Goal: Task Accomplishment & Management: Manage account settings

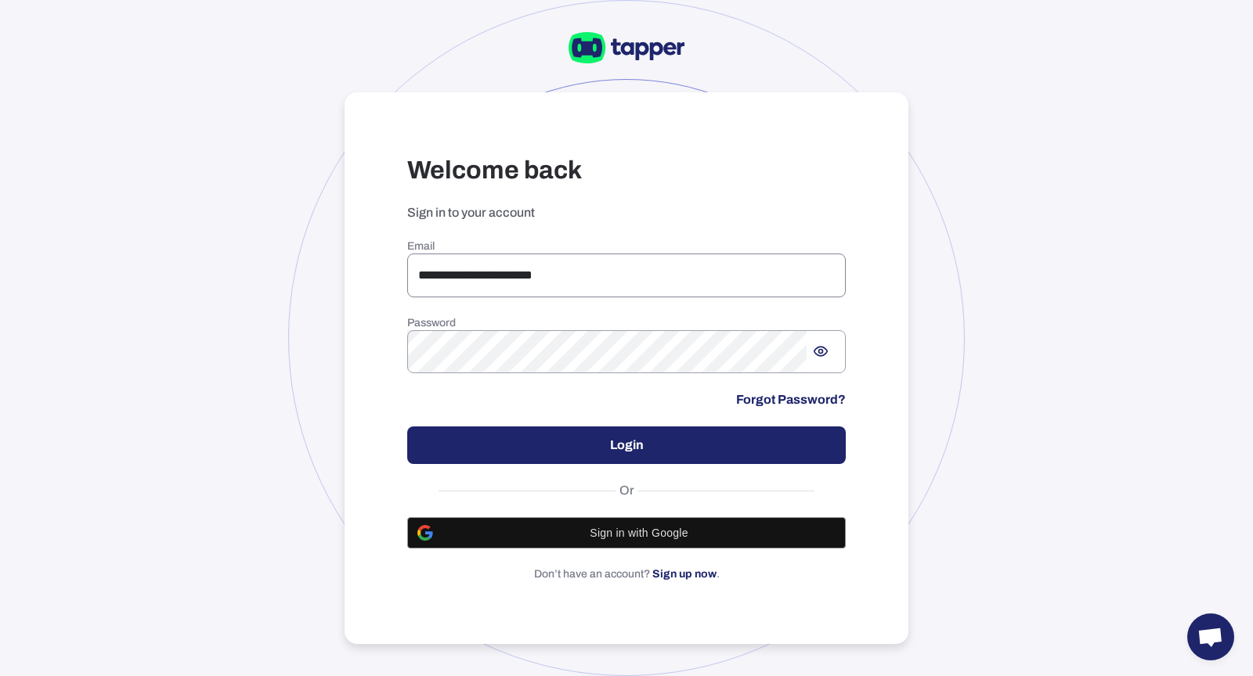
click at [543, 275] on input "**********" at bounding box center [626, 276] width 438 height 44
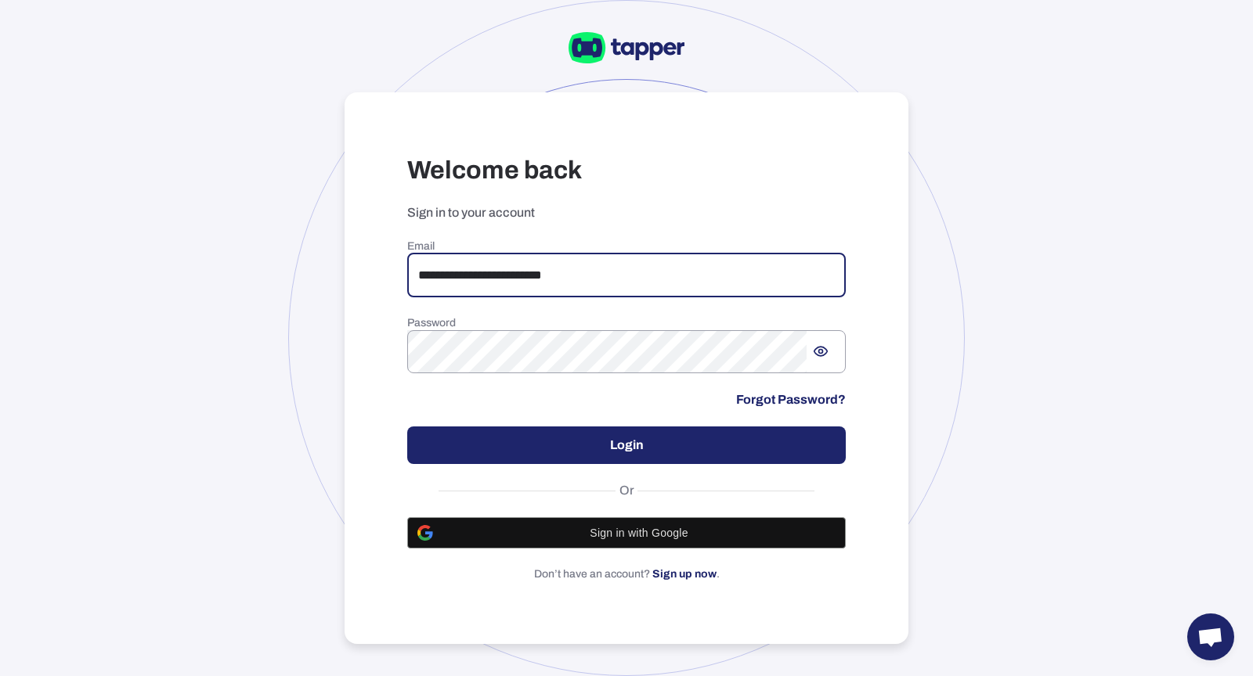
click at [592, 291] on input "**********" at bounding box center [626, 276] width 438 height 44
type input "**********"
click at [606, 446] on button "Login" at bounding box center [626, 446] width 438 height 38
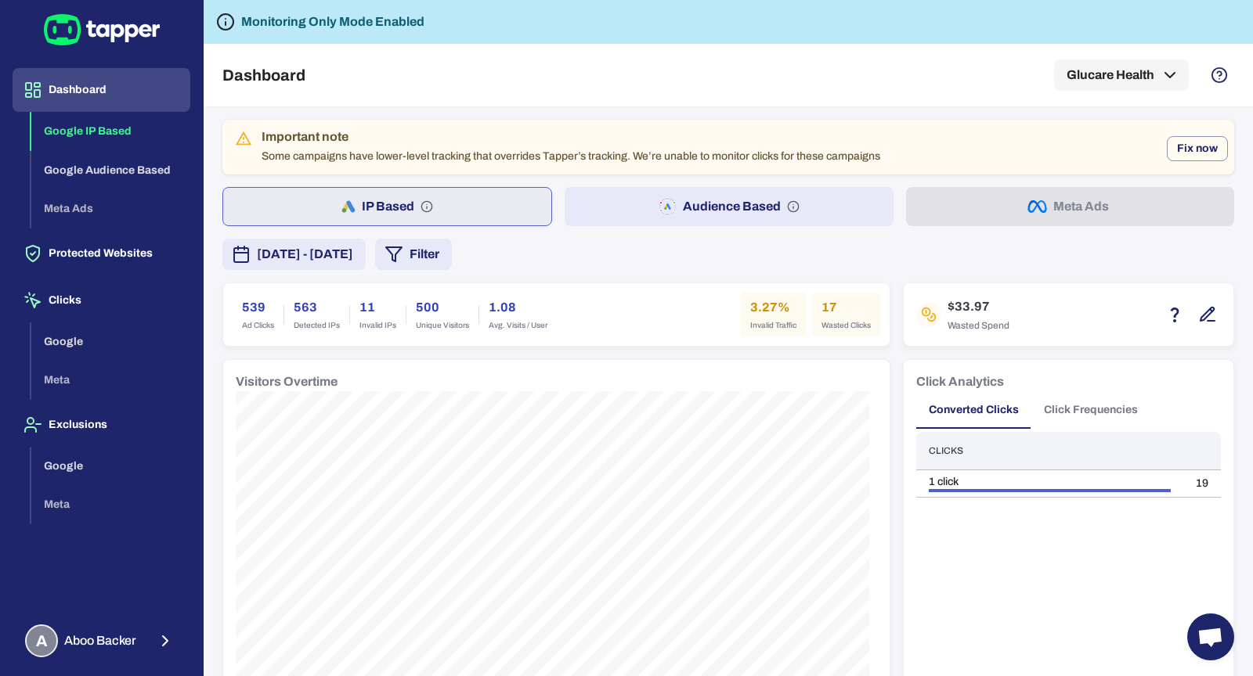
scroll to position [150, 0]
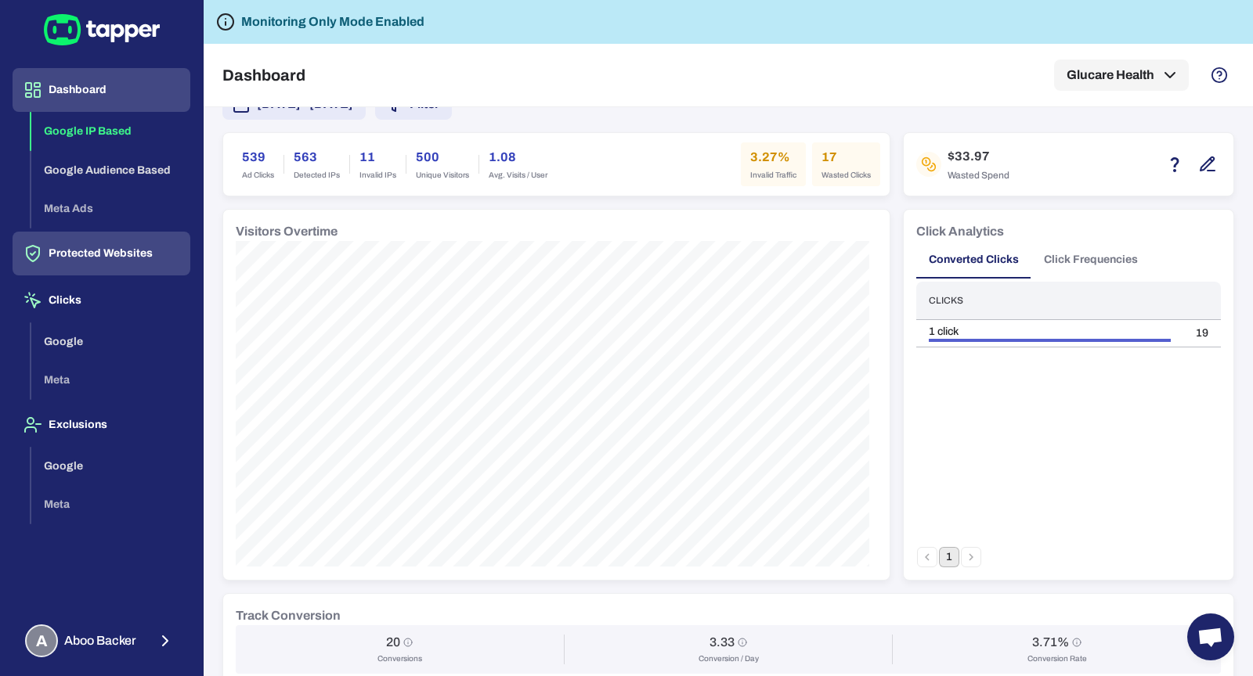
click at [117, 263] on button "Protected Websites" at bounding box center [102, 254] width 178 height 44
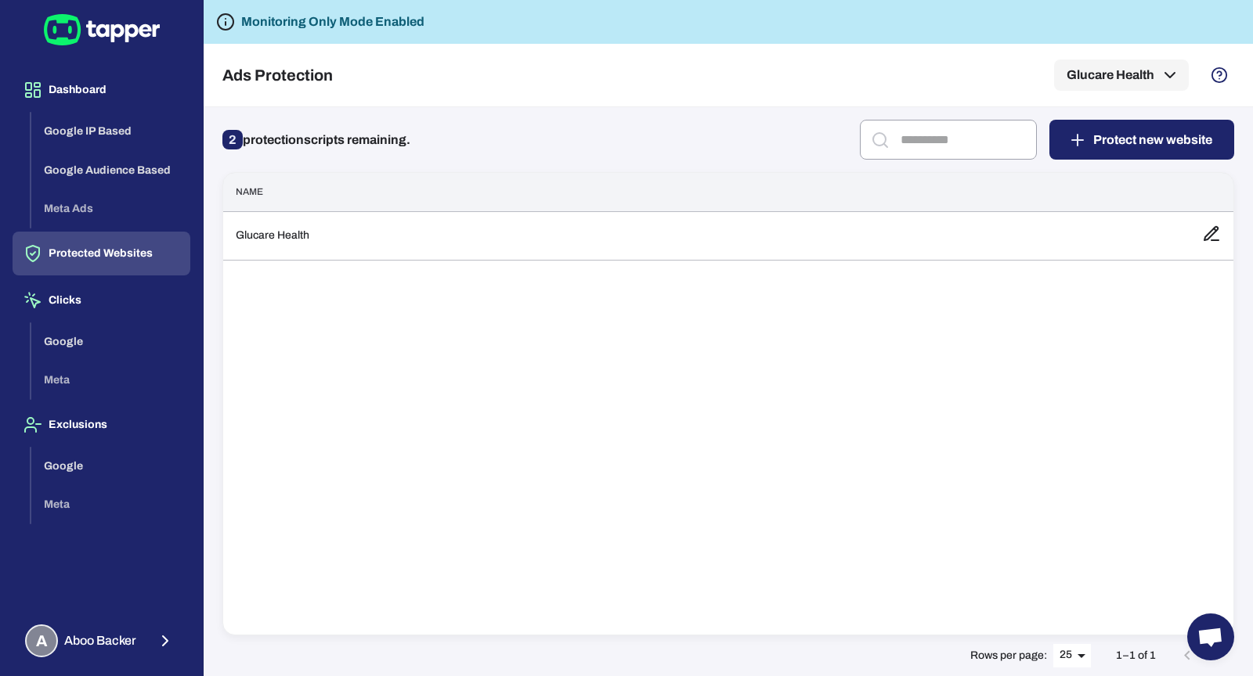
click at [342, 200] on th "Name" at bounding box center [706, 192] width 966 height 38
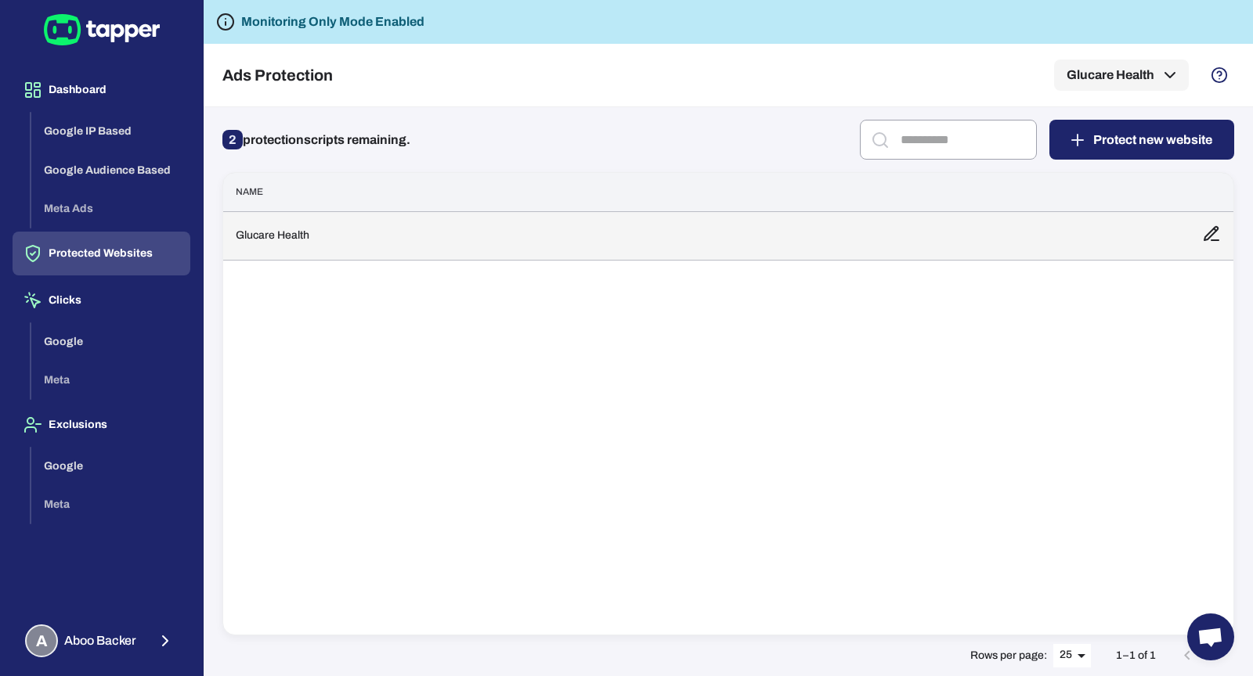
click at [342, 225] on td "Glucare Health" at bounding box center [706, 235] width 966 height 49
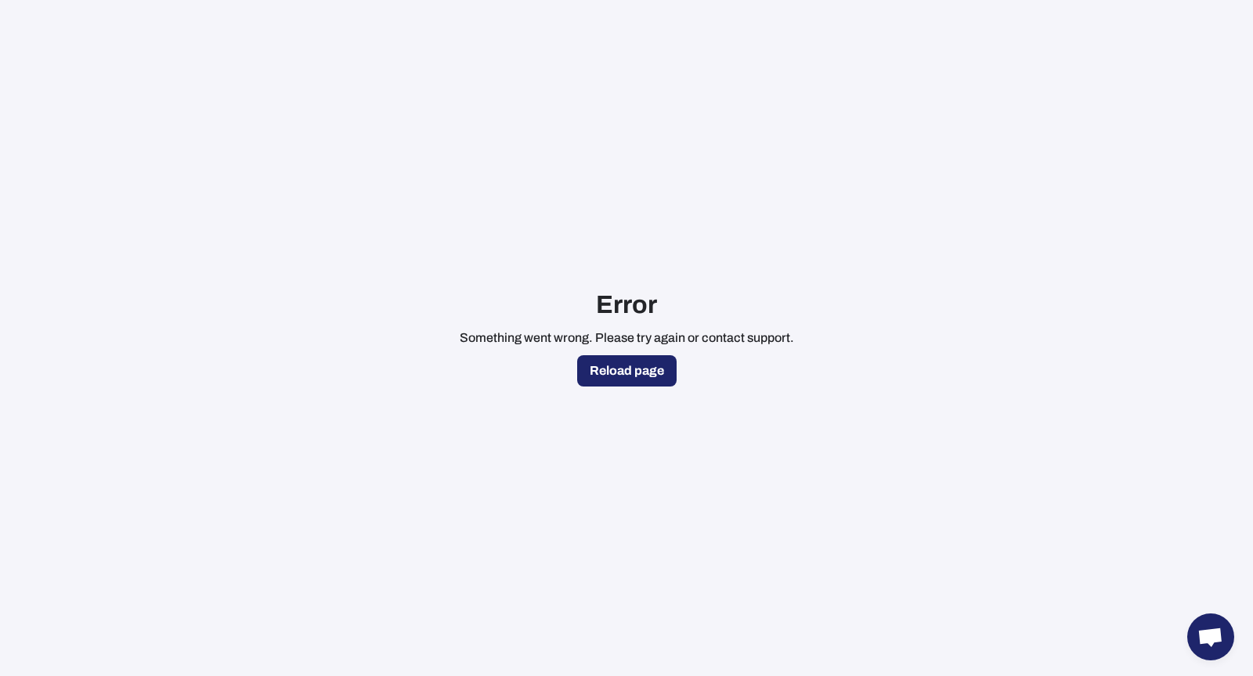
click at [612, 359] on button "Reload page" at bounding box center [626, 370] width 99 height 31
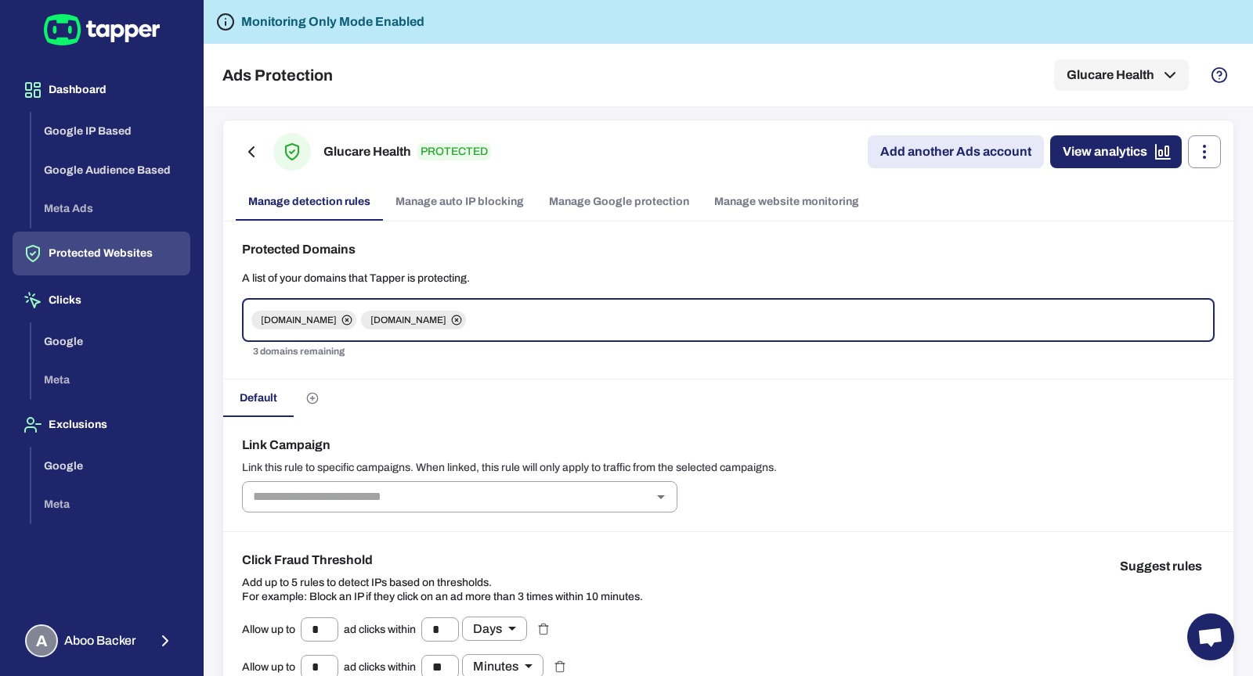
click at [417, 217] on link "Manage auto IP blocking" at bounding box center [459, 202] width 153 height 38
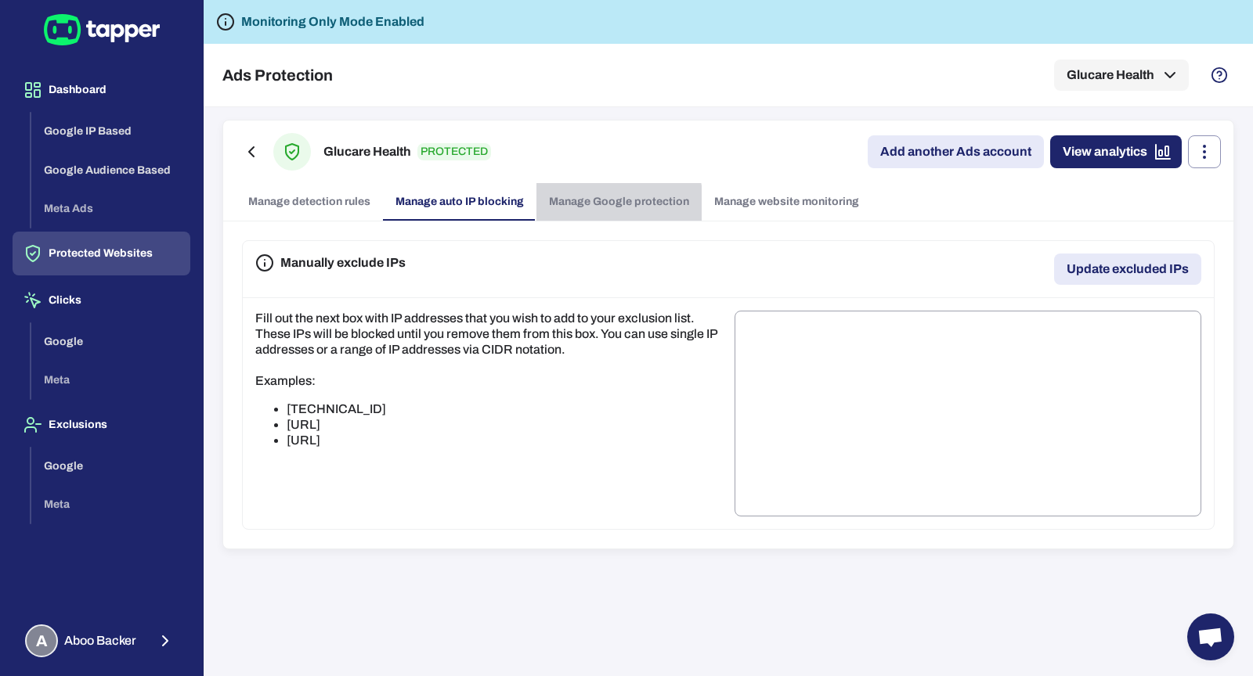
click at [564, 206] on link "Manage Google protection" at bounding box center [618, 202] width 165 height 38
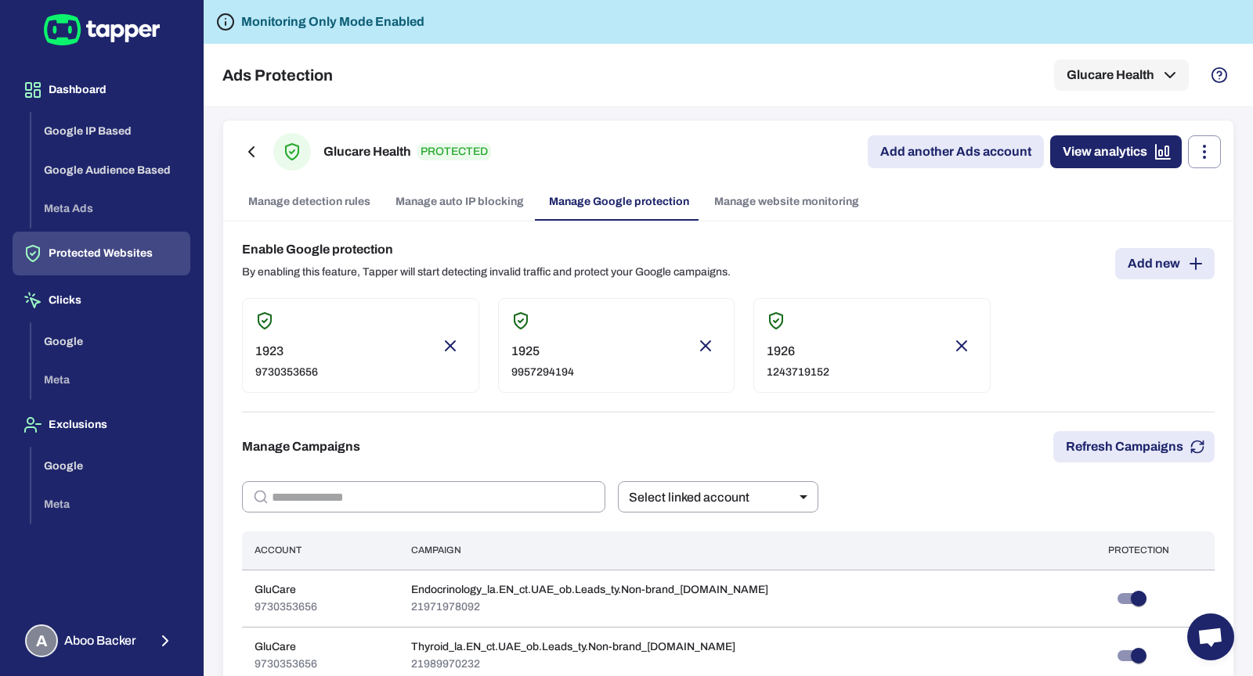
click at [748, 194] on link "Manage website monitoring" at bounding box center [786, 202] width 170 height 38
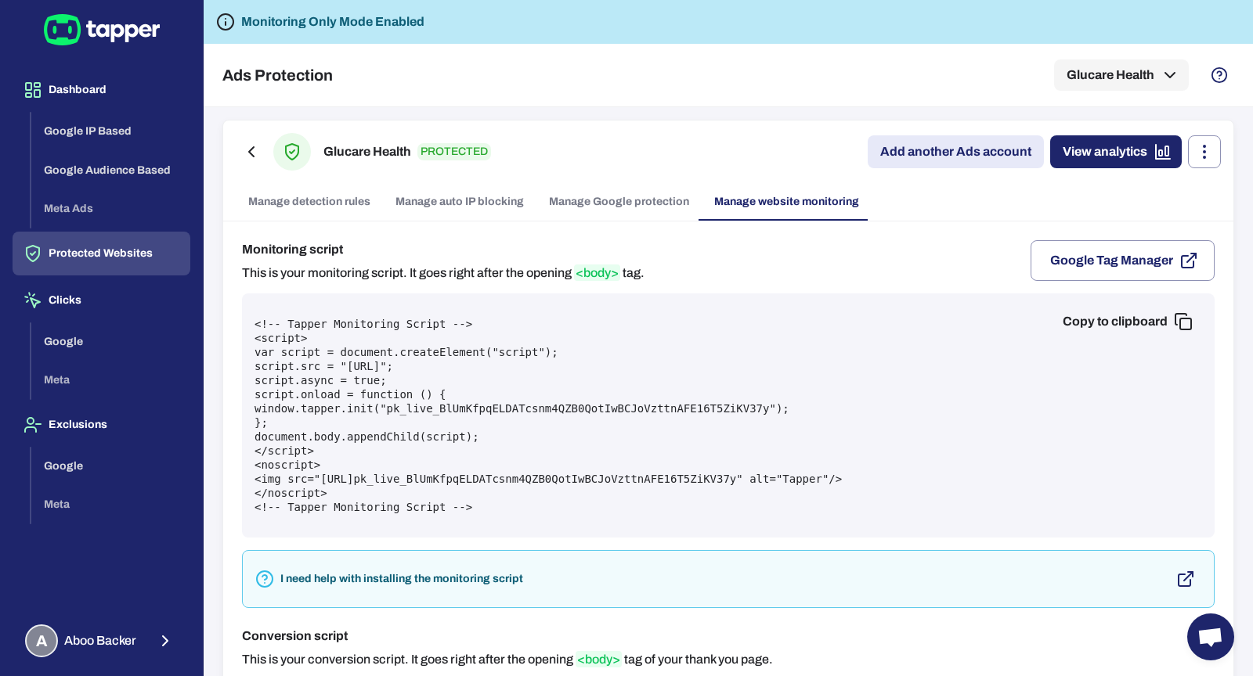
click at [323, 198] on link "Manage detection rules" at bounding box center [309, 202] width 147 height 38
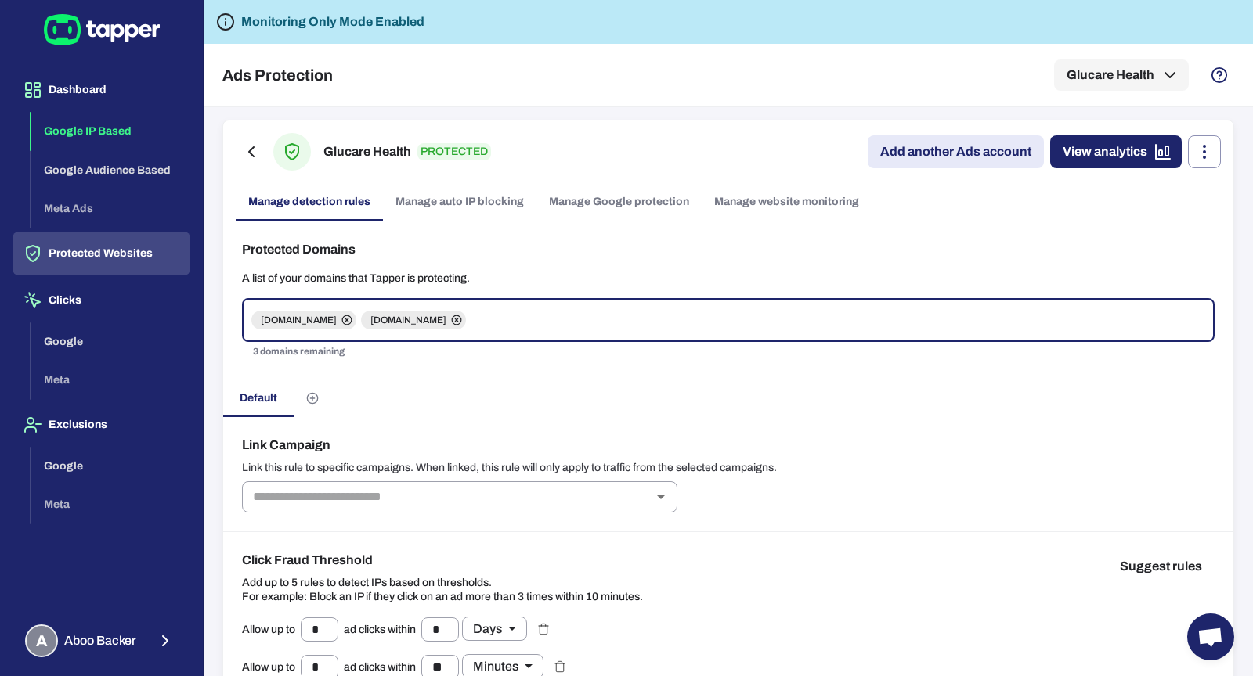
click at [115, 139] on button "Google IP Based" at bounding box center [110, 131] width 159 height 39
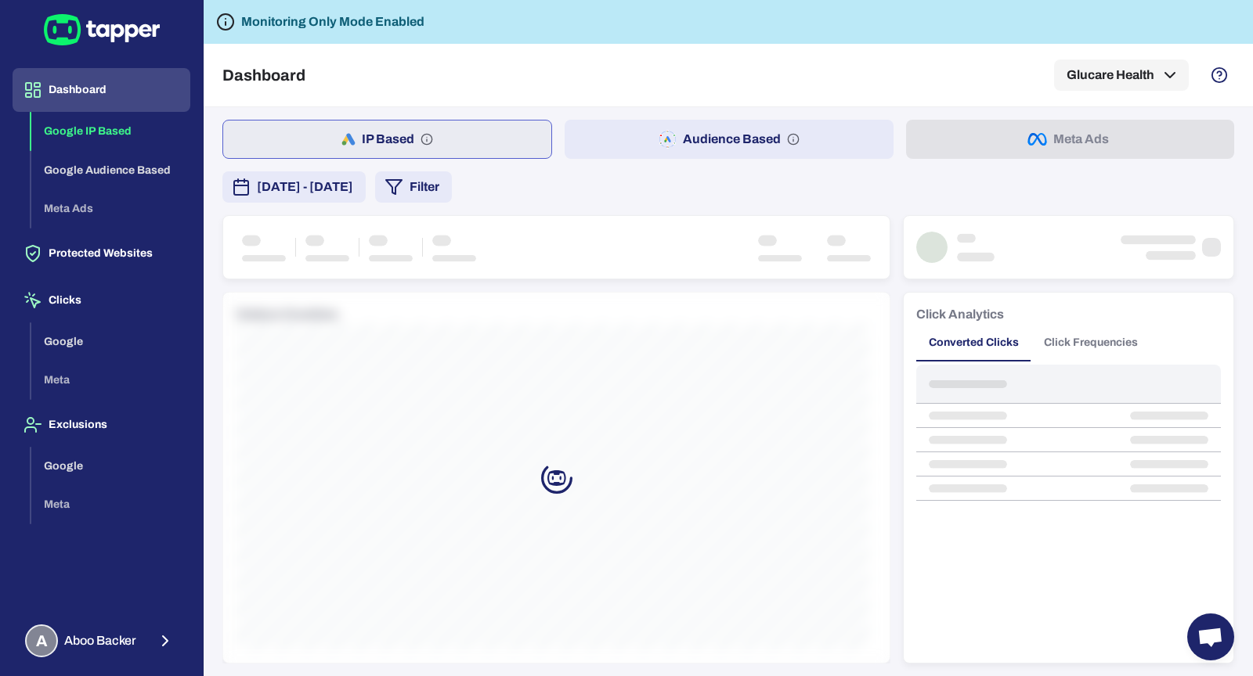
click at [119, 171] on button "Google Audience Based" at bounding box center [110, 170] width 159 height 39
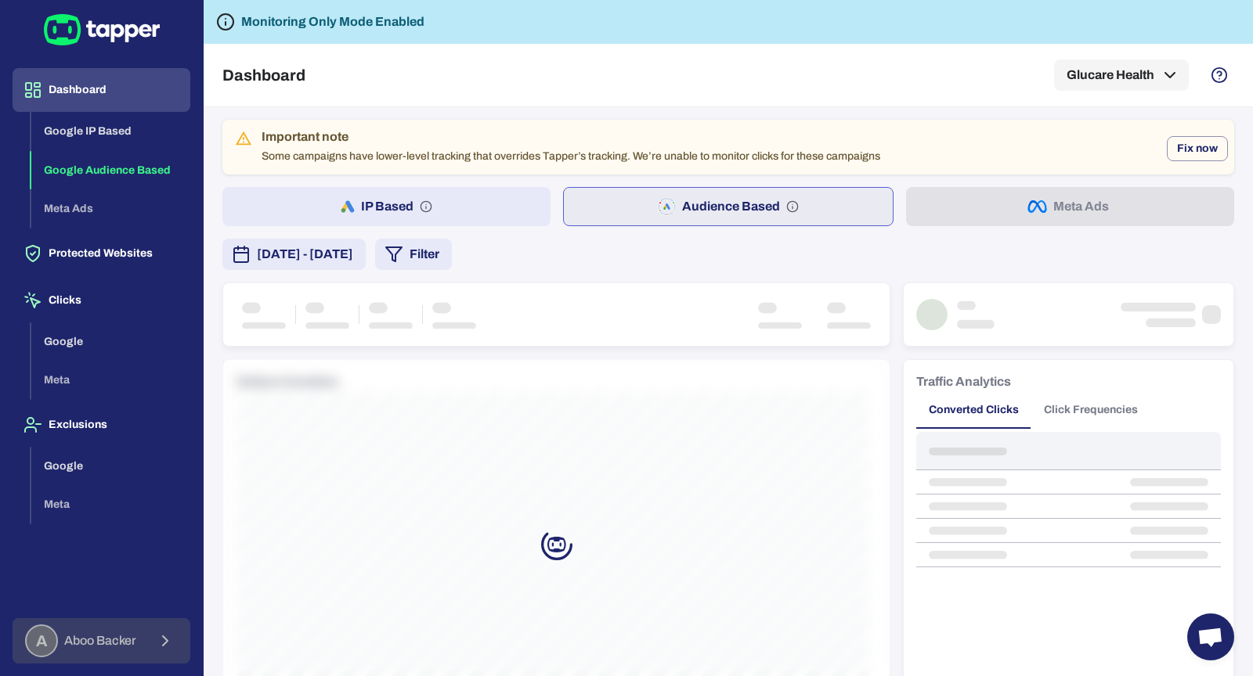
click at [66, 634] on span "Aboo Backer" at bounding box center [100, 641] width 72 height 16
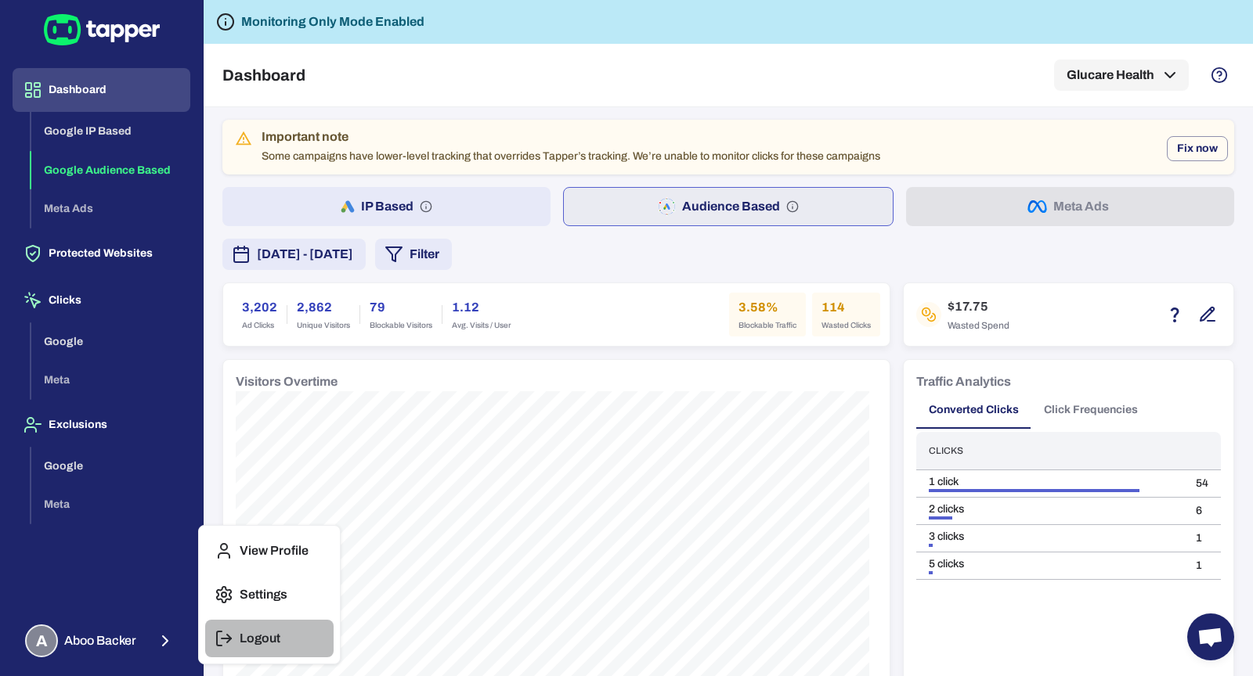
click at [243, 641] on p "Logout" at bounding box center [260, 639] width 41 height 16
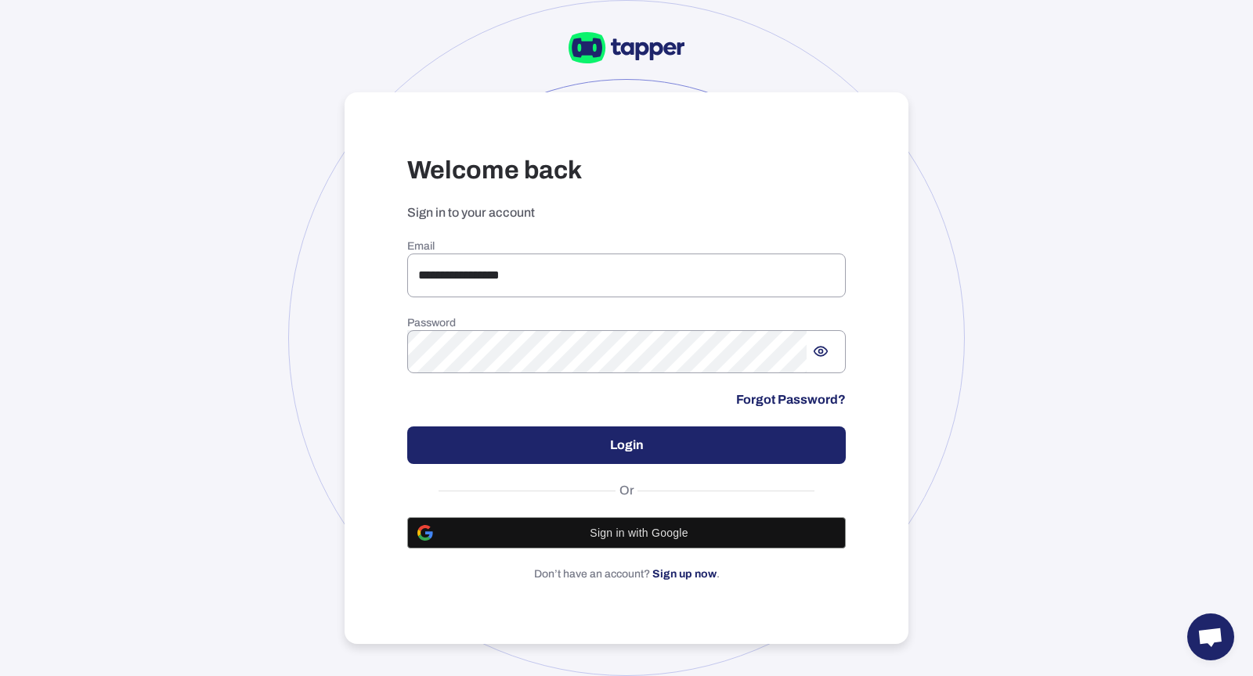
click at [449, 304] on div "**********" at bounding box center [626, 411] width 438 height 343
click at [476, 263] on input "**********" at bounding box center [626, 276] width 438 height 44
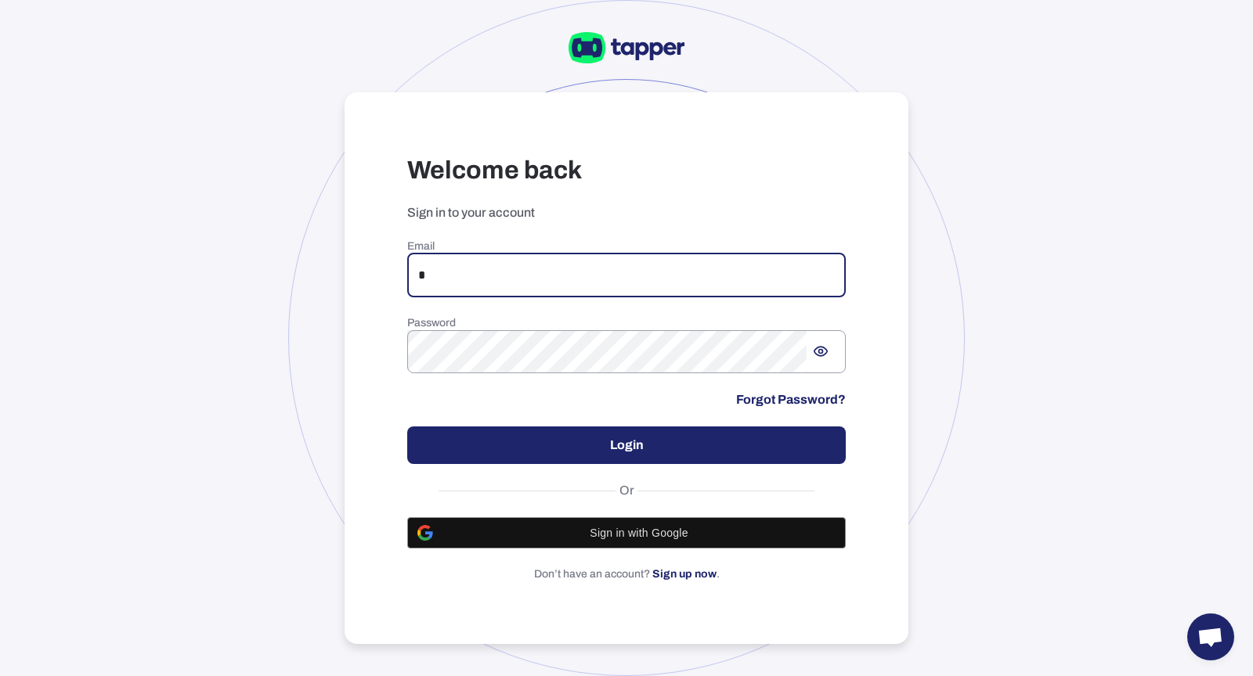
type input "**********"
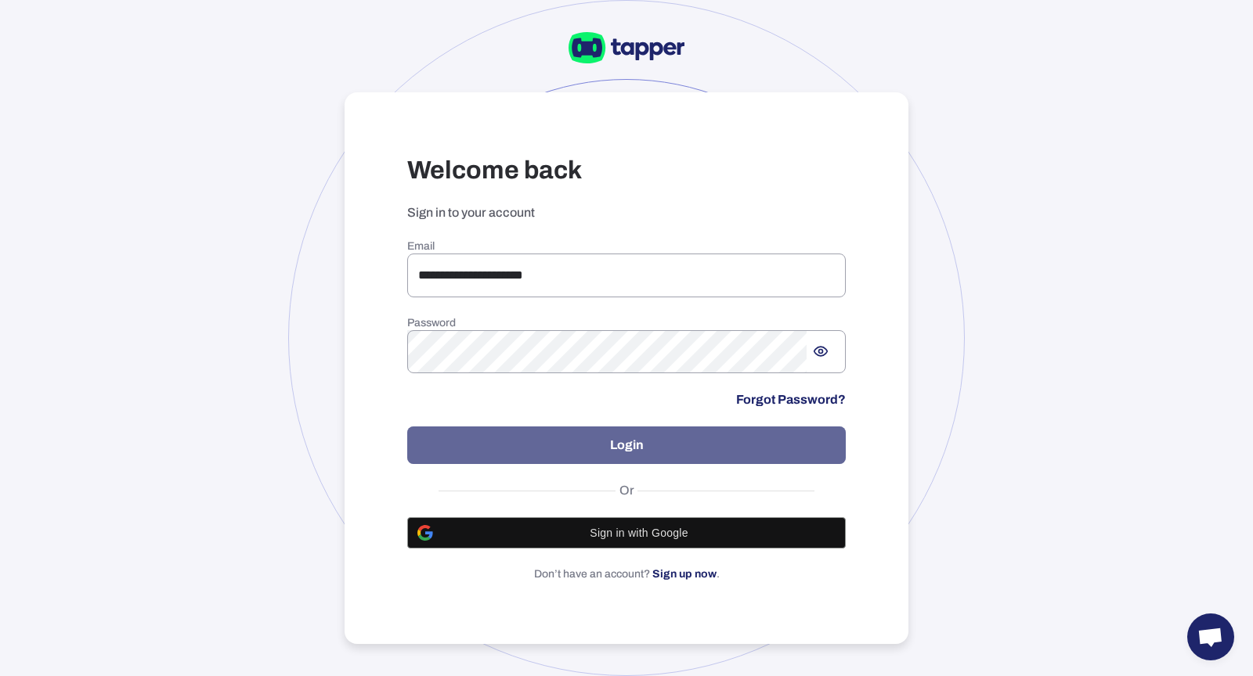
click at [532, 442] on button "Login" at bounding box center [626, 446] width 438 height 38
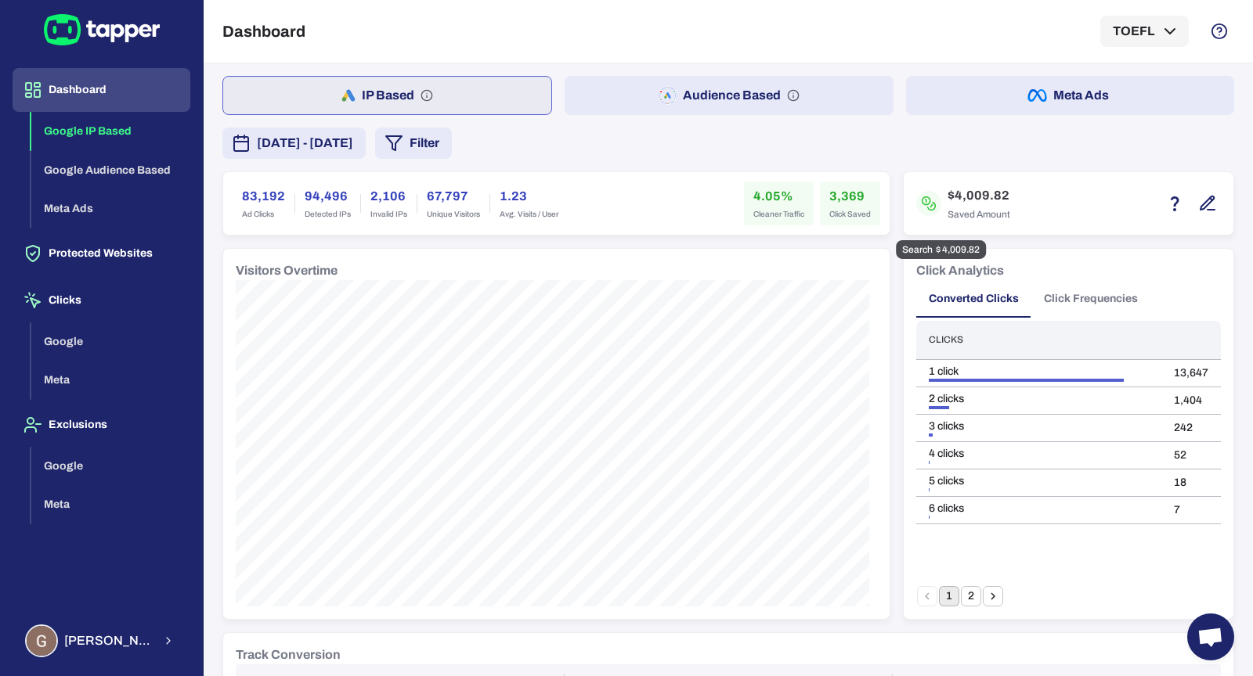
click at [1198, 200] on icon "button" at bounding box center [1207, 203] width 19 height 19
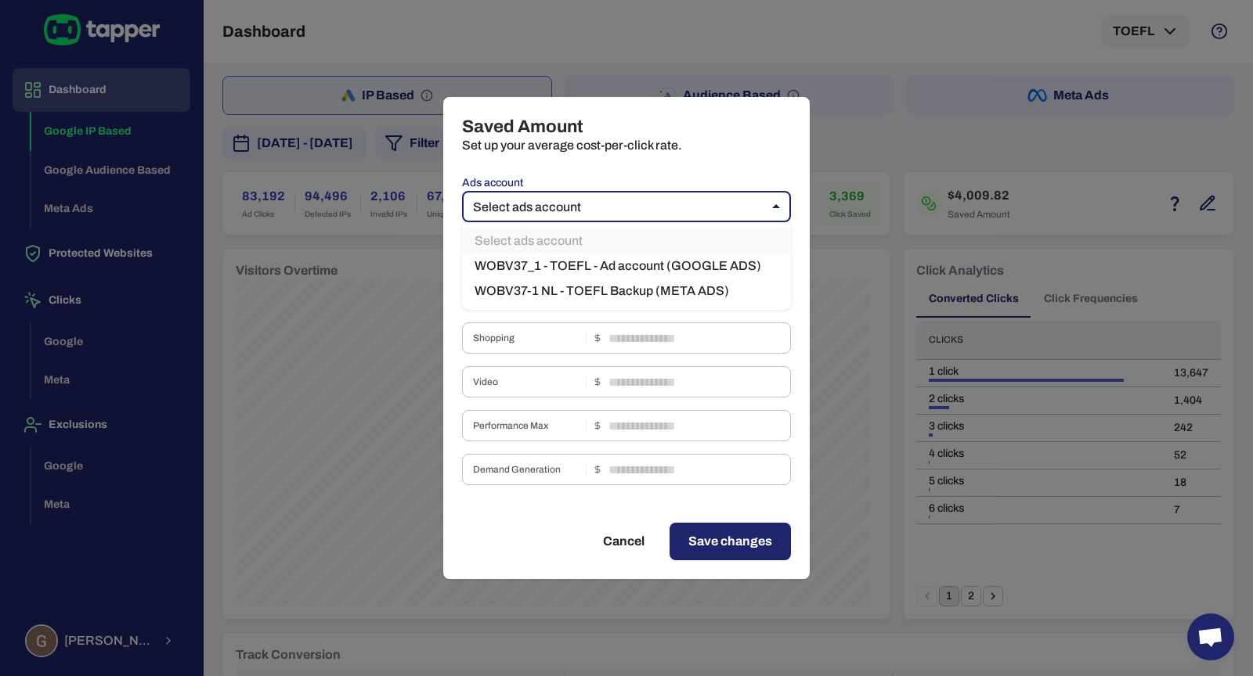
click at [737, 215] on body "Dashboard Google IP Based Google Audience Based Meta Ads Protected Websites Cli…" at bounding box center [626, 338] width 1253 height 676
click at [654, 279] on li "WOBV37-1 NL - TOEFL Backup (META ADS)" at bounding box center [626, 291] width 329 height 25
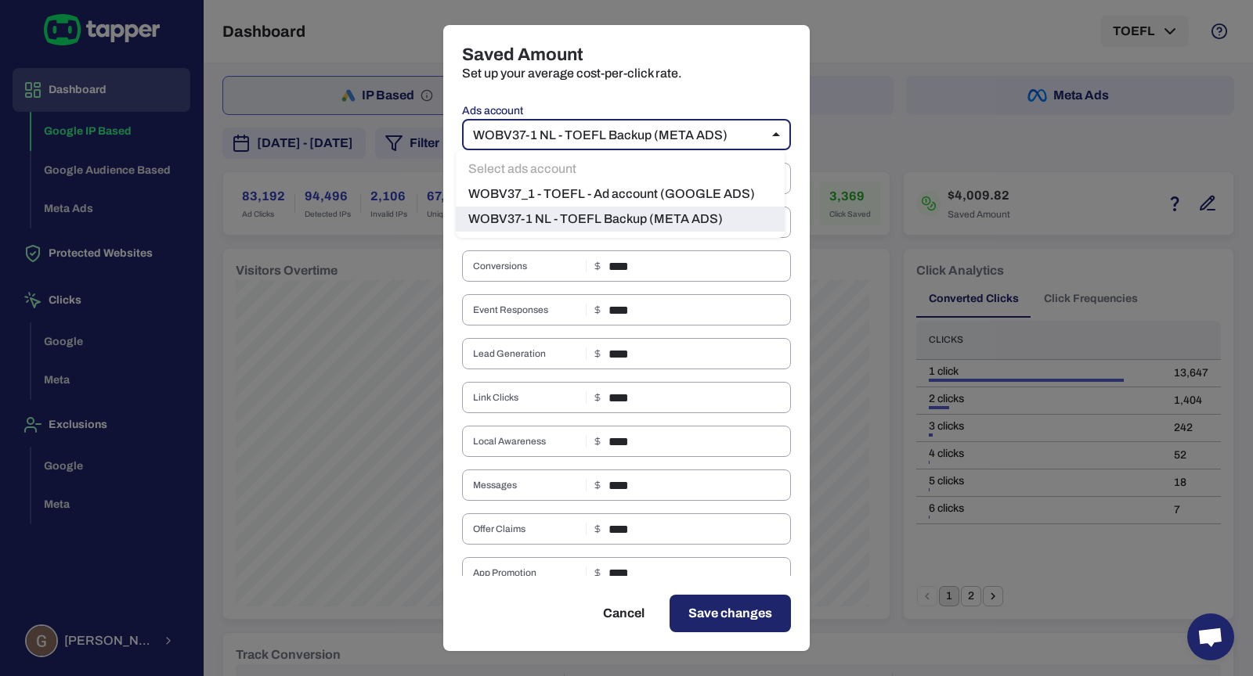
click at [610, 136] on body "Dashboard Google IP Based Google Audience Based Meta Ads Protected Websites Cli…" at bounding box center [626, 338] width 1253 height 676
click at [610, 184] on li "WOBV37_1 - TOEFL - Ad account (GOOGLE ADS)" at bounding box center [620, 194] width 329 height 25
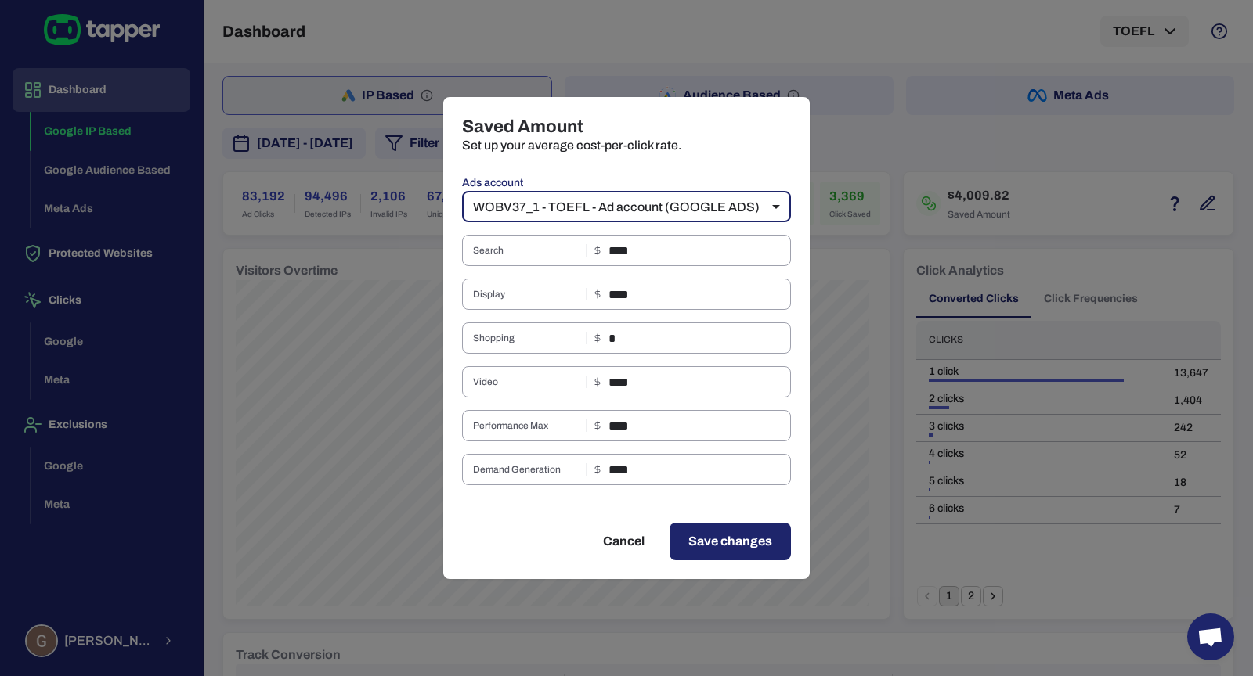
click at [901, 179] on div "Saved Amount Set up your average cost-per-click rate. Ads account WOBV37_1 - TO…" at bounding box center [626, 338] width 1253 height 676
type input "**"
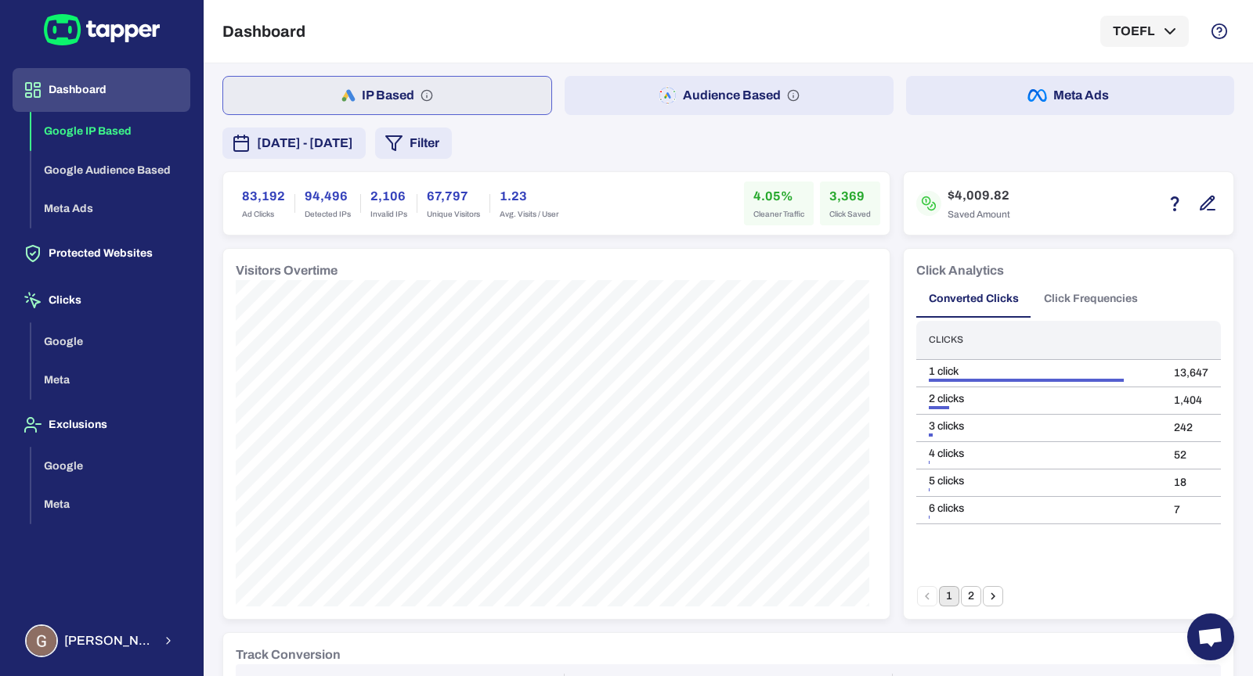
click at [659, 100] on icon "button" at bounding box center [667, 95] width 18 height 19
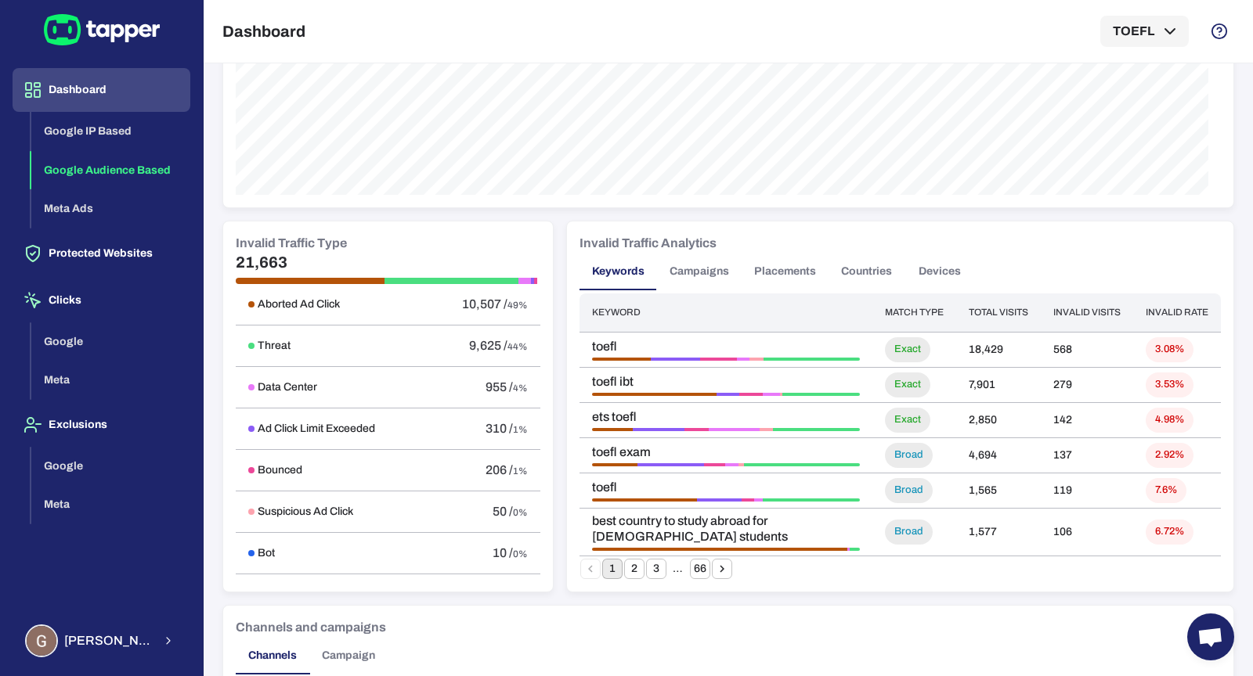
scroll to position [716, 0]
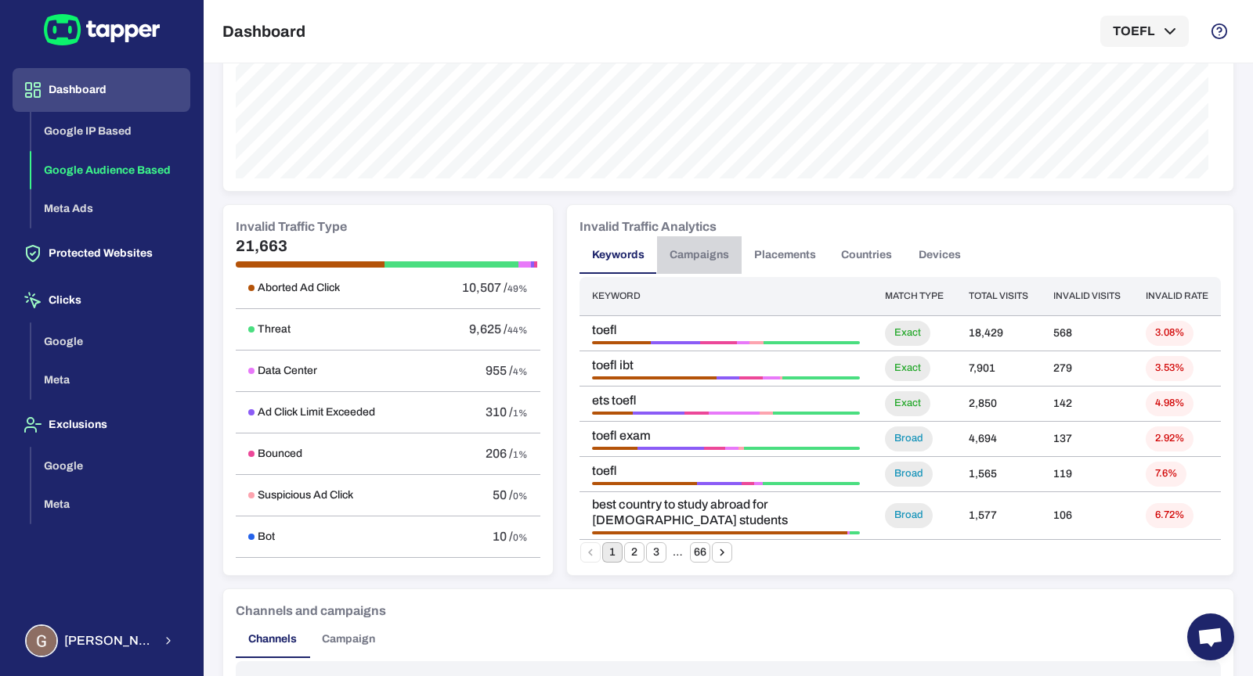
click at [690, 259] on button "Campaigns" at bounding box center [699, 255] width 85 height 38
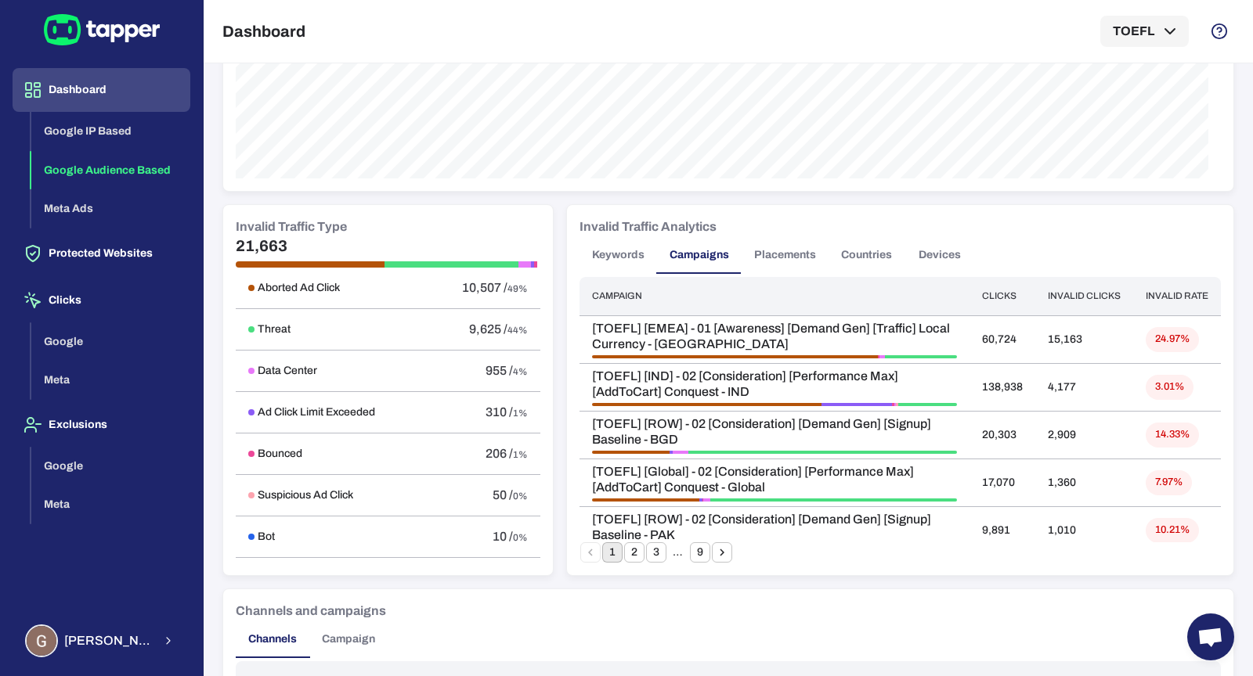
click at [772, 255] on button "Placements" at bounding box center [784, 255] width 87 height 38
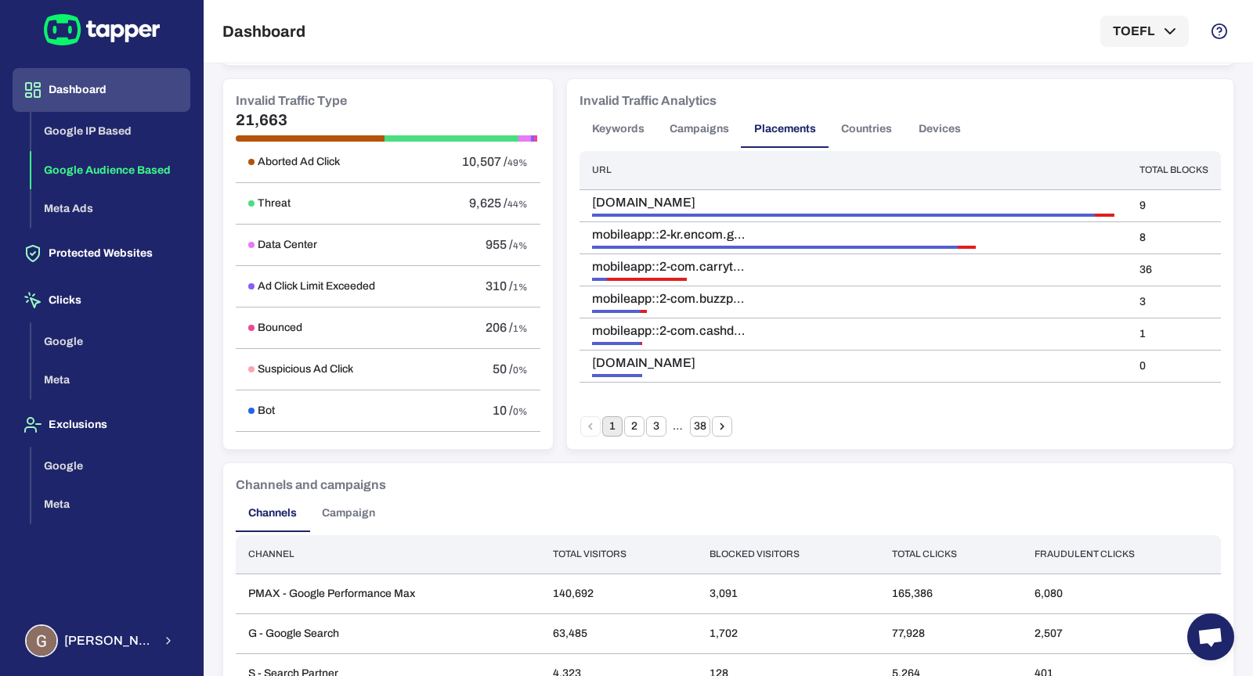
scroll to position [653, 0]
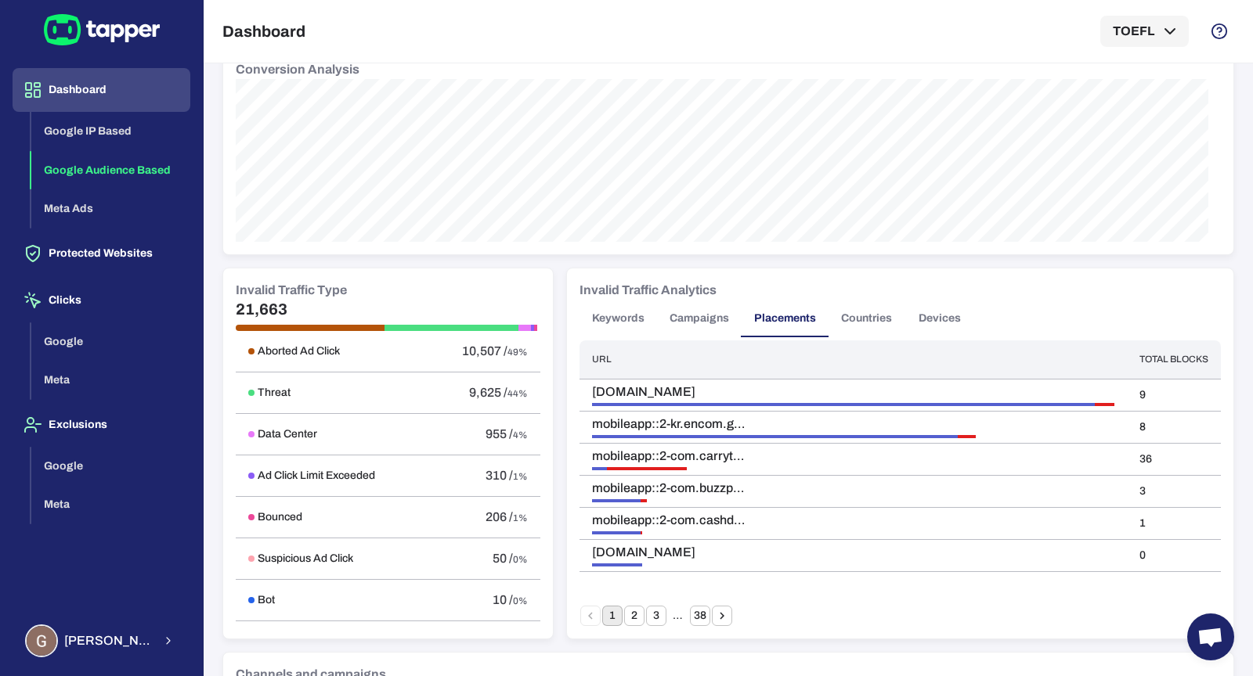
click at [629, 619] on button "2" at bounding box center [634, 616] width 20 height 20
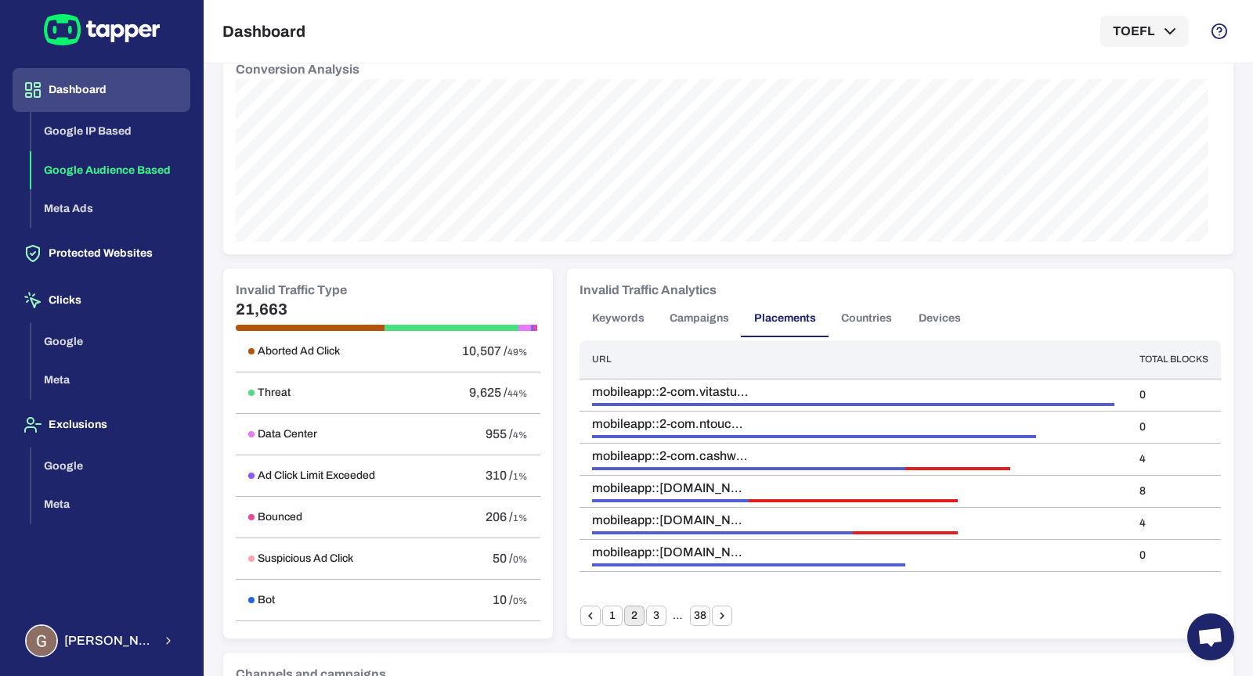
click at [608, 617] on button "1" at bounding box center [612, 616] width 20 height 20
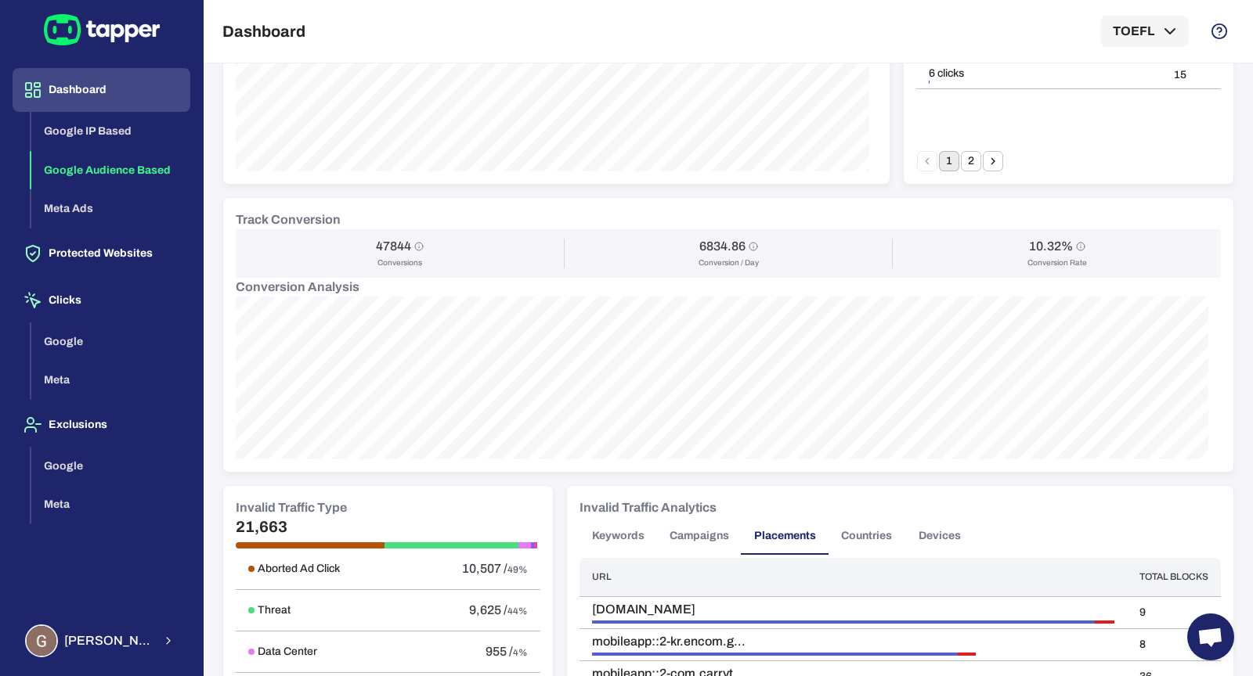
scroll to position [0, 0]
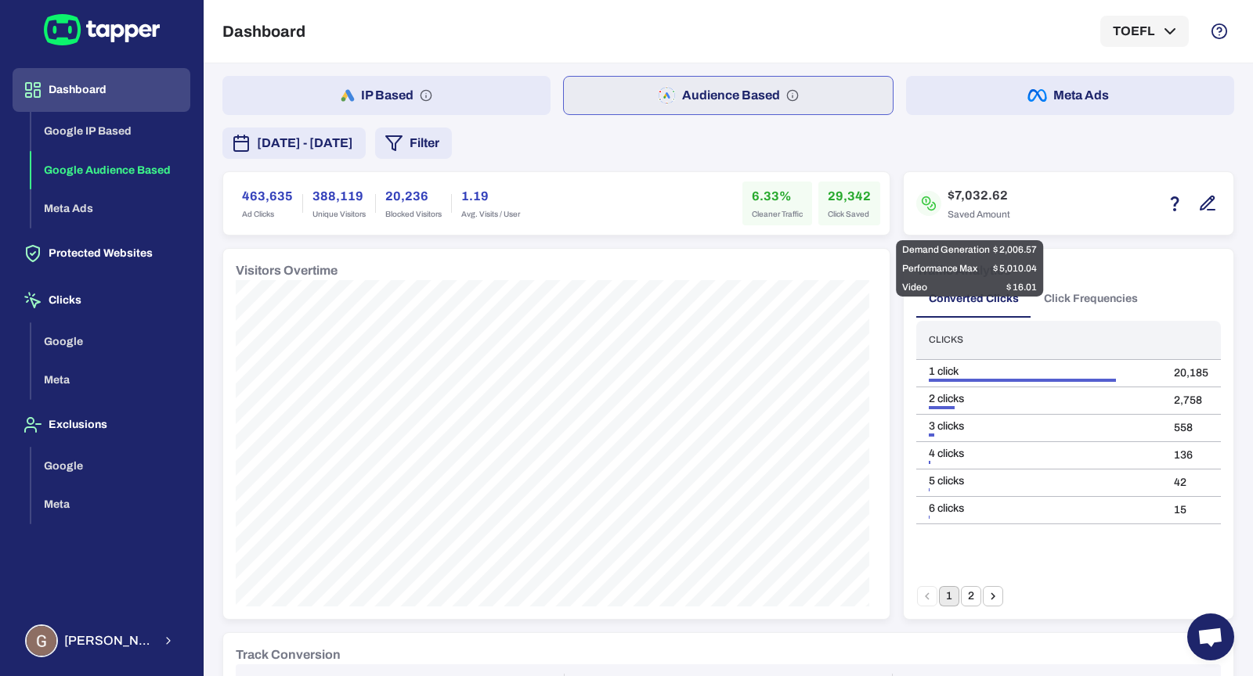
click at [1044, 218] on div "$7,032.62 Saved Amount" at bounding box center [1068, 204] width 305 height 38
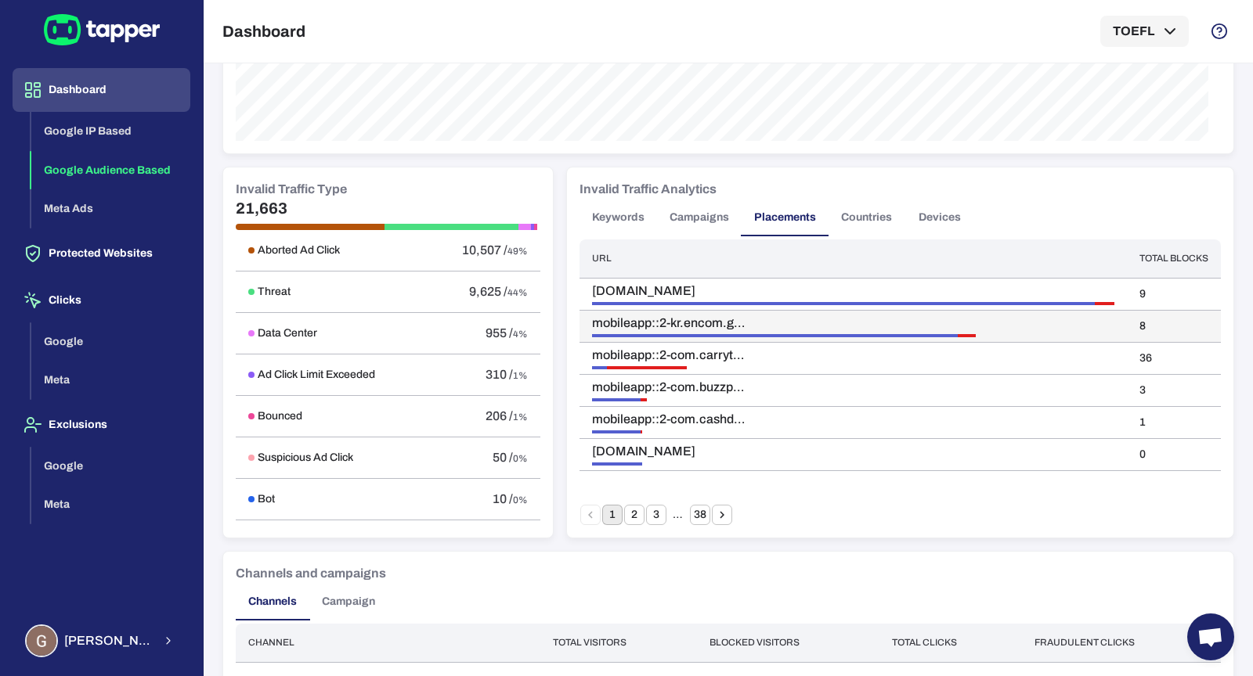
scroll to position [753, 0]
click at [864, 229] on button "Countries" at bounding box center [866, 219] width 76 height 38
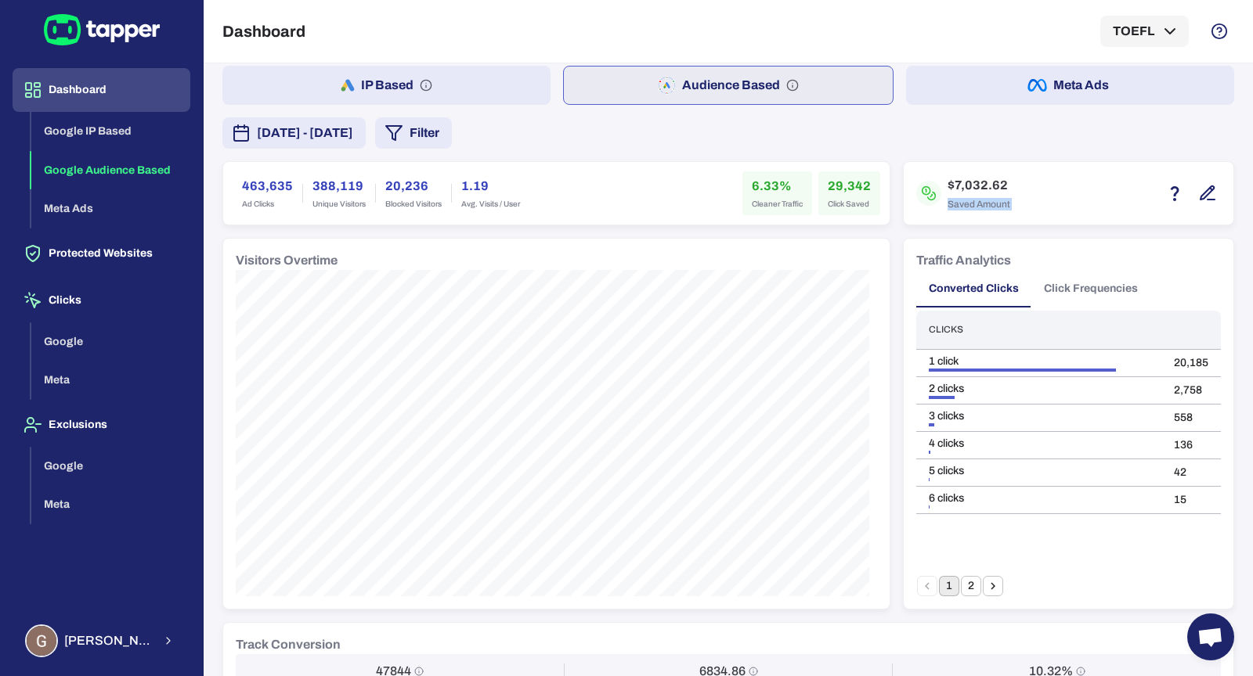
scroll to position [0, 0]
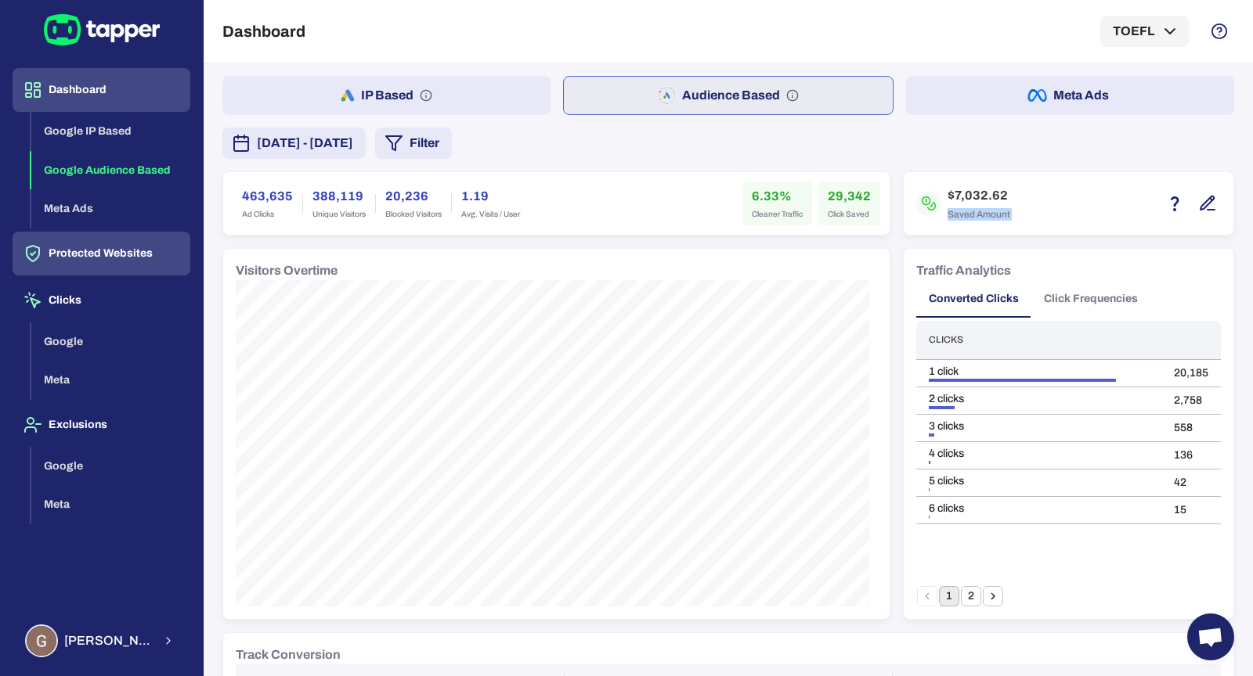
click at [122, 248] on button "Protected Websites" at bounding box center [102, 254] width 178 height 44
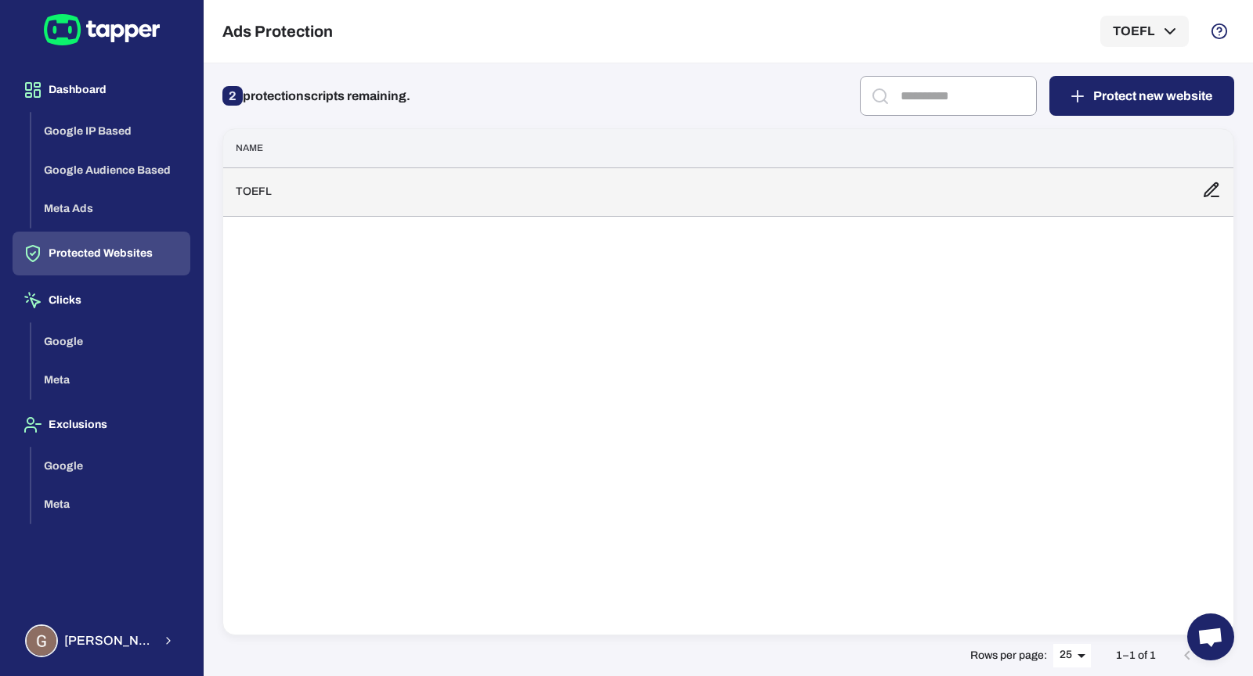
click at [333, 200] on td "TOEFL" at bounding box center [706, 192] width 966 height 49
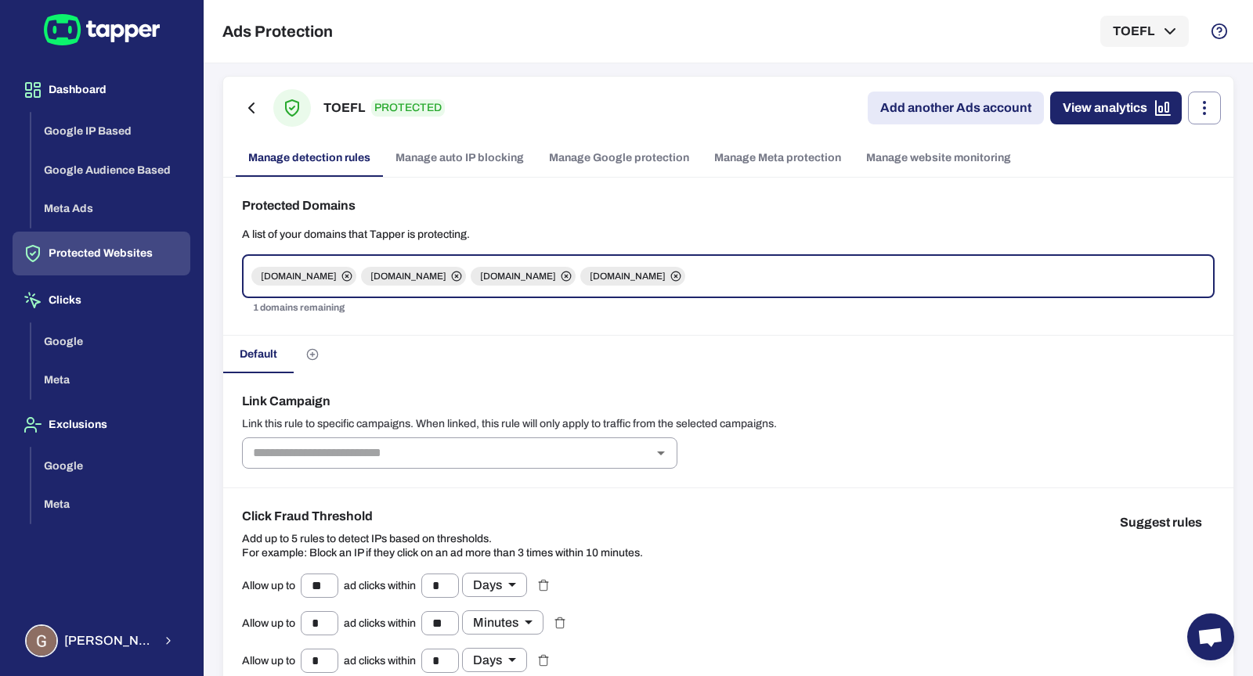
click at [560, 172] on link "Manage Google protection" at bounding box center [618, 158] width 165 height 38
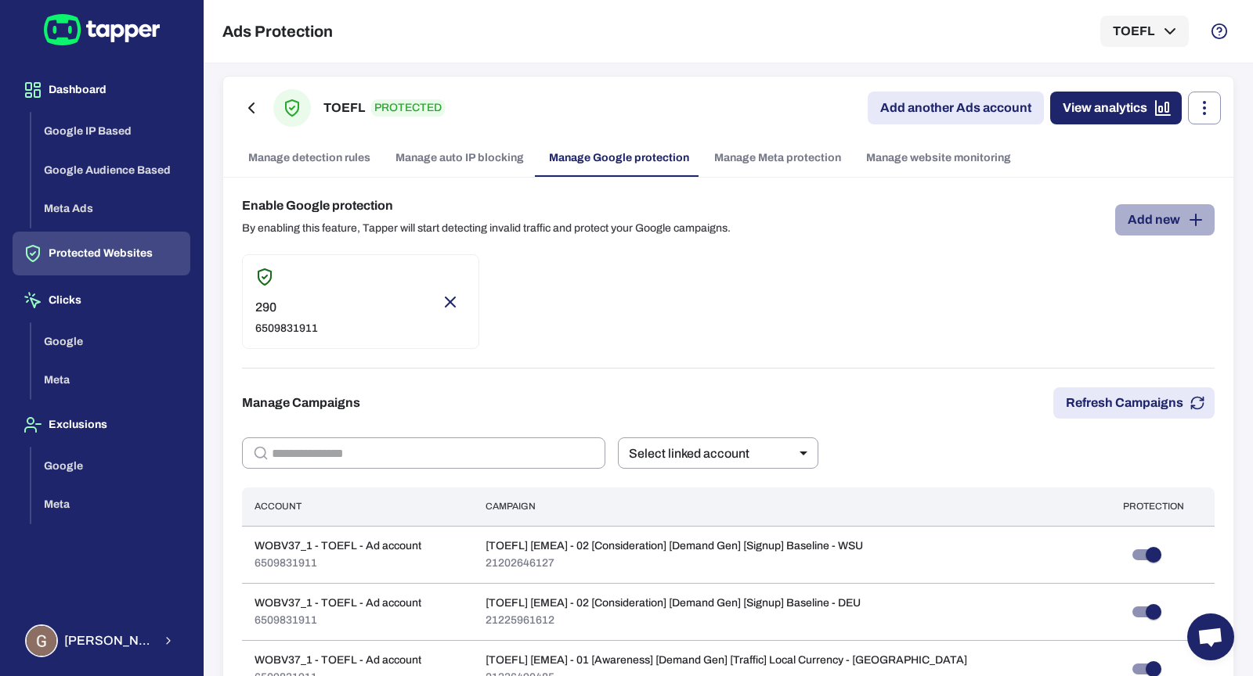
click at [1119, 225] on link "Add new" at bounding box center [1164, 219] width 99 height 31
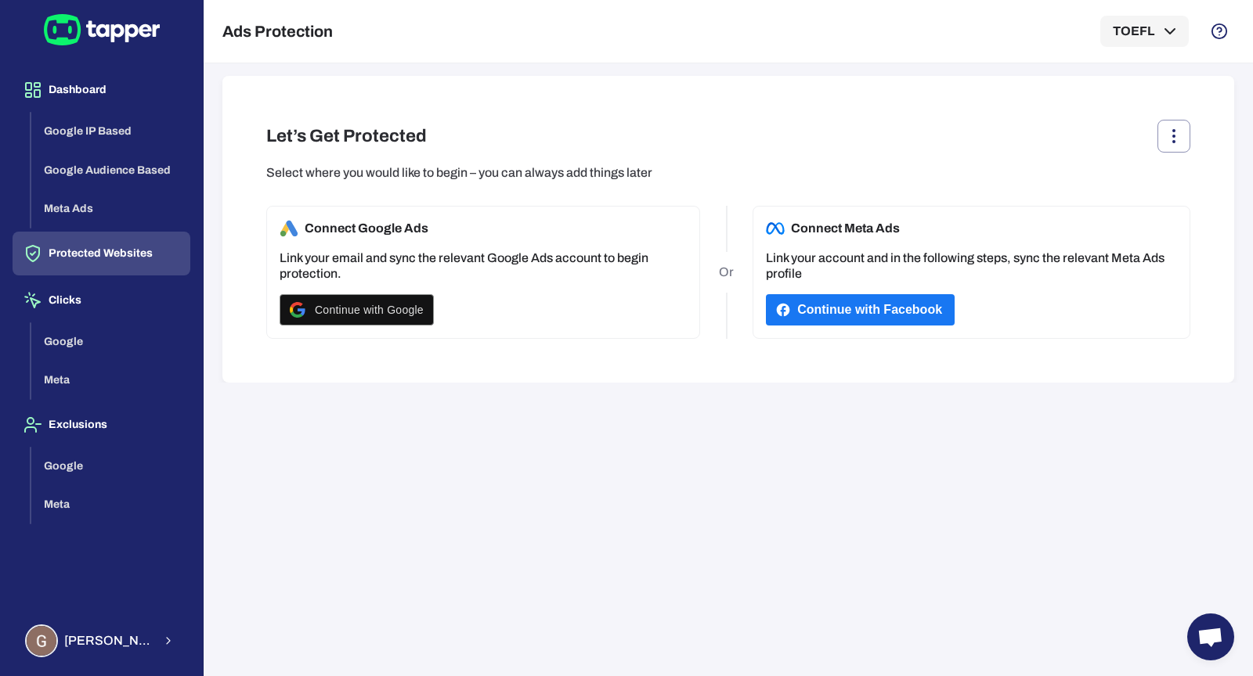
click at [150, 260] on button "Protected Websites" at bounding box center [102, 254] width 178 height 44
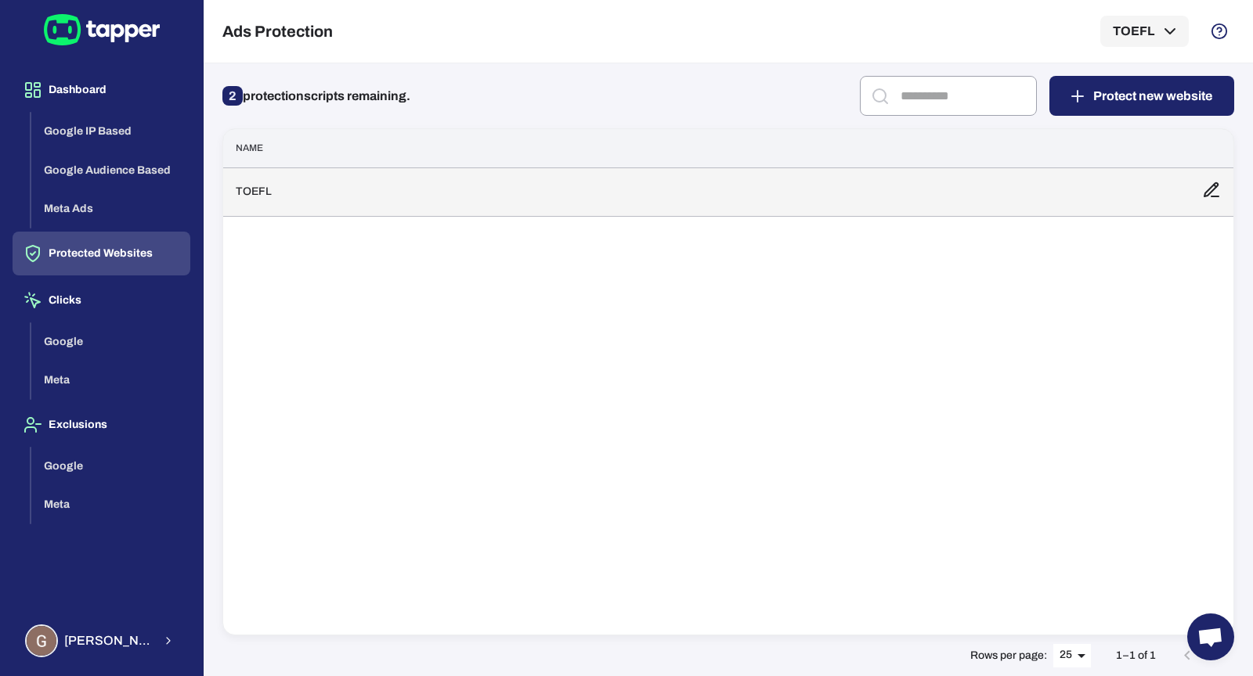
click at [699, 204] on td "TOEFL" at bounding box center [706, 192] width 966 height 49
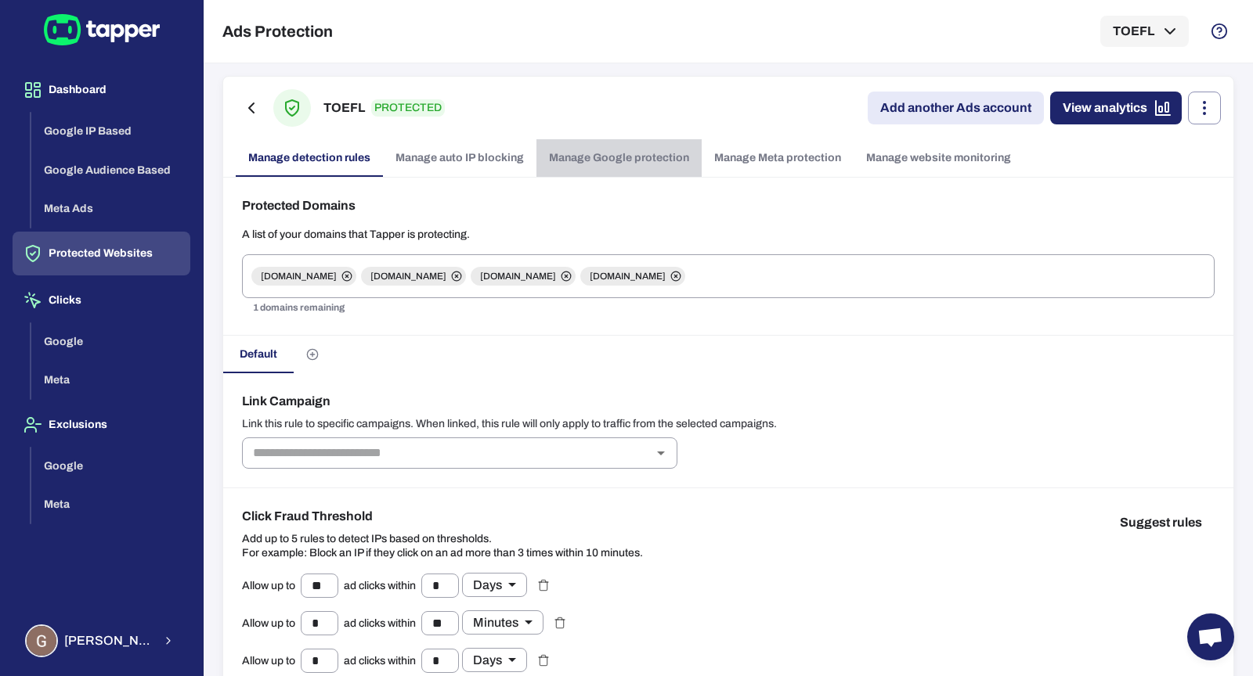
click at [626, 160] on link "Manage Google protection" at bounding box center [618, 158] width 165 height 38
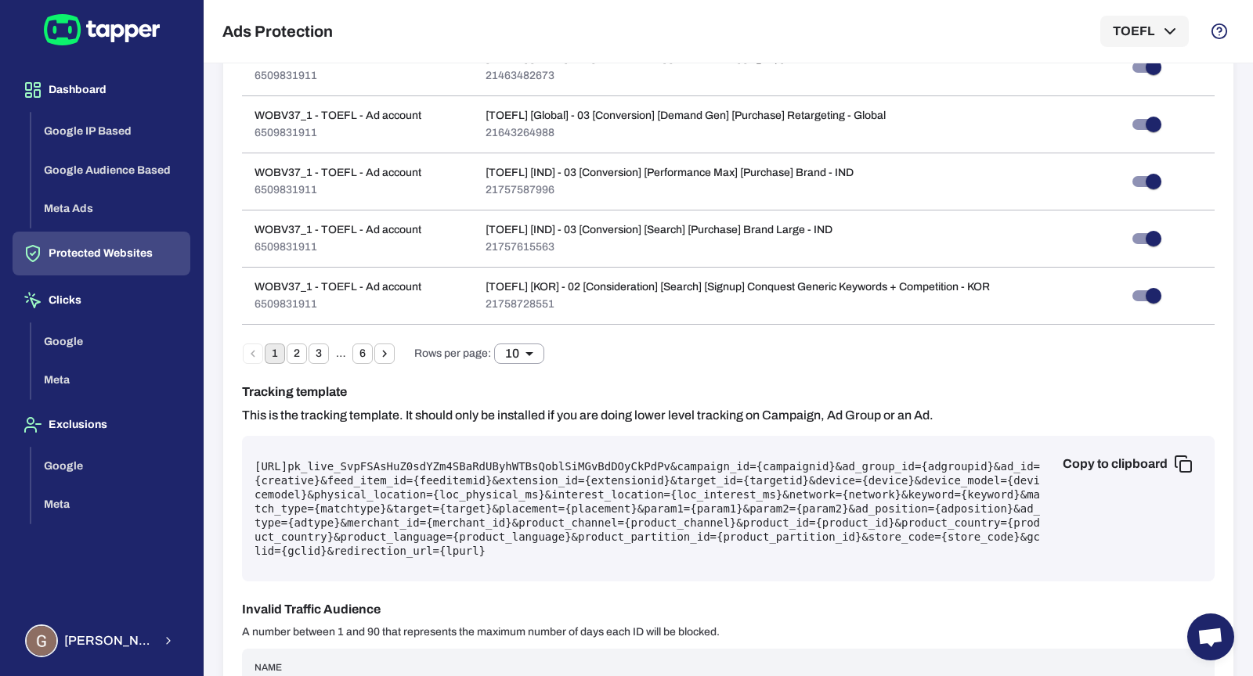
scroll to position [866, 0]
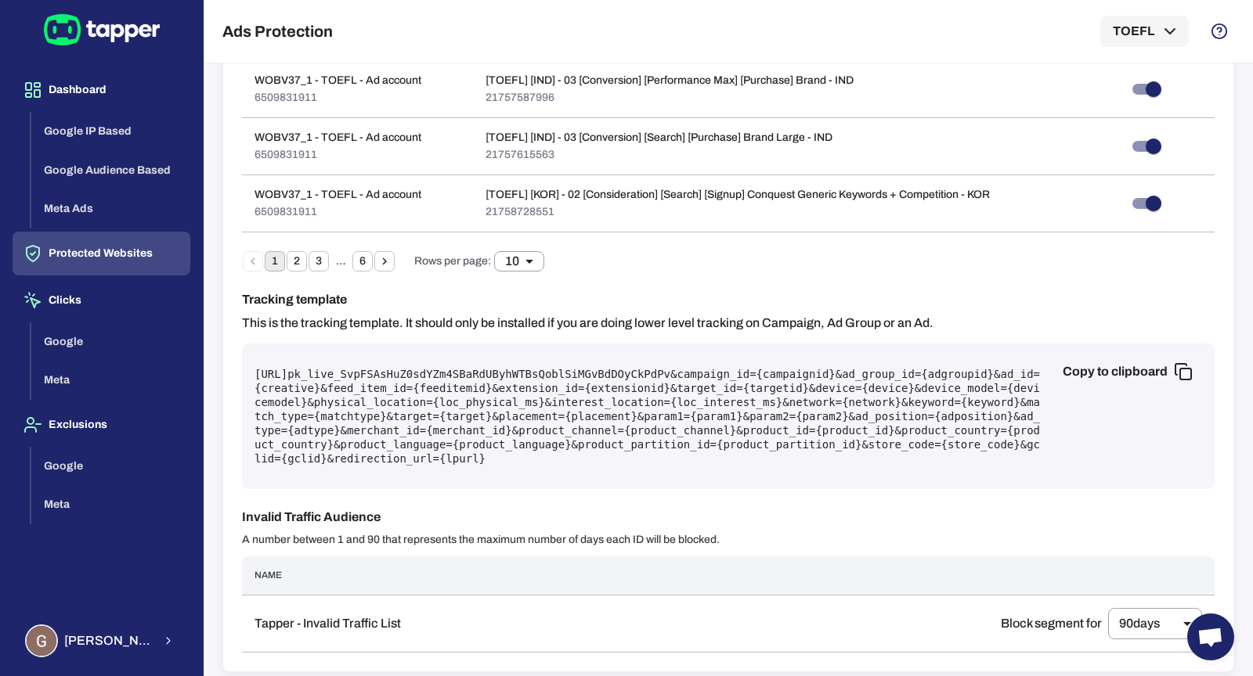
click at [673, 345] on div "Copy to clipboard https://protect.tapper.ai/google-ads/click?pk= pk_live_SvpFSA…" at bounding box center [728, 417] width 972 height 146
click at [690, 411] on pre "https://protect.tapper.ai/google-ads/click?pk= pk_live_SvpFSAsHuZ0sdYZm4SBaRdUB…" at bounding box center [727, 416] width 947 height 99
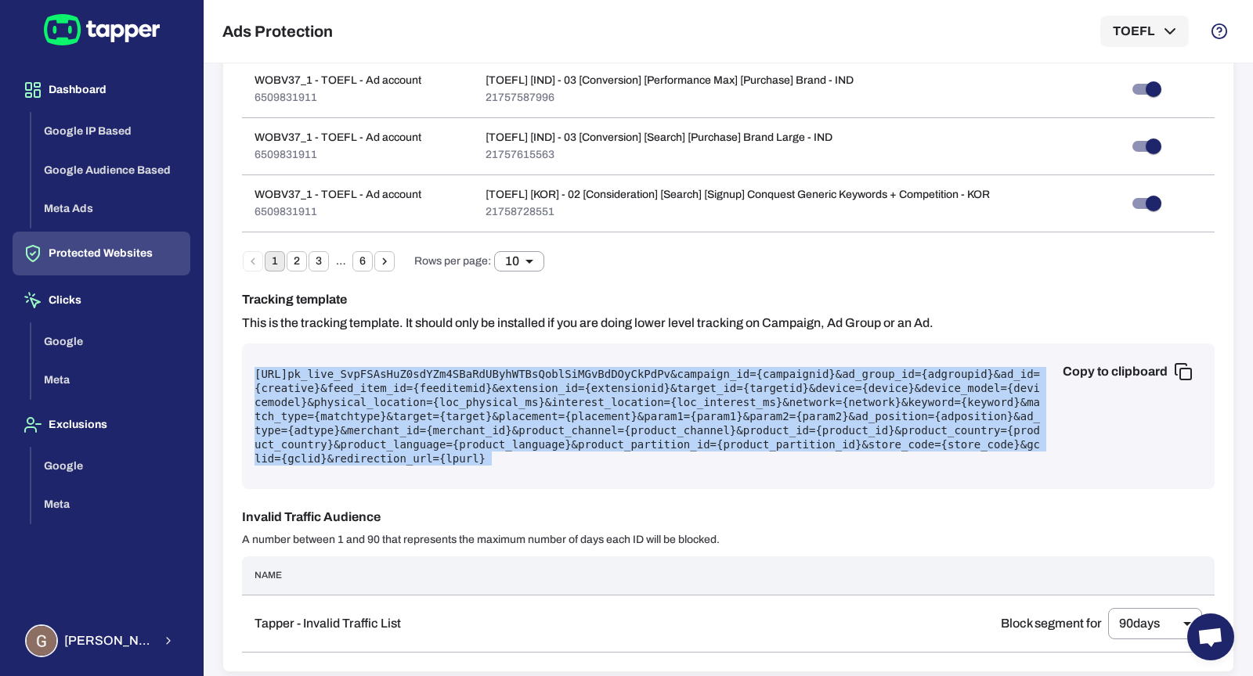
click at [690, 410] on pre "https://protect.tapper.ai/google-ads/click?pk= pk_live_SvpFSAsHuZ0sdYZm4SBaRdUB…" at bounding box center [727, 416] width 947 height 99
click at [828, 453] on pre "https://protect.tapper.ai/google-ads/click?pk= pk_live_SvpFSAsHuZ0sdYZm4SBaRdUB…" at bounding box center [727, 416] width 947 height 99
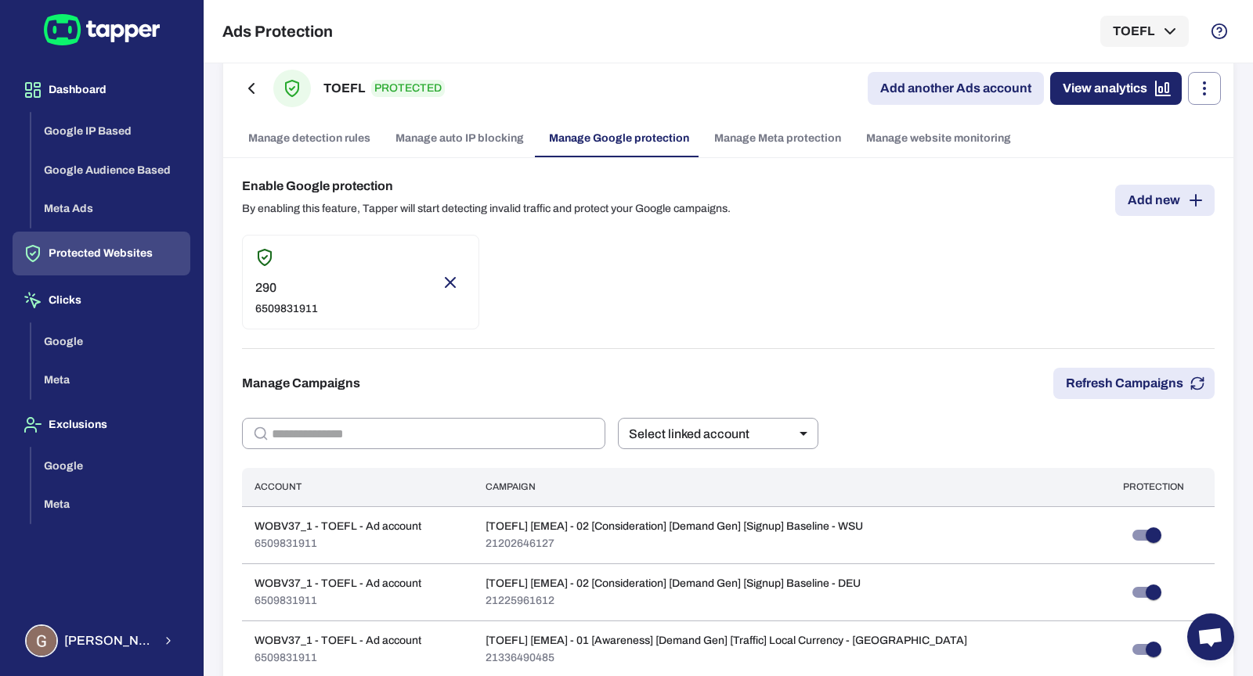
scroll to position [0, 0]
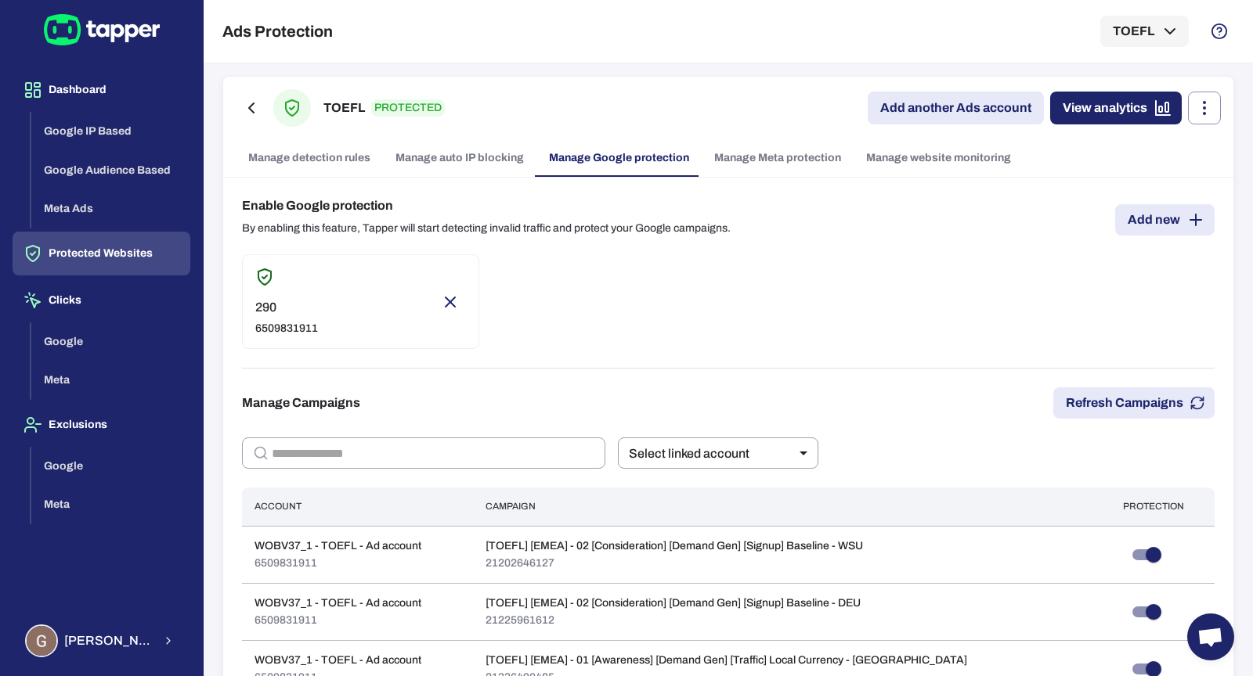
click at [1120, 227] on link "Add new" at bounding box center [1164, 219] width 99 height 31
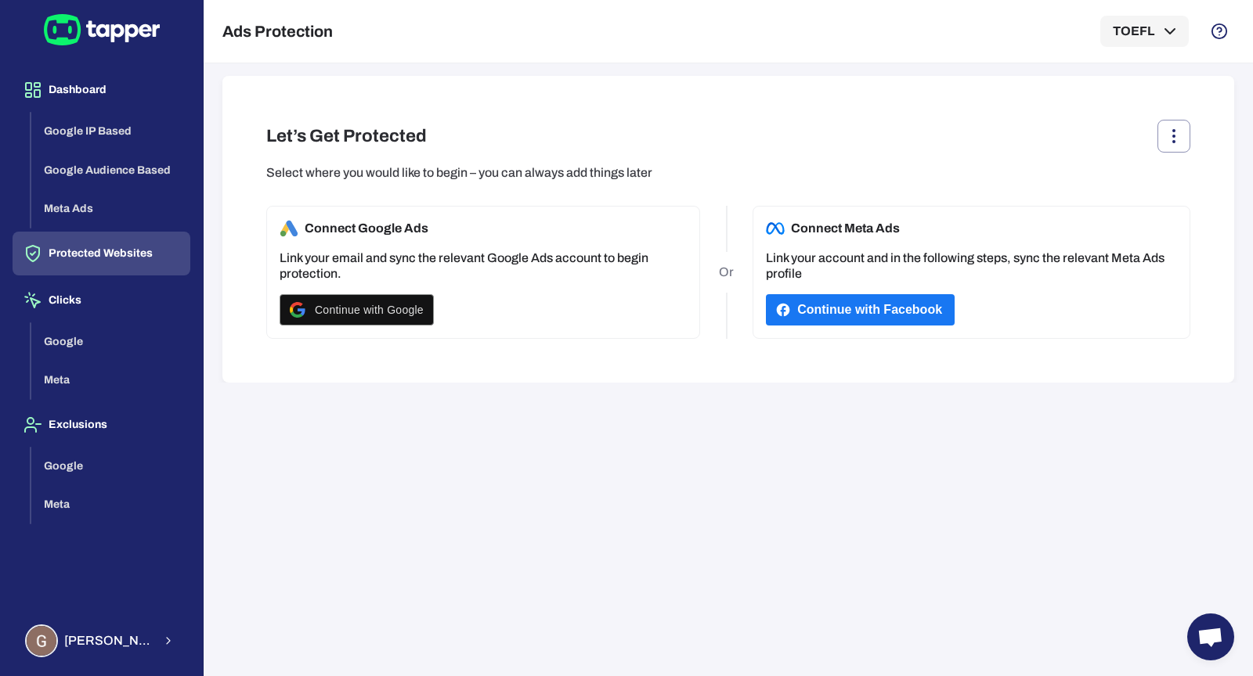
click at [157, 258] on button "Protected Websites" at bounding box center [102, 254] width 178 height 44
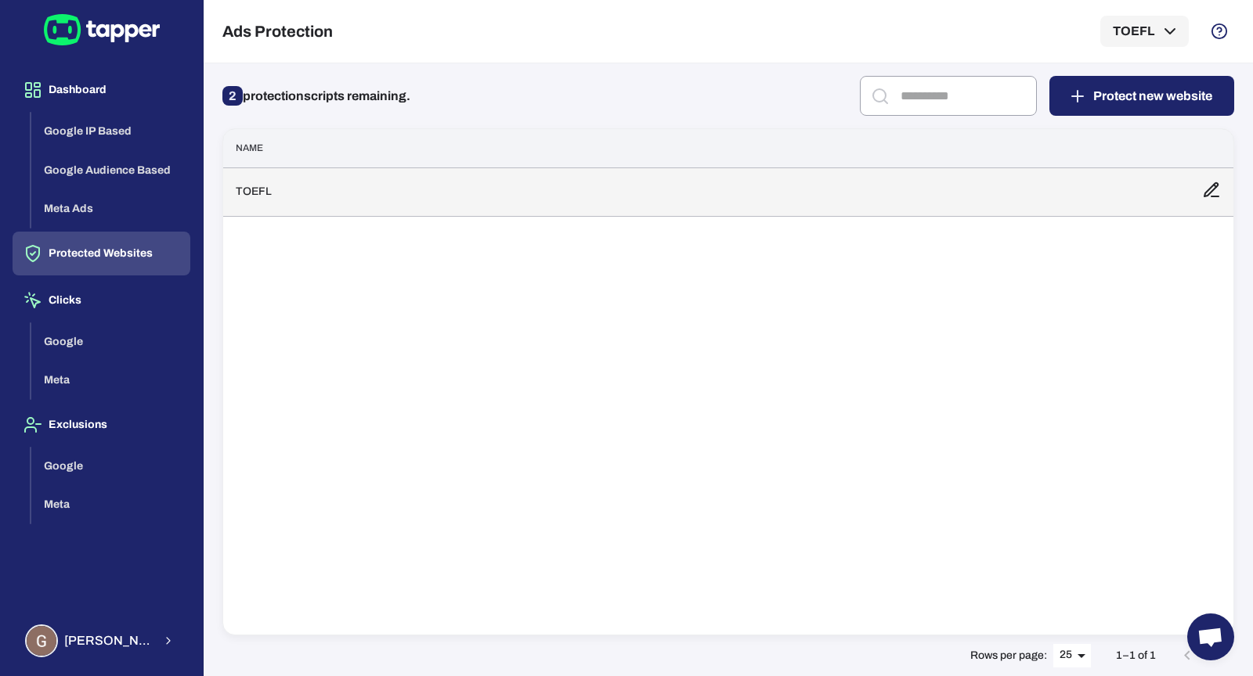
click at [434, 212] on td "TOEFL" at bounding box center [706, 192] width 966 height 49
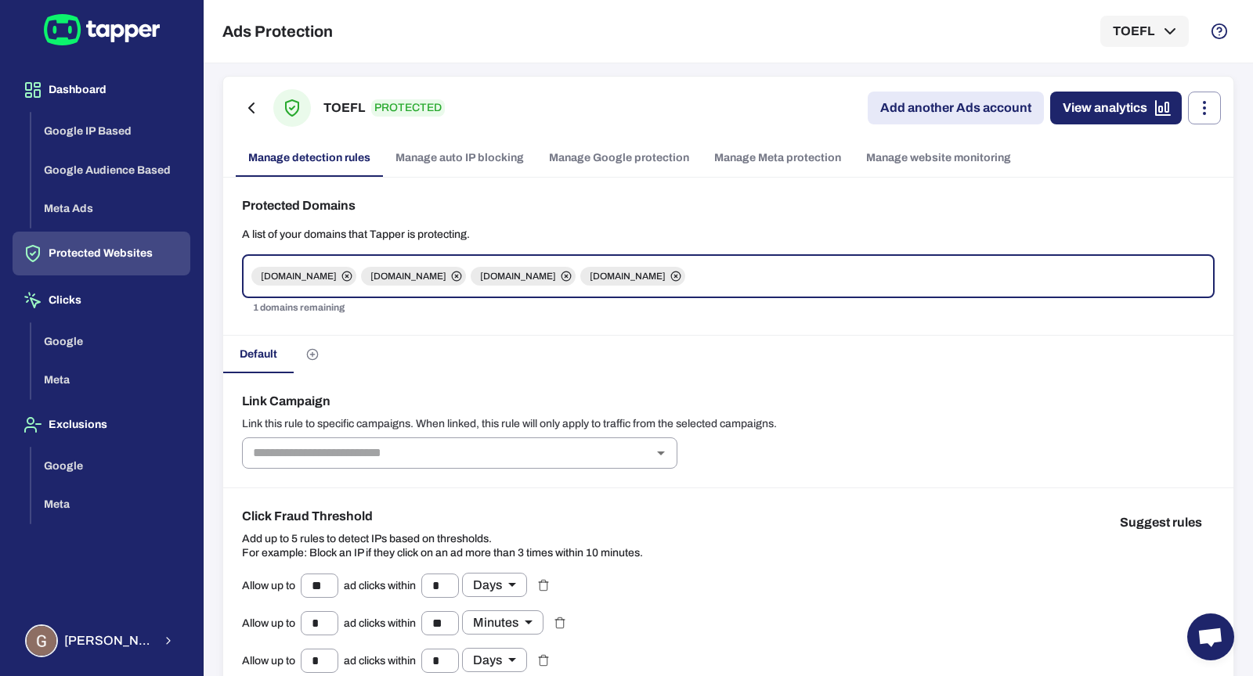
click at [955, 146] on link "Manage website monitoring" at bounding box center [938, 158] width 170 height 38
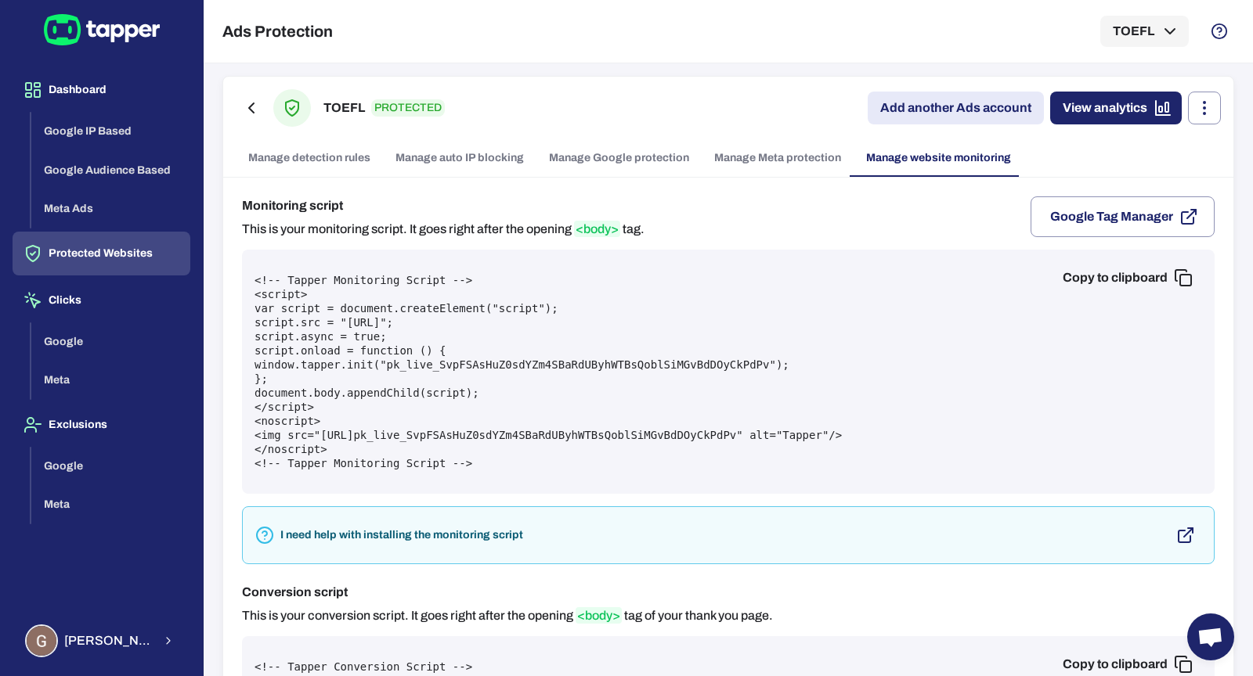
click at [1051, 286] on button "Copy to clipboard" at bounding box center [1126, 277] width 152 height 31
click at [590, 160] on link "Manage Google protection" at bounding box center [618, 158] width 165 height 38
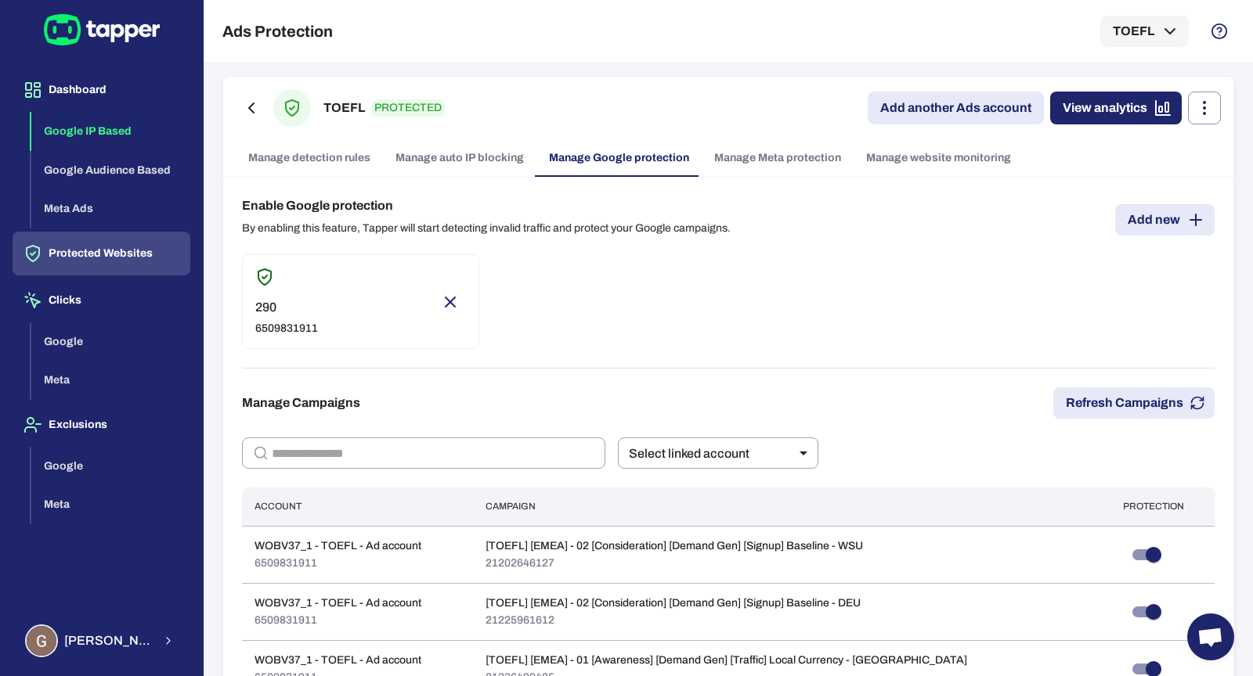
click at [72, 128] on button "Google IP Based" at bounding box center [110, 131] width 159 height 39
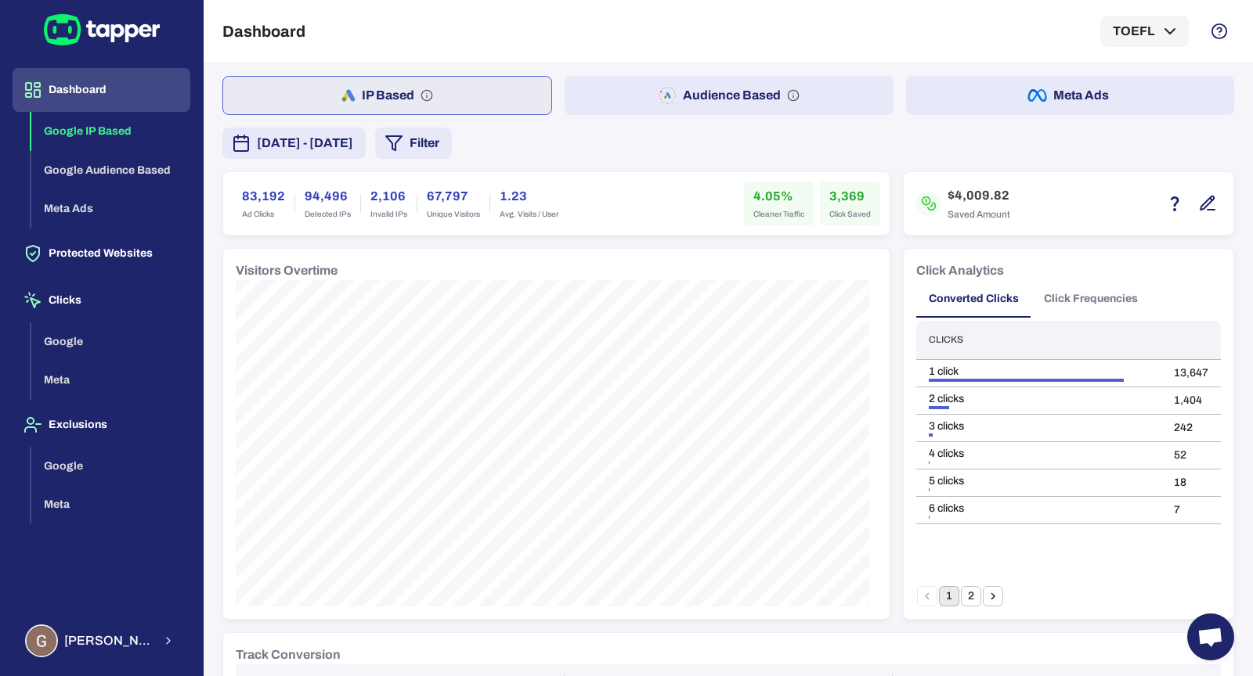
scroll to position [3, 0]
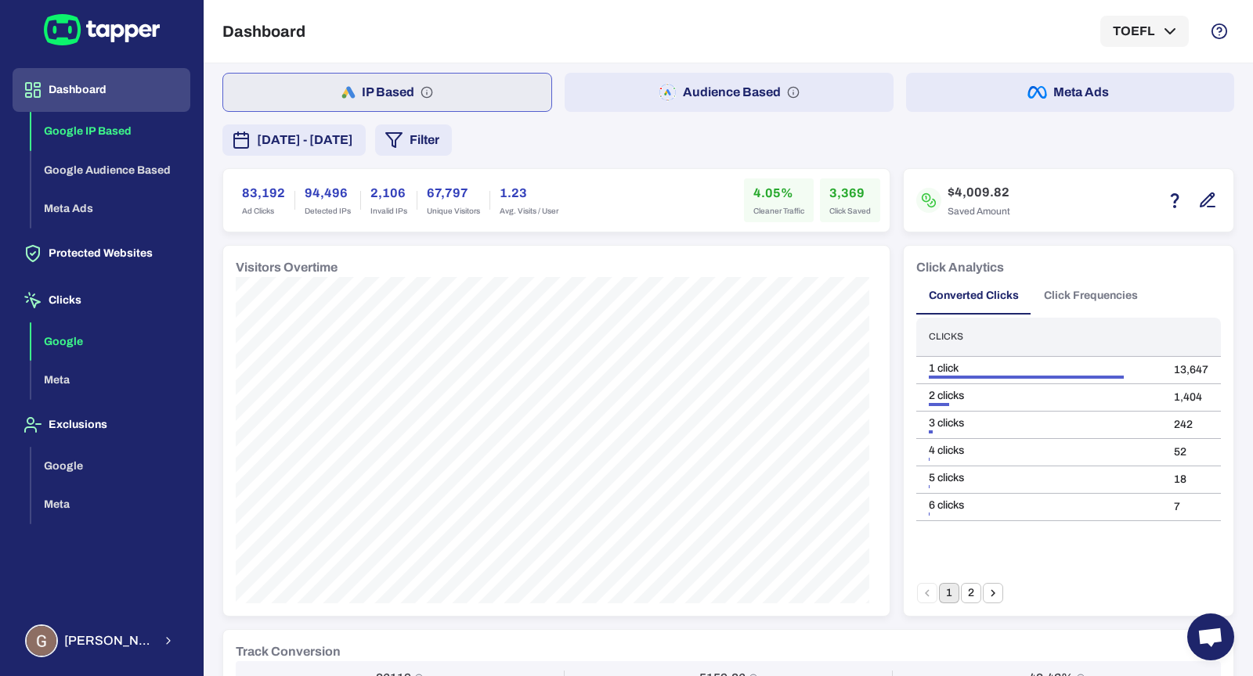
click at [140, 357] on button "Google" at bounding box center [110, 342] width 159 height 39
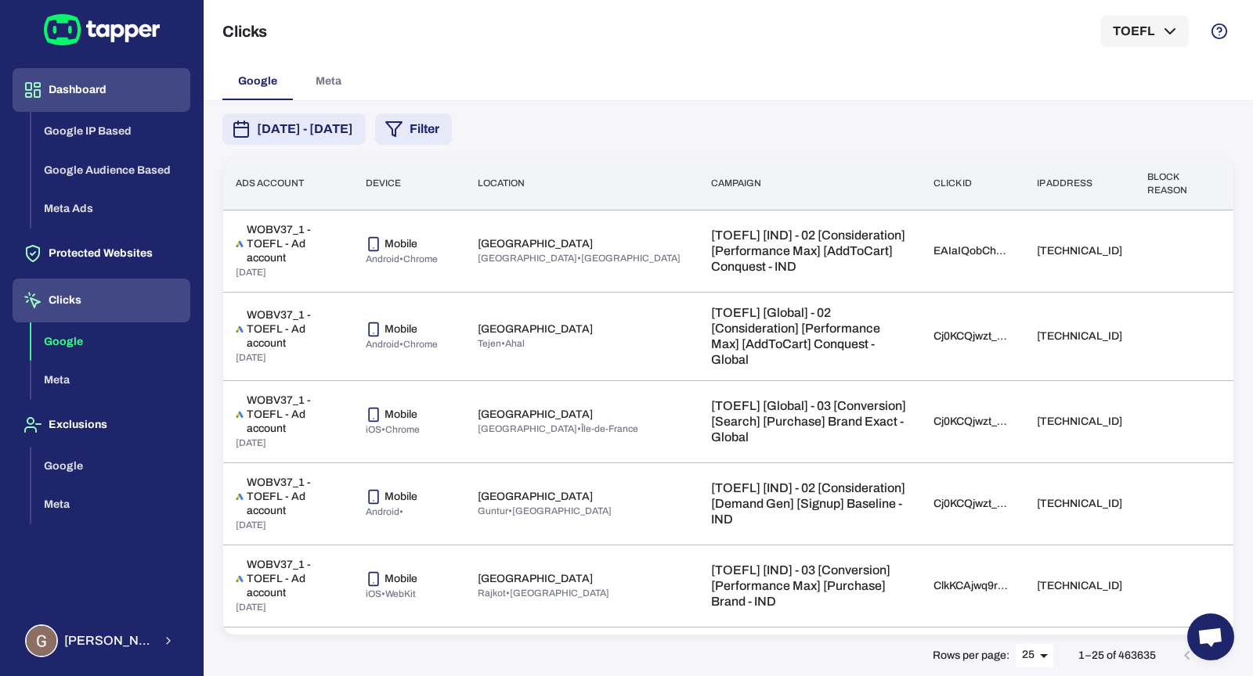
click at [88, 74] on button "Dashboard" at bounding box center [102, 90] width 178 height 44
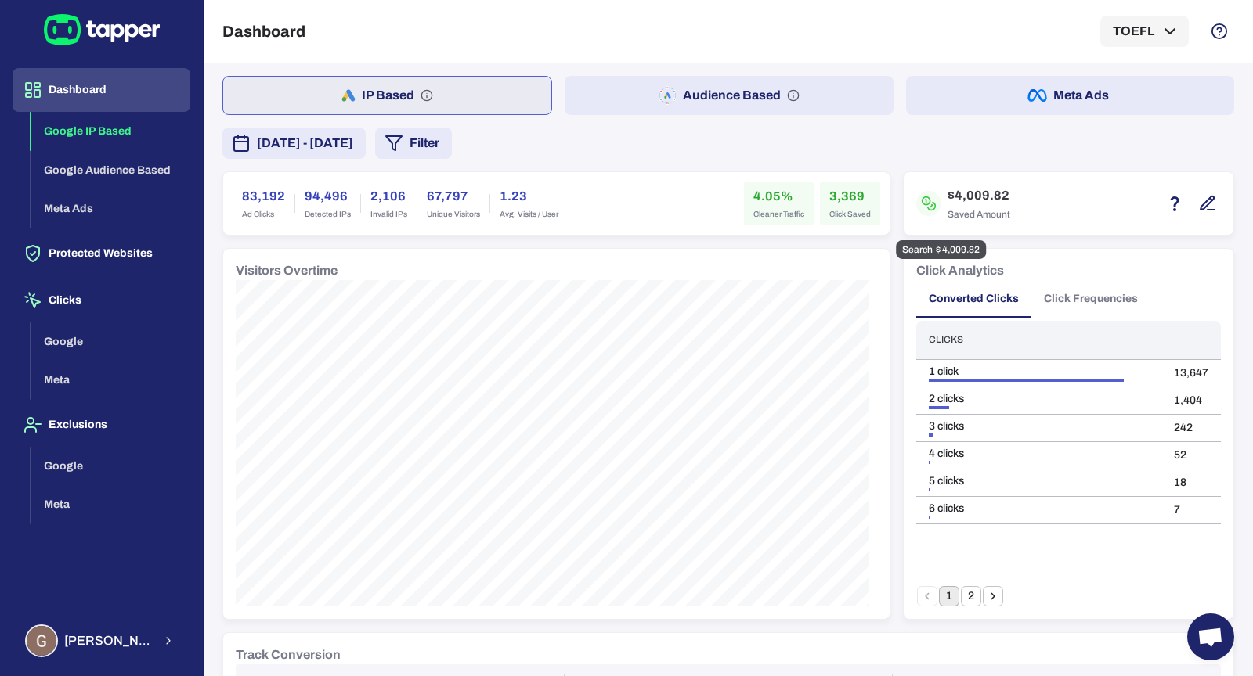
click at [1203, 207] on icon "button" at bounding box center [1207, 203] width 19 height 19
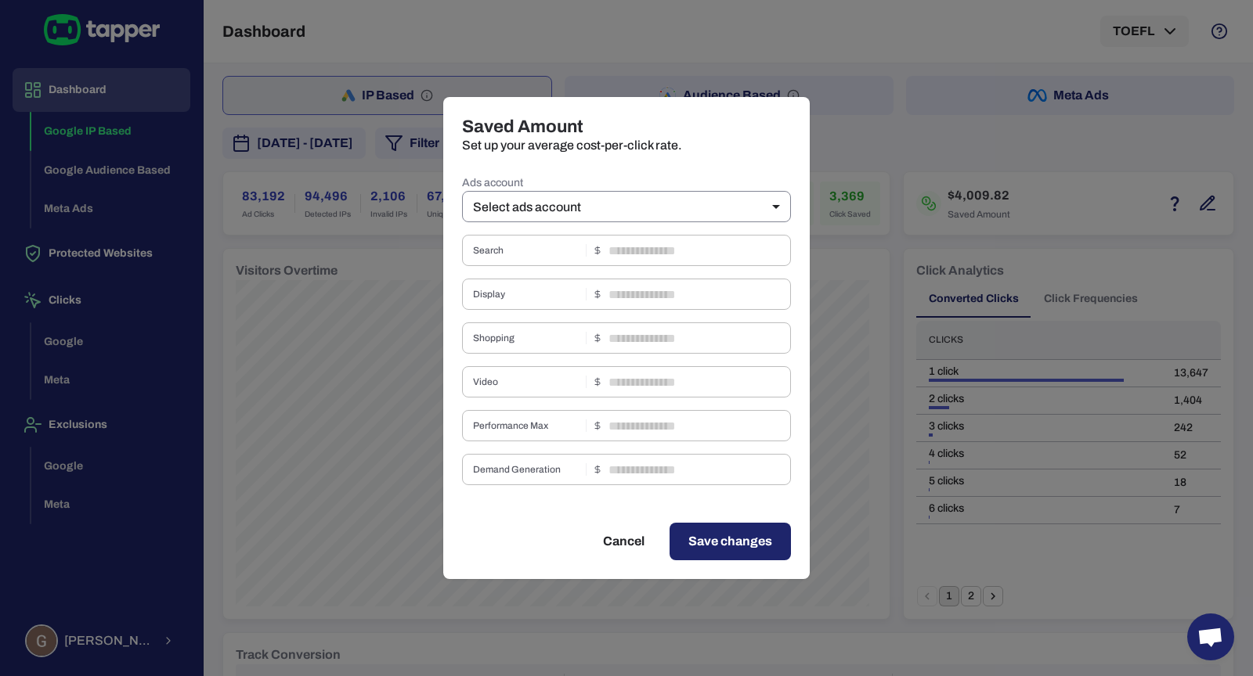
click at [706, 215] on body "Dashboard Google IP Based Google Audience Based Meta Ads Protected Websites Cli…" at bounding box center [626, 338] width 1253 height 676
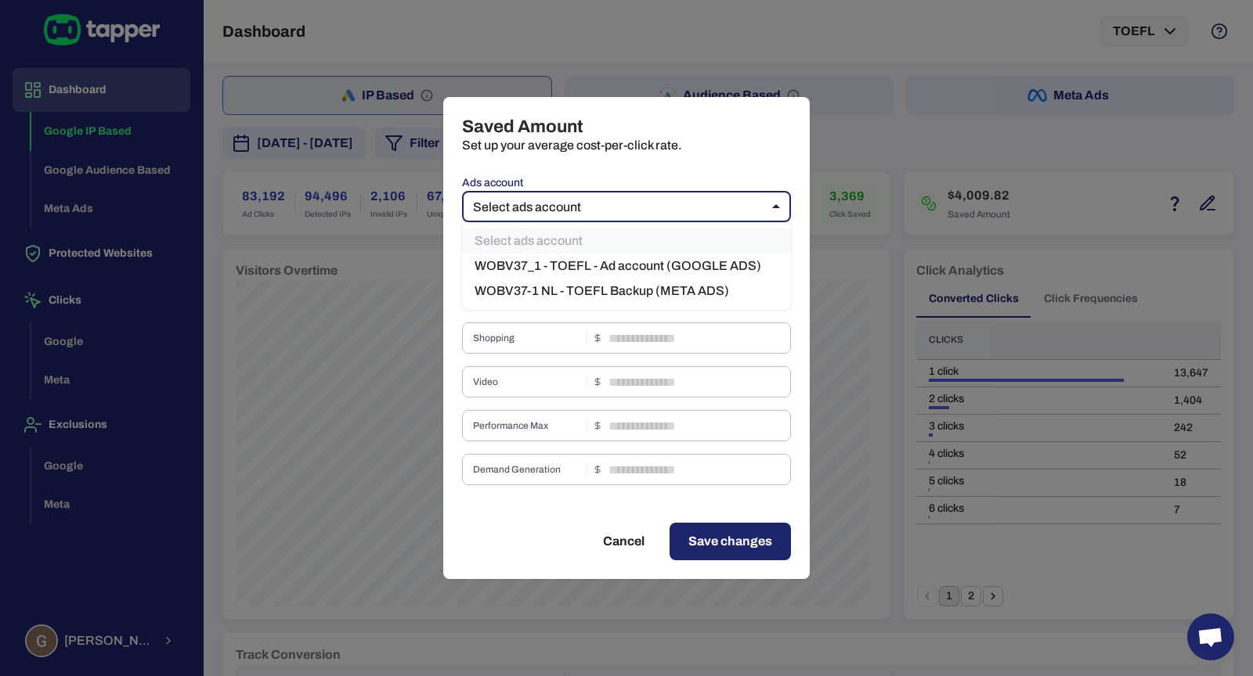
click at [673, 267] on li "WOBV37_1 - TOEFL - Ad account (GOOGLE ADS)" at bounding box center [626, 266] width 329 height 25
type input "***"
type input "****"
type input "*"
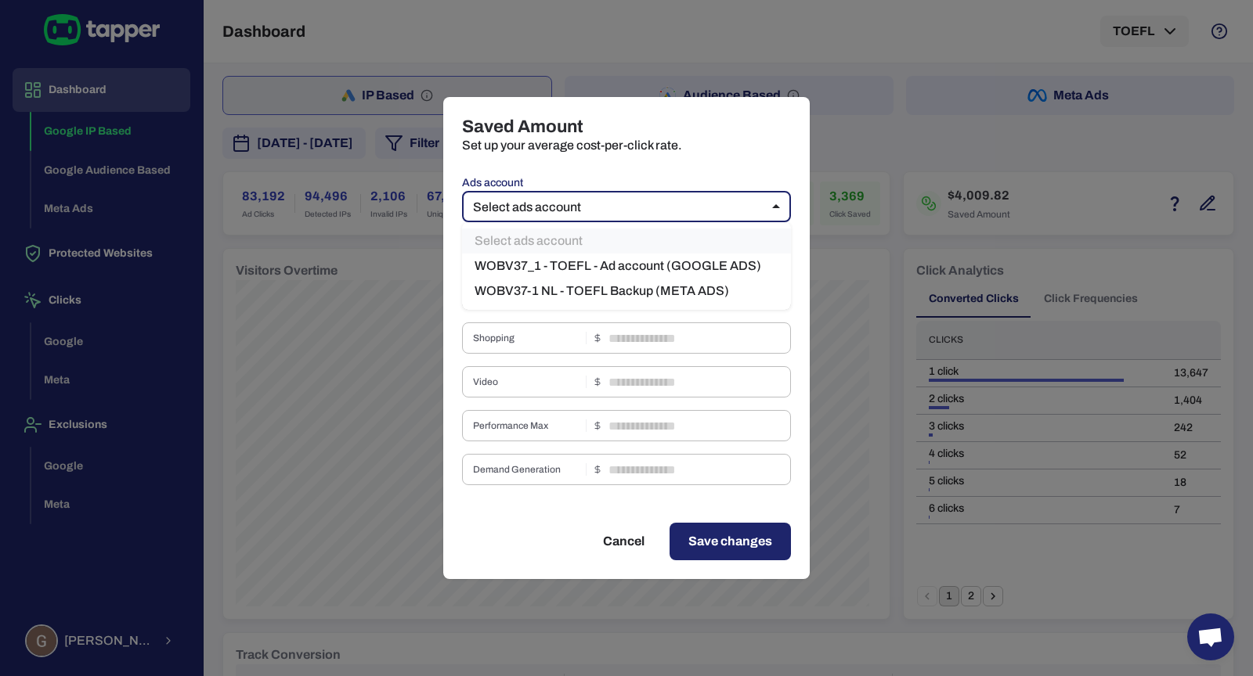
type input "****"
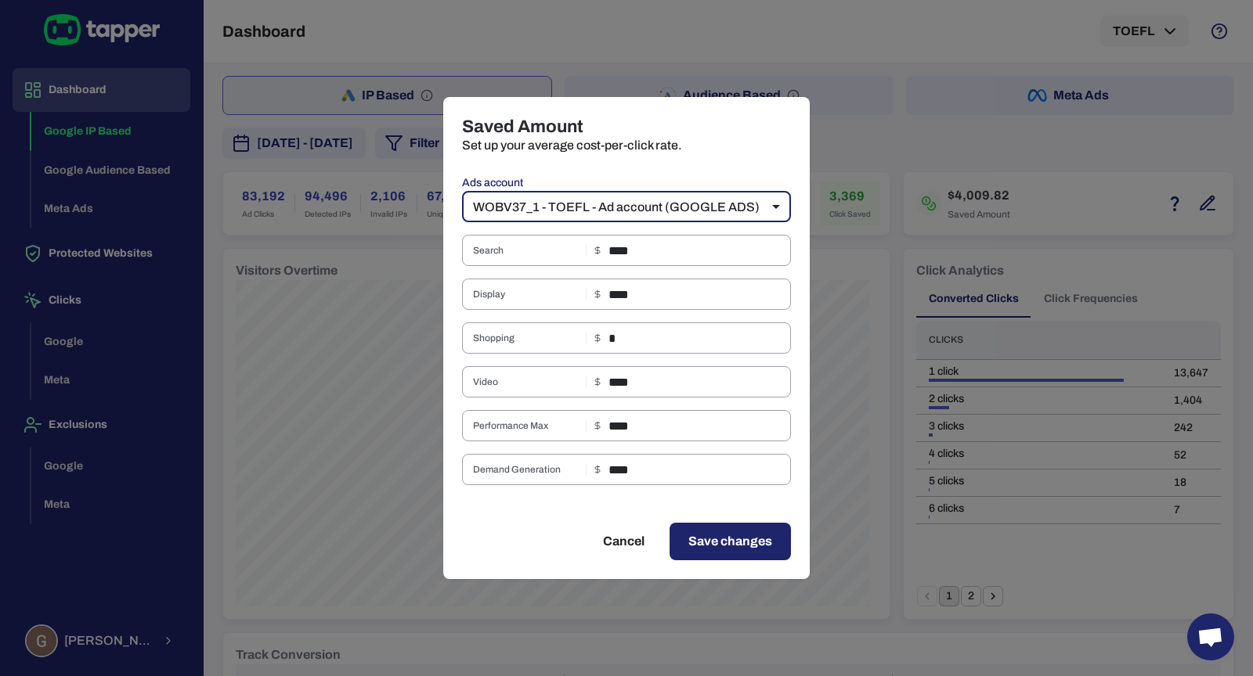
click at [616, 272] on div "Ads account WOBV37_1 - TOEFL - Ad account (GOOGLE ADS) *** ​ Search **** ​ Disp…" at bounding box center [626, 328] width 329 height 313
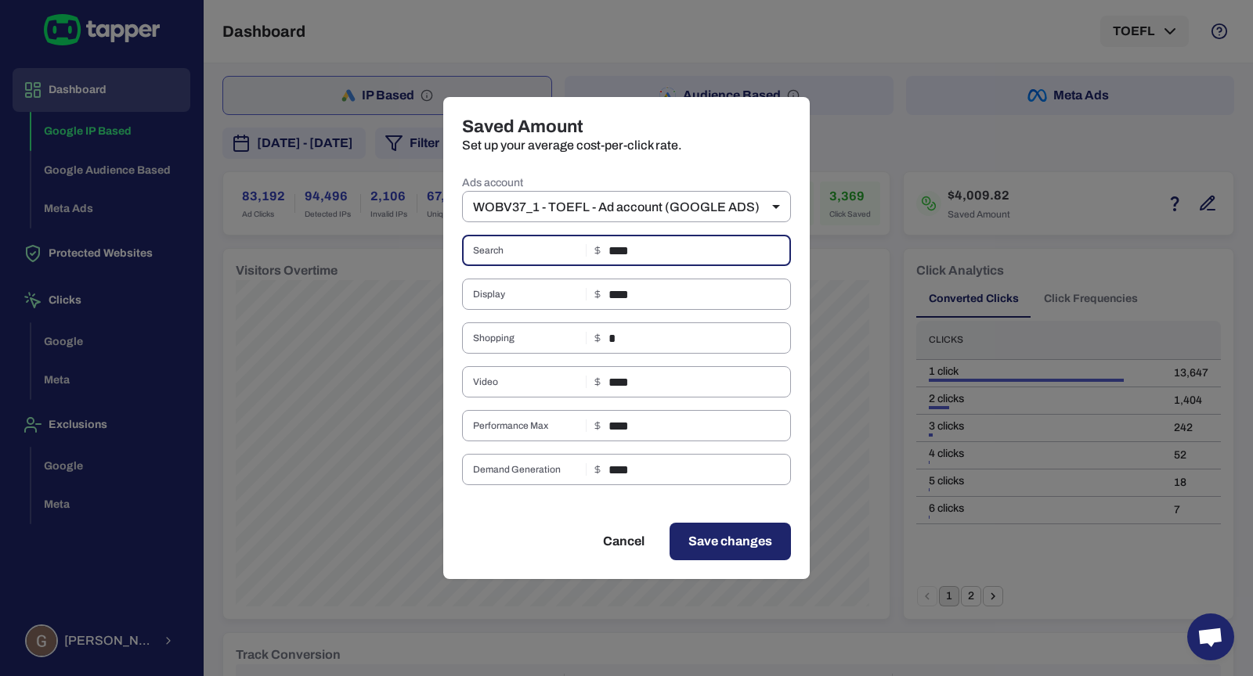
click at [618, 254] on input "****" at bounding box center [699, 250] width 182 height 31
type input "****"
click at [612, 427] on input "****" at bounding box center [699, 425] width 182 height 31
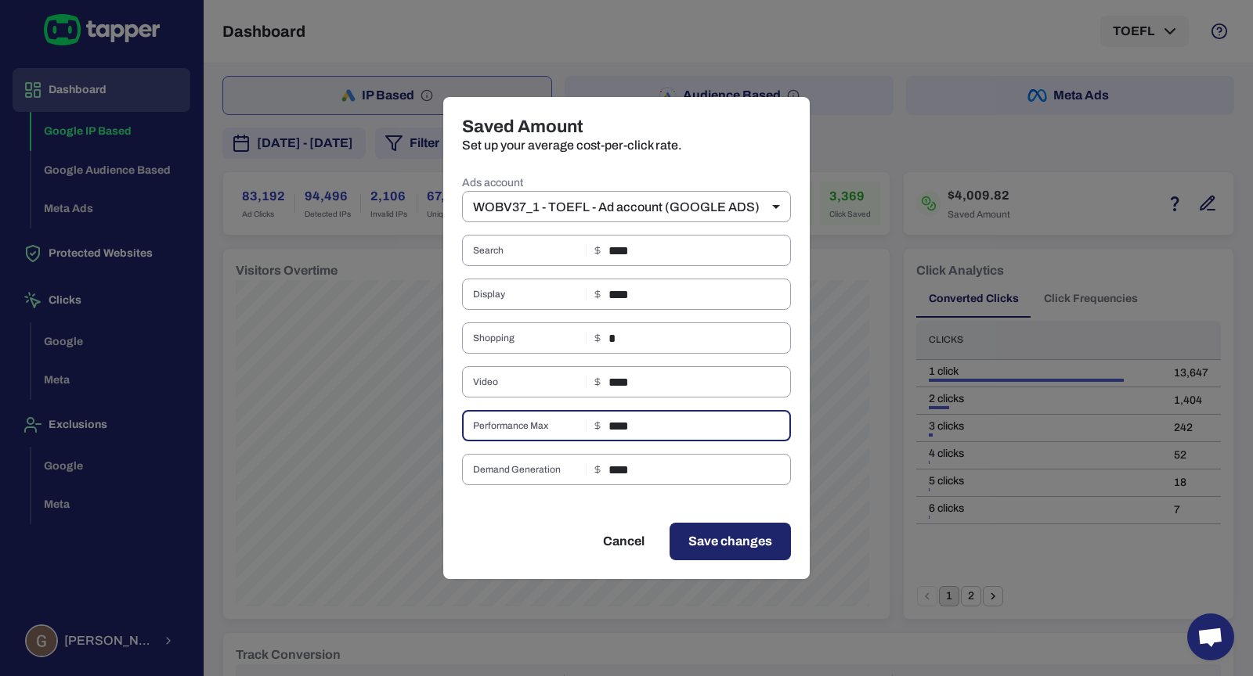
type input "****"
click at [751, 546] on span "Save changes" at bounding box center [730, 541] width 84 height 19
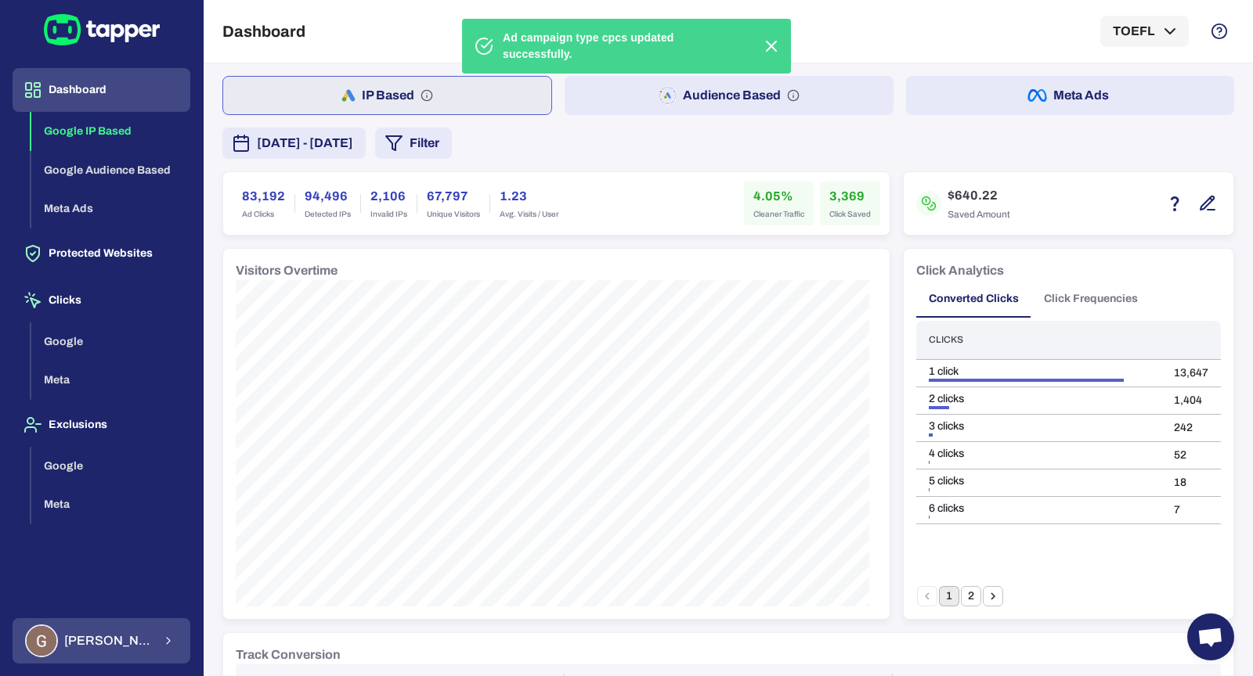
click at [148, 629] on div "Guillaume Lebelle" at bounding box center [89, 641] width 128 height 33
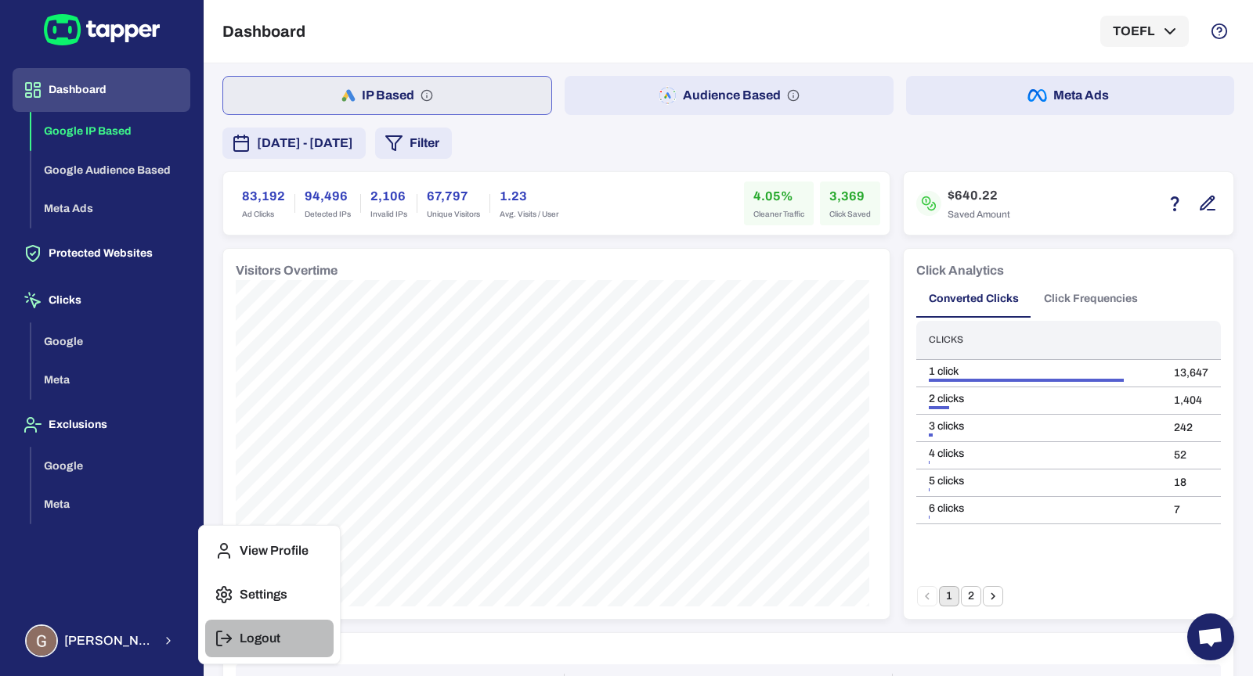
click at [225, 635] on icon "button" at bounding box center [224, 638] width 19 height 19
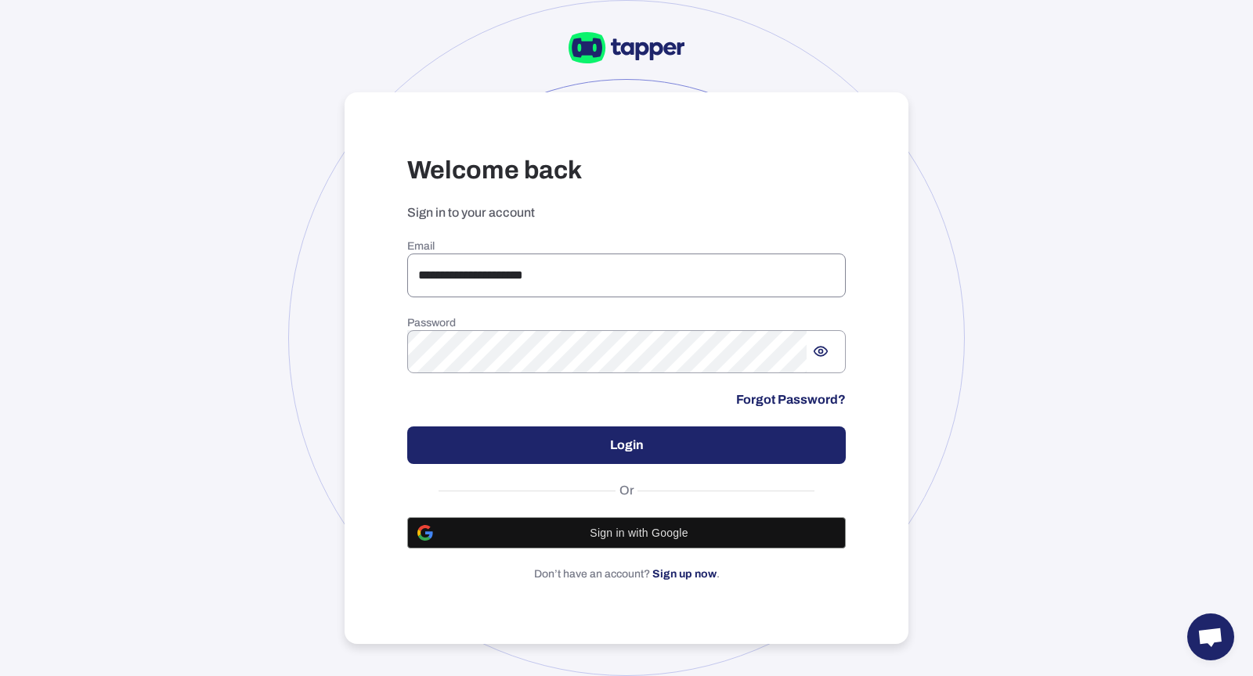
click at [628, 294] on input "**********" at bounding box center [626, 276] width 438 height 44
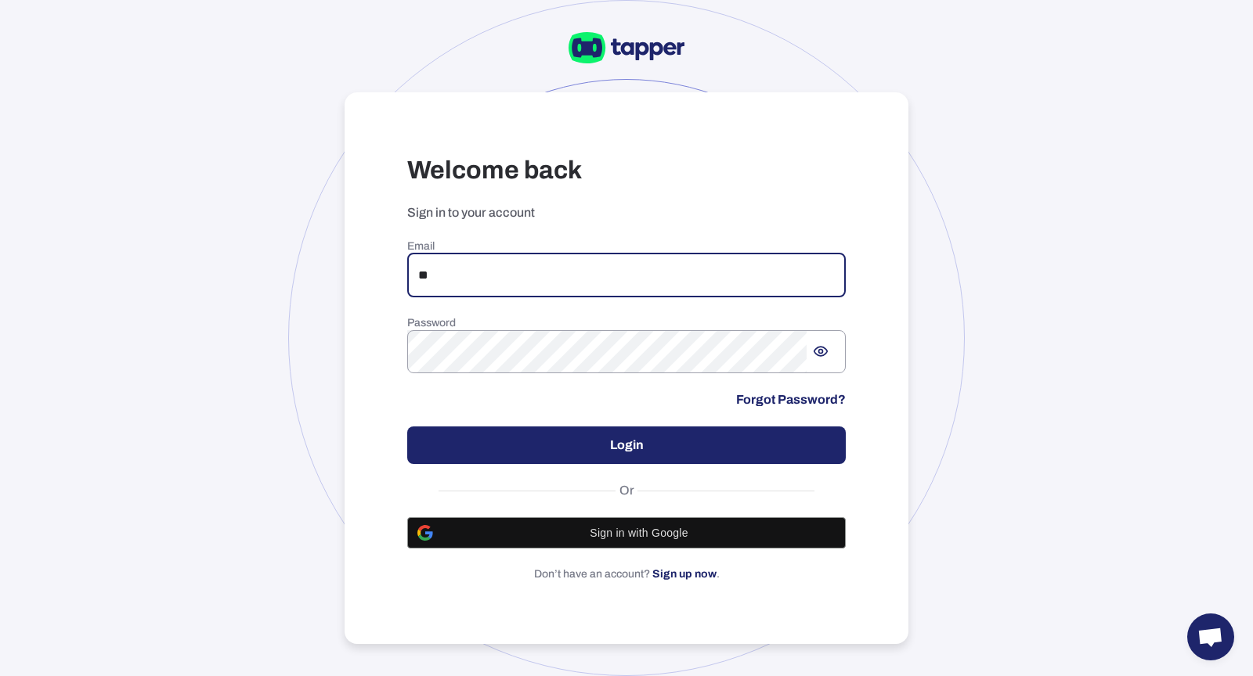
type input "**********"
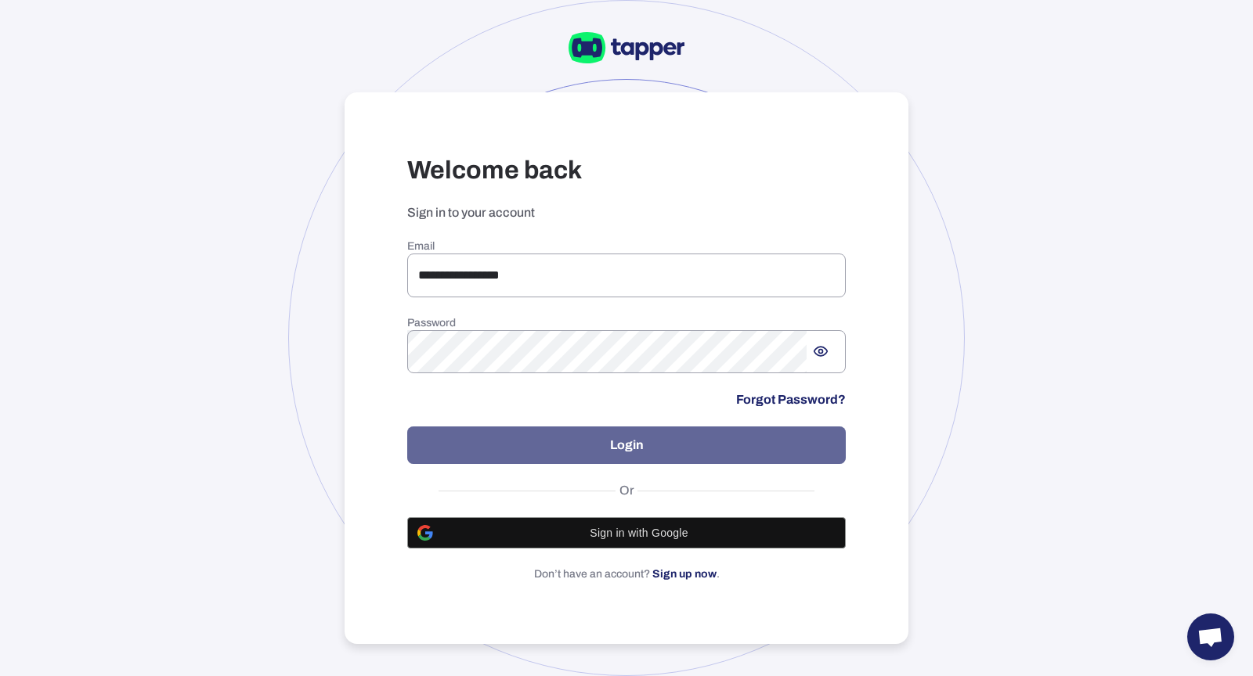
click at [589, 460] on button "Login" at bounding box center [626, 446] width 438 height 38
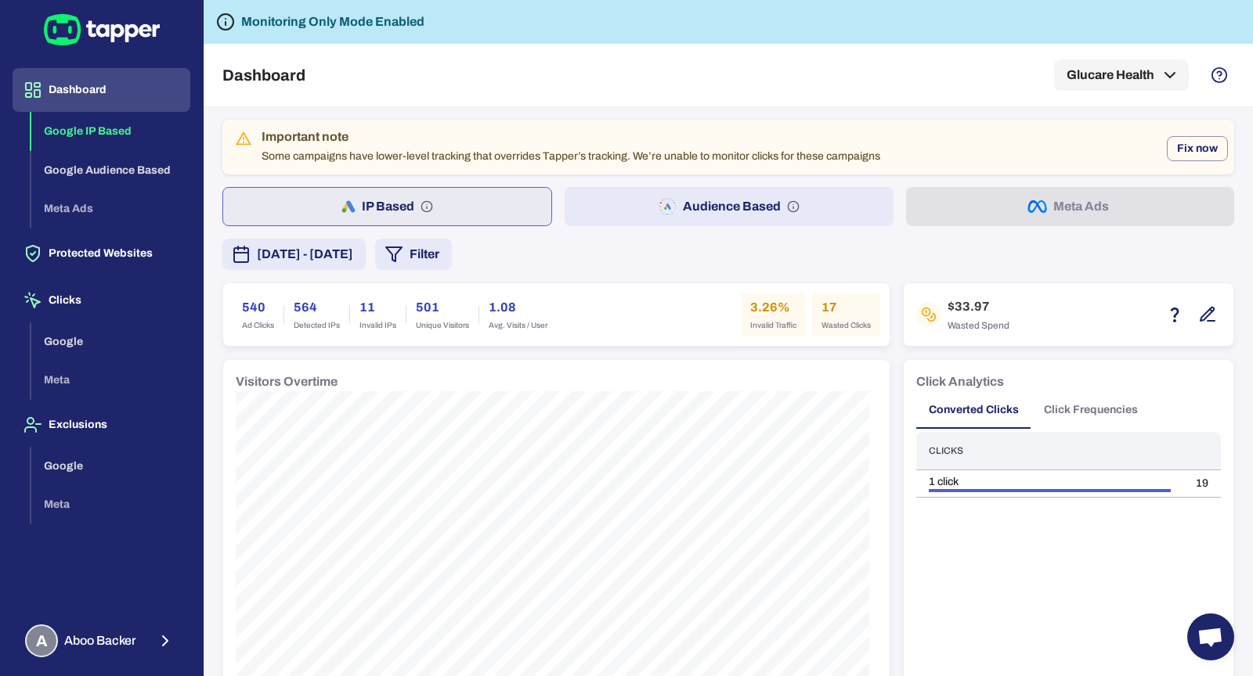
click at [297, 265] on button "[DATE] - [DATE]" at bounding box center [293, 254] width 143 height 31
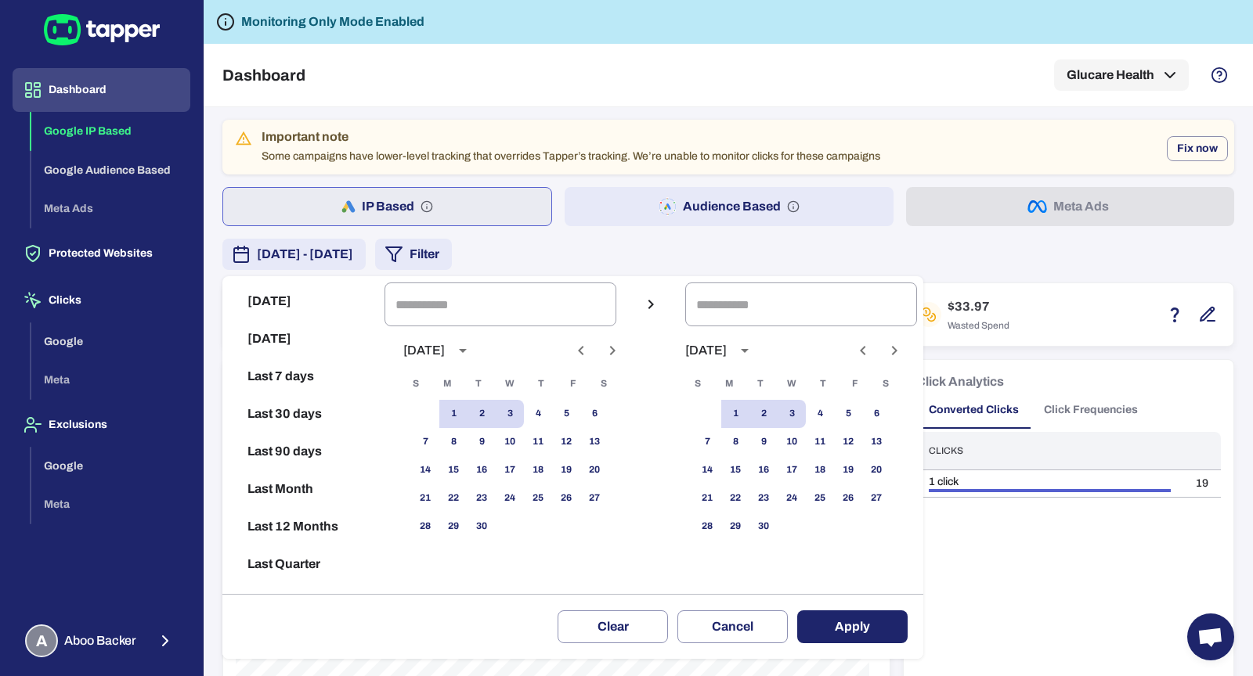
click at [315, 425] on button "Last 30 days" at bounding box center [304, 414] width 150 height 38
type input "**********"
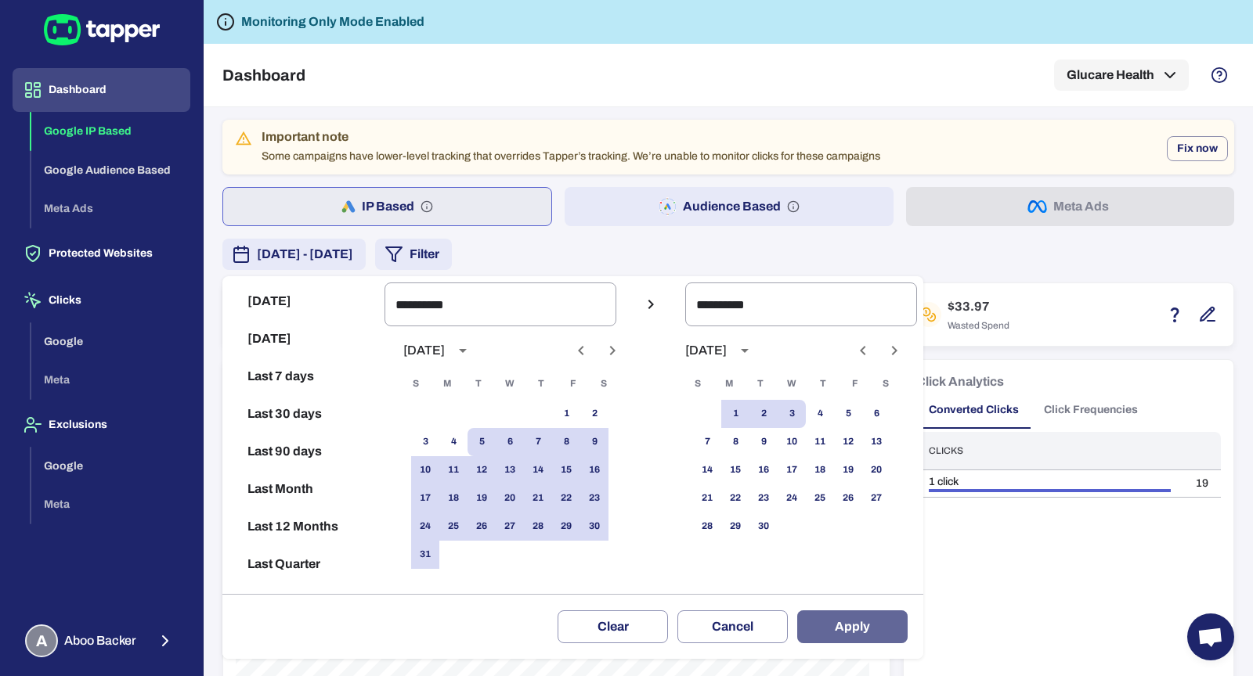
click at [854, 636] on button "Apply" at bounding box center [852, 627] width 110 height 33
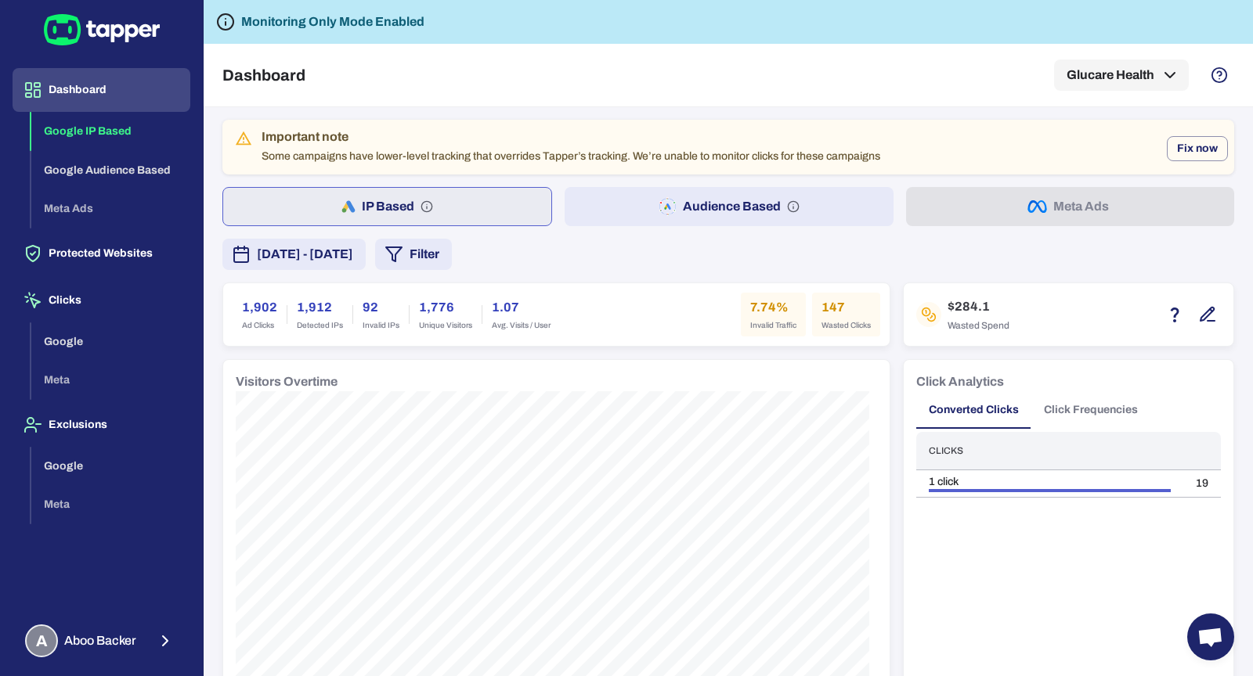
click at [674, 218] on button "Audience Based" at bounding box center [728, 206] width 328 height 39
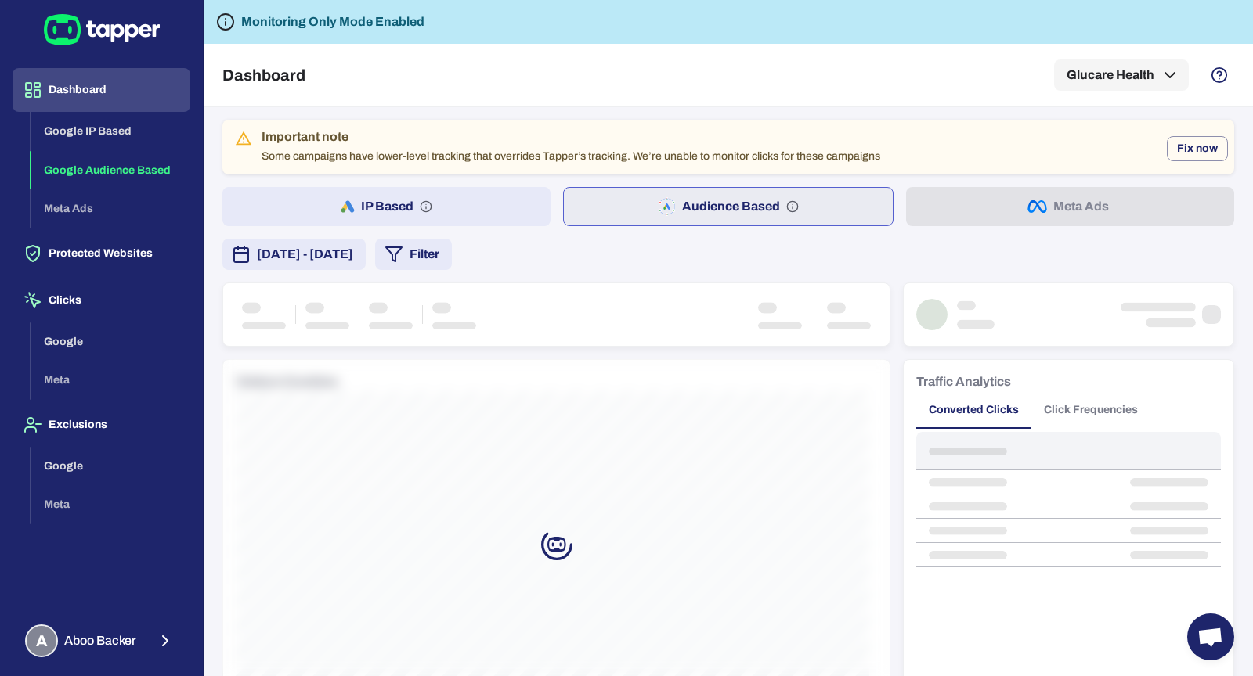
click at [353, 252] on span "[DATE] - [DATE]" at bounding box center [305, 254] width 96 height 19
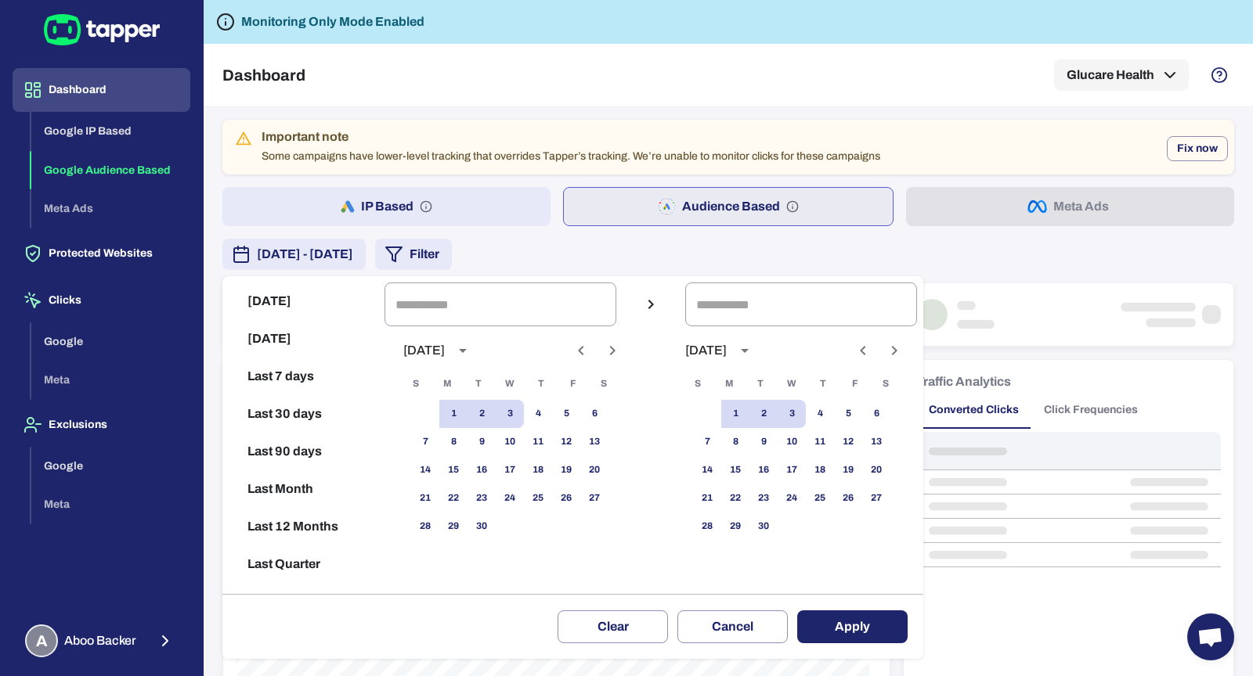
click at [305, 418] on button "Last 30 days" at bounding box center [304, 414] width 150 height 38
type input "**********"
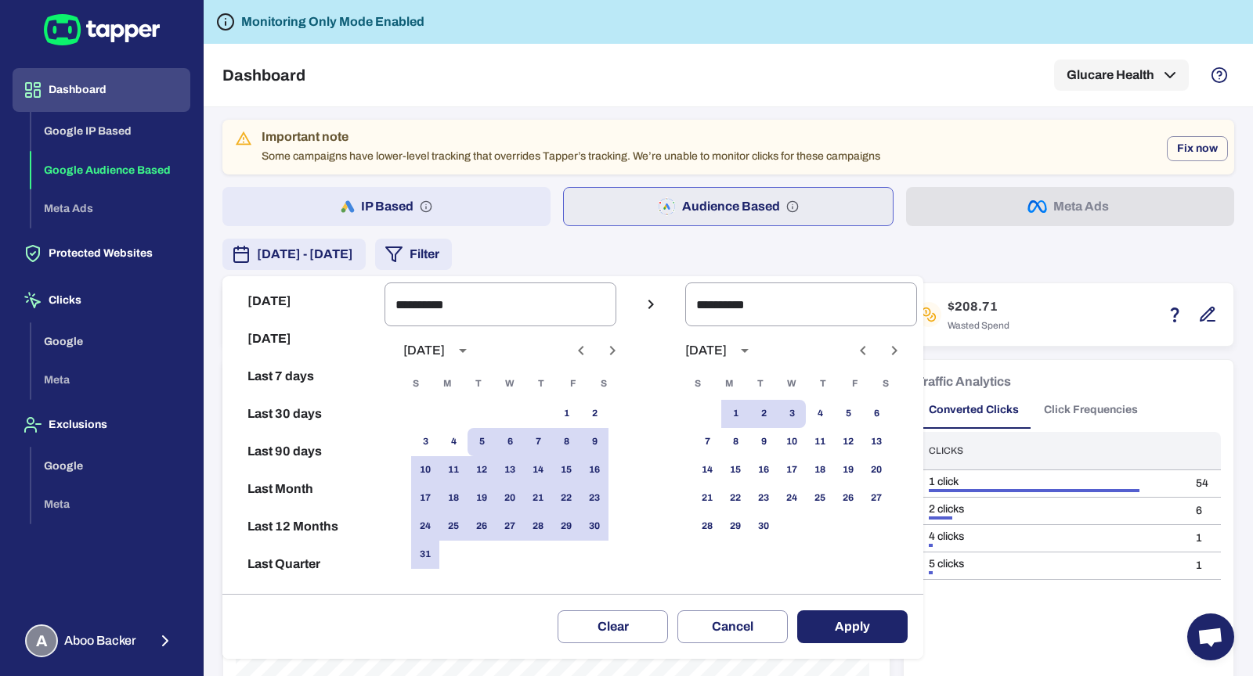
click at [815, 628] on button "Apply" at bounding box center [852, 627] width 110 height 33
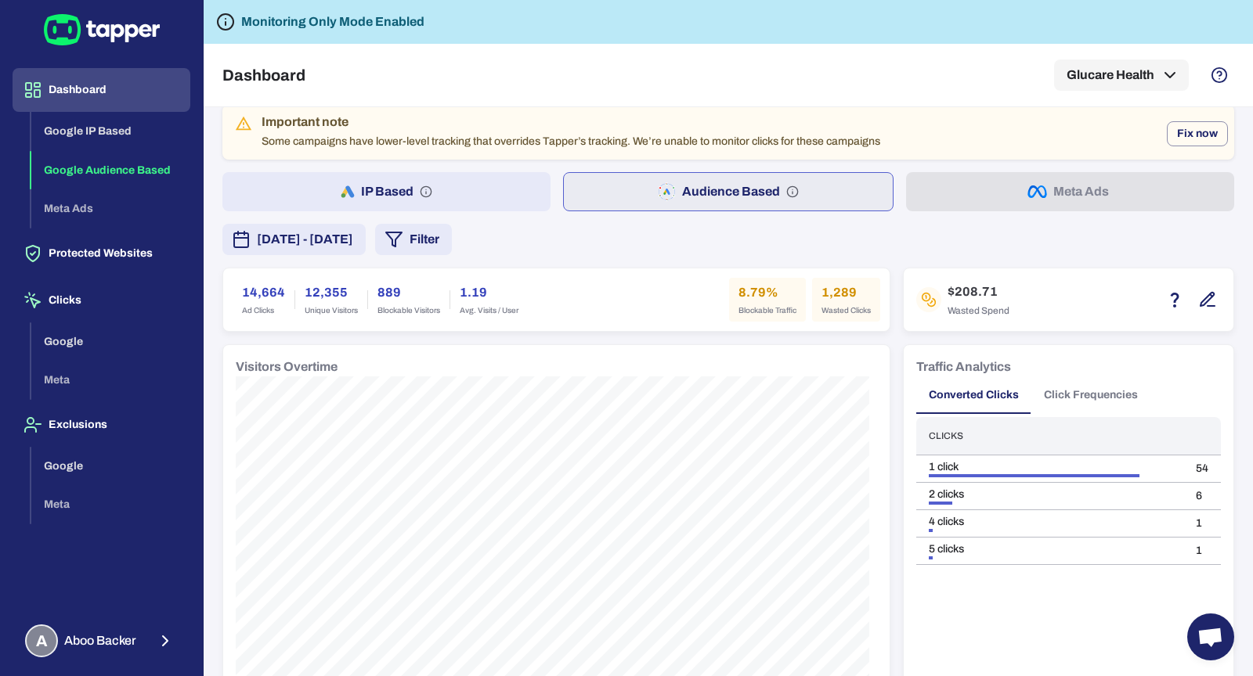
scroll to position [36, 0]
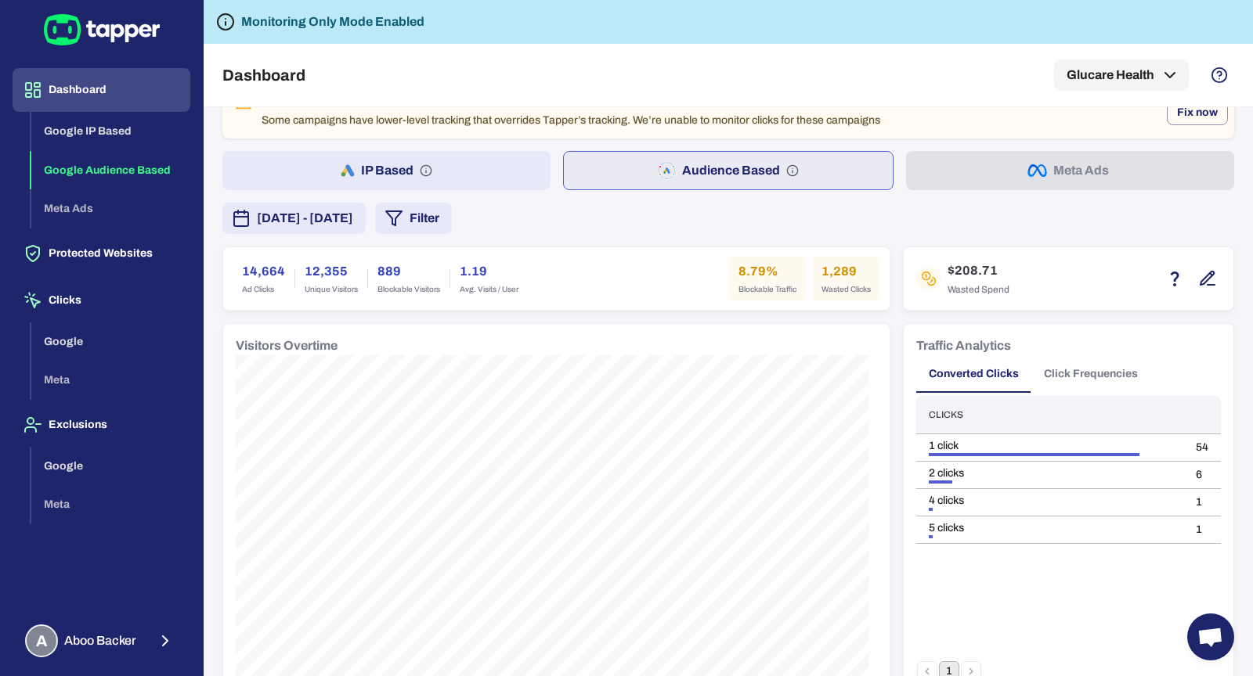
click at [258, 227] on button "[DATE] - [DATE]" at bounding box center [293, 218] width 143 height 31
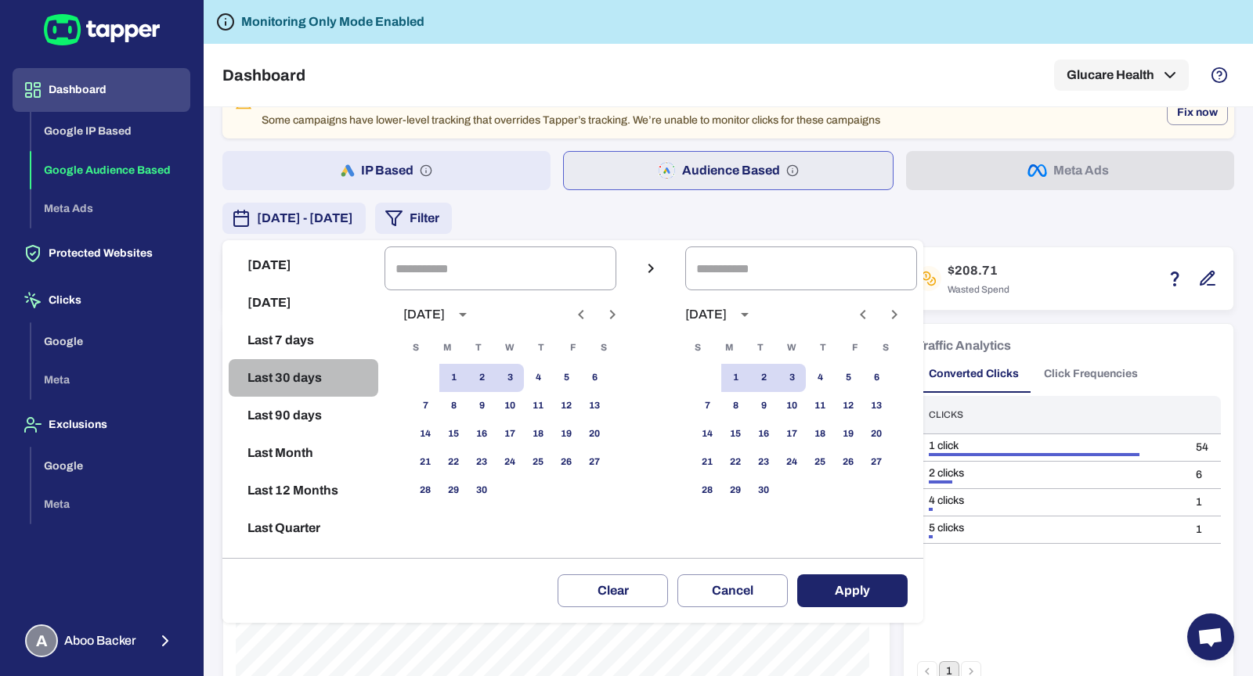
click at [278, 379] on button "Last 30 days" at bounding box center [304, 378] width 150 height 38
type input "**********"
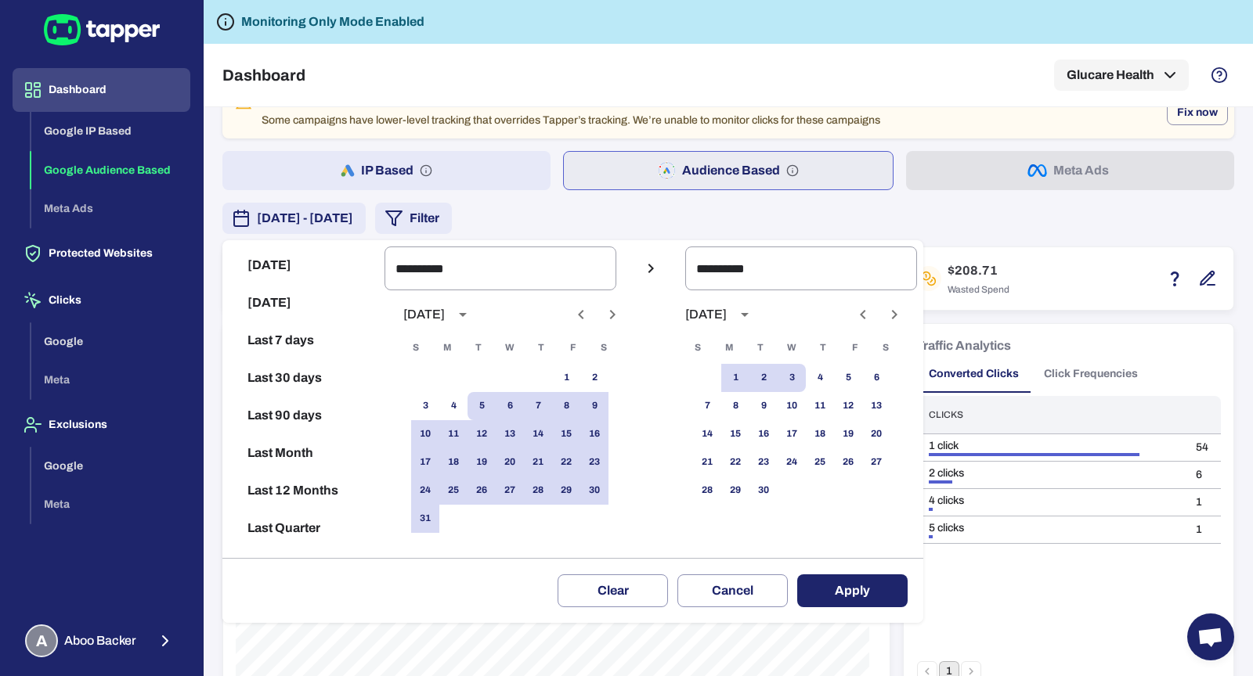
click at [884, 584] on button "Apply" at bounding box center [852, 591] width 110 height 33
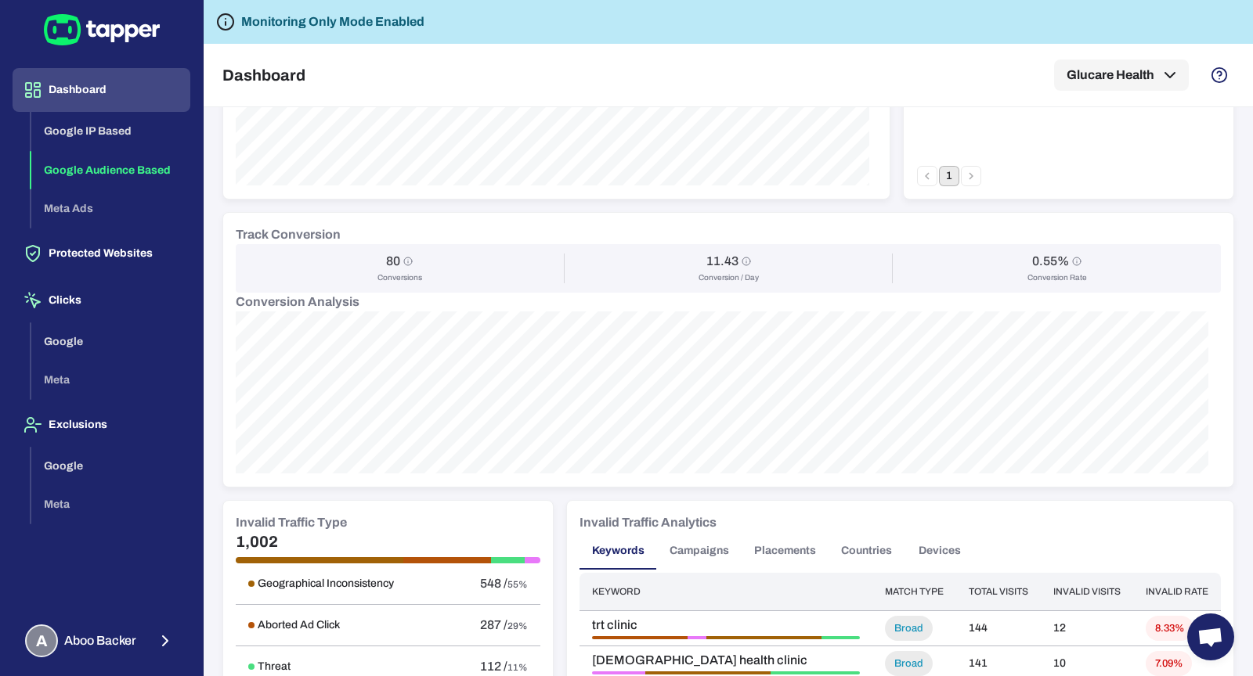
scroll to position [585, 0]
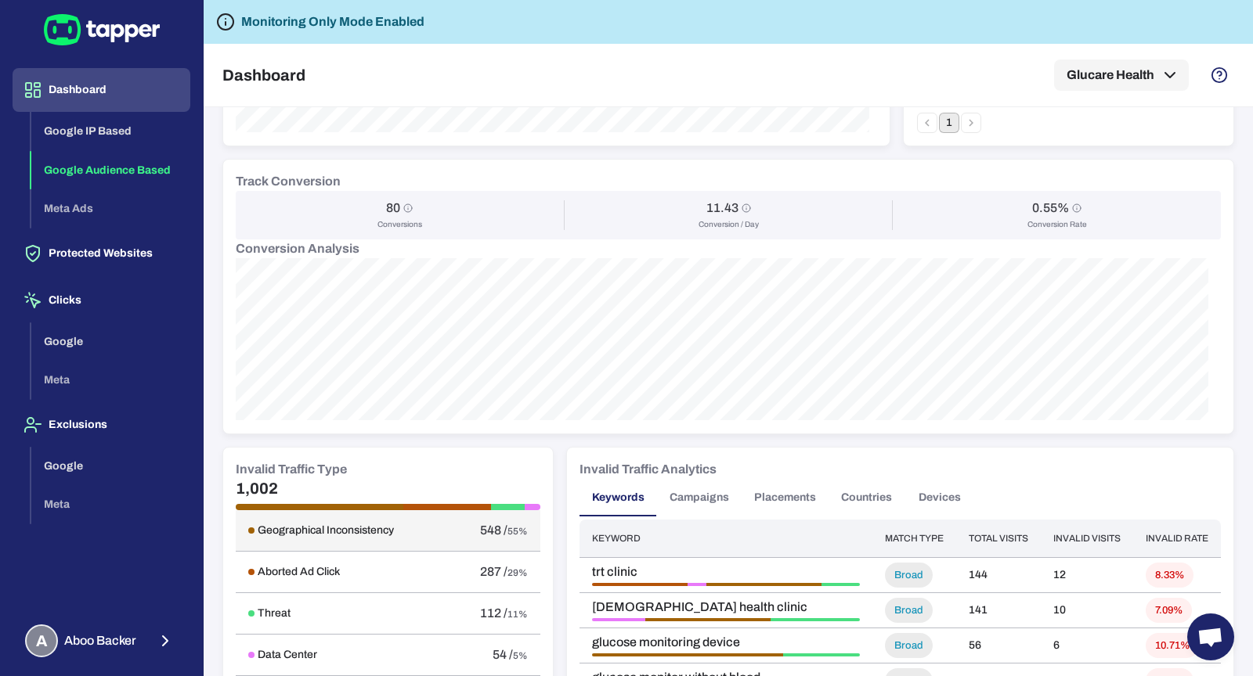
click at [340, 536] on td "Geographical Inconsistency" at bounding box center [342, 530] width 213 height 41
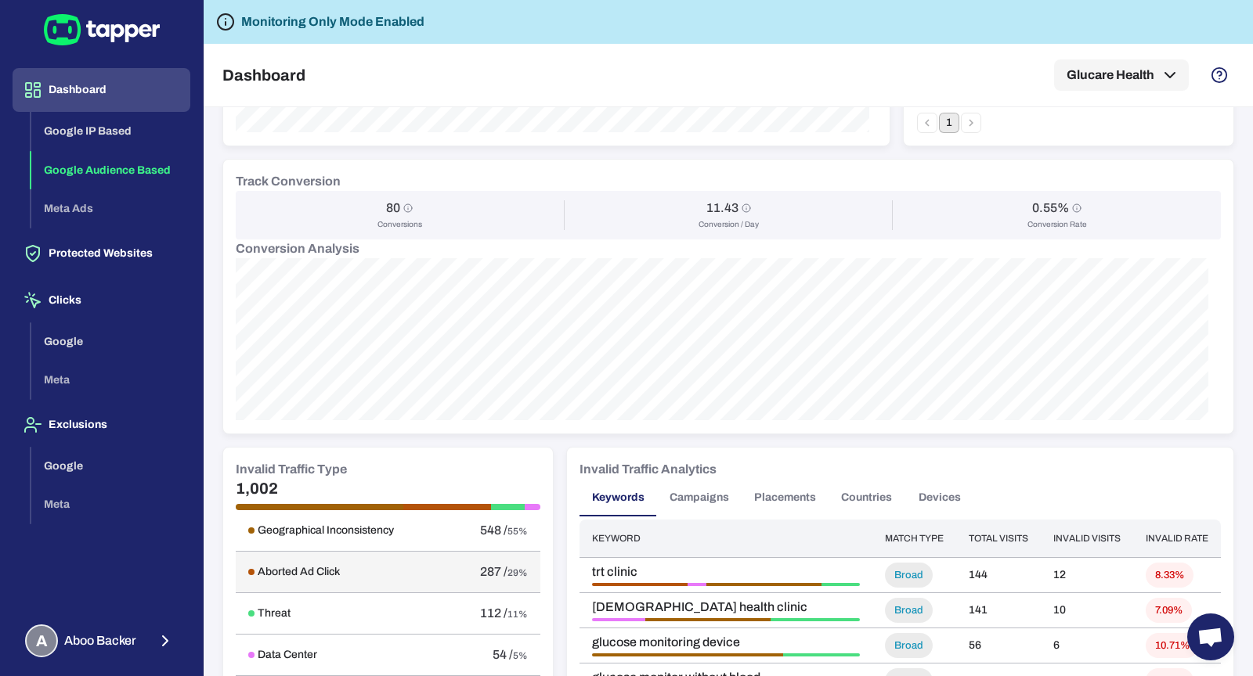
click at [342, 565] on div "Aborted Ad Click" at bounding box center [342, 572] width 188 height 14
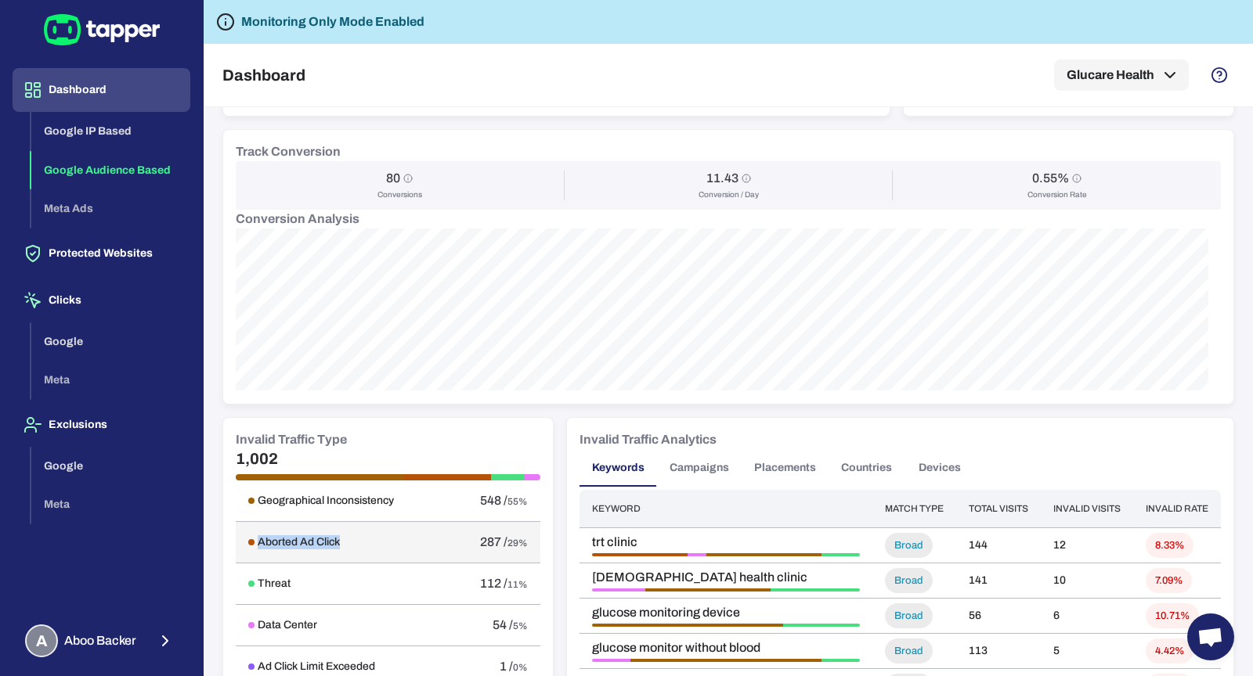
scroll to position [616, 0]
click at [342, 565] on td "Threat" at bounding box center [342, 581] width 213 height 41
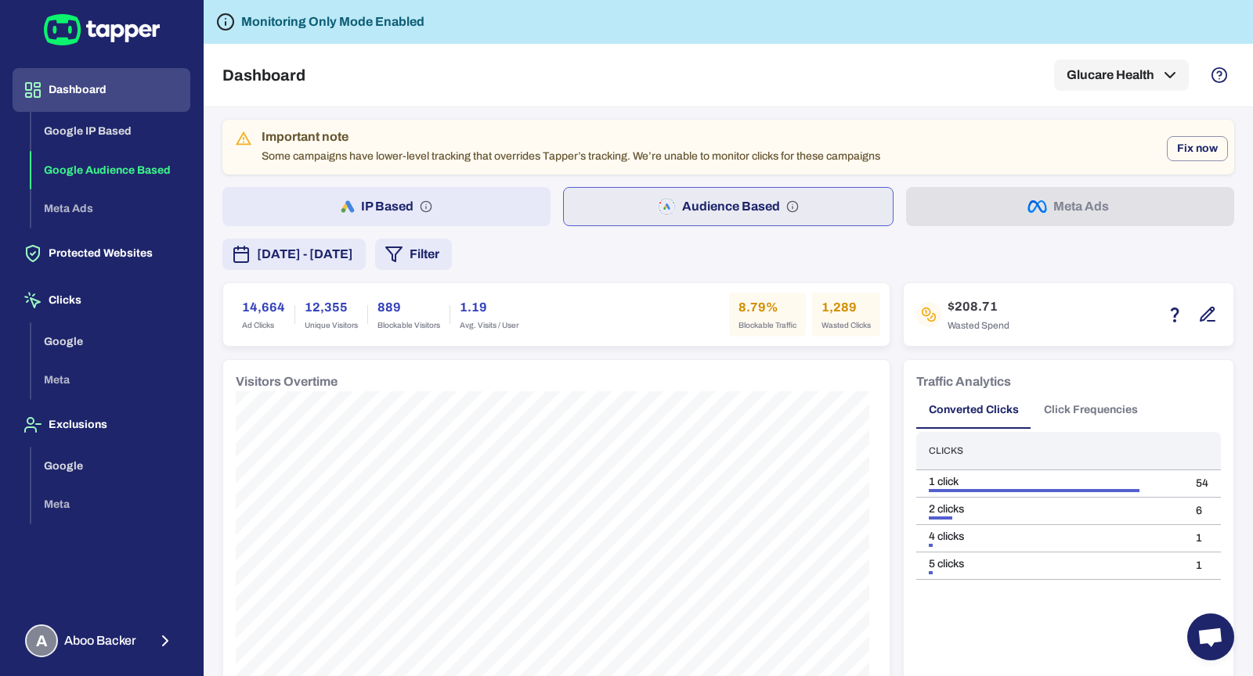
click at [386, 206] on button "IP Based" at bounding box center [386, 206] width 328 height 39
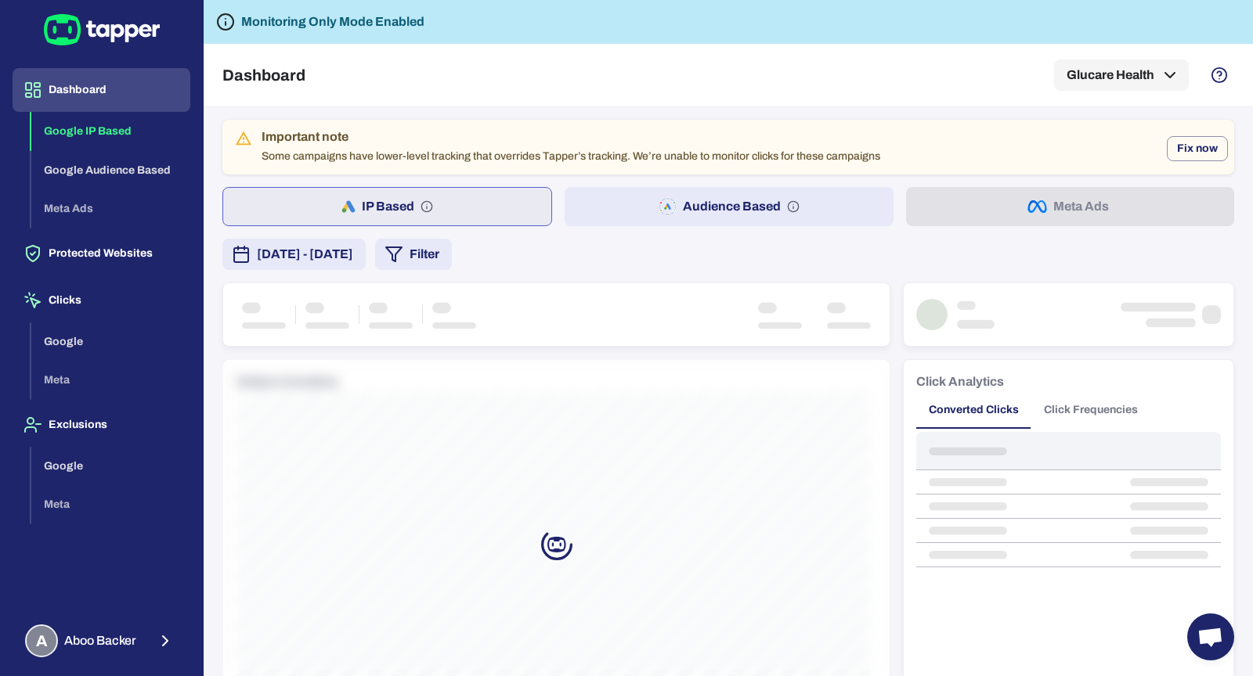
click at [353, 246] on span "[DATE] - [DATE]" at bounding box center [305, 254] width 96 height 19
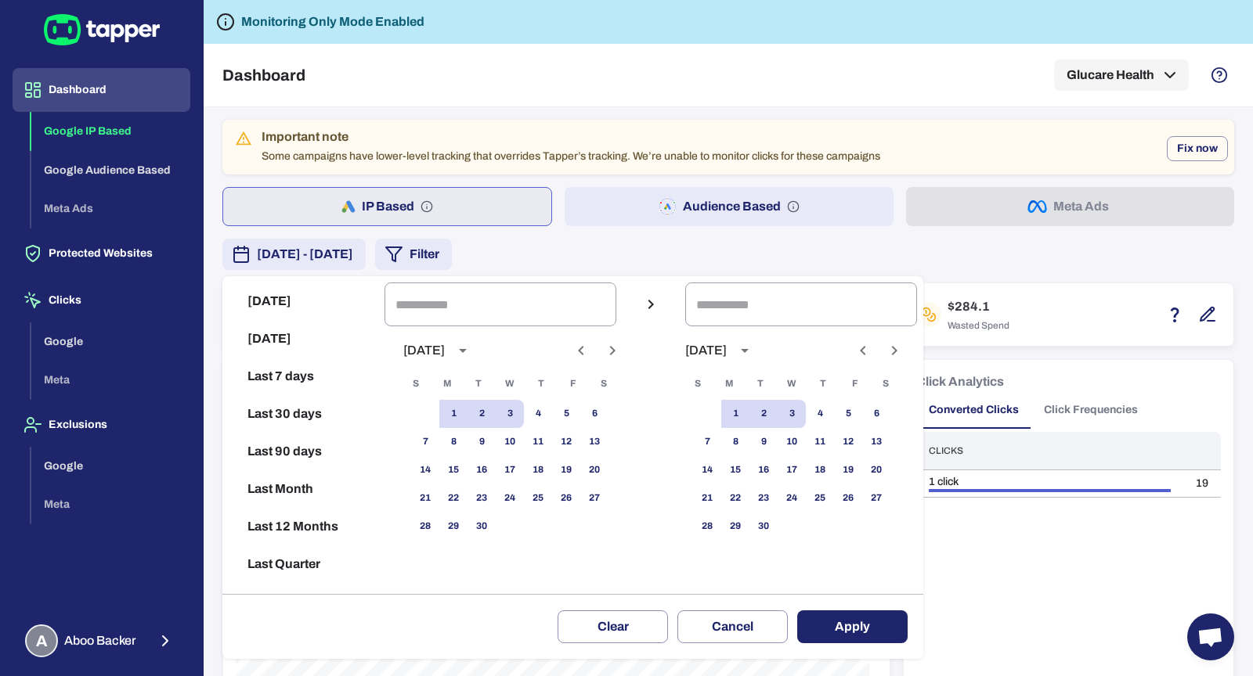
click at [326, 406] on button "Last 30 days" at bounding box center [304, 414] width 150 height 38
type input "**********"
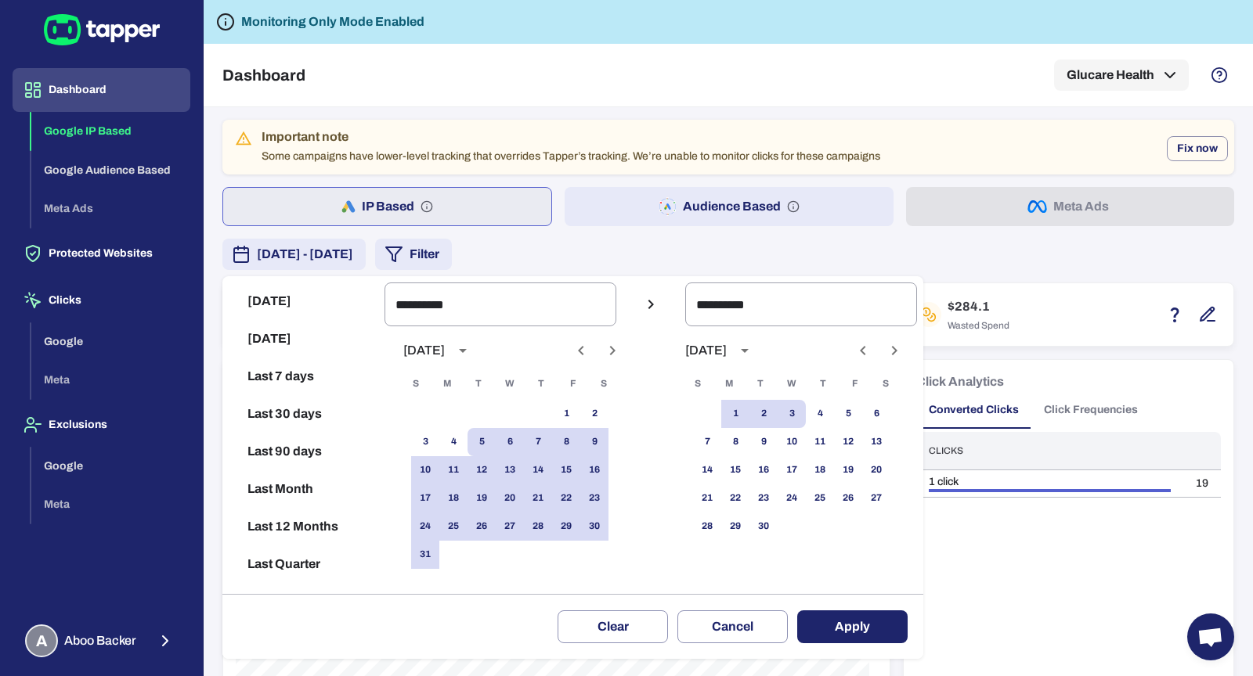
click at [859, 626] on button "Apply" at bounding box center [852, 627] width 110 height 33
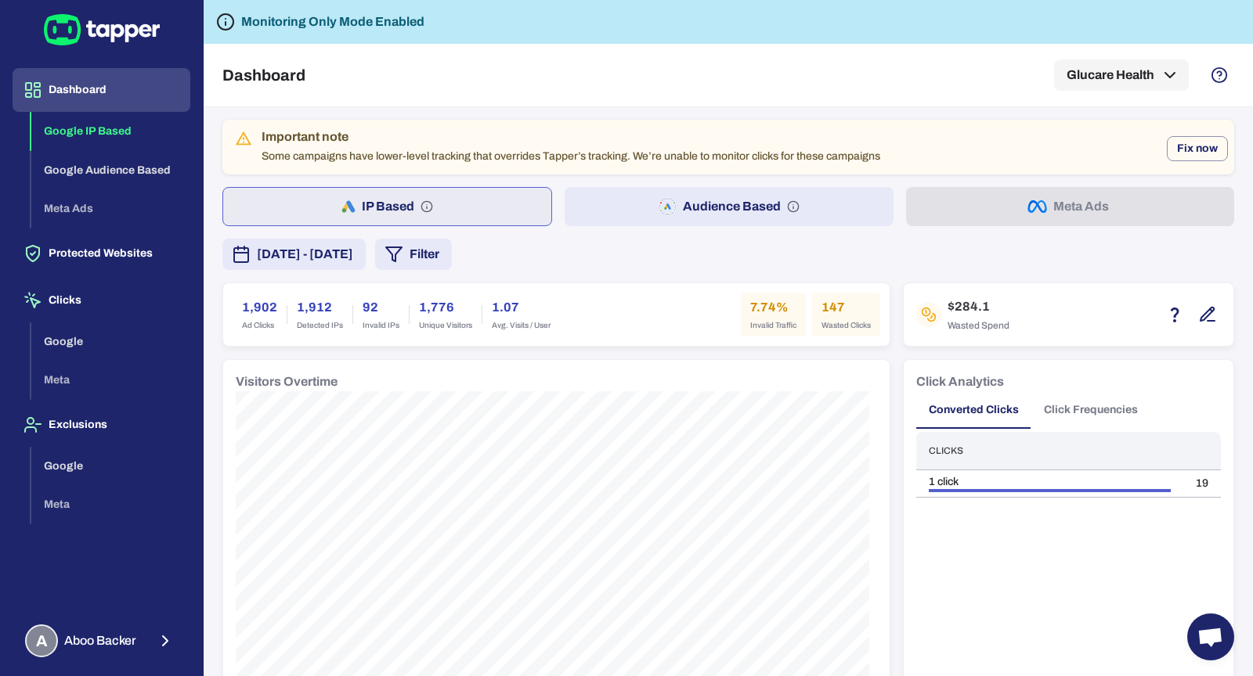
click at [620, 194] on button "Audience Based" at bounding box center [728, 206] width 328 height 39
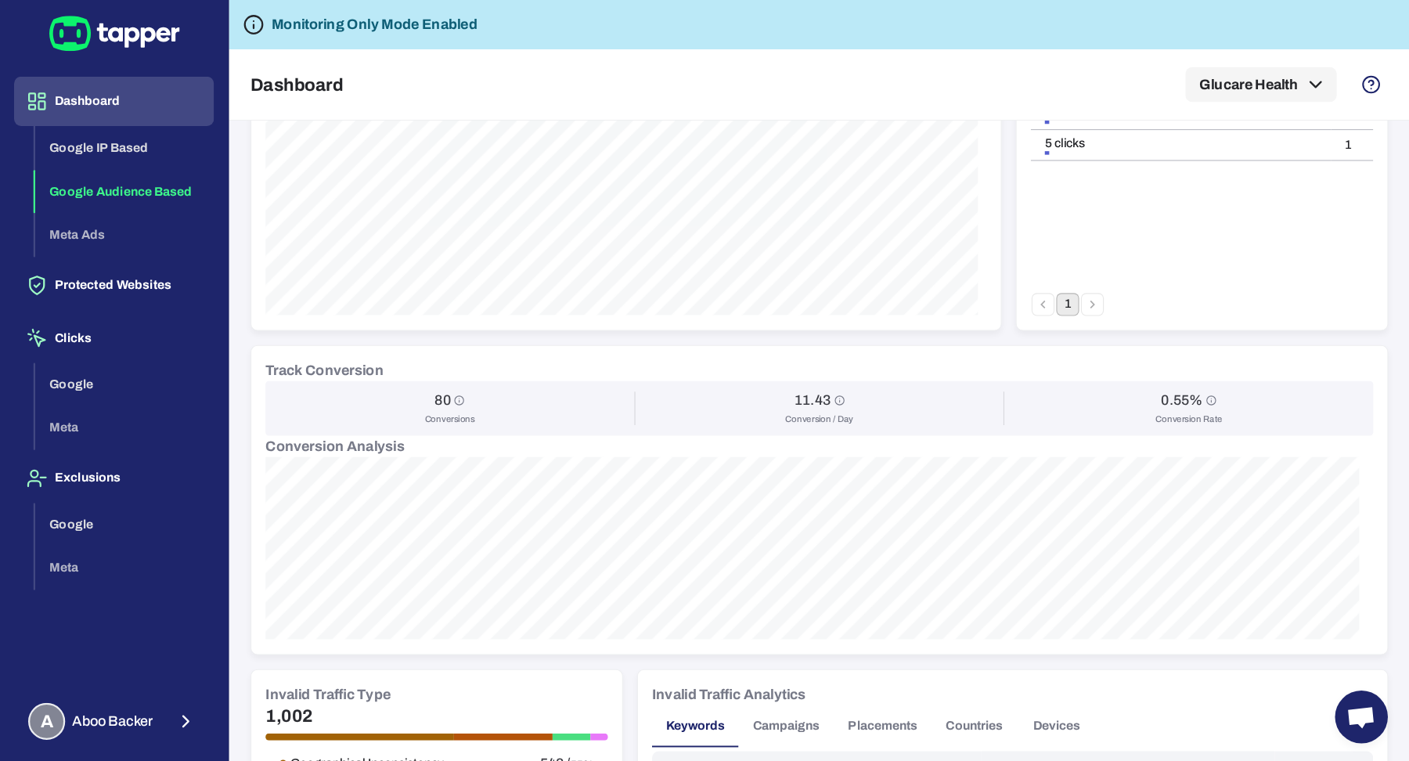
scroll to position [917, 0]
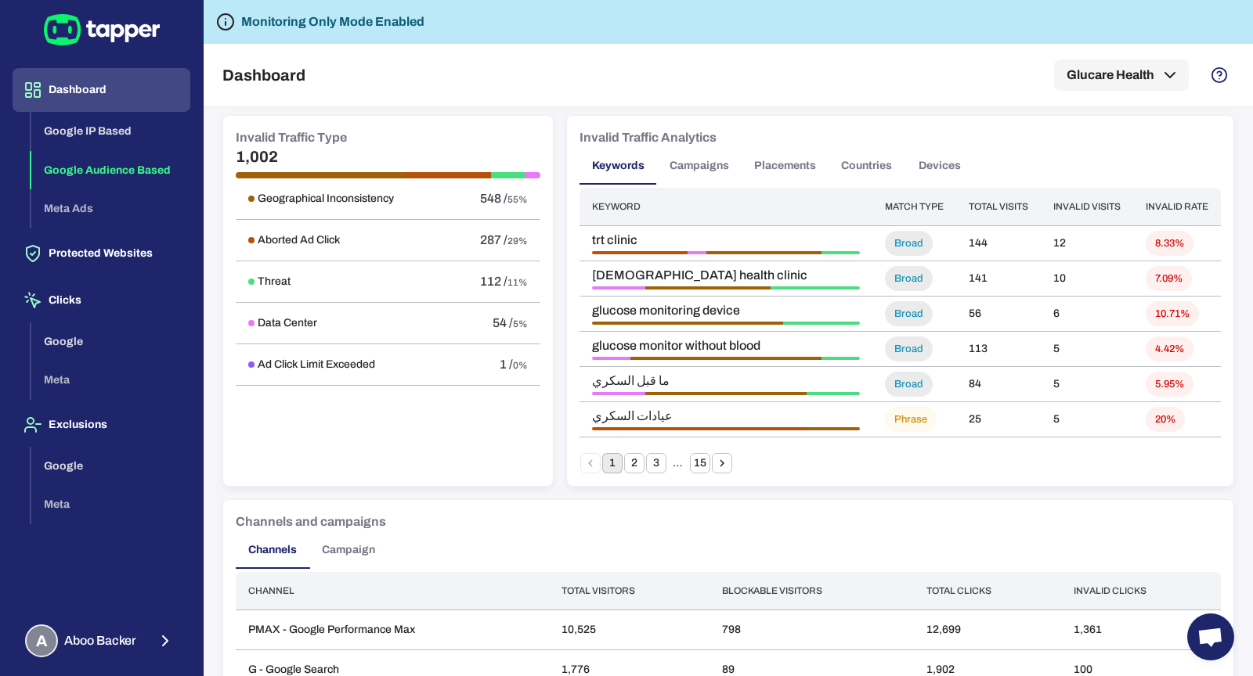
click at [683, 156] on button "Campaigns" at bounding box center [699, 166] width 85 height 38
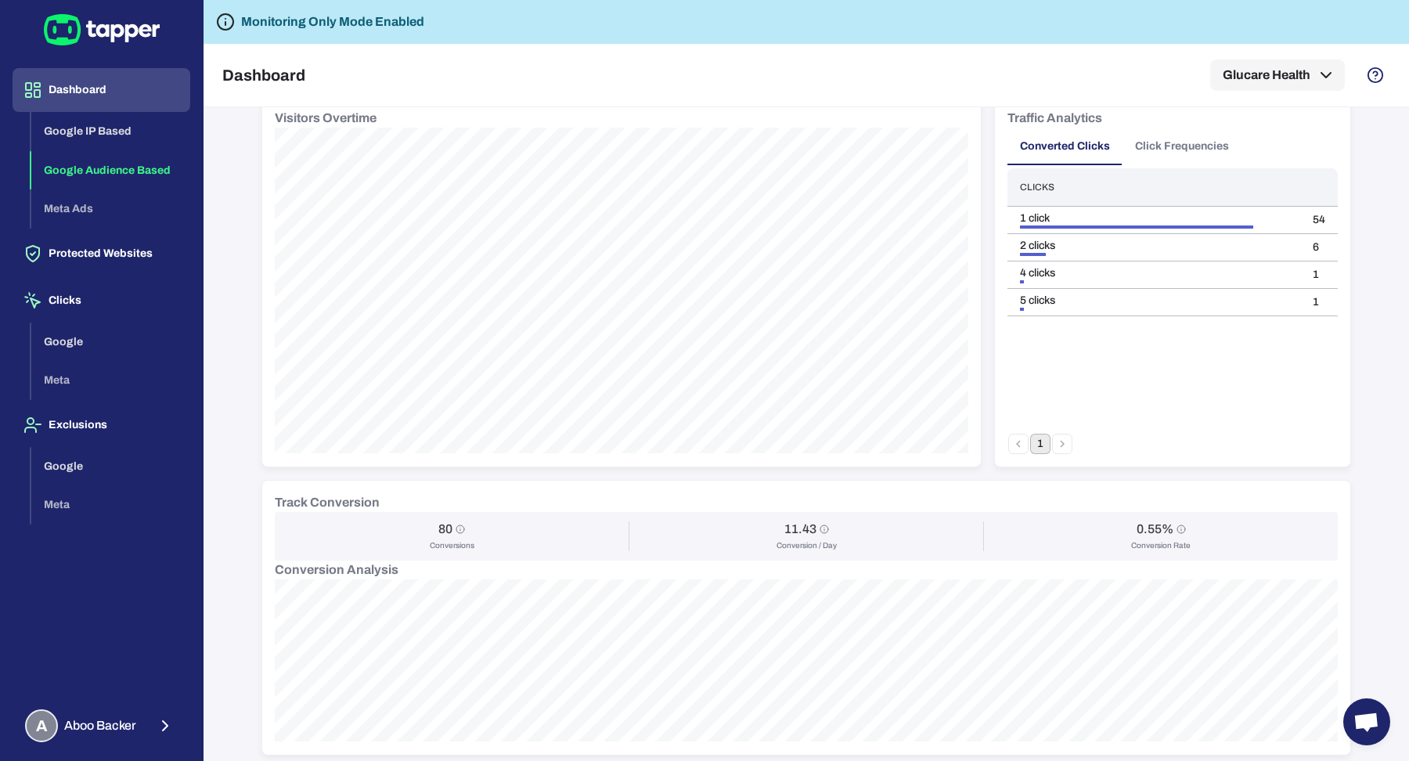
scroll to position [0, 0]
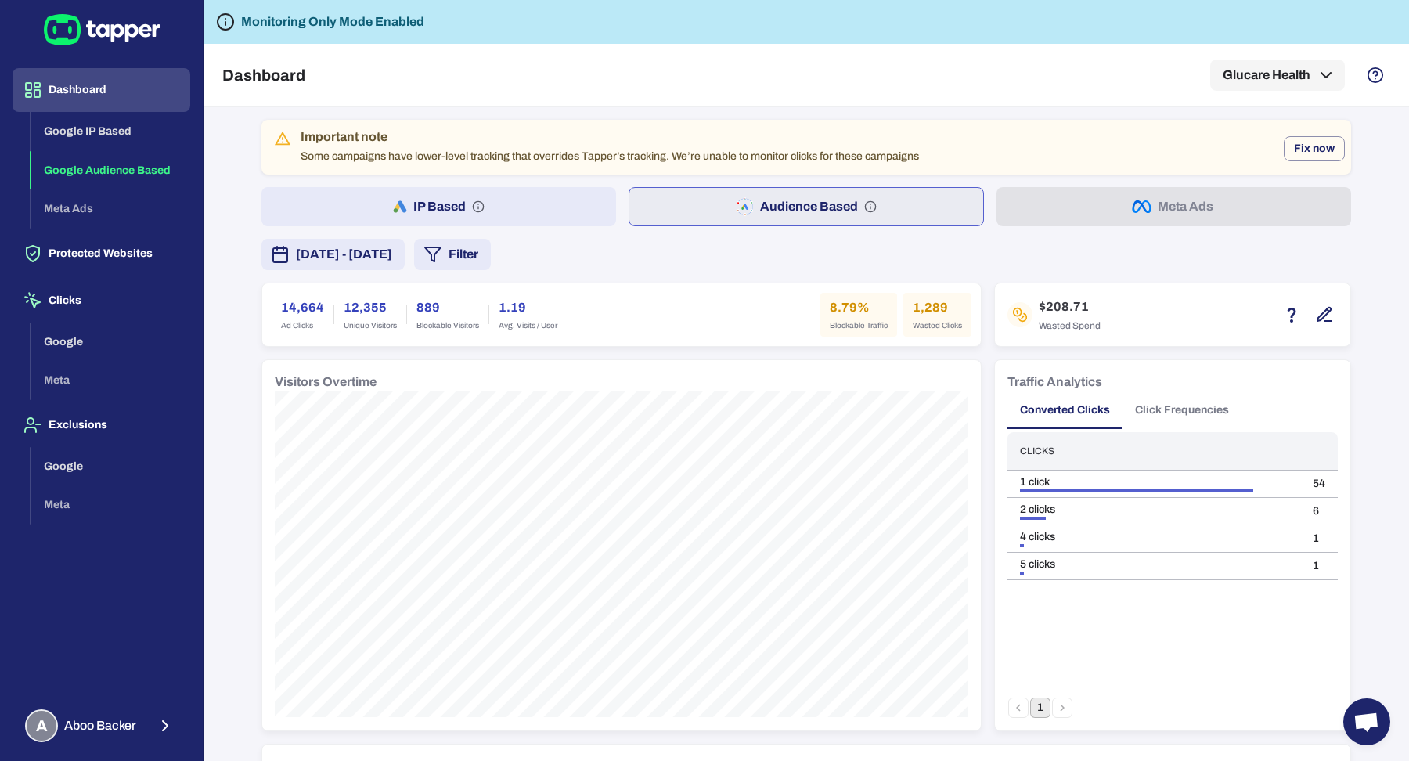
click at [491, 261] on button "Filter" at bounding box center [452, 254] width 77 height 31
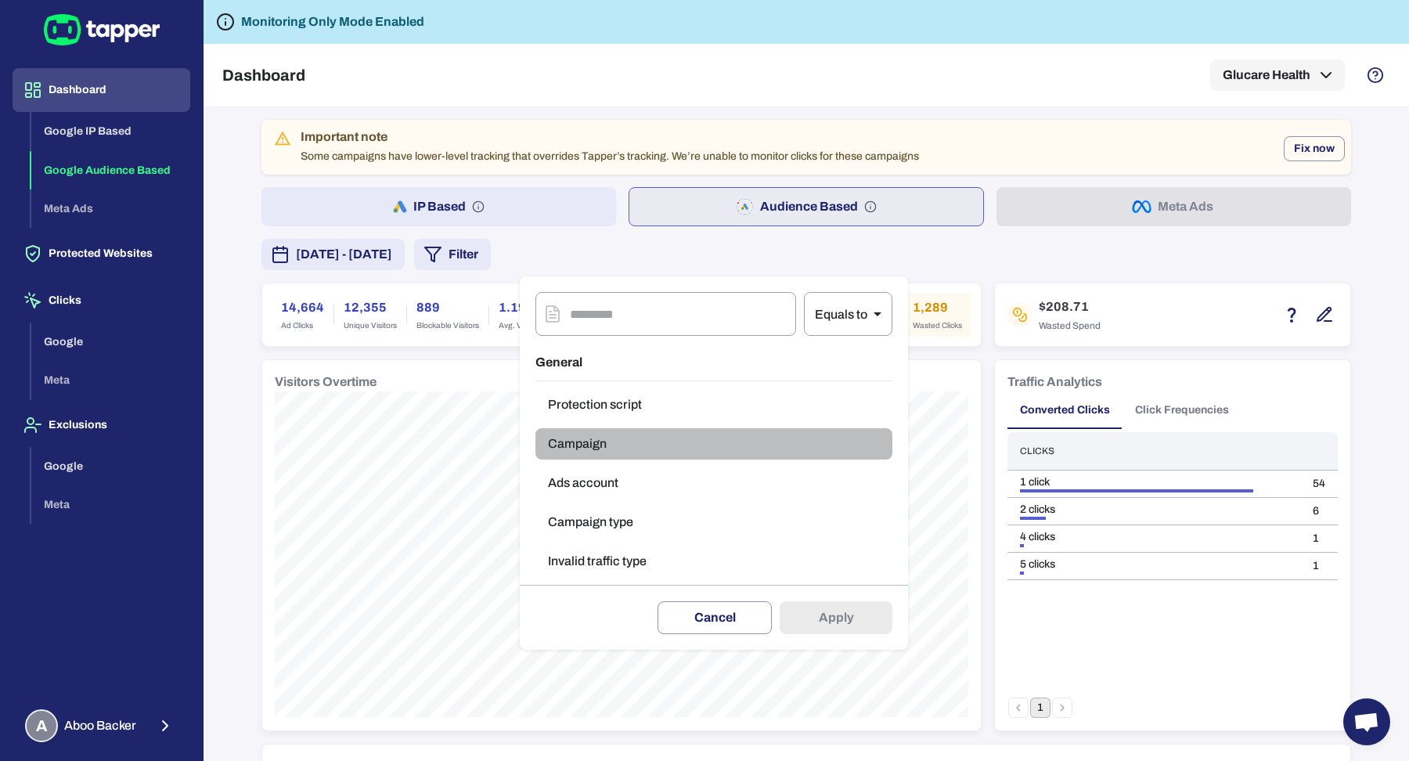
click at [640, 441] on button "Campaign" at bounding box center [714, 443] width 357 height 31
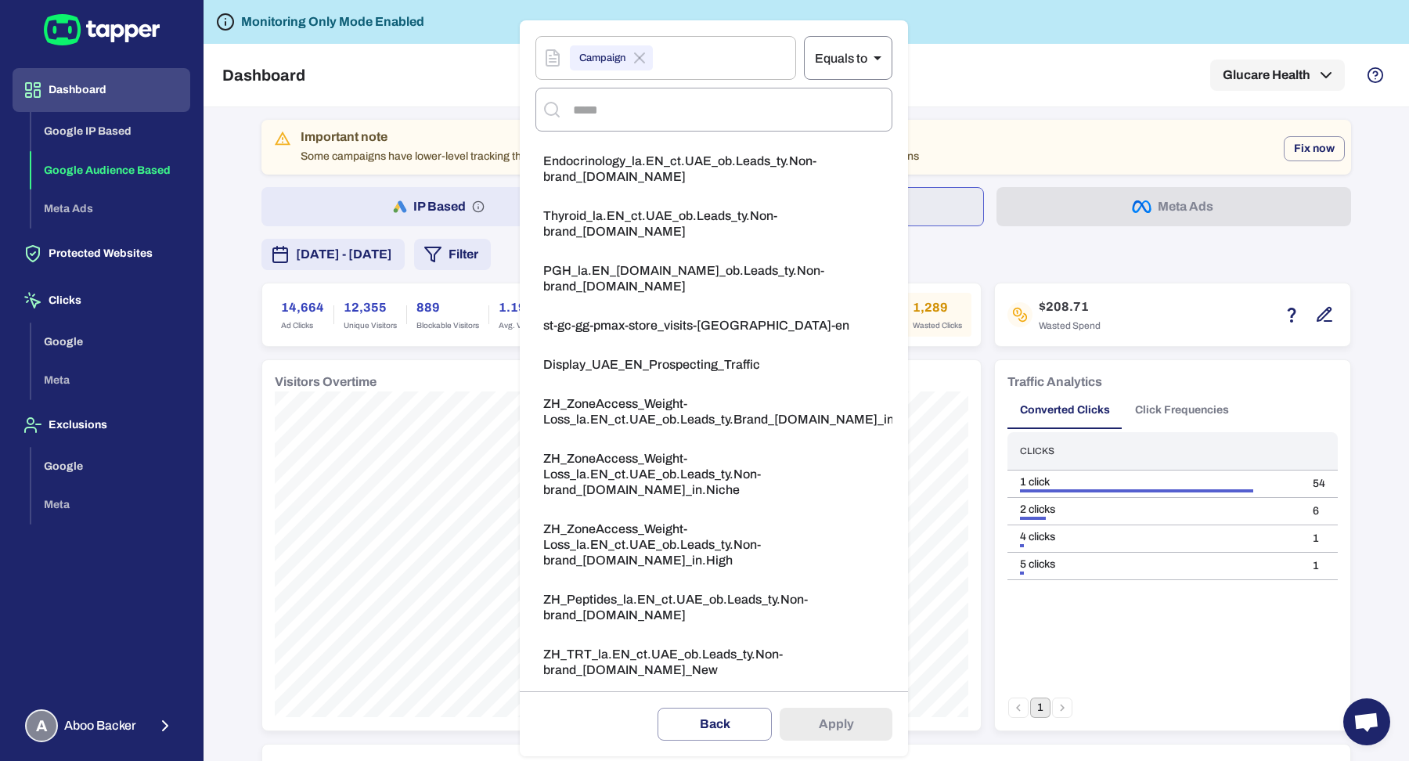
click at [867, 63] on body "Dashboard Google IP Based Google Audience Based Meta Ads Protected Websites Cli…" at bounding box center [704, 380] width 1409 height 761
click at [839, 126] on li "Not equals" at bounding box center [832, 123] width 89 height 25
click at [640, 54] on icon at bounding box center [639, 58] width 19 height 19
type input "**"
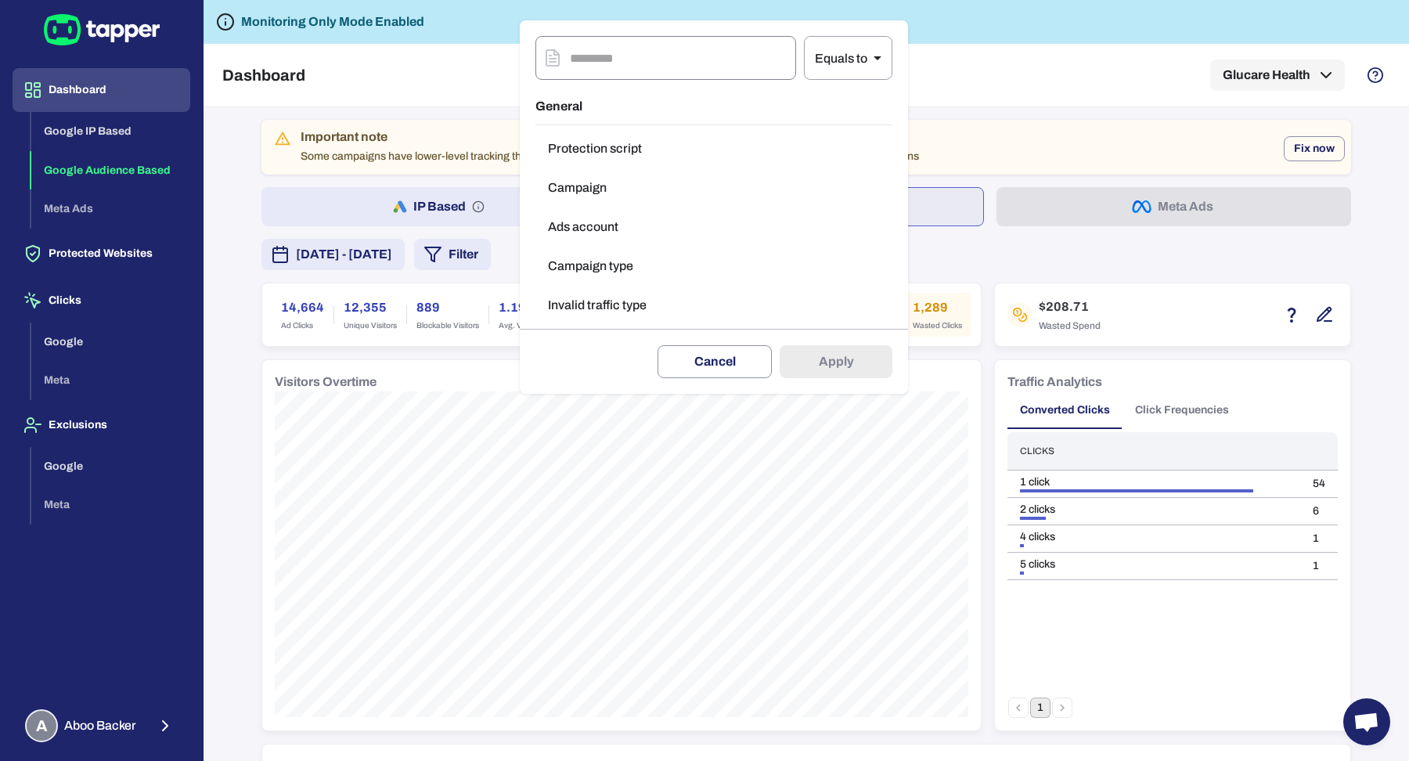
click at [664, 256] on button "Campaign type" at bounding box center [714, 266] width 357 height 31
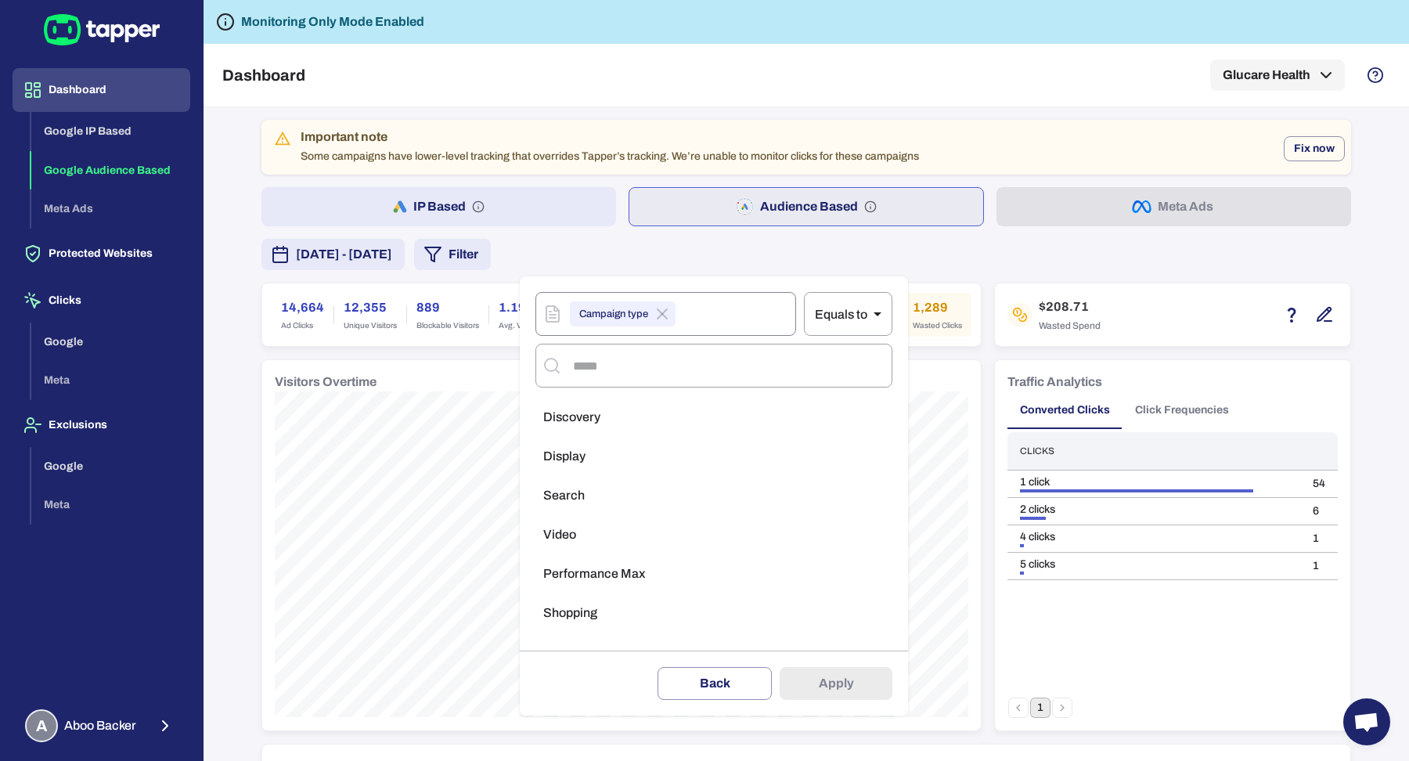
click at [665, 422] on li "Discovery" at bounding box center [714, 417] width 357 height 31
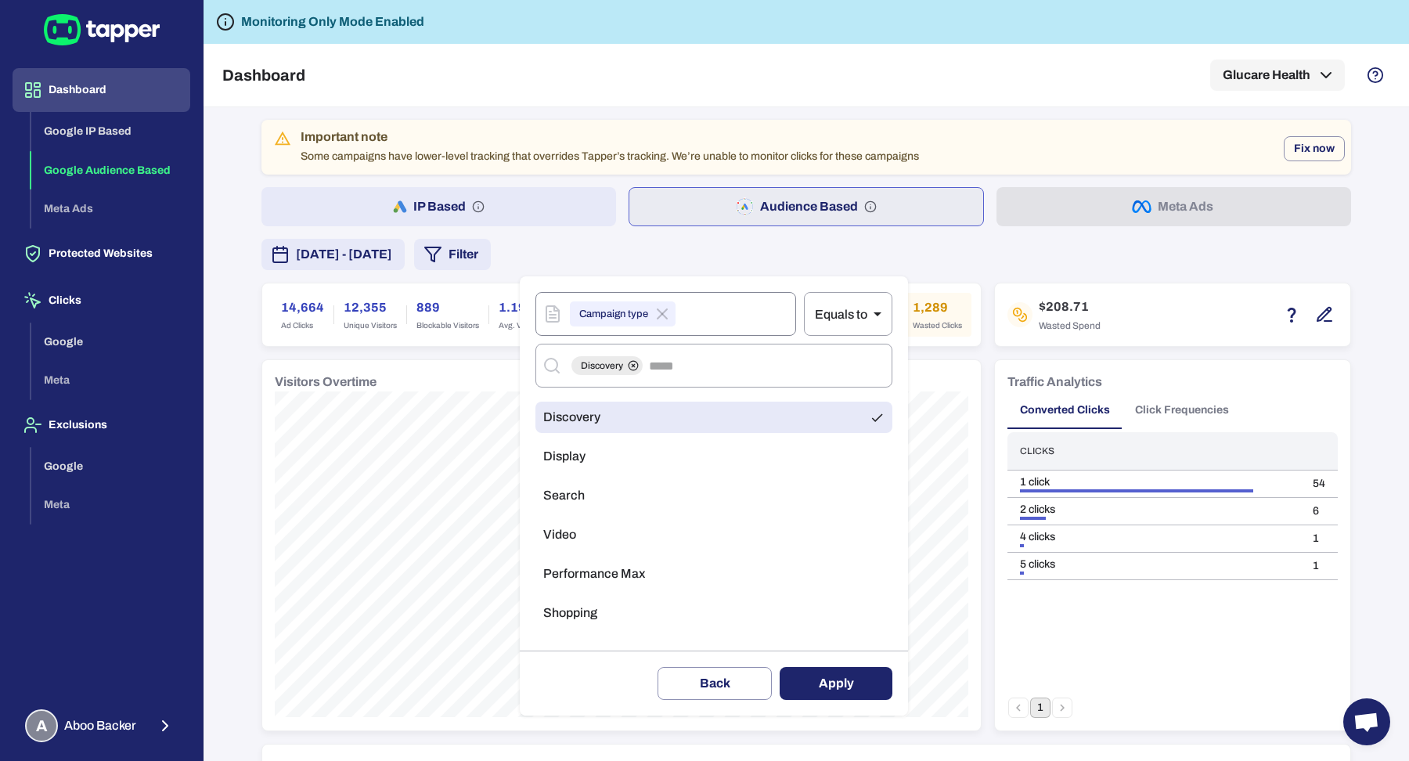
click at [656, 464] on li "Display" at bounding box center [714, 456] width 357 height 31
click at [760, 496] on li "Search" at bounding box center [714, 495] width 357 height 31
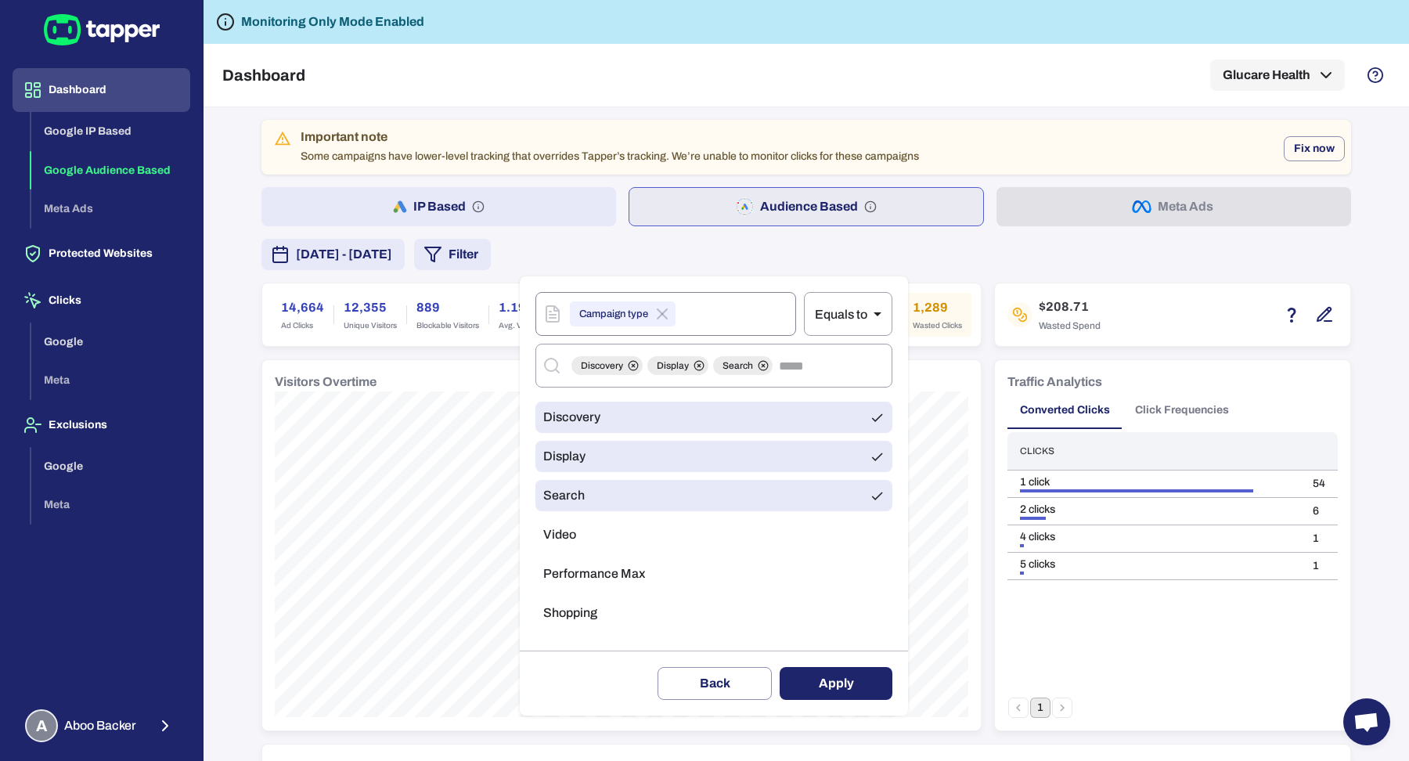
click at [740, 528] on li "Video" at bounding box center [714, 534] width 357 height 31
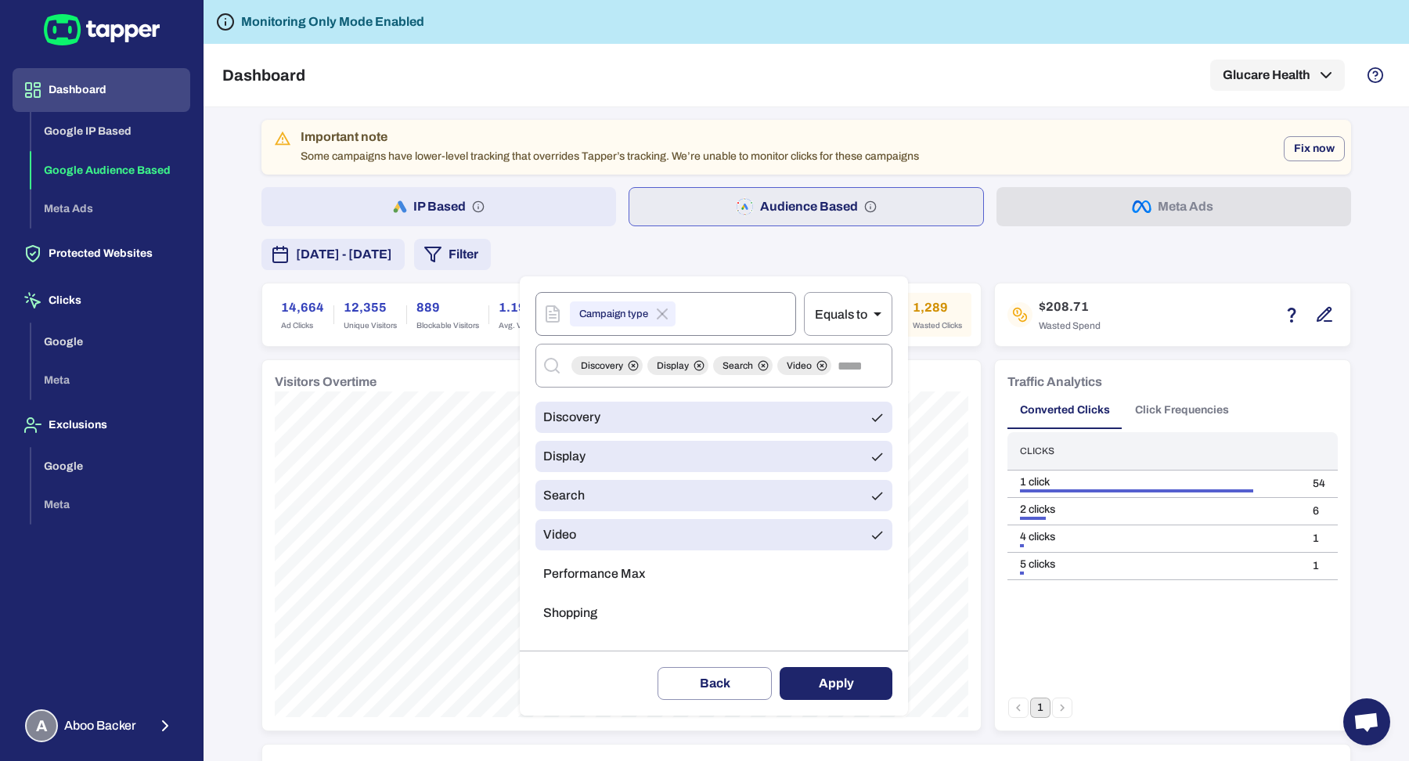
drag, startPoint x: 701, startPoint y: 610, endPoint x: 698, endPoint y: 597, distance: 12.9
click at [701, 610] on li "Shopping" at bounding box center [714, 612] width 357 height 31
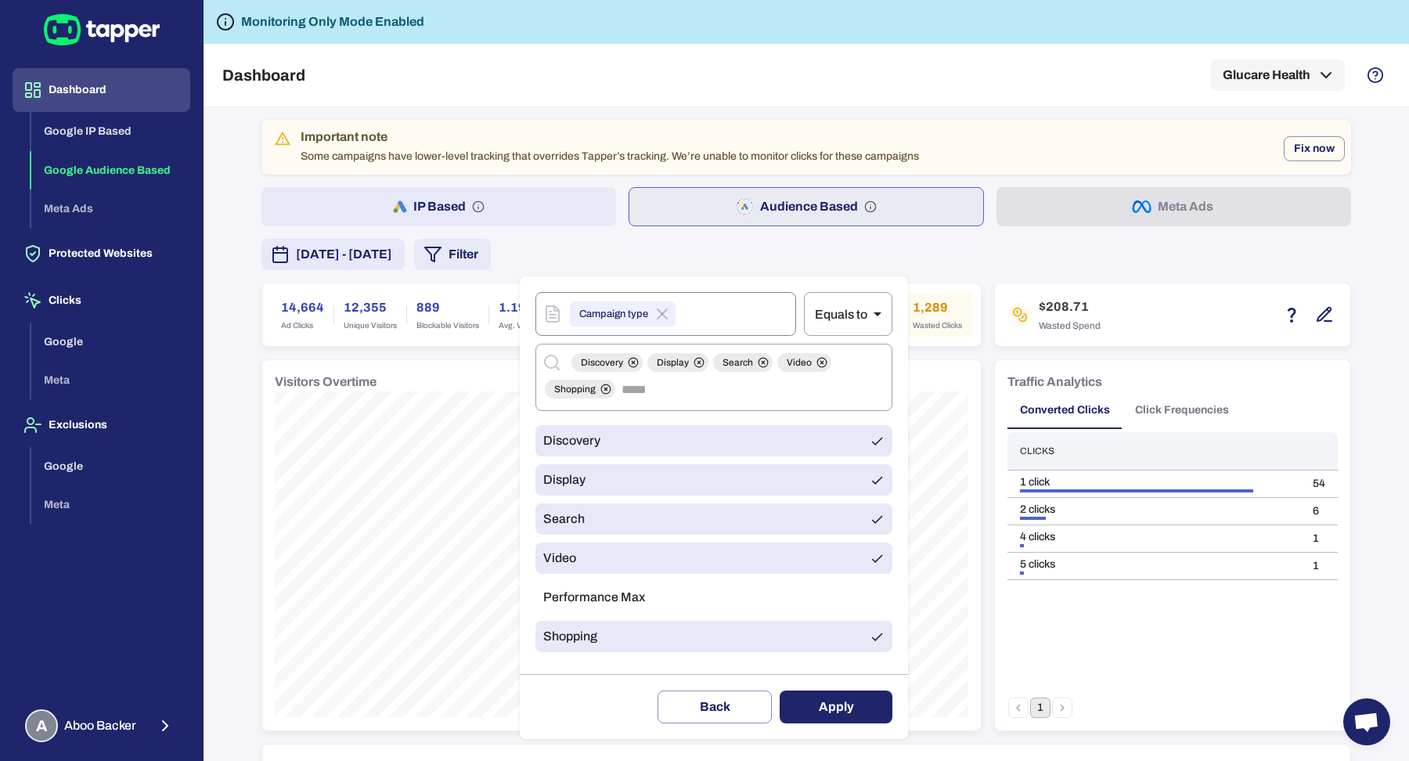
click at [853, 676] on button "Apply" at bounding box center [836, 707] width 113 height 33
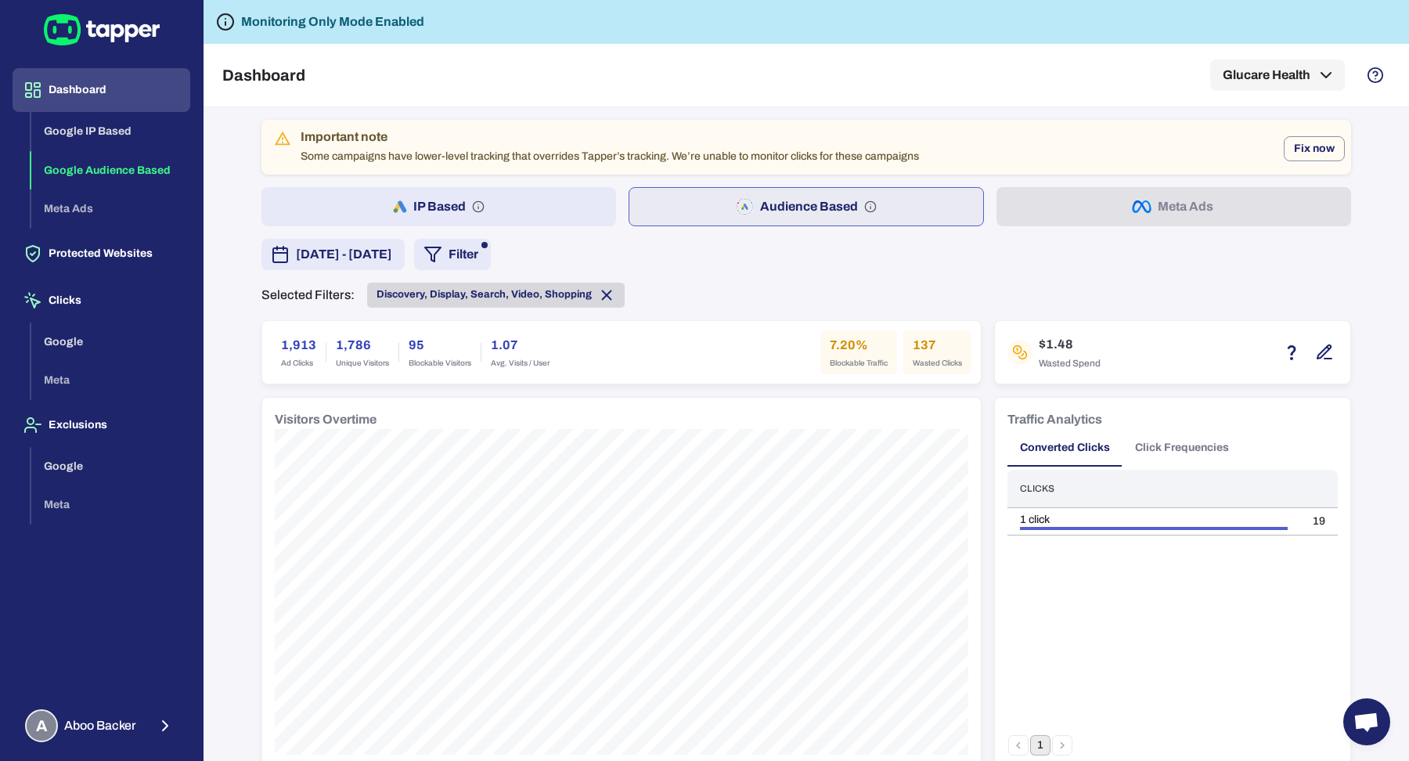
click at [601, 295] on icon at bounding box center [606, 295] width 17 height 17
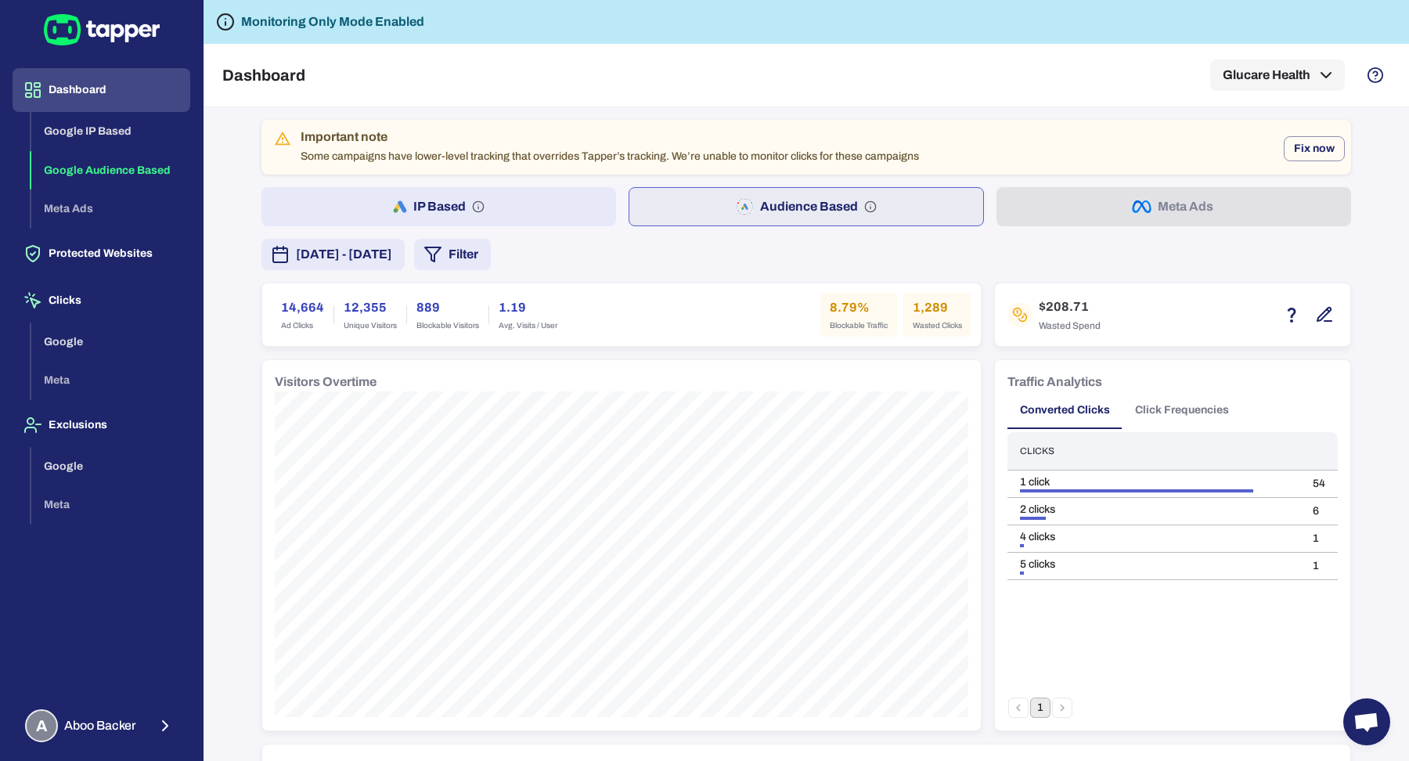
click at [491, 263] on button "Filter" at bounding box center [452, 254] width 77 height 31
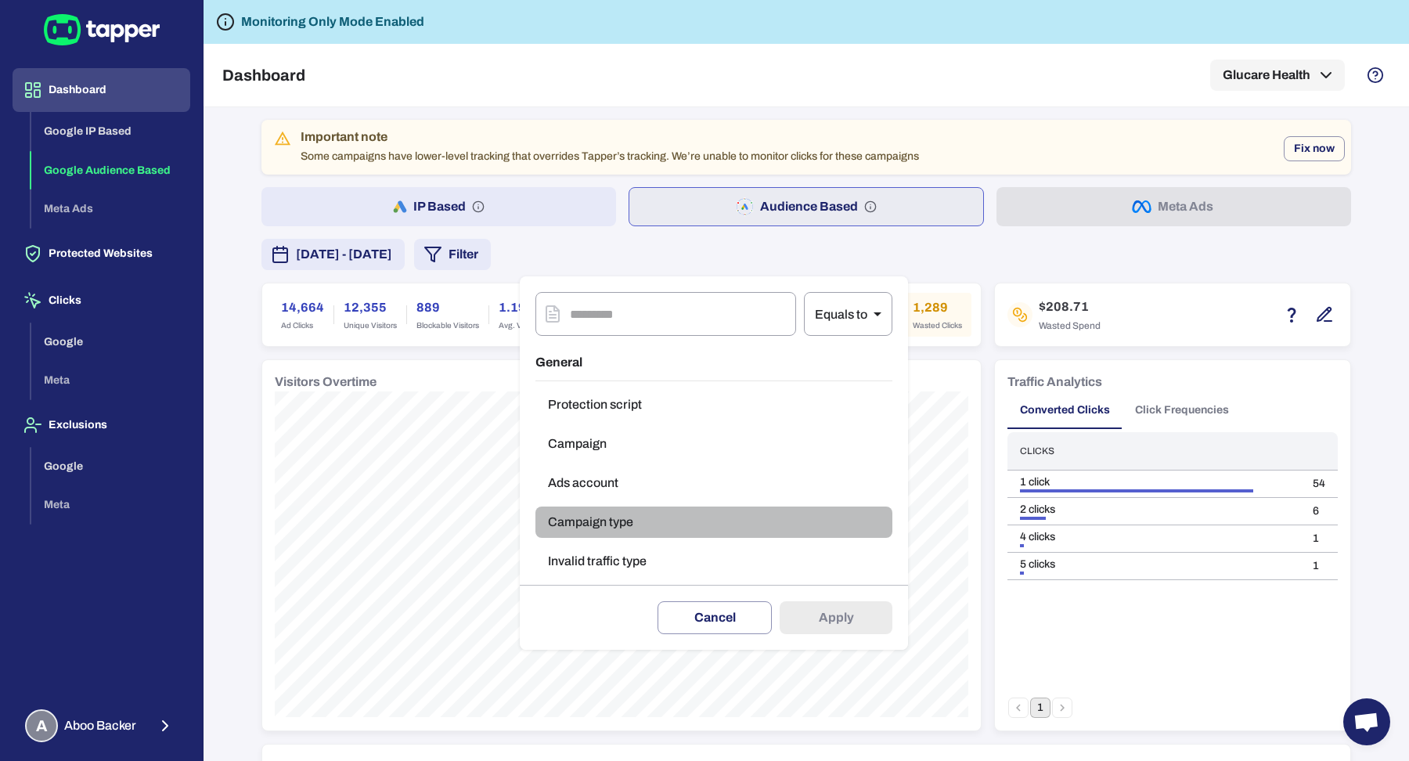
click at [629, 531] on button "Campaign type" at bounding box center [714, 522] width 357 height 31
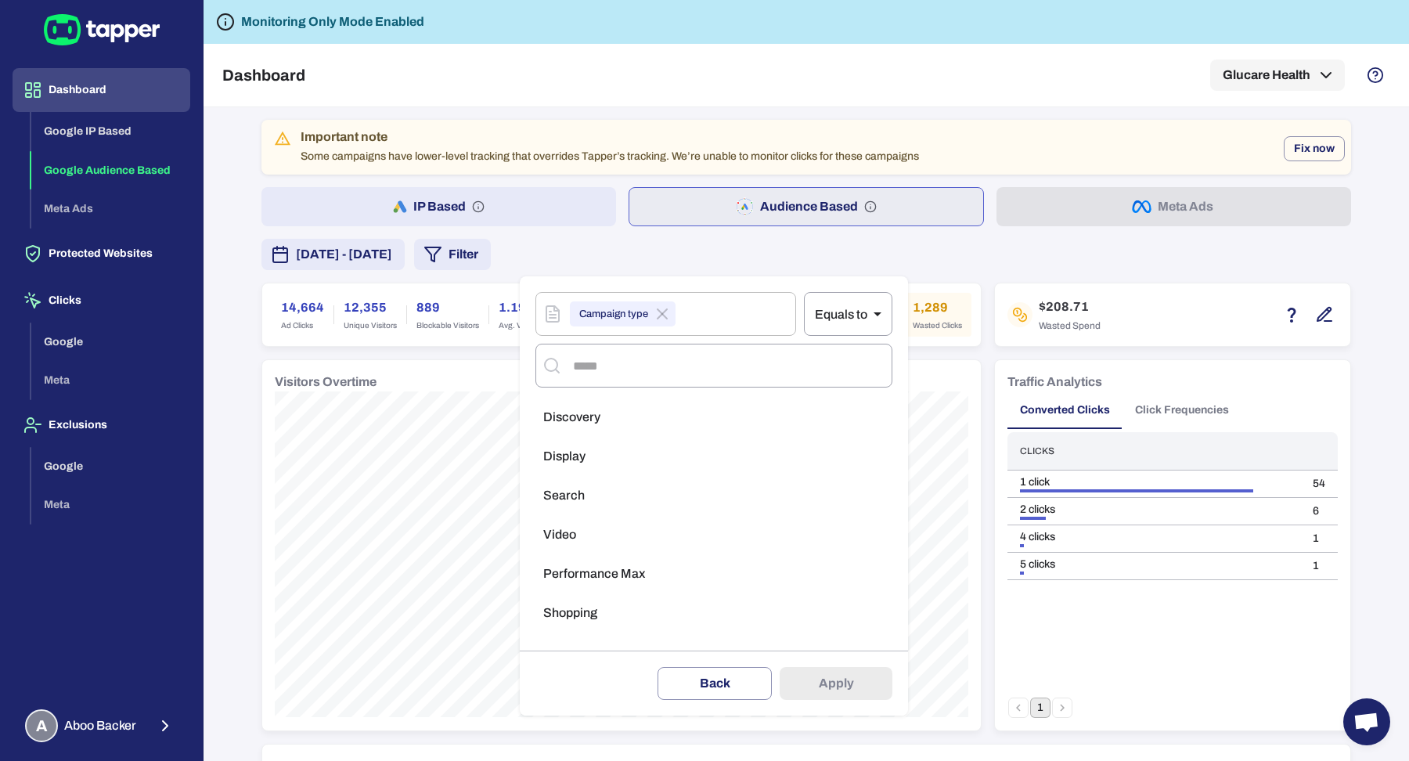
click at [629, 496] on li "Search" at bounding box center [714, 495] width 357 height 31
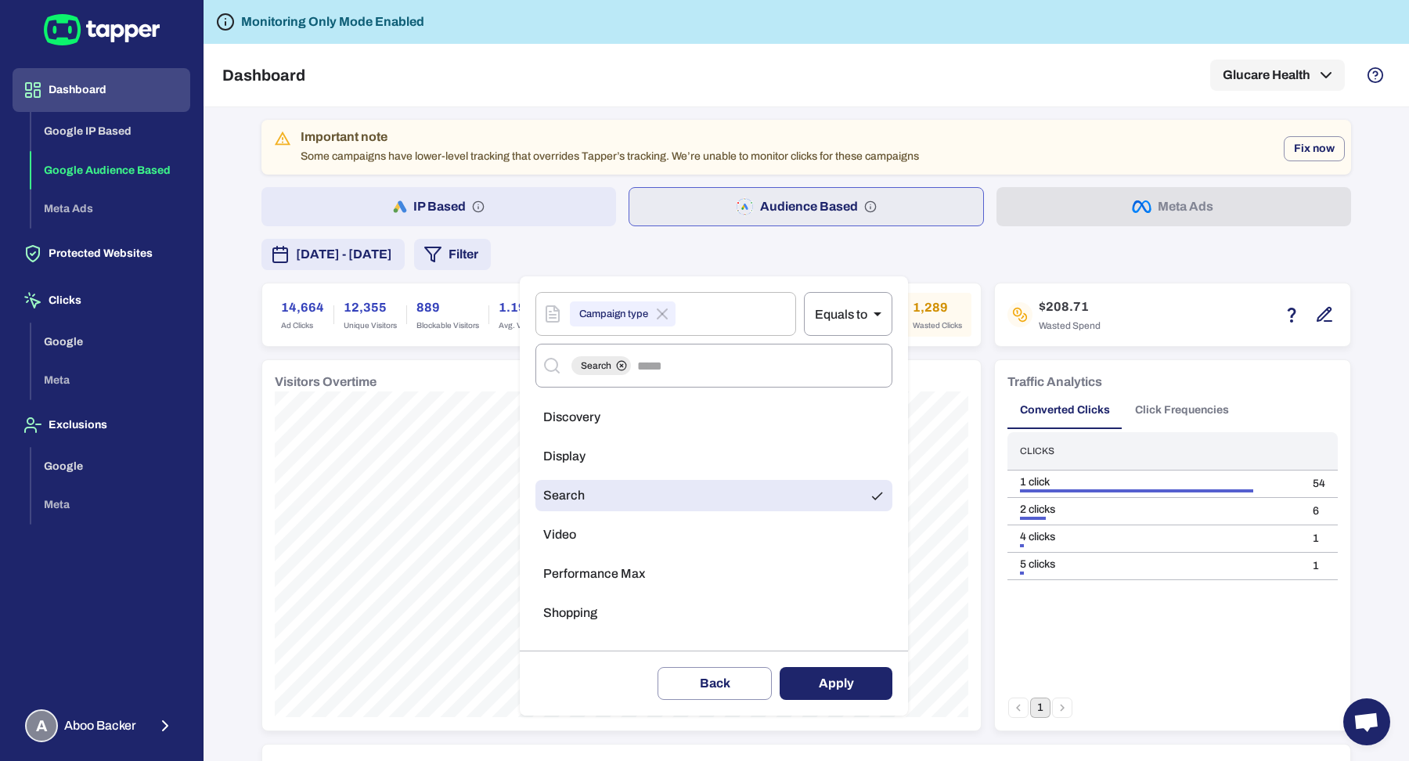
click at [843, 676] on button "Apply" at bounding box center [836, 683] width 113 height 33
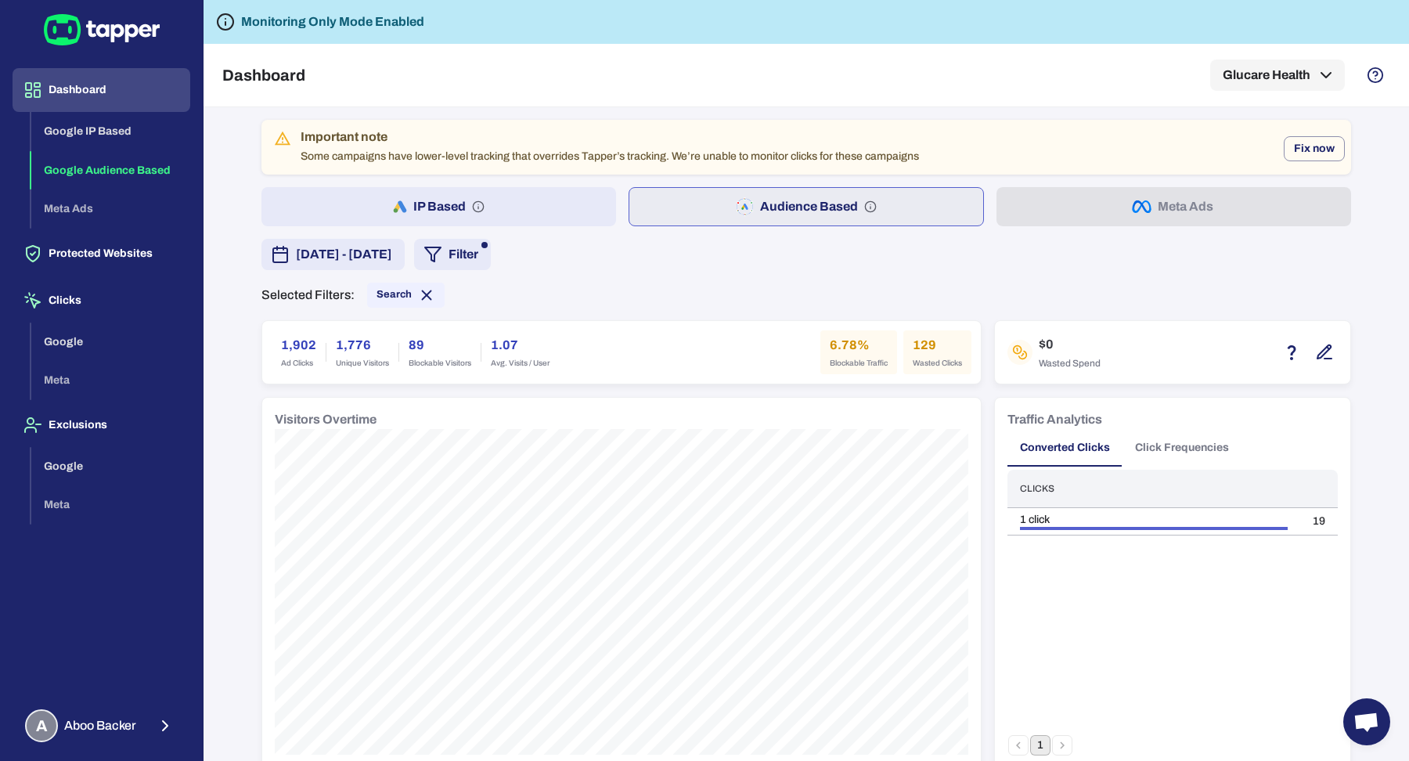
click at [554, 218] on button "IP Based" at bounding box center [438, 206] width 355 height 39
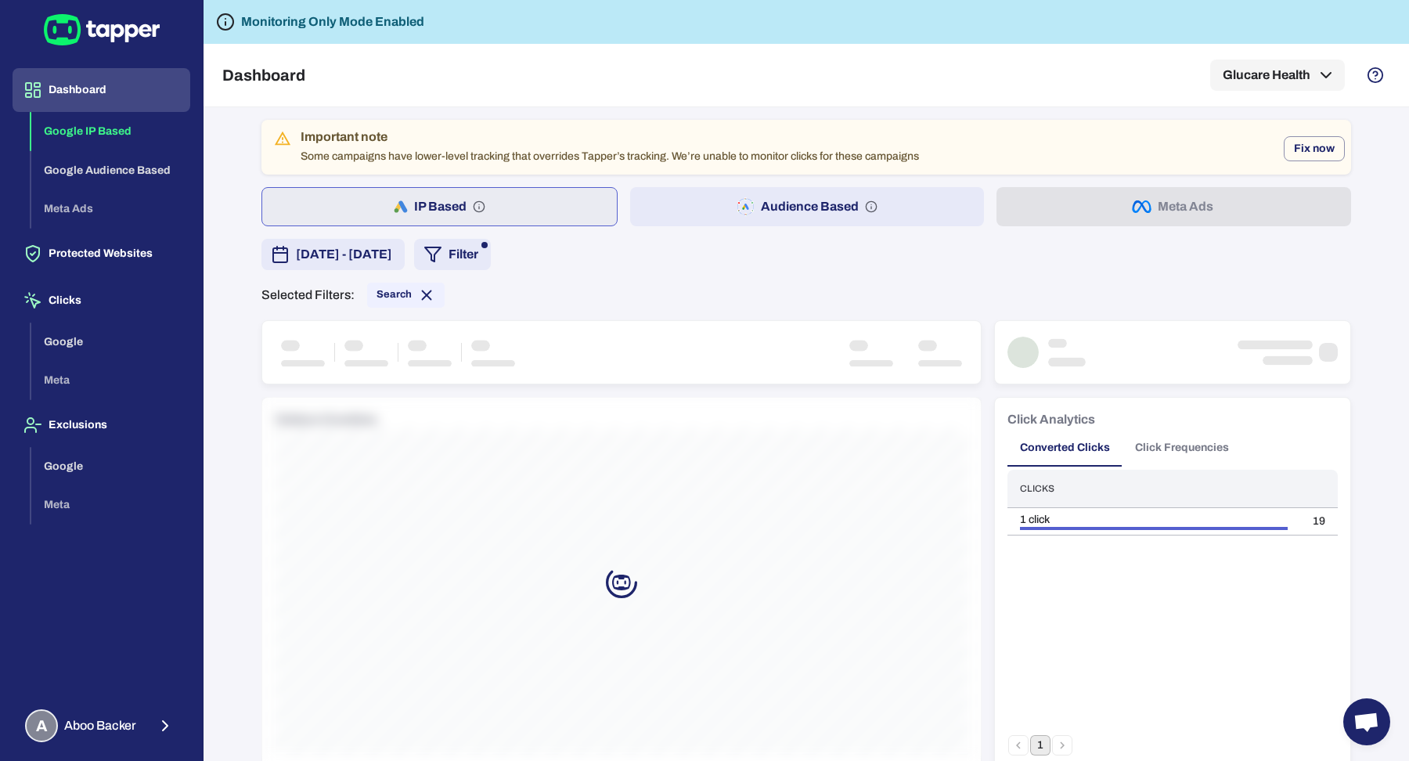
click at [491, 262] on button "Filter" at bounding box center [452, 254] width 77 height 31
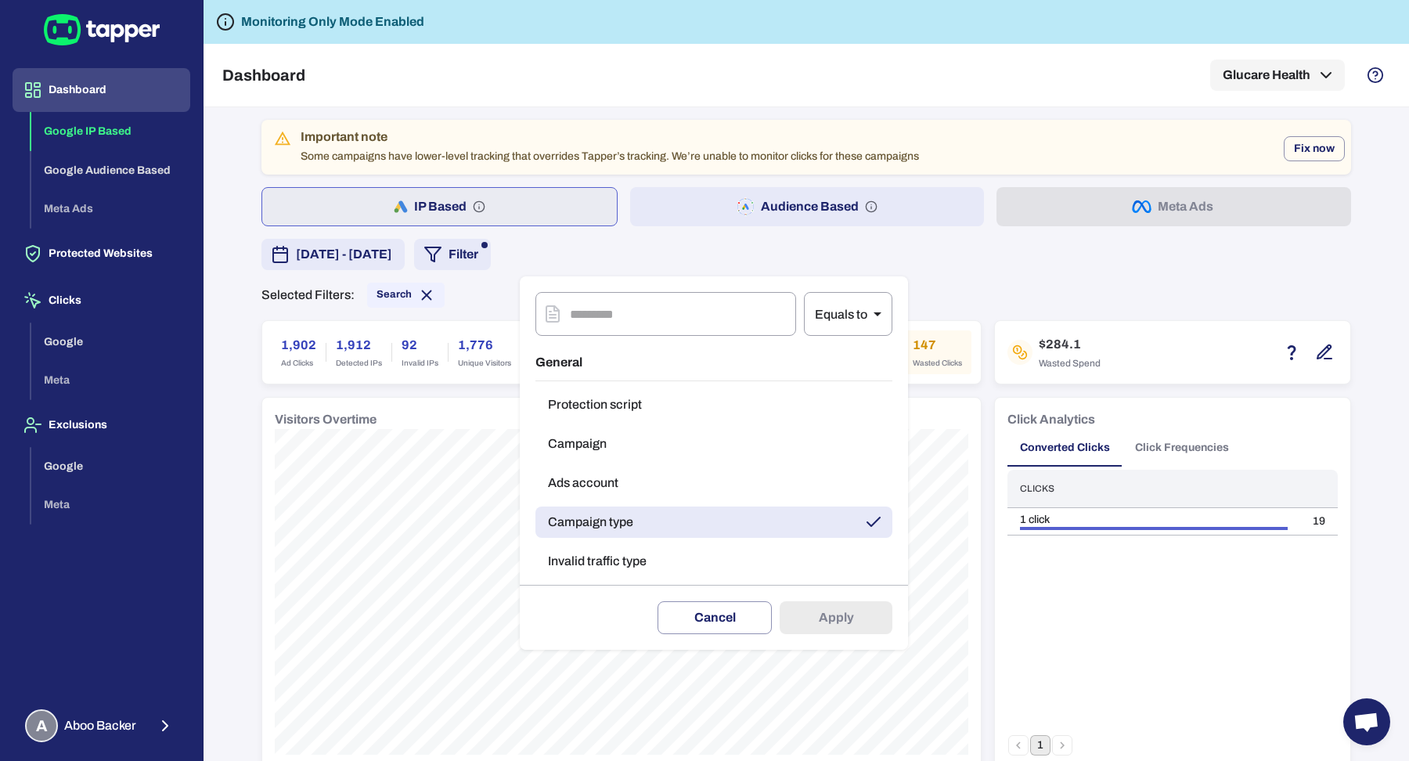
click at [730, 263] on div at bounding box center [704, 380] width 1409 height 761
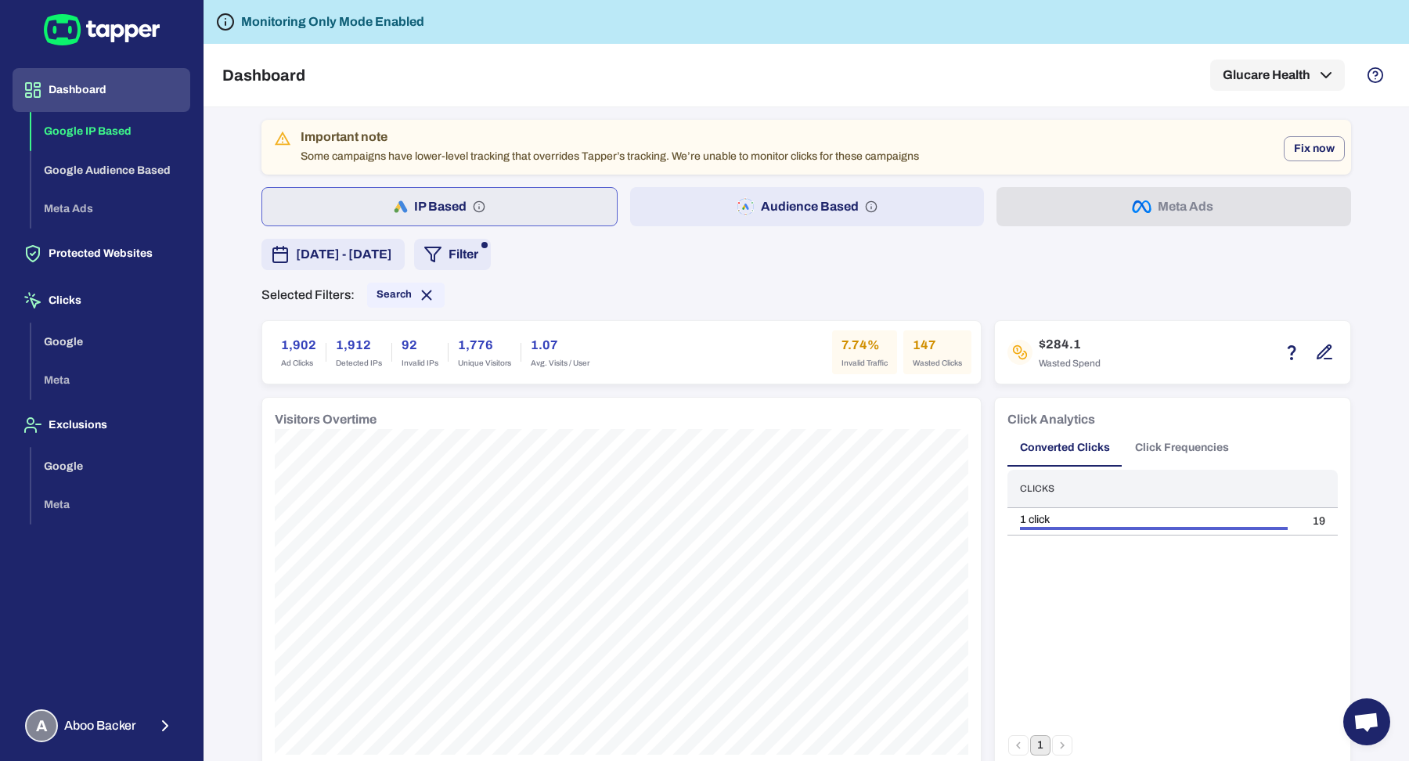
click at [703, 223] on button "Audience Based" at bounding box center [807, 206] width 355 height 39
click at [520, 194] on button "IP Based" at bounding box center [438, 206] width 355 height 39
click at [1039, 360] on span "Wasted Spend" at bounding box center [1070, 363] width 62 height 13
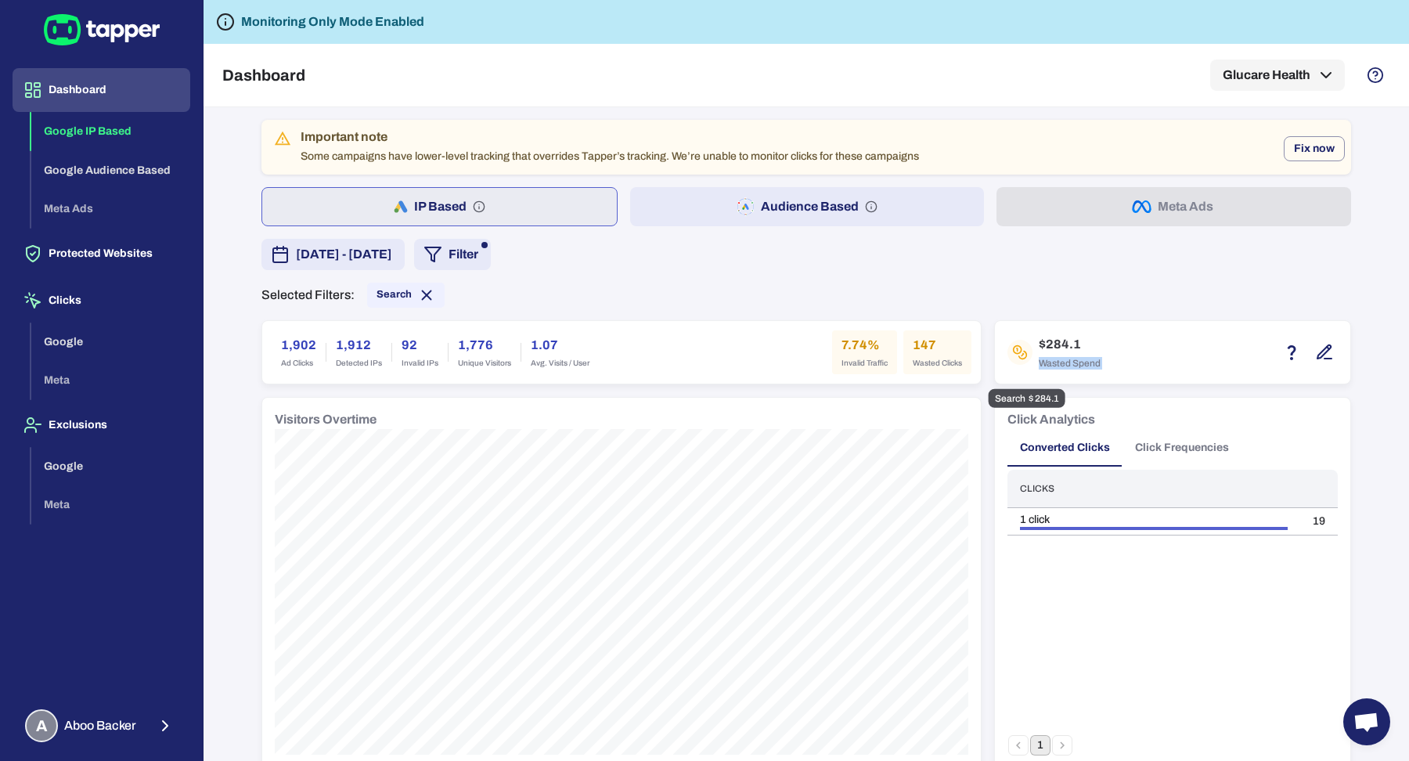
click at [1039, 360] on span "Wasted Spend" at bounding box center [1070, 363] width 62 height 13
click at [817, 285] on div "Selected Filters: Search" at bounding box center [806, 295] width 1090 height 25
click at [821, 215] on button "Audience Based" at bounding box center [807, 206] width 355 height 39
click at [297, 359] on span "Ad Clicks" at bounding box center [298, 363] width 35 height 11
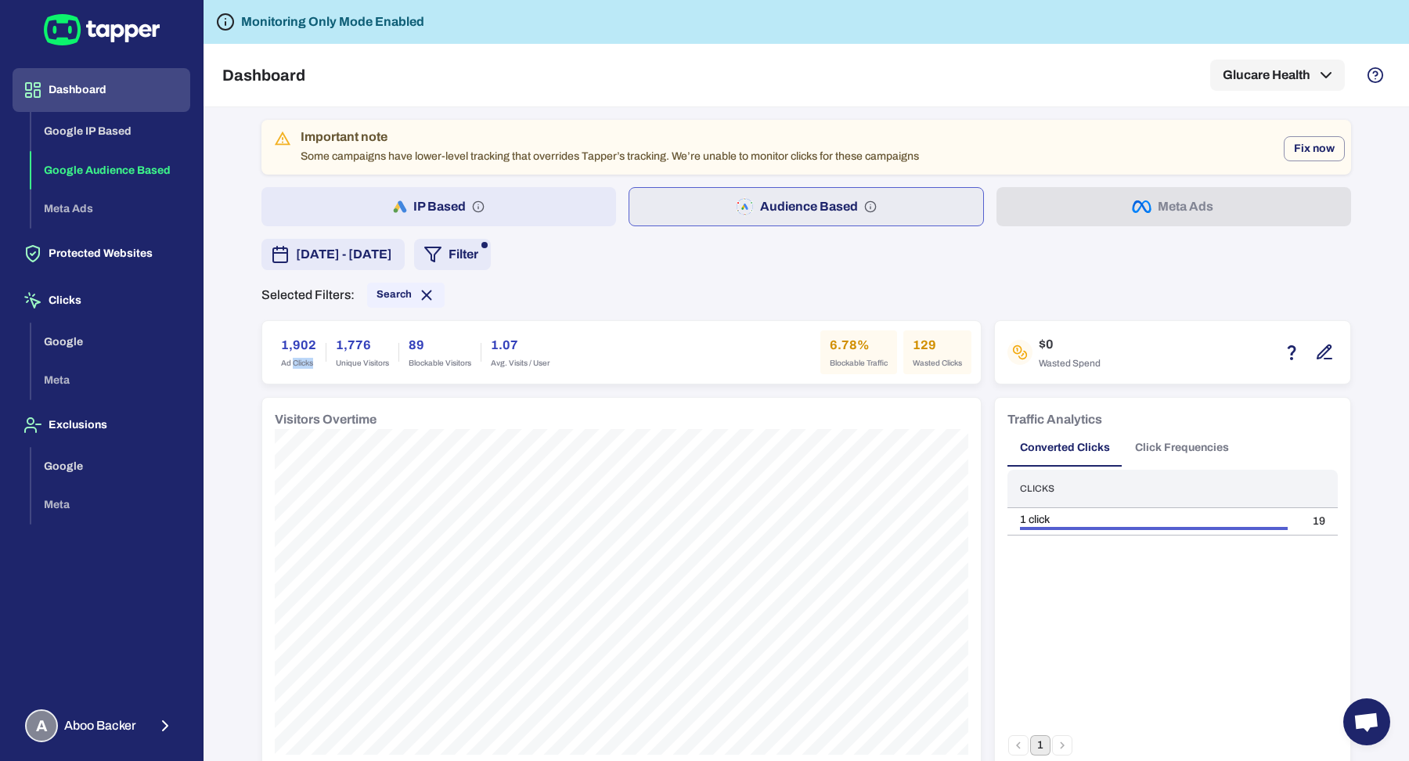
click at [297, 359] on span "Ad Clicks" at bounding box center [298, 363] width 35 height 11
click at [298, 344] on h6 "1,902" at bounding box center [298, 345] width 35 height 19
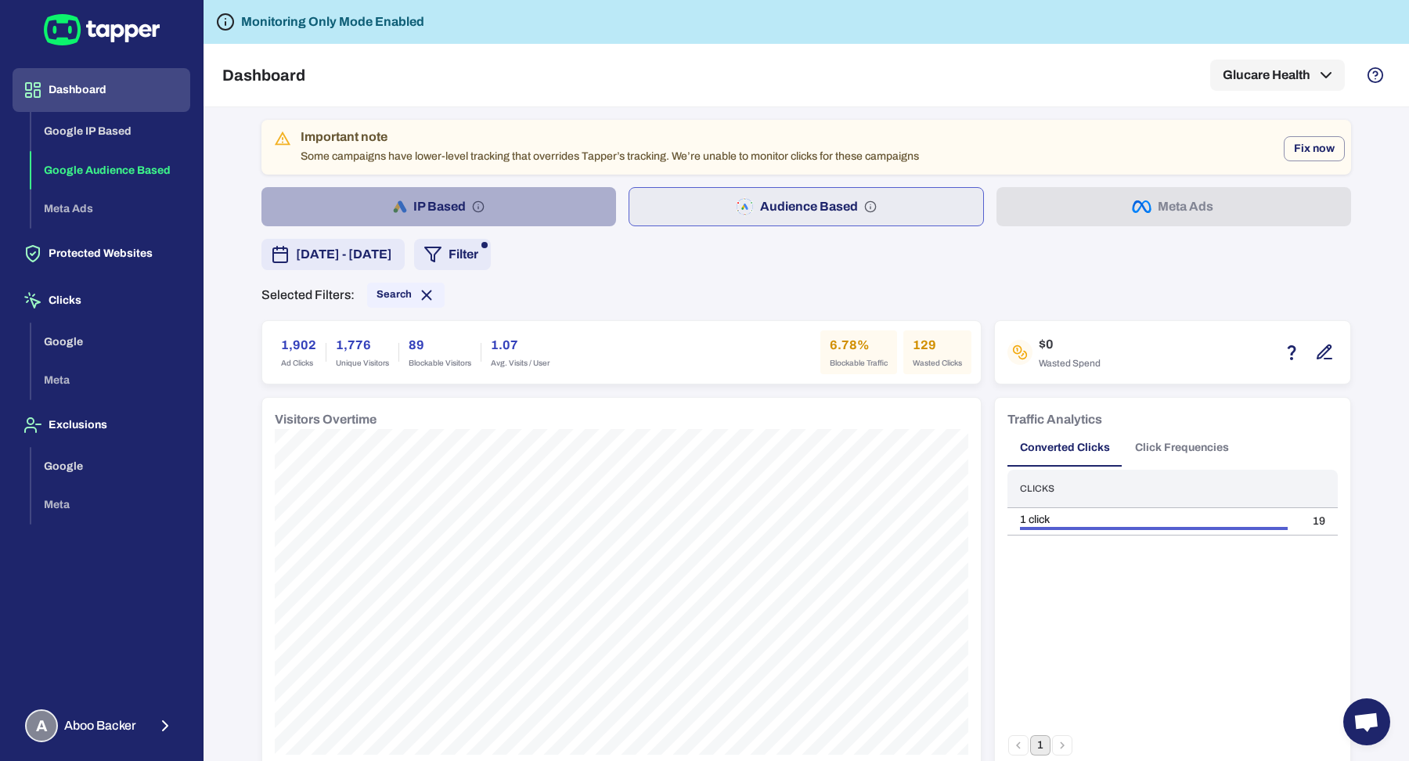
click at [369, 209] on button "IP Based" at bounding box center [438, 206] width 355 height 39
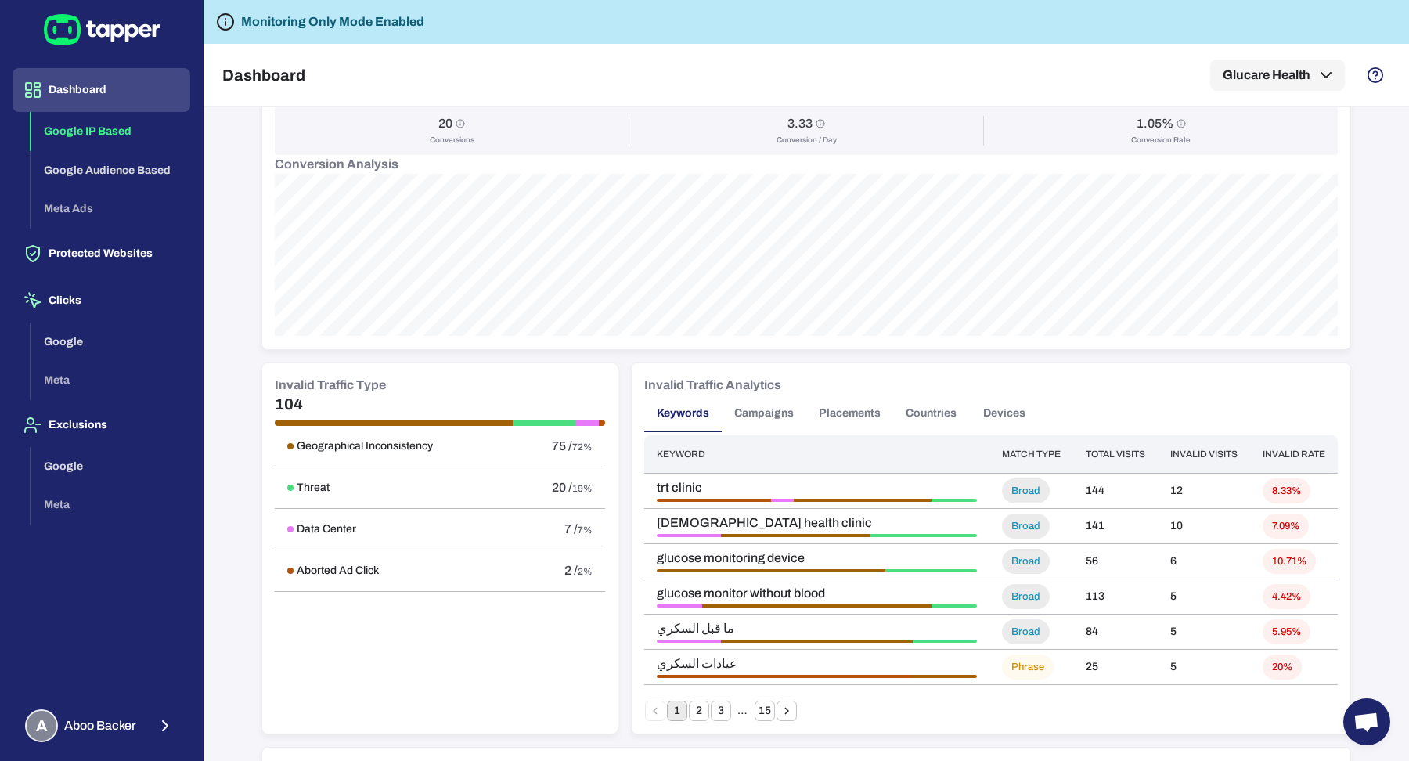
scroll to position [738, 0]
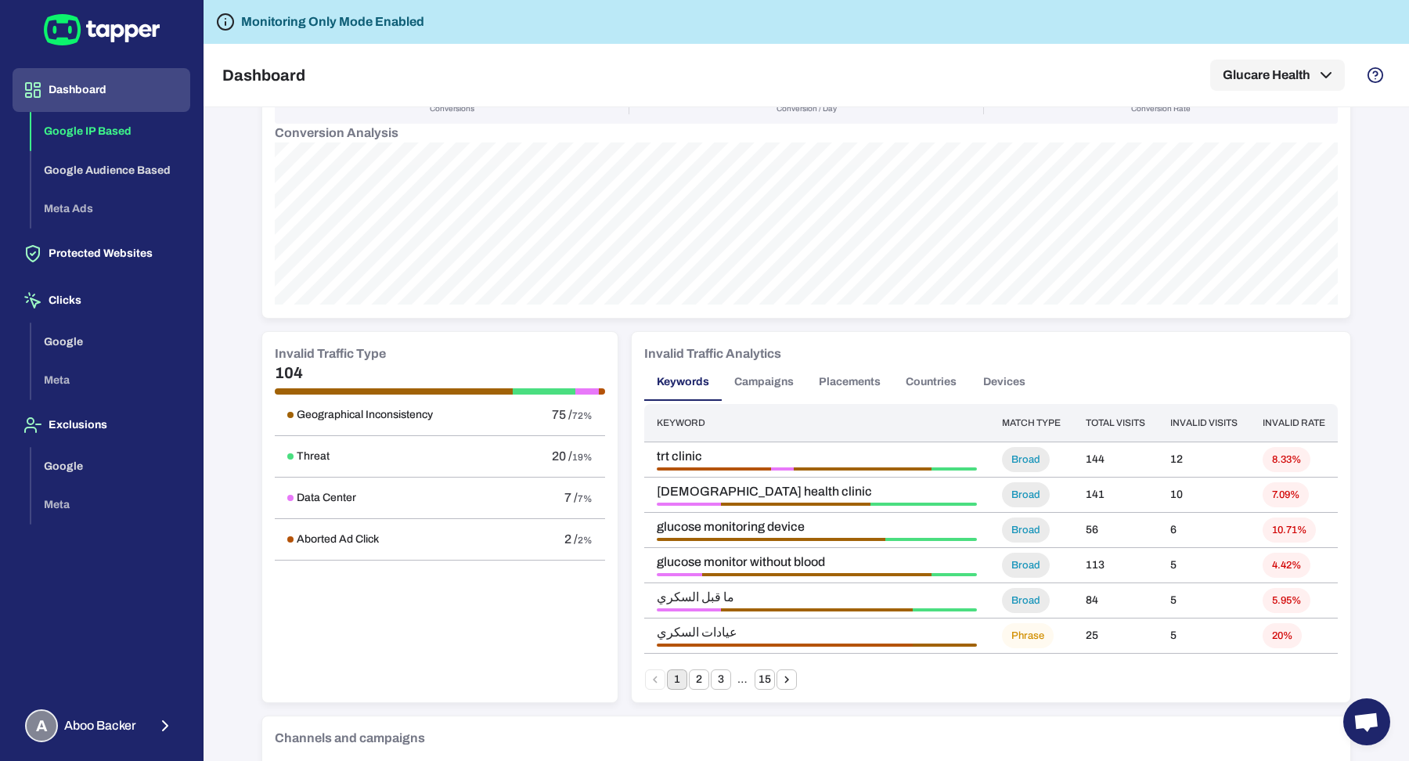
click at [770, 374] on button "Campaigns" at bounding box center [764, 382] width 85 height 38
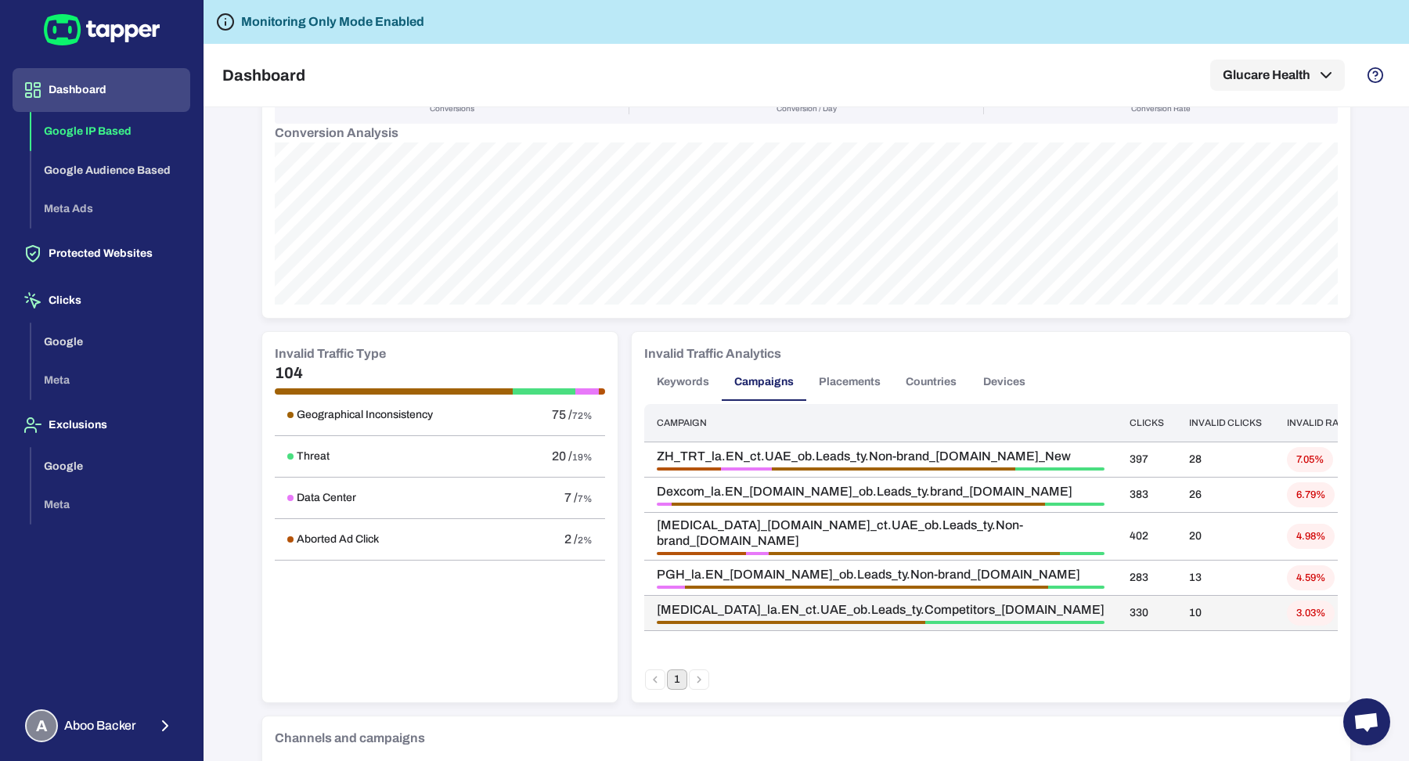
click at [1252, 607] on span "3.03%" at bounding box center [1311, 613] width 48 height 13
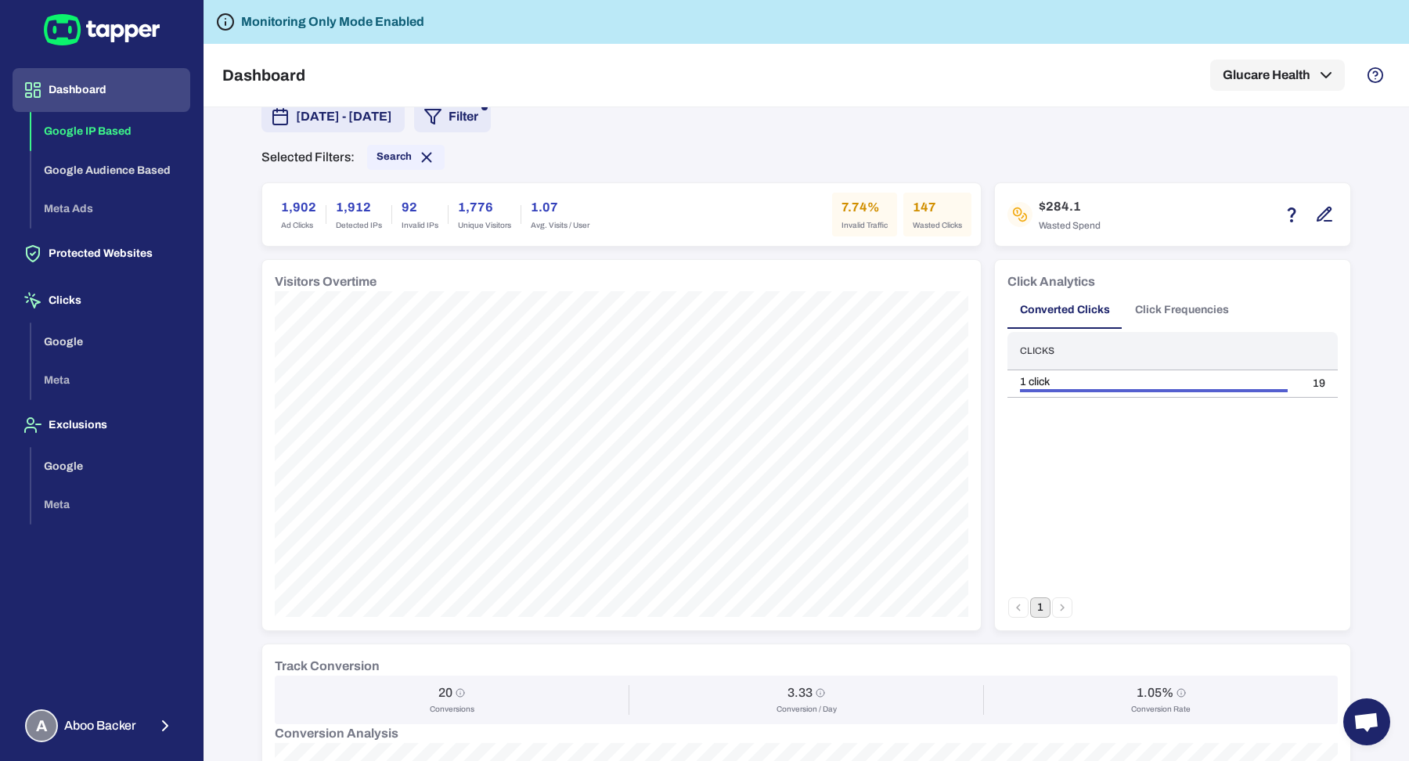
scroll to position [0, 0]
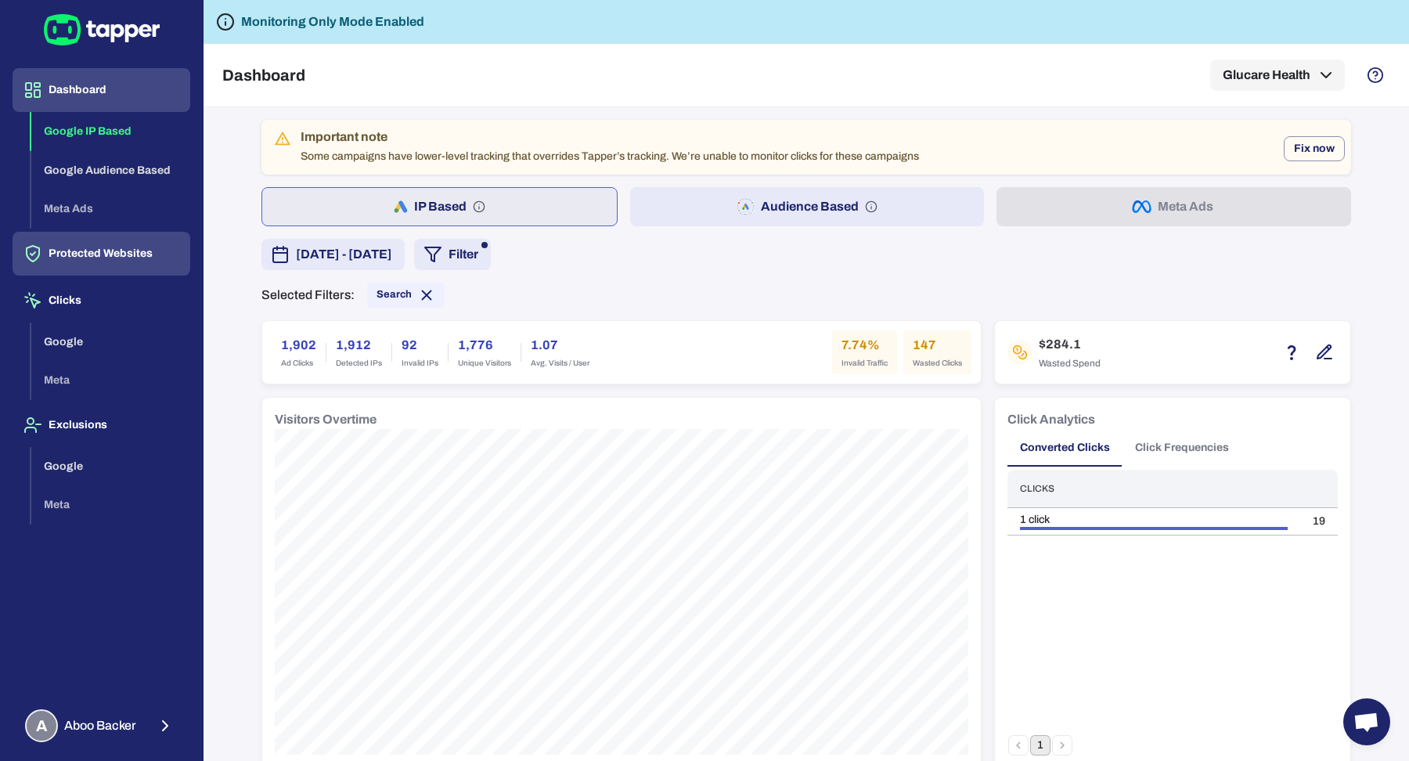
click at [121, 238] on button "Protected Websites" at bounding box center [102, 254] width 178 height 44
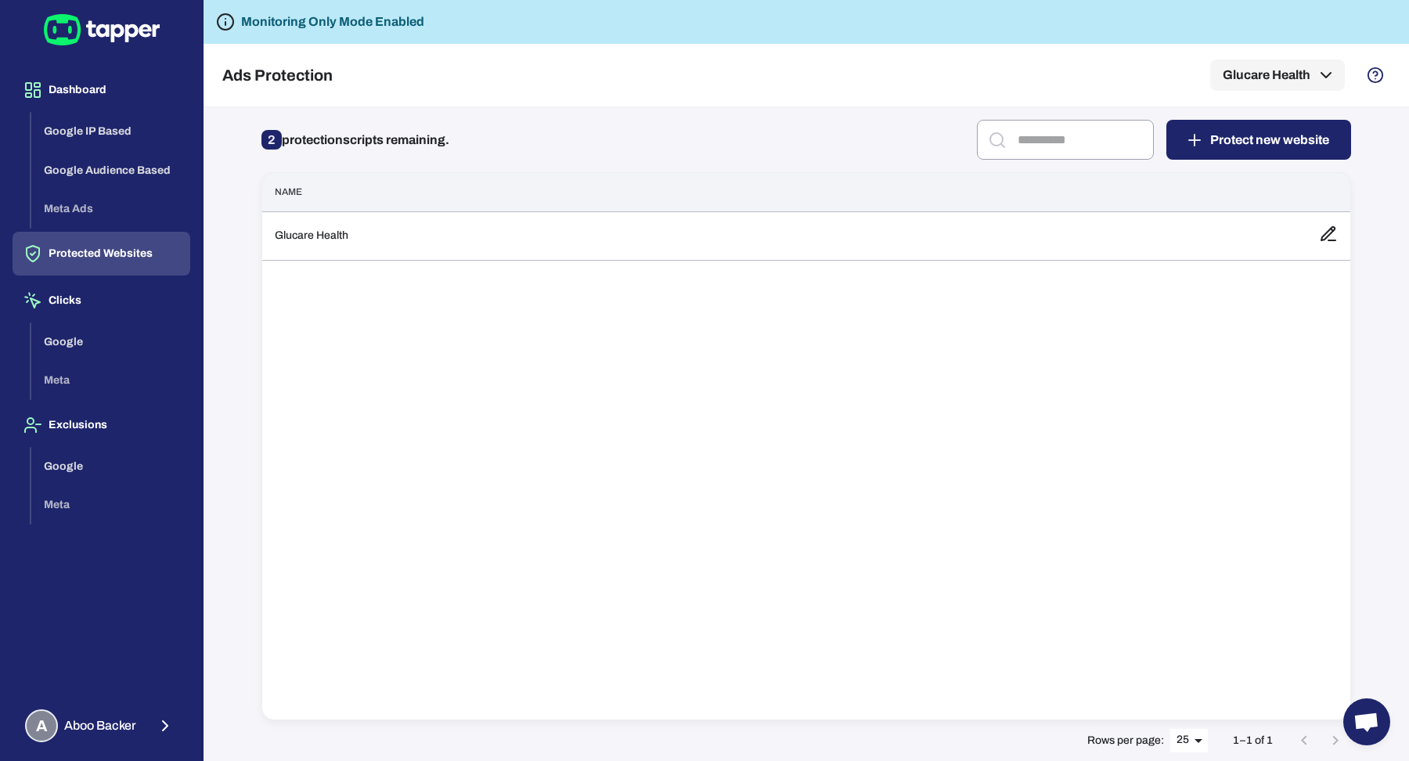
click at [561, 265] on div "Name Glucare Health" at bounding box center [806, 446] width 1090 height 548
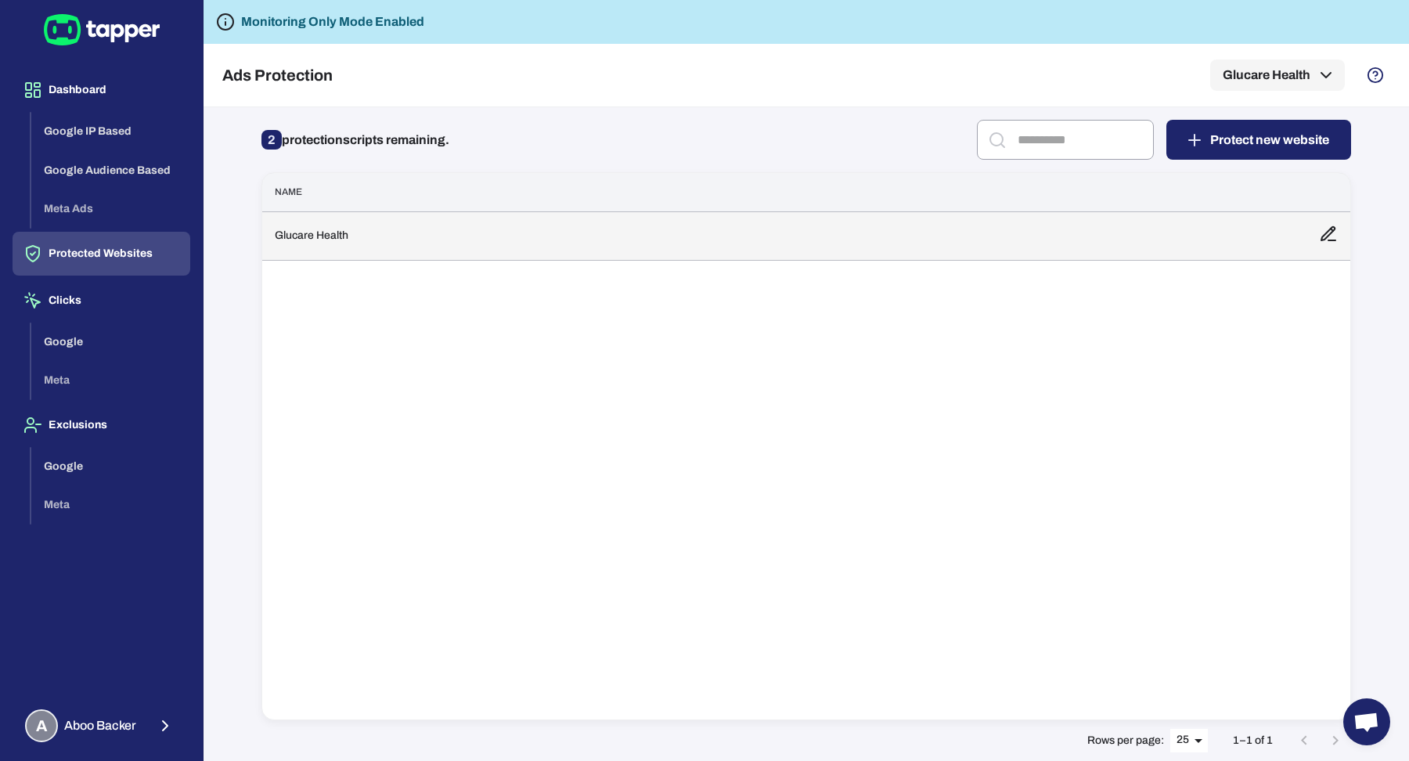
click at [560, 254] on td "Glucare Health" at bounding box center [784, 235] width 1044 height 49
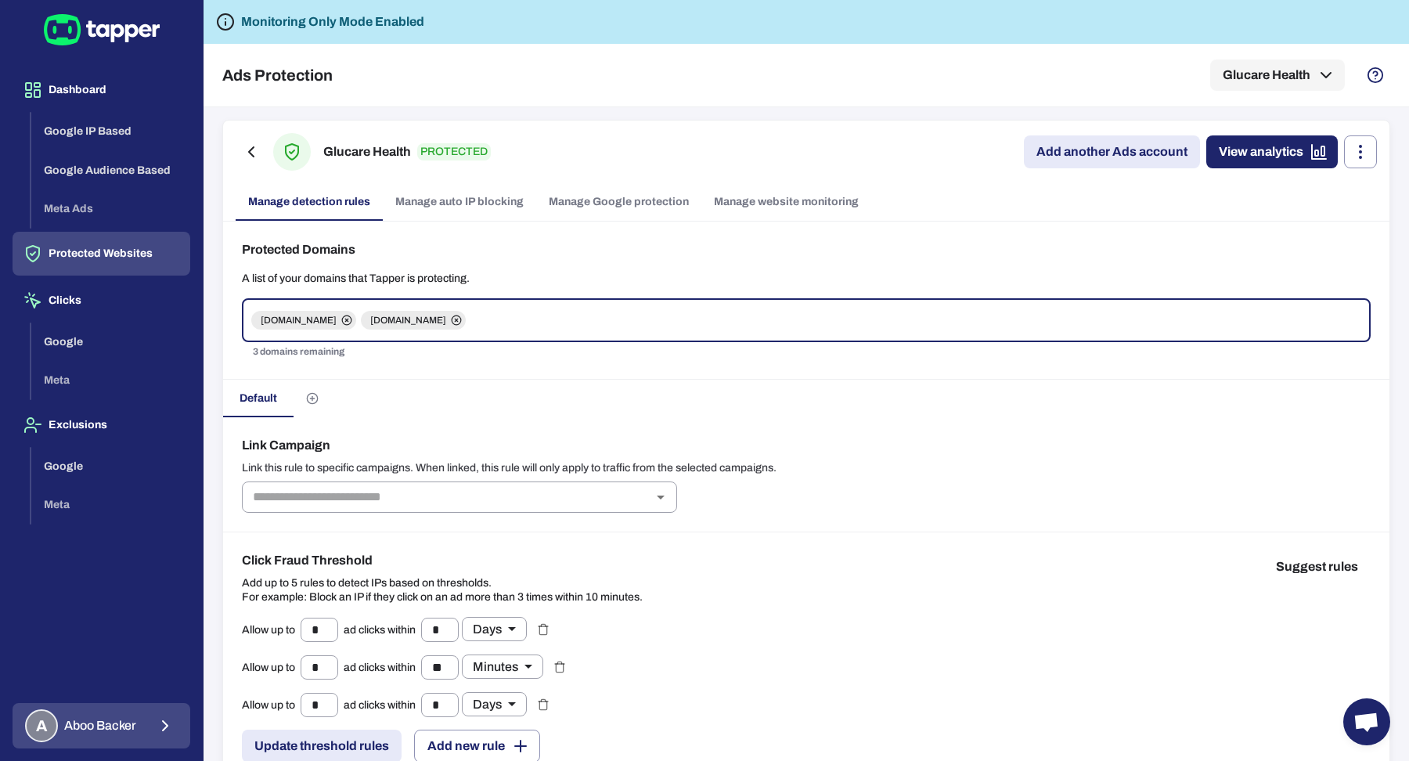
click at [163, 676] on icon "button" at bounding box center [165, 725] width 5 height 9
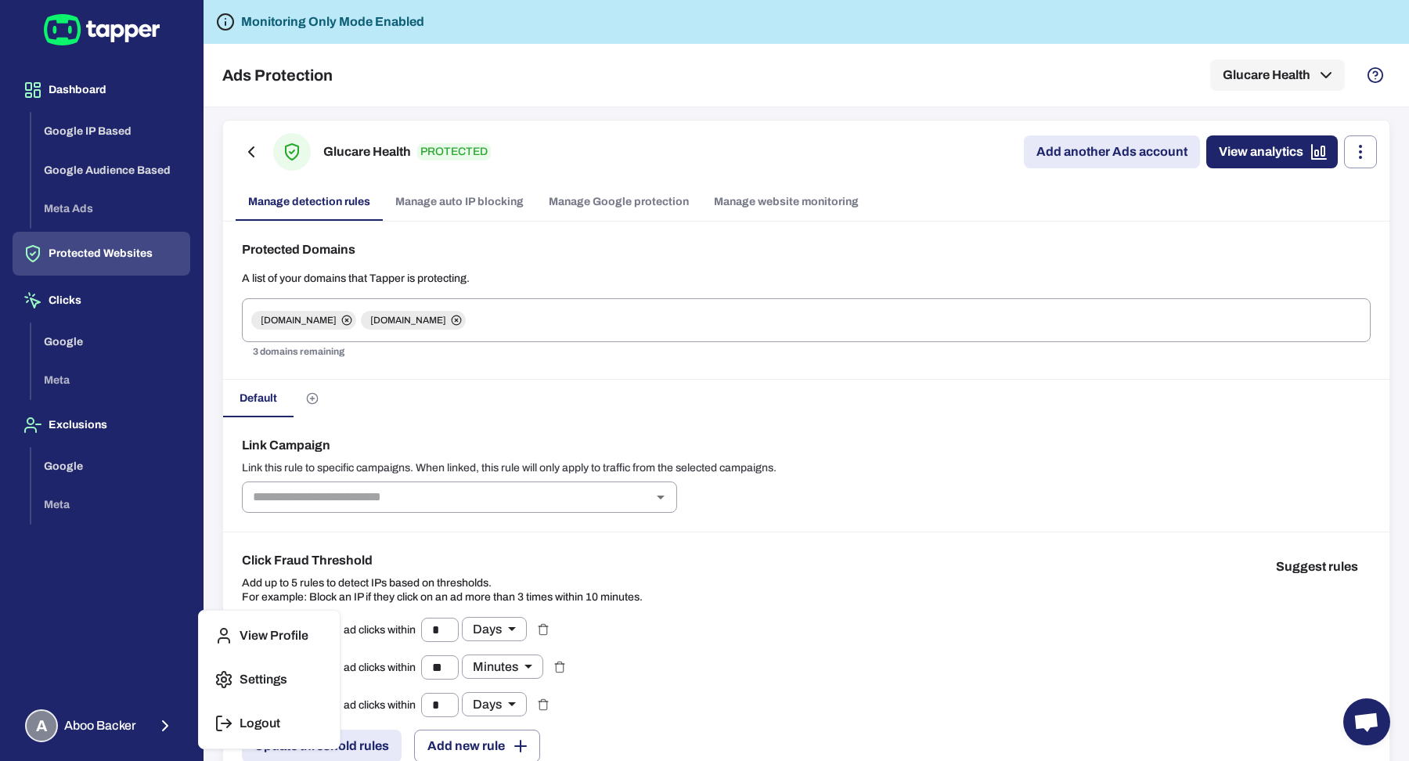
click at [133, 91] on div at bounding box center [704, 380] width 1409 height 761
click at [115, 92] on button "Dashboard" at bounding box center [102, 90] width 178 height 44
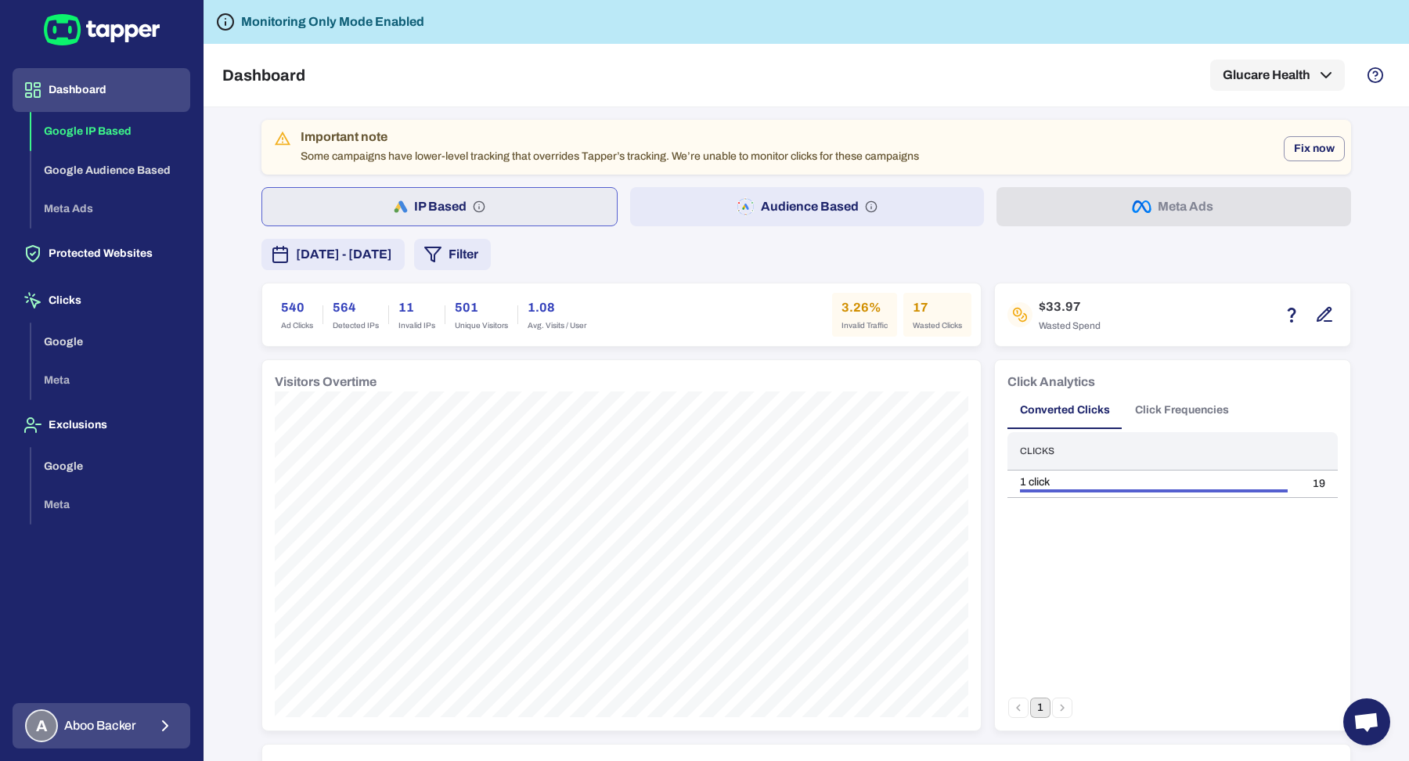
click at [146, 676] on button "A Aboo Backer" at bounding box center [102, 725] width 178 height 45
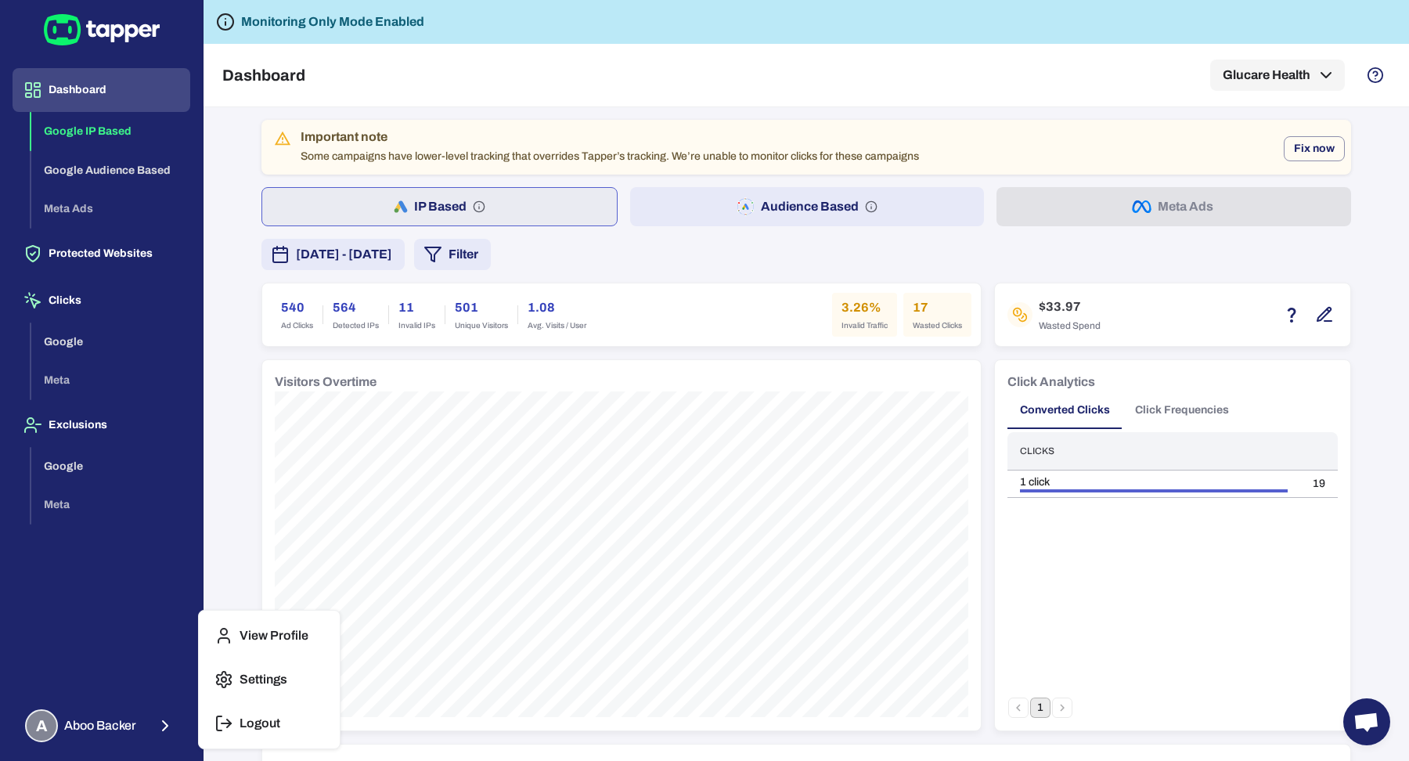
click at [256, 676] on div "View Profile Settings Logout" at bounding box center [269, 680] width 141 height 138
click at [258, 676] on button "Logout" at bounding box center [269, 724] width 128 height 38
click at [827, 210] on button "Audience Based" at bounding box center [807, 206] width 355 height 39
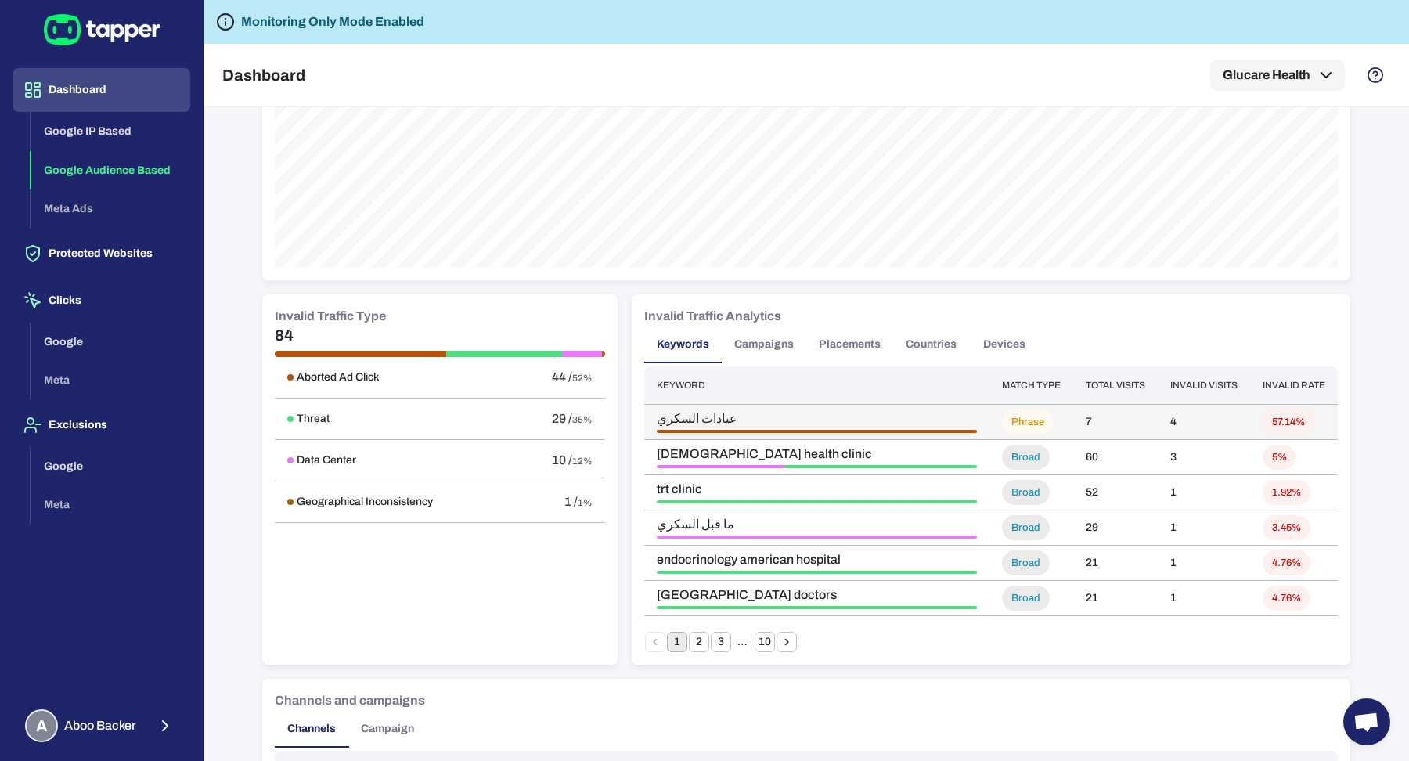
scroll to position [740, 0]
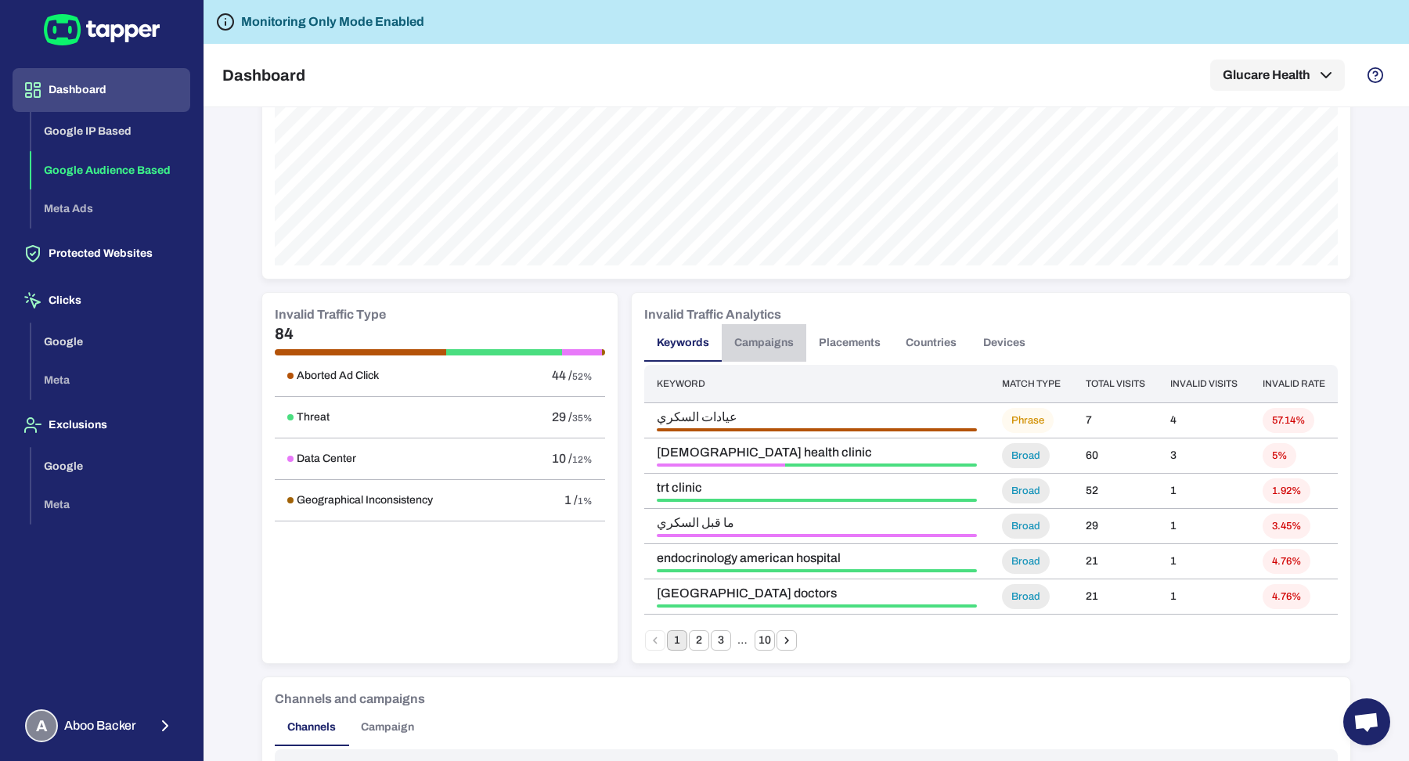
click at [740, 330] on button "Campaigns" at bounding box center [764, 343] width 85 height 38
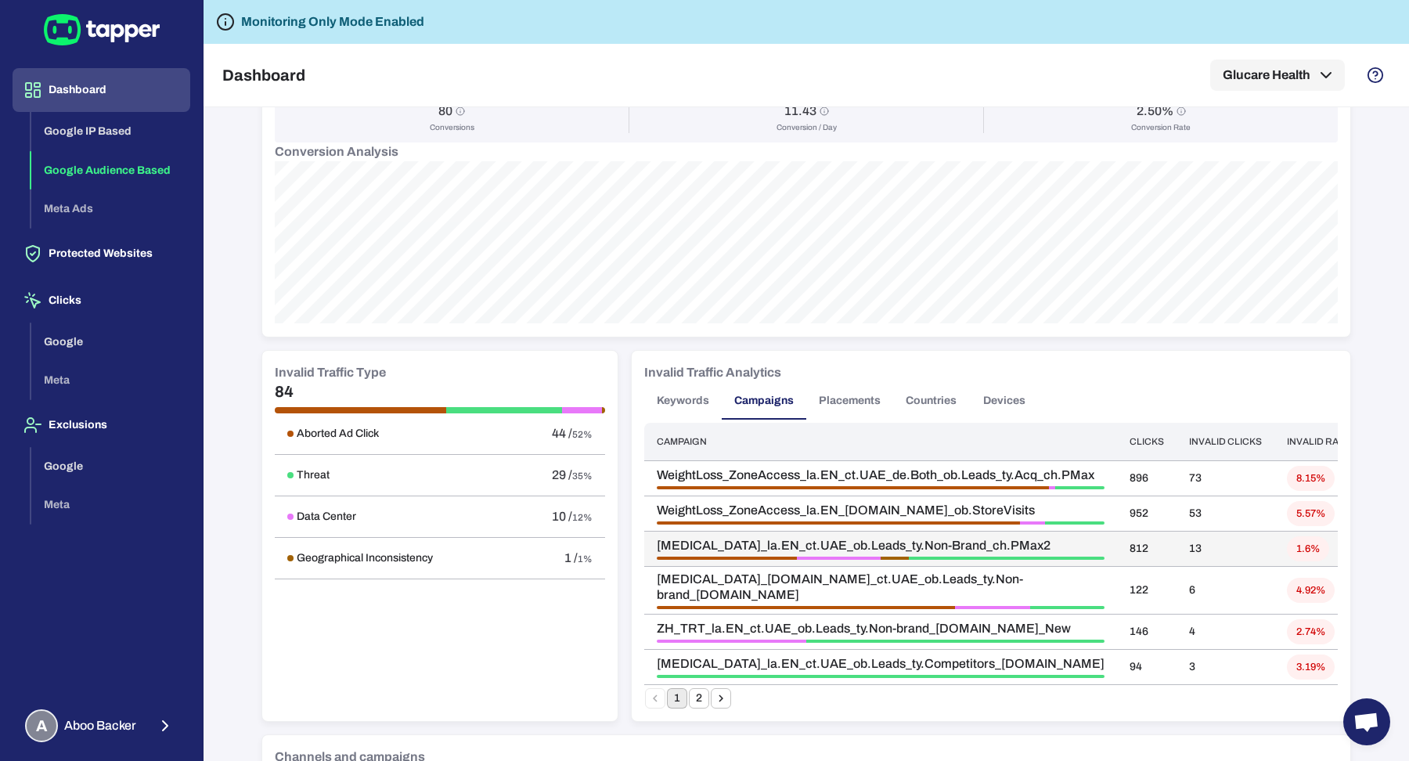
scroll to position [681, 0]
click at [1287, 476] on span "8.15%" at bounding box center [1311, 479] width 48 height 13
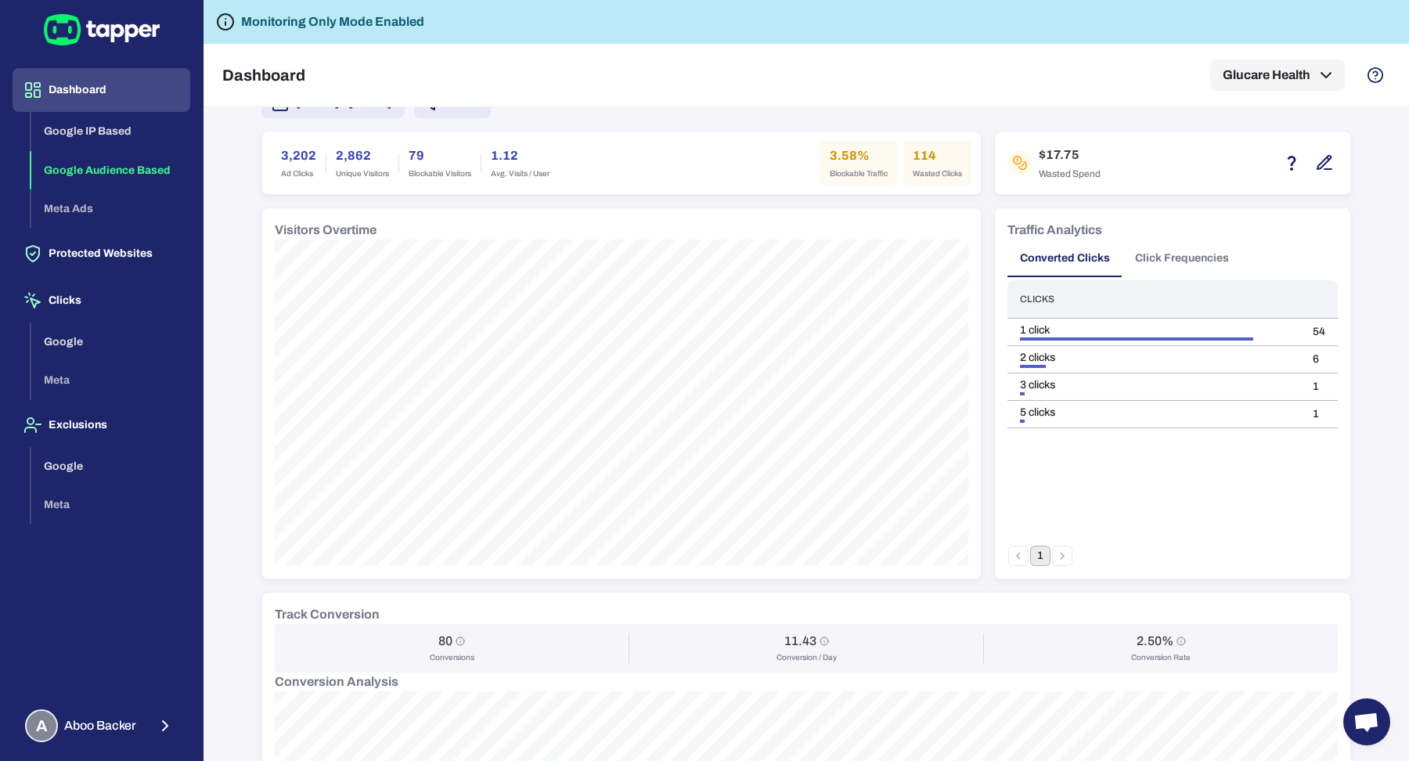
scroll to position [0, 0]
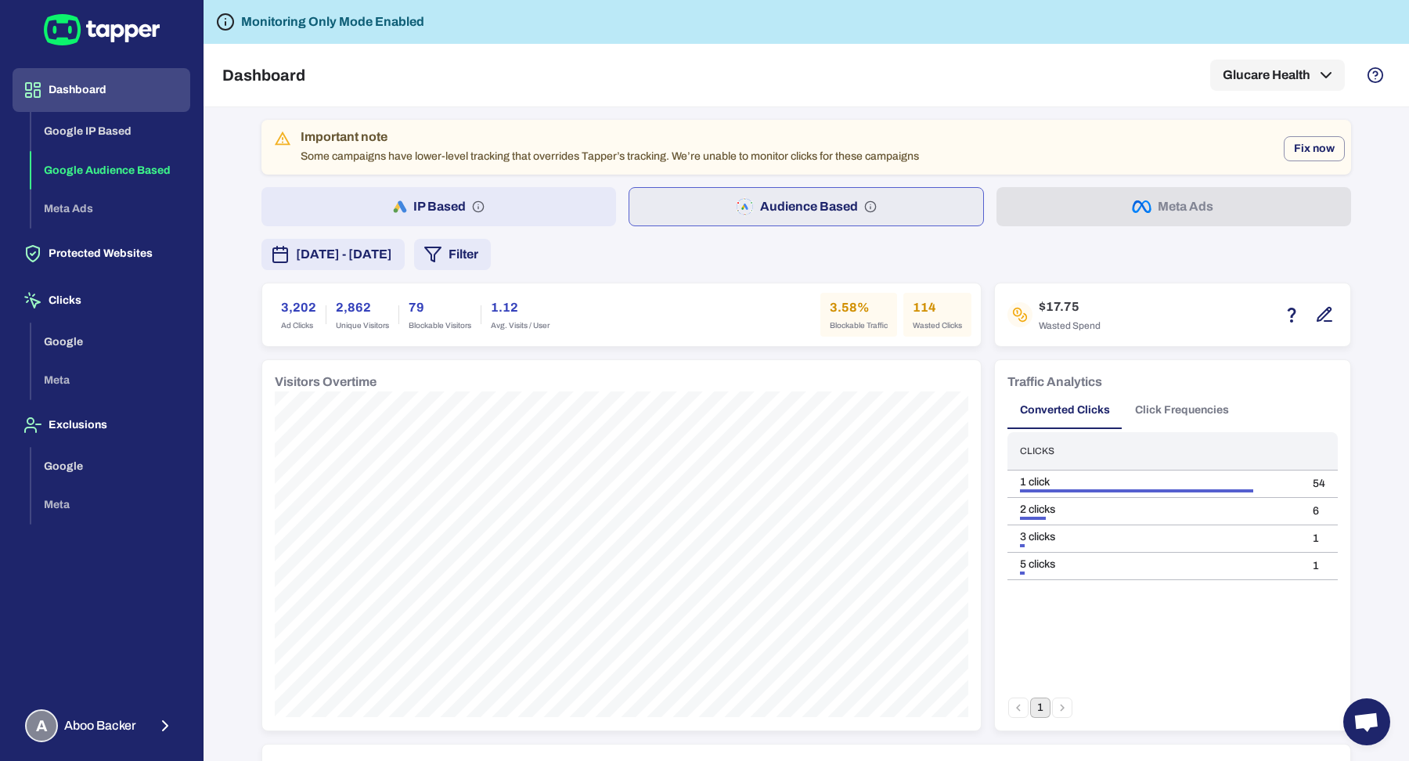
click at [440, 225] on div "Important note Some campaigns have lower-level tracking that overrides Tapper’s…" at bounding box center [806, 768] width 1090 height 1296
click at [392, 247] on span "[DATE] - [DATE]" at bounding box center [344, 254] width 96 height 19
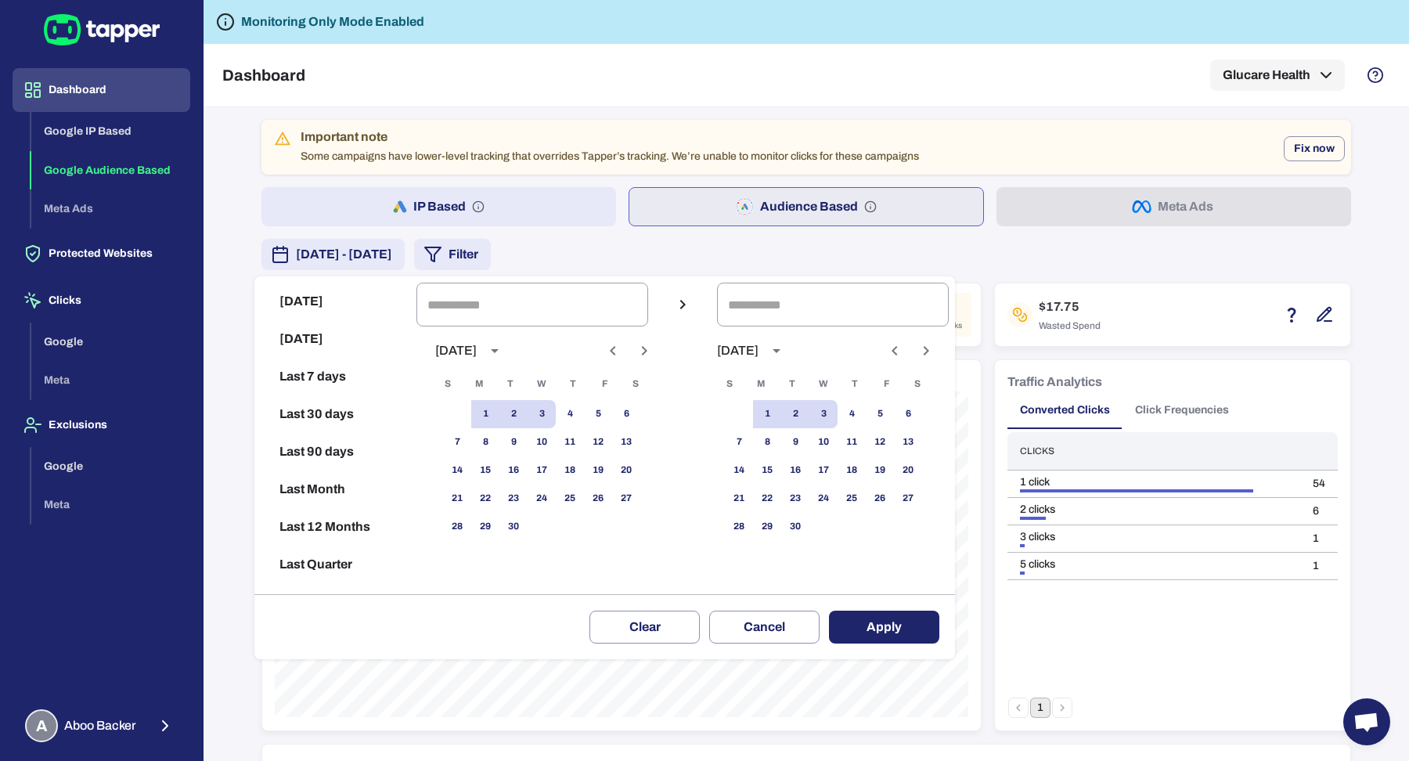
click at [325, 424] on button "Last 30 days" at bounding box center [336, 414] width 150 height 38
type input "**********"
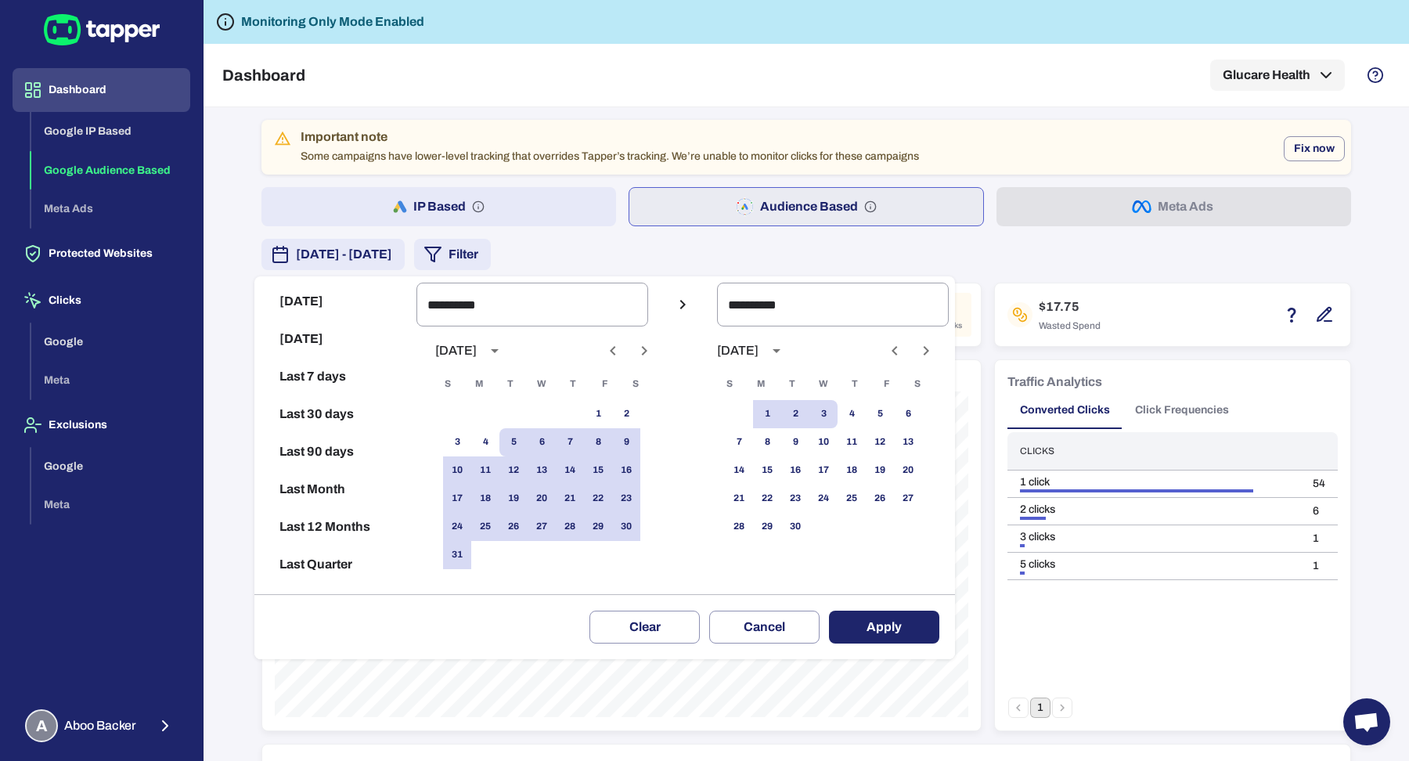
click at [854, 624] on button "Apply" at bounding box center [884, 627] width 110 height 33
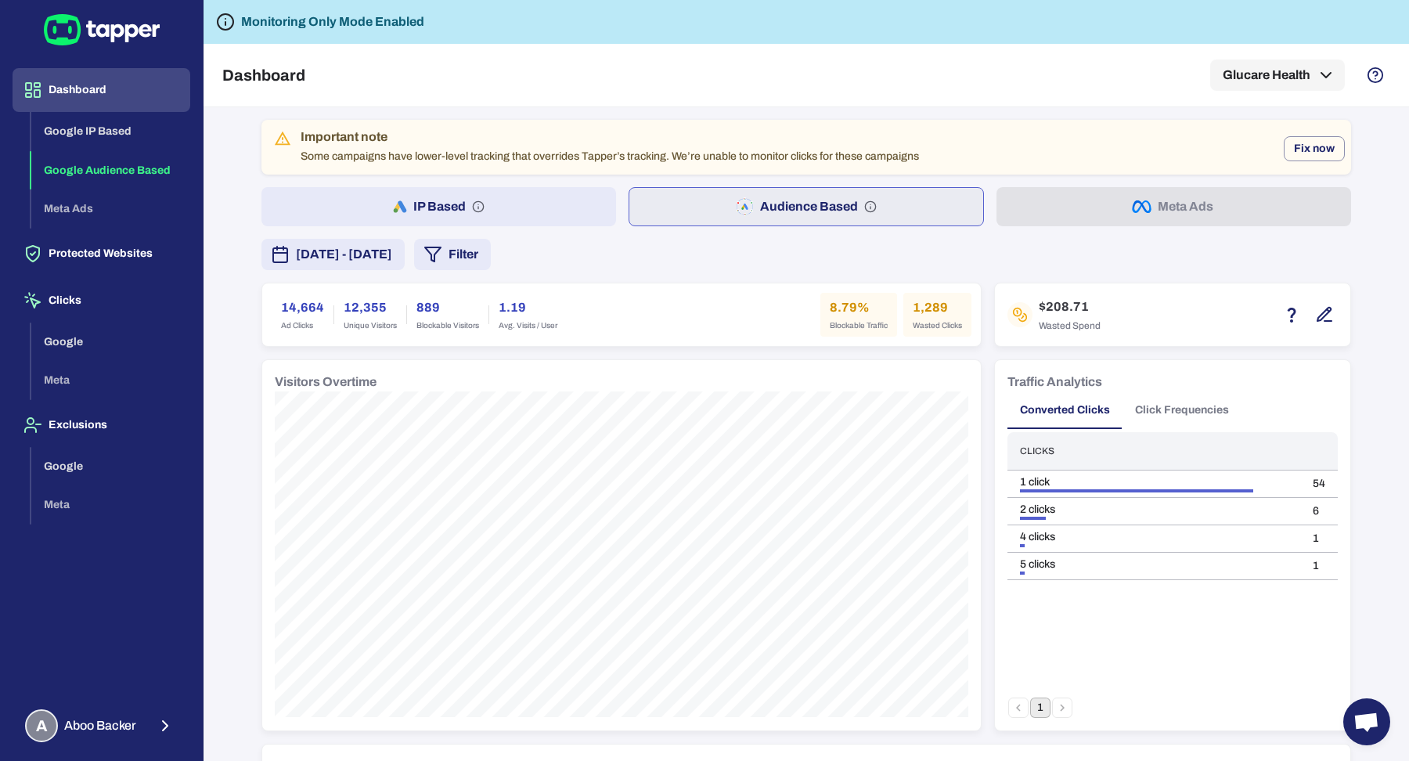
scroll to position [1037, 0]
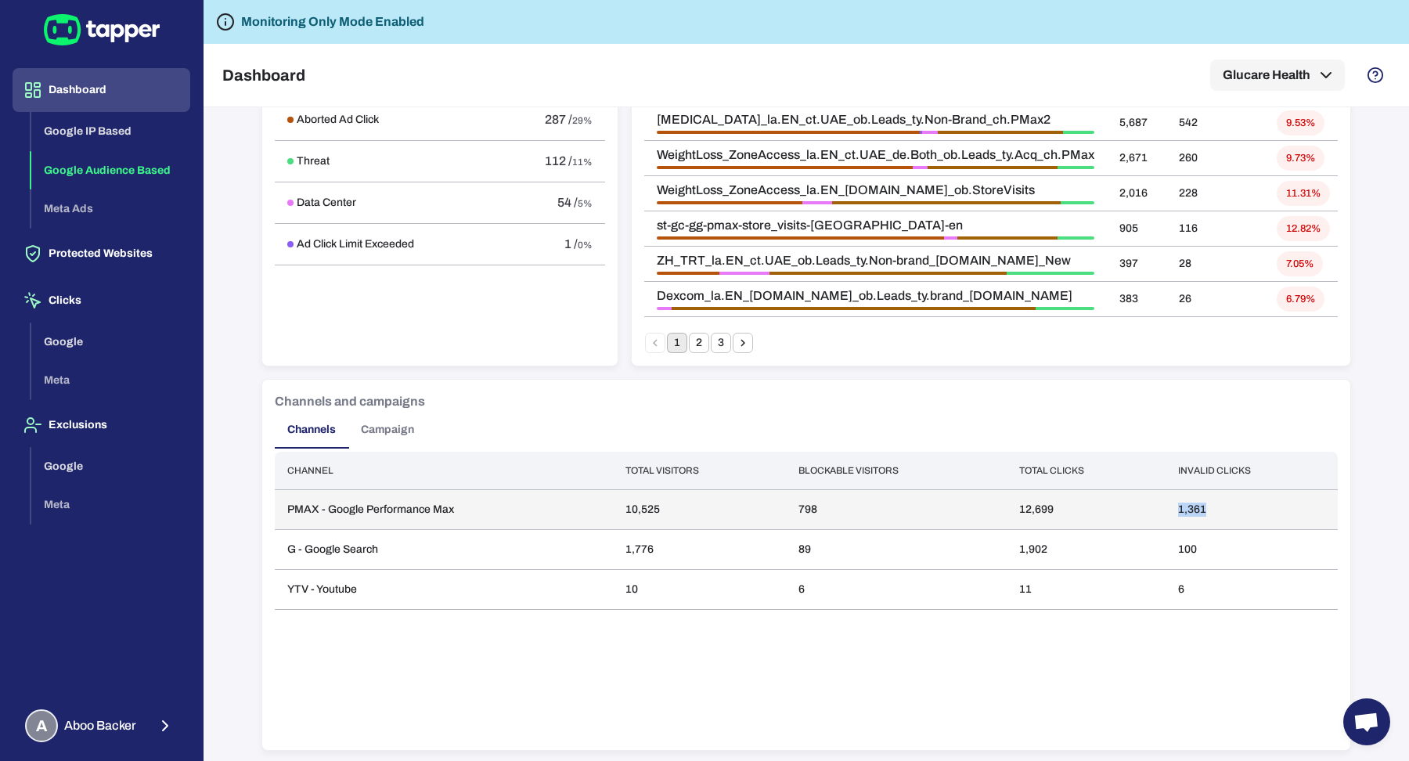
drag, startPoint x: 1174, startPoint y: 507, endPoint x: 1213, endPoint y: 510, distance: 39.3
click at [1213, 510] on td "1,361" at bounding box center [1252, 510] width 172 height 40
drag, startPoint x: 618, startPoint y: 507, endPoint x: 646, endPoint y: 509, distance: 28.2
click at [646, 509] on td "10,525" at bounding box center [700, 510] width 174 height 40
drag, startPoint x: 616, startPoint y: 507, endPoint x: 662, endPoint y: 507, distance: 46.2
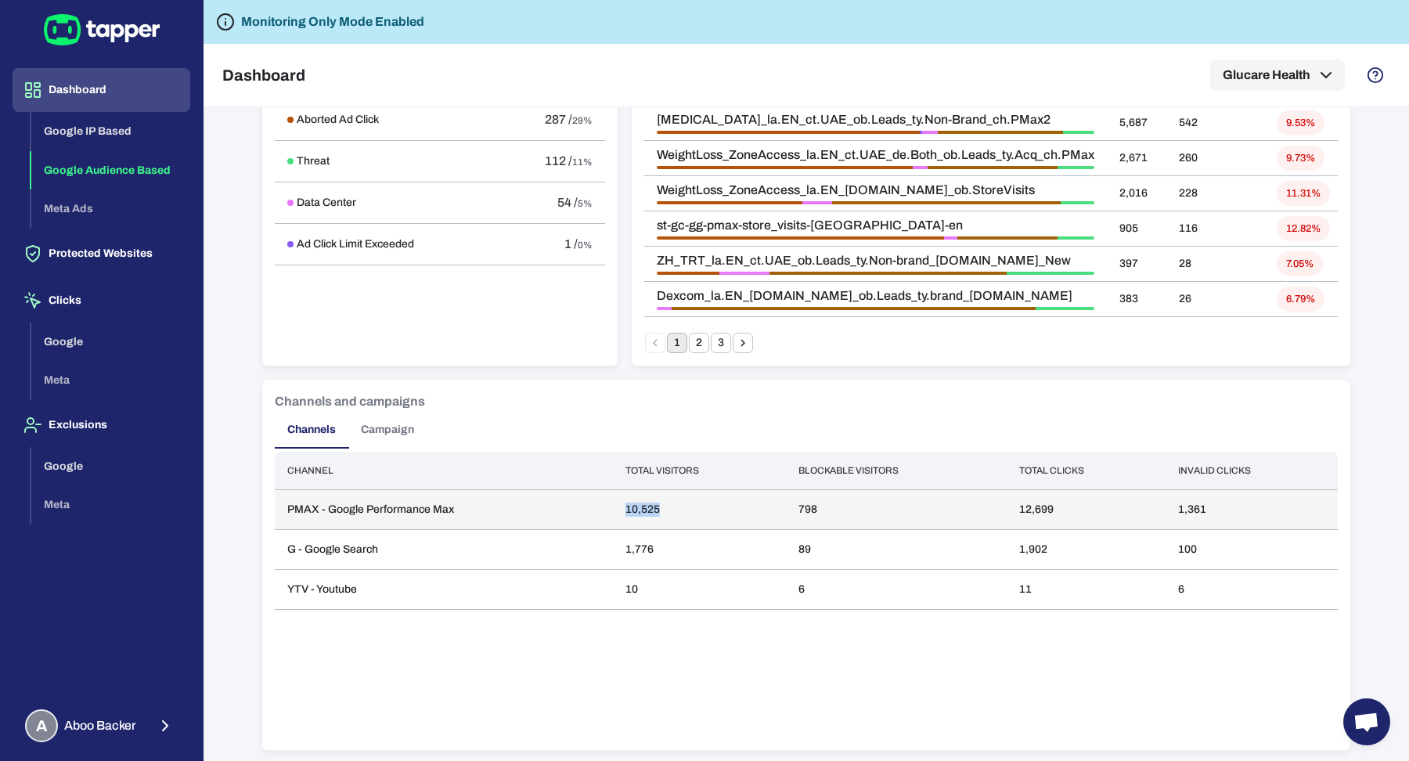
click at [662, 507] on td "10,525" at bounding box center [700, 510] width 174 height 40
drag, startPoint x: 1171, startPoint y: 503, endPoint x: 1213, endPoint y: 502, distance: 42.3
click at [1213, 502] on td "1,361" at bounding box center [1252, 510] width 172 height 40
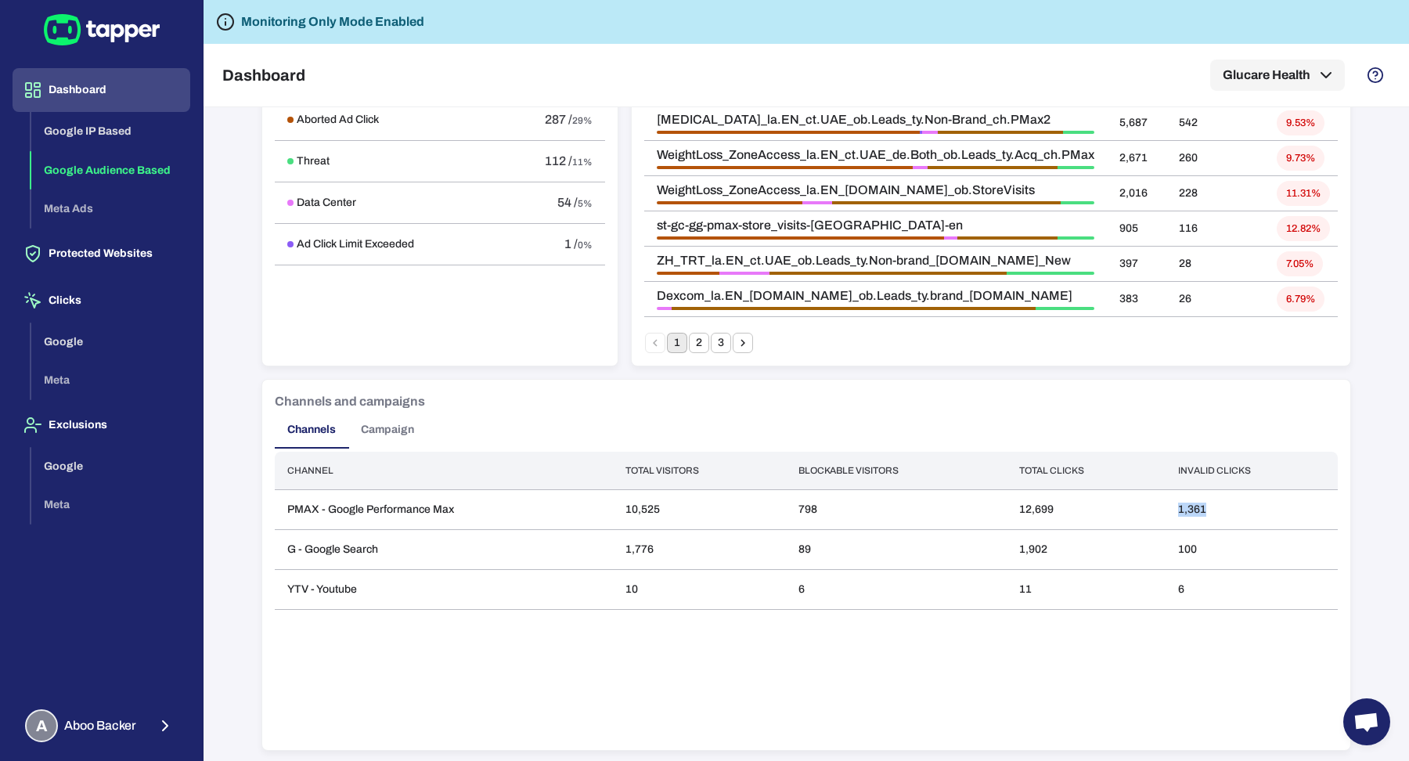
scroll to position [0, 0]
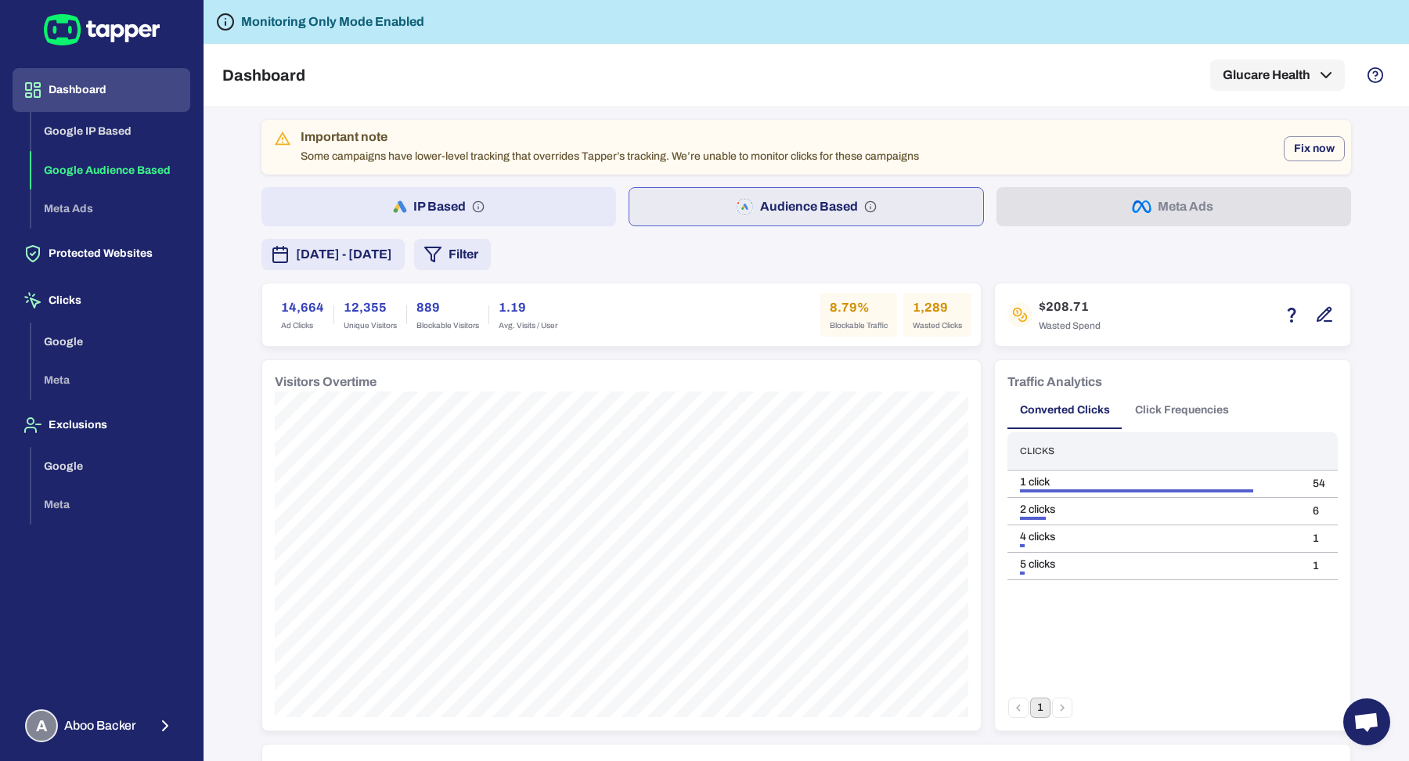
click at [491, 266] on button "Filter" at bounding box center [452, 254] width 77 height 31
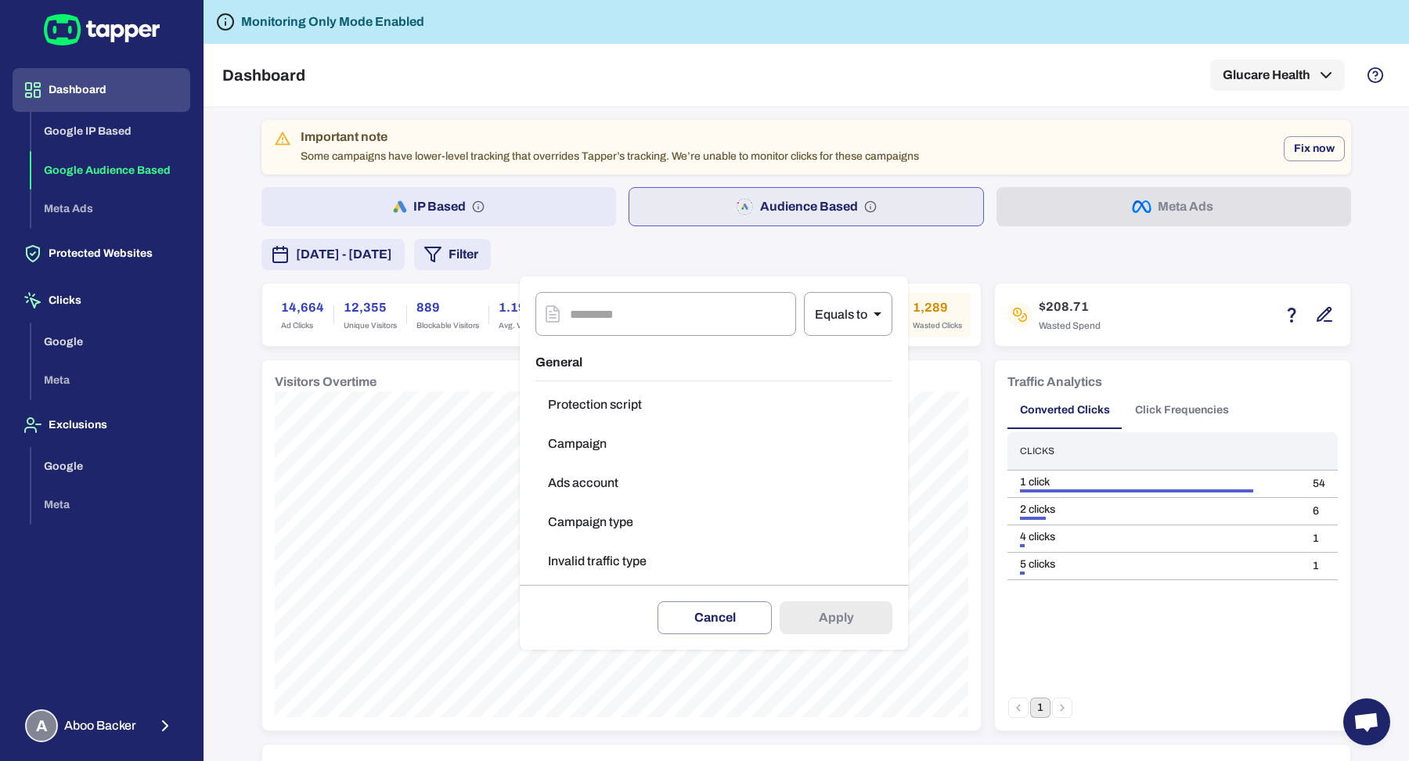
click at [622, 519] on button "Campaign type" at bounding box center [714, 522] width 357 height 31
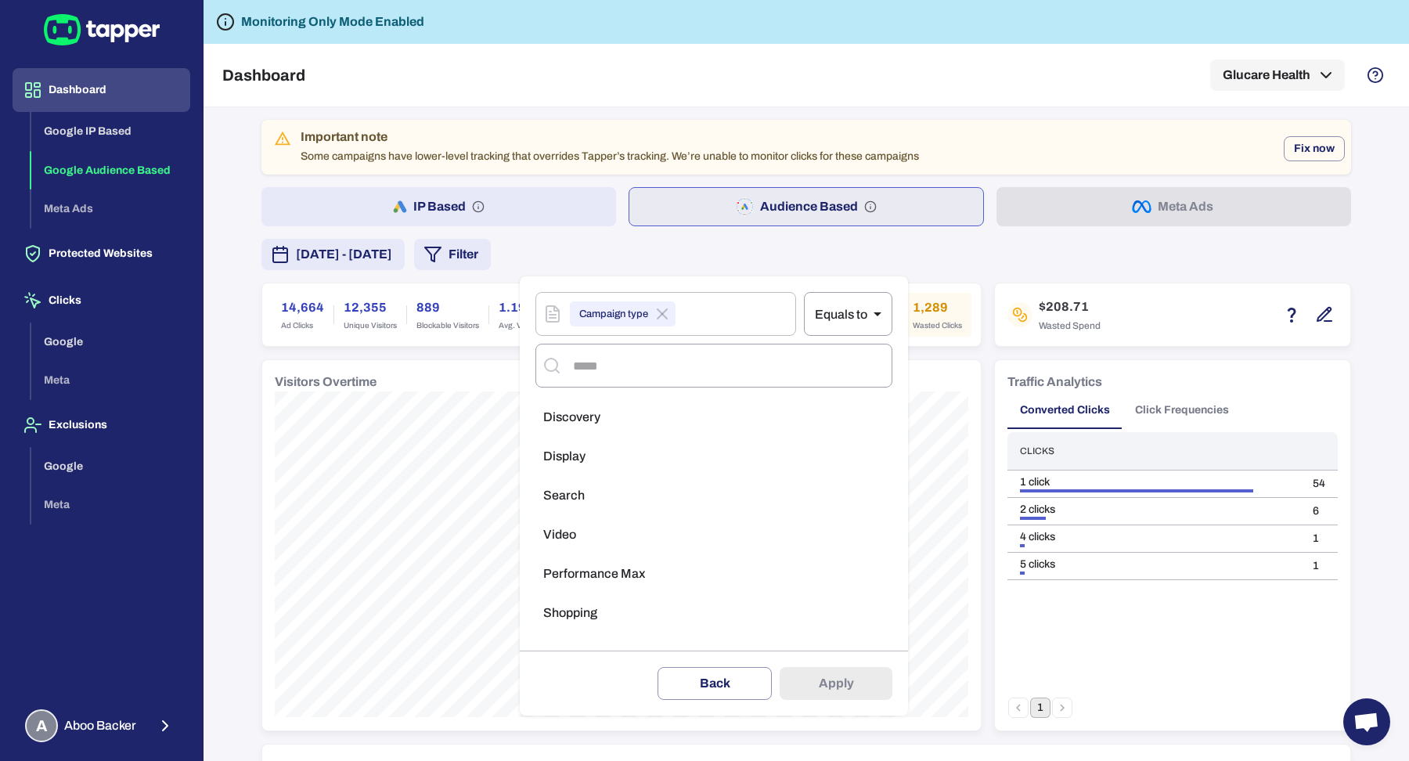
click at [647, 572] on li "Performance Max" at bounding box center [714, 573] width 357 height 31
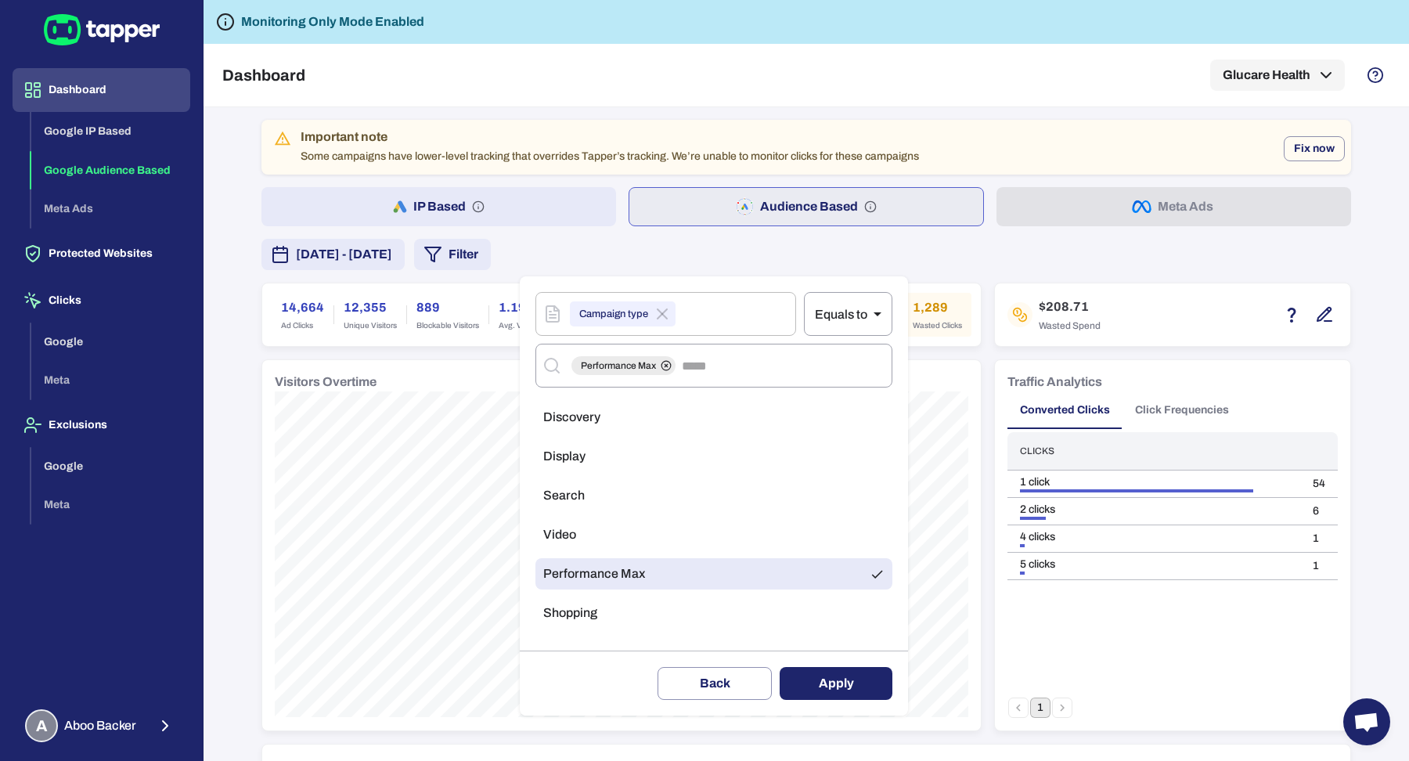
click at [865, 676] on button "Apply" at bounding box center [836, 683] width 113 height 33
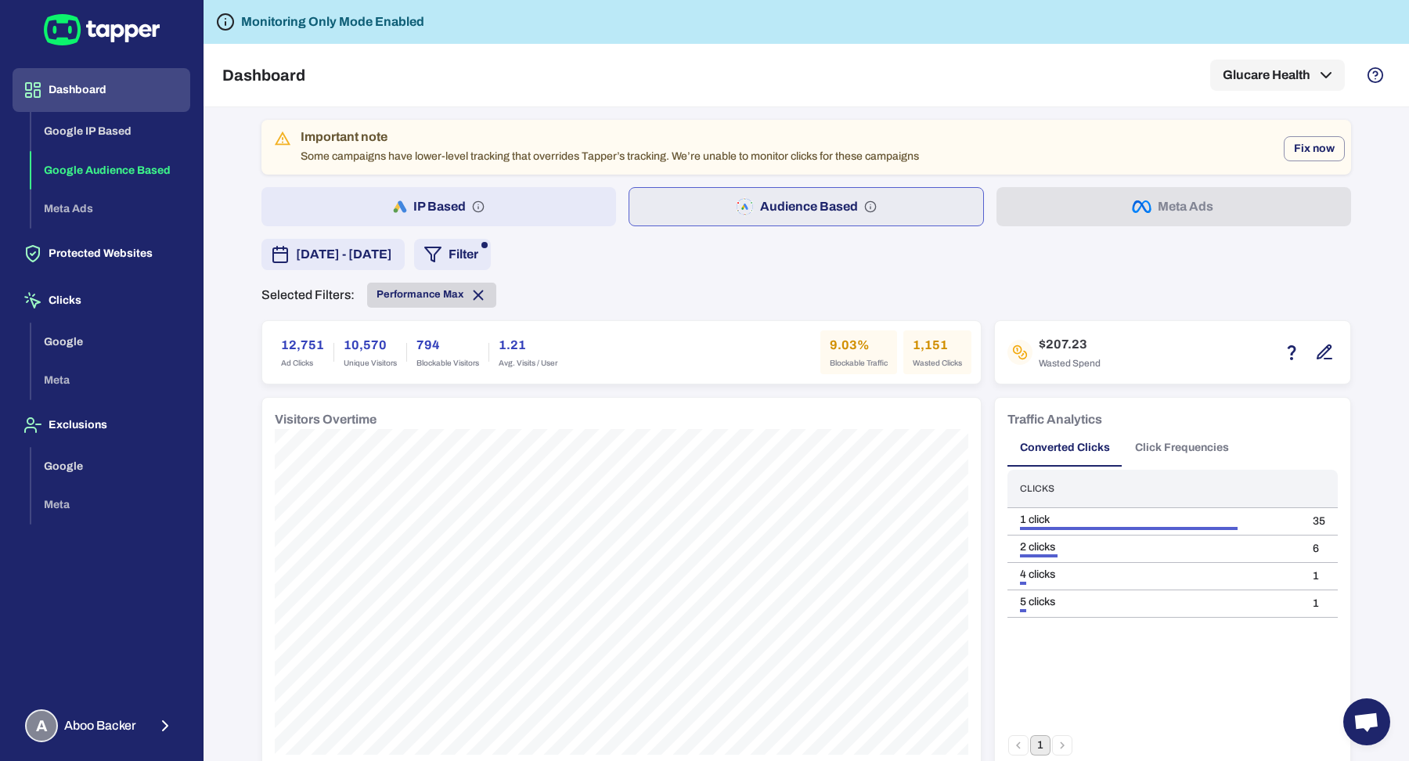
click at [478, 296] on span "Performance Max" at bounding box center [431, 295] width 129 height 17
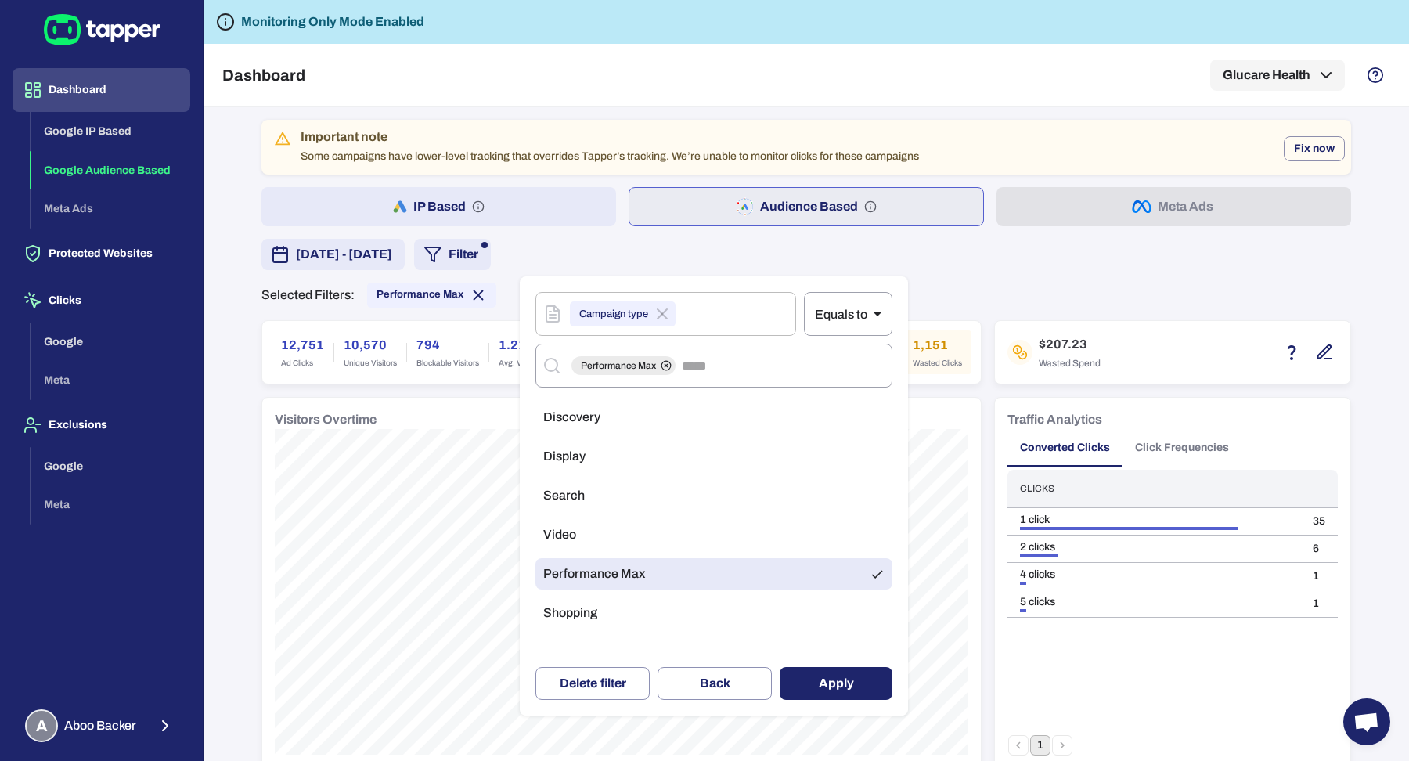
click at [472, 294] on div at bounding box center [704, 380] width 1409 height 761
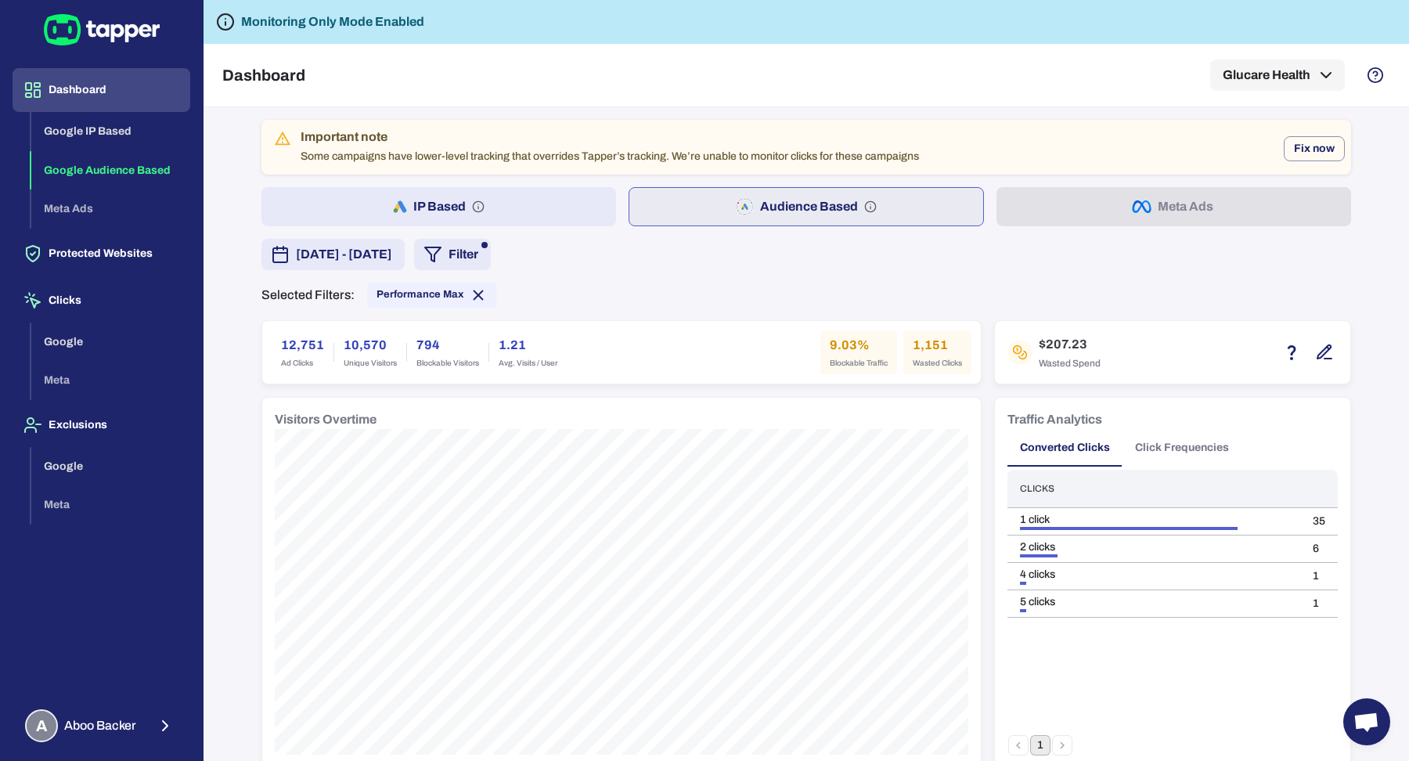
click at [466, 294] on div "​ Equals to ** ​ General Protection script Campaign Ads account Campaign type I…" at bounding box center [704, 380] width 1409 height 761
click at [470, 294] on icon at bounding box center [478, 295] width 17 height 17
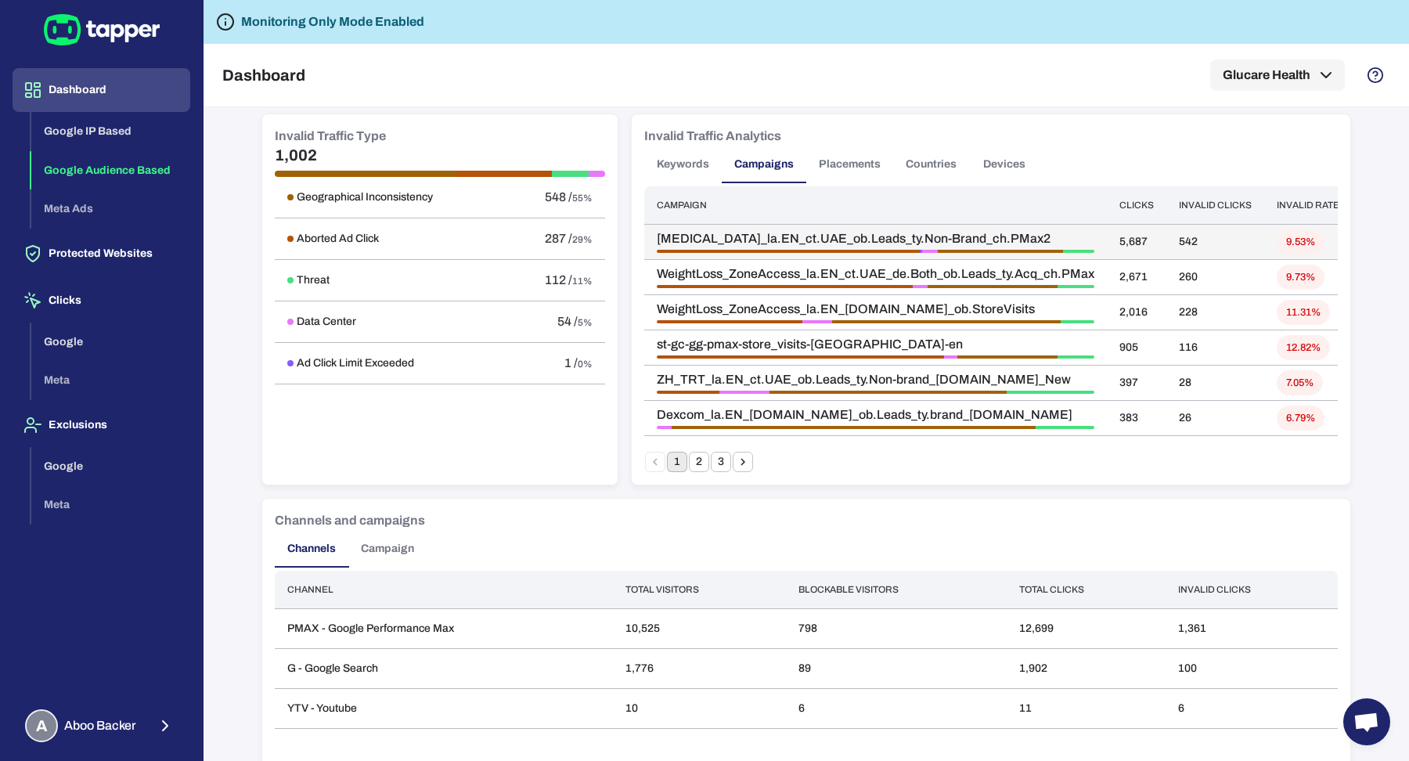
scroll to position [1037, 0]
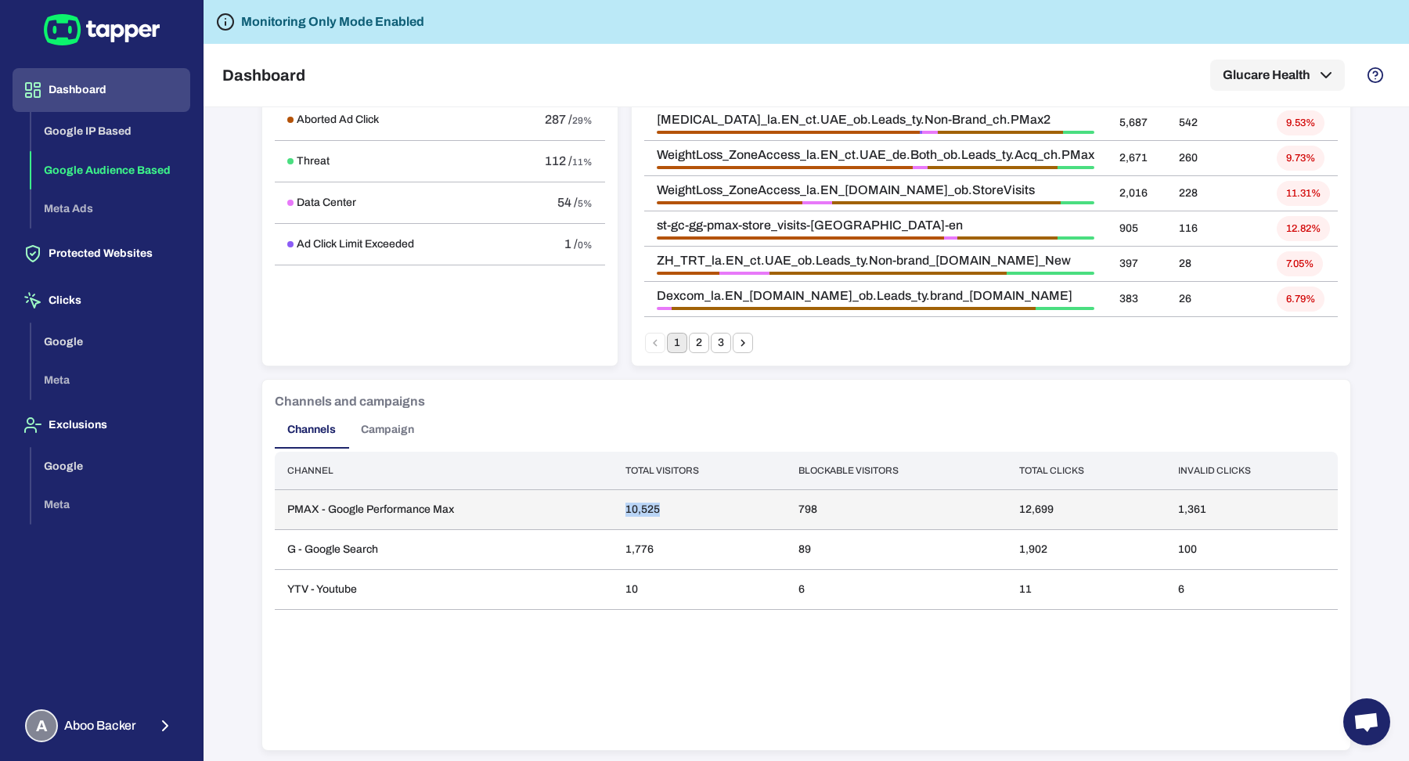
drag, startPoint x: 608, startPoint y: 499, endPoint x: 651, endPoint y: 508, distance: 43.9
click at [651, 508] on td "10,525" at bounding box center [700, 510] width 174 height 40
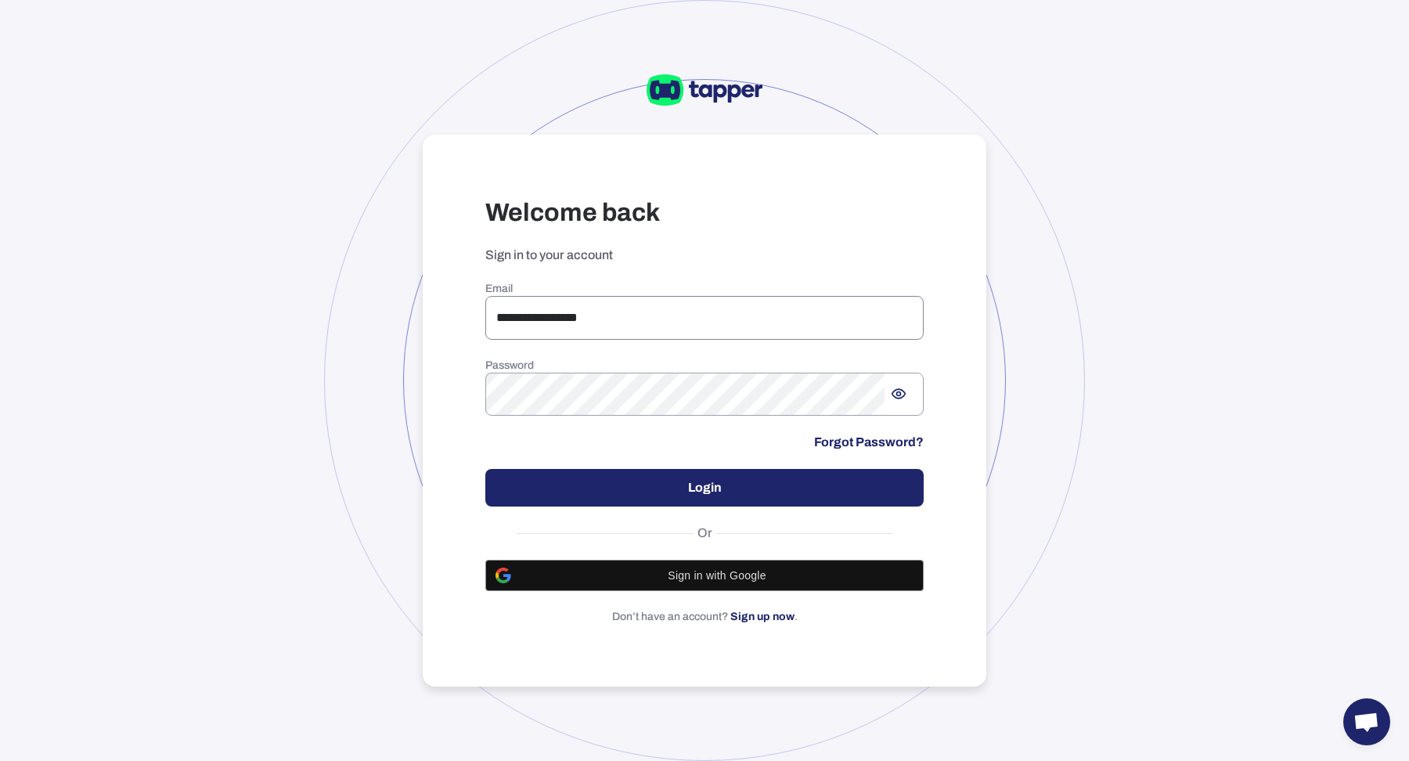
click at [543, 308] on input "**********" at bounding box center [704, 318] width 438 height 44
type input "*"
type input "**********"
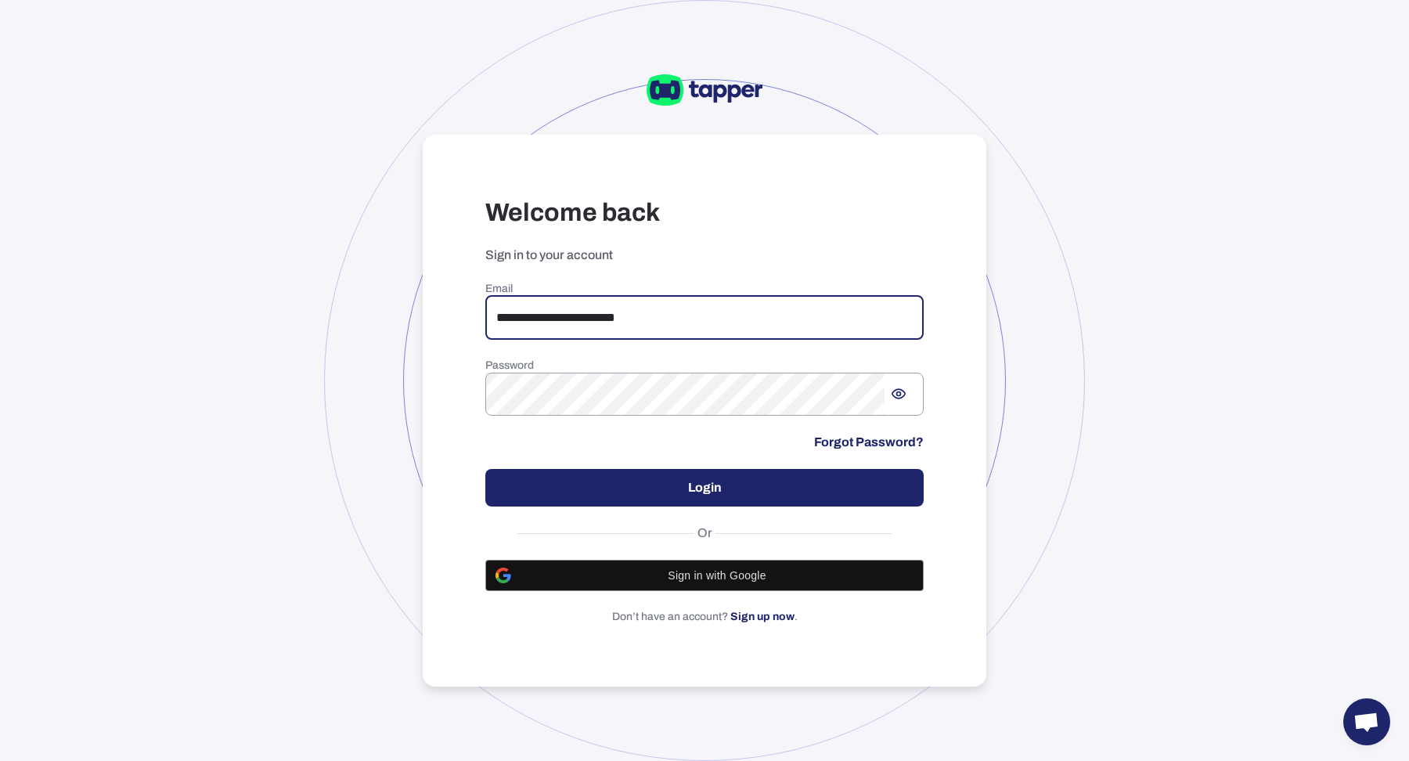
click at [640, 499] on button "Login" at bounding box center [704, 488] width 438 height 38
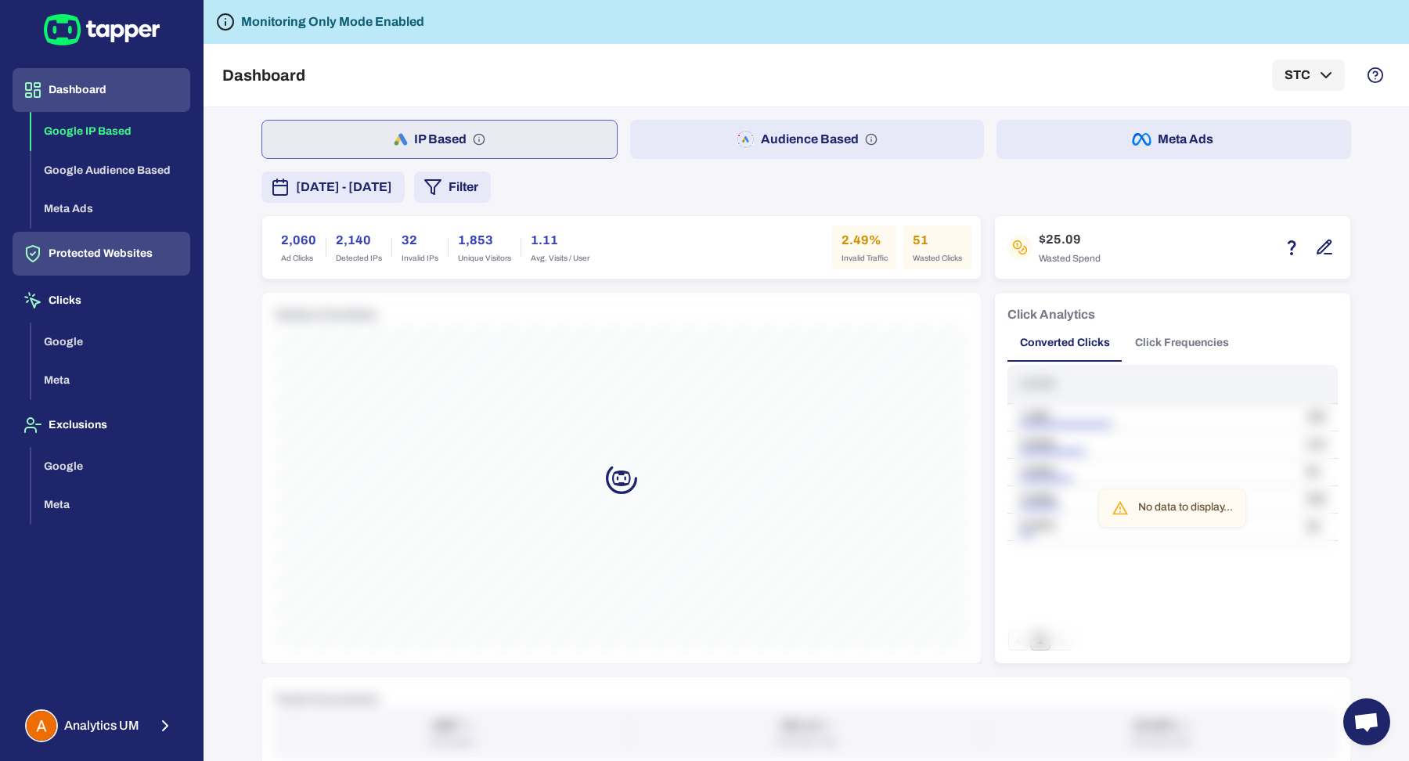
click at [66, 265] on button "Protected Websites" at bounding box center [102, 254] width 178 height 44
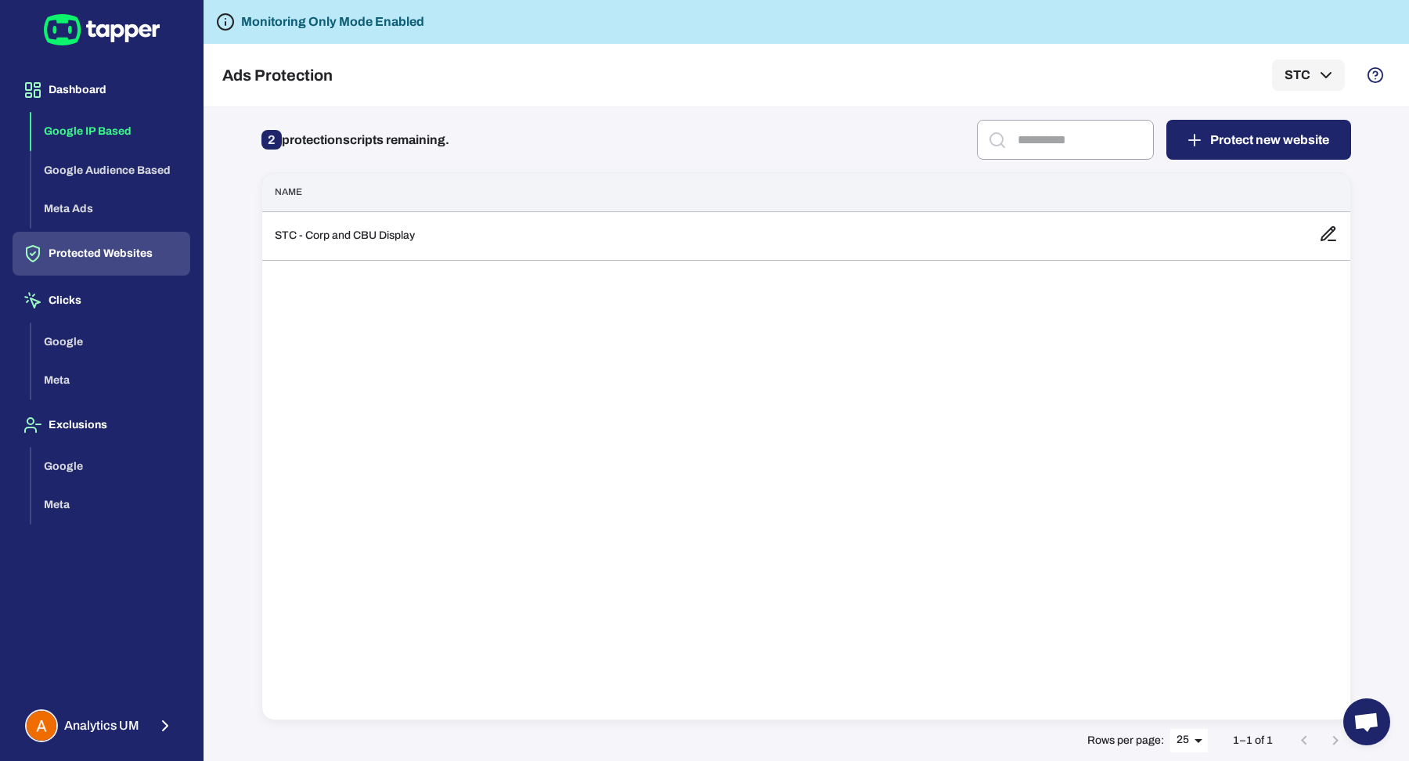
click at [131, 121] on button "Google IP Based" at bounding box center [110, 131] width 159 height 39
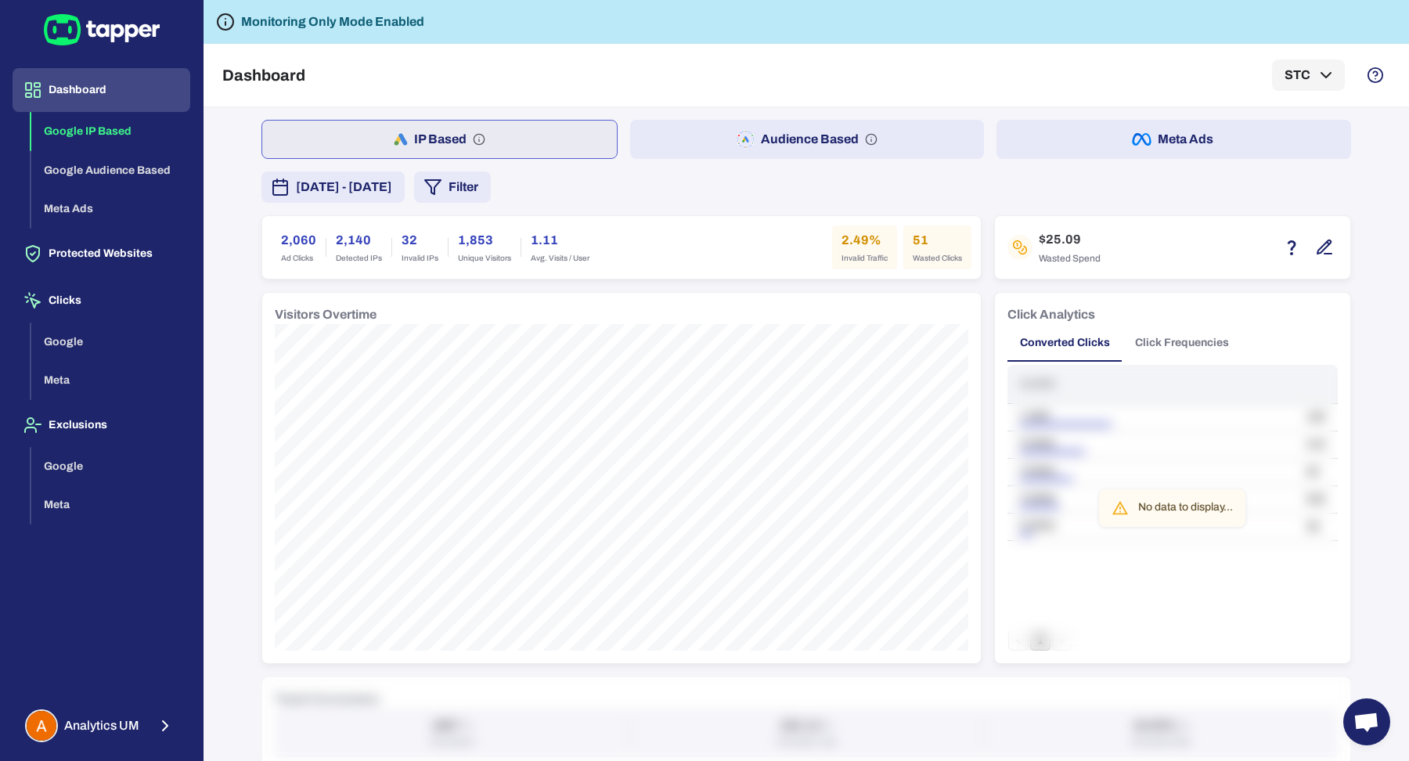
click at [771, 104] on div "Dashboard STC" at bounding box center [806, 75] width 1168 height 63
click at [771, 130] on button "Audience Based" at bounding box center [807, 139] width 355 height 39
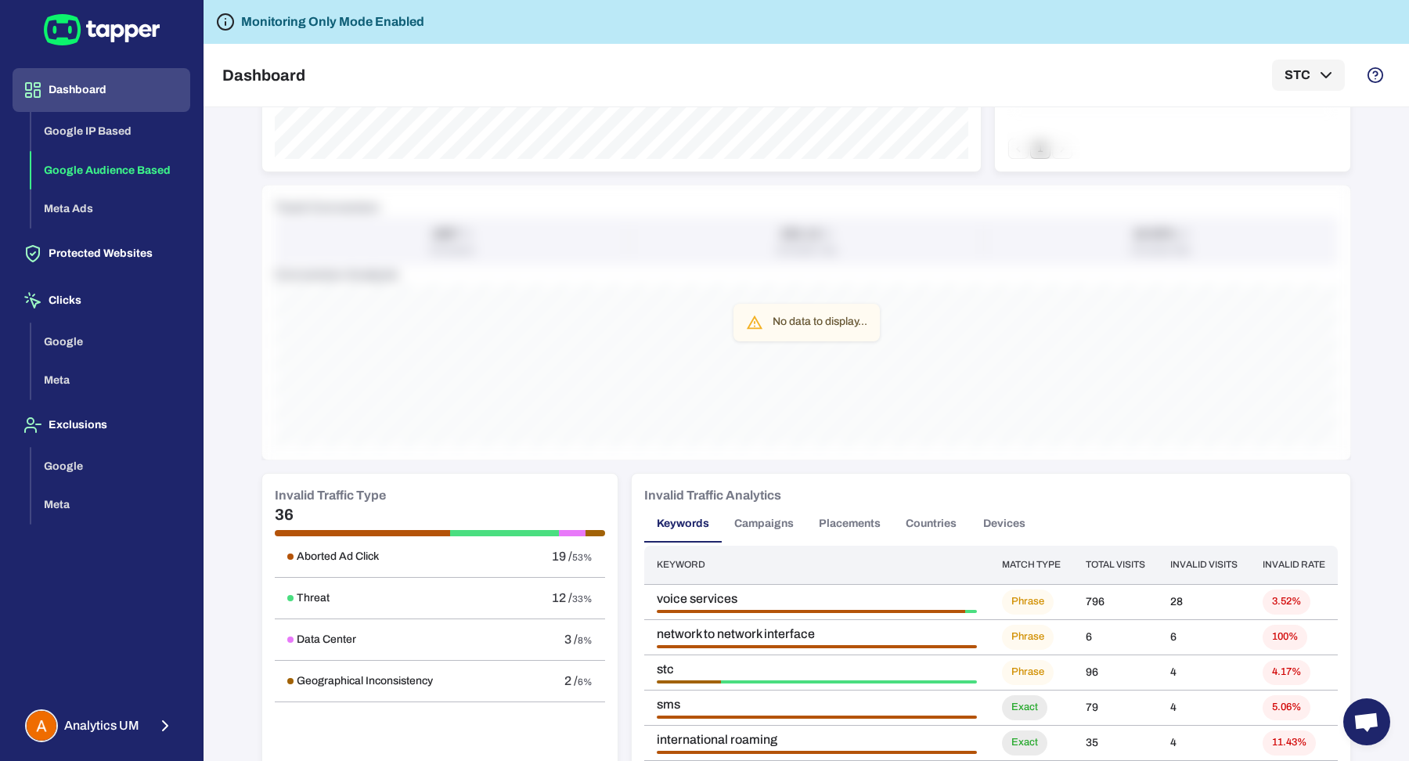
click at [752, 521] on button "Campaigns" at bounding box center [764, 524] width 85 height 38
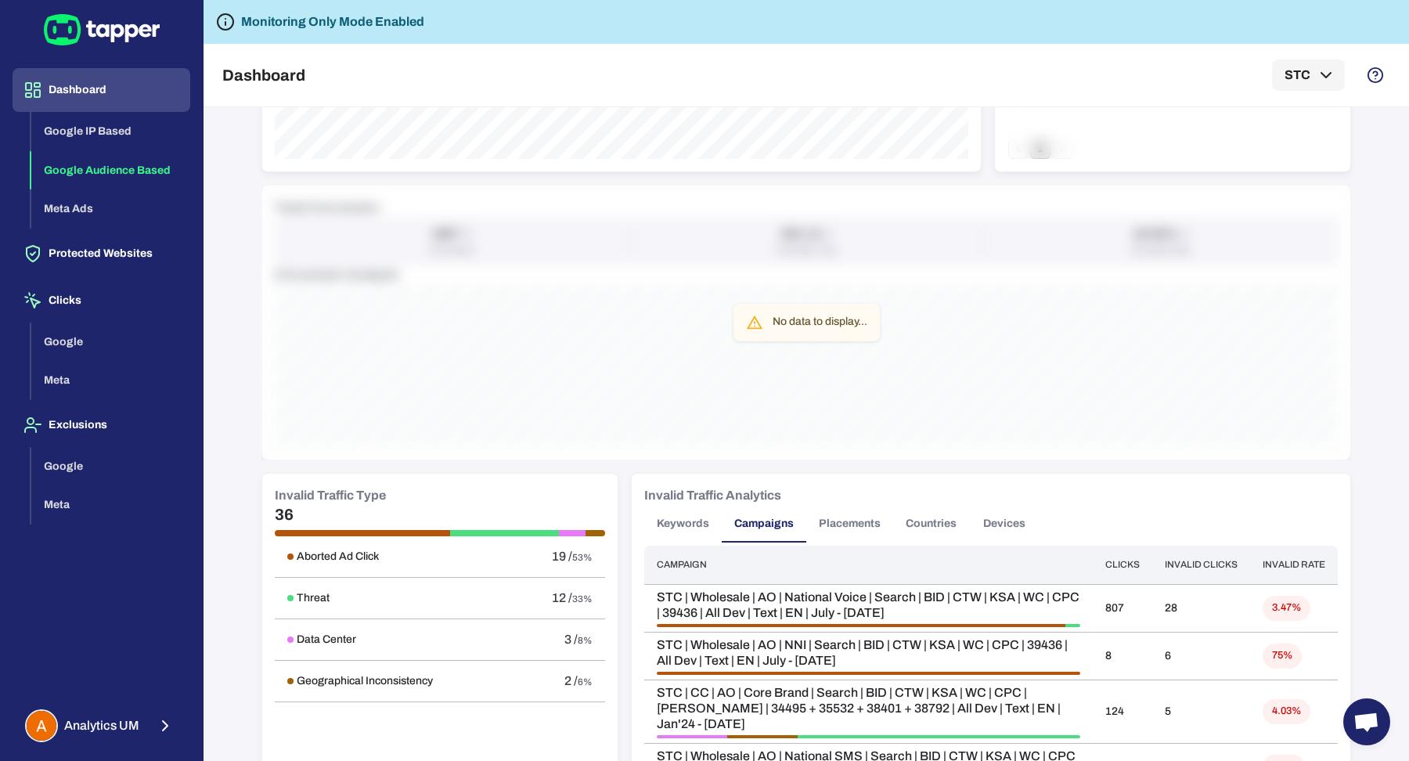
scroll to position [713, 0]
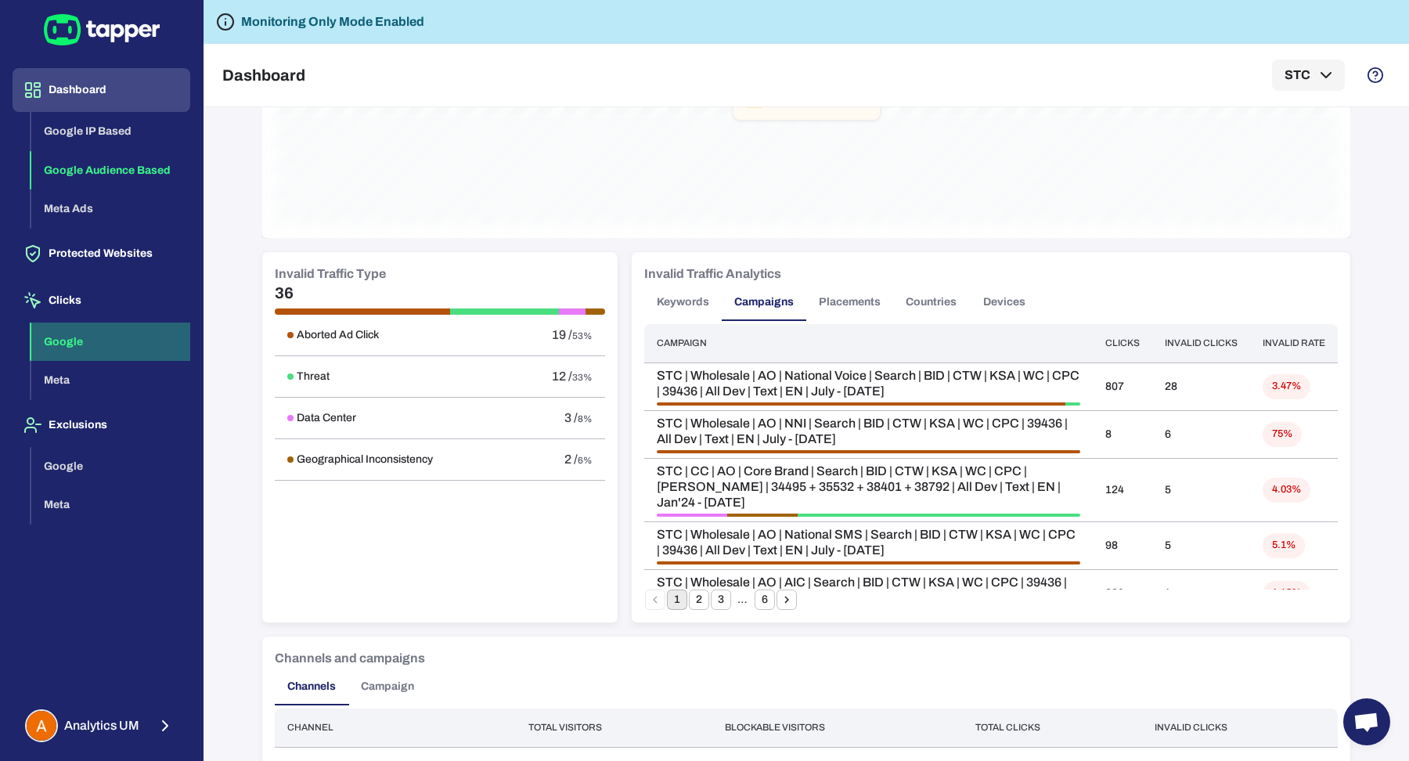
click at [110, 355] on button "Google" at bounding box center [110, 342] width 159 height 39
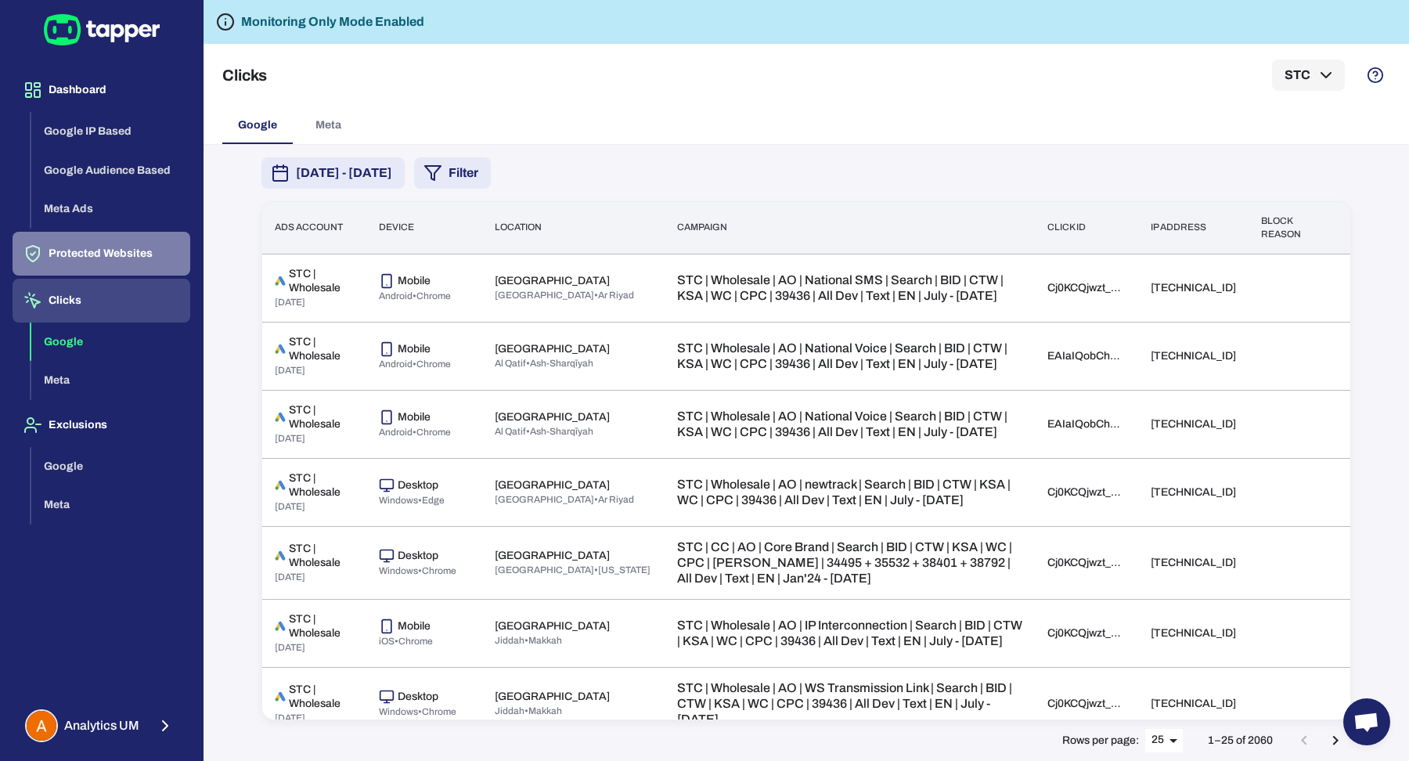
click at [90, 257] on button "Protected Websites" at bounding box center [102, 254] width 178 height 44
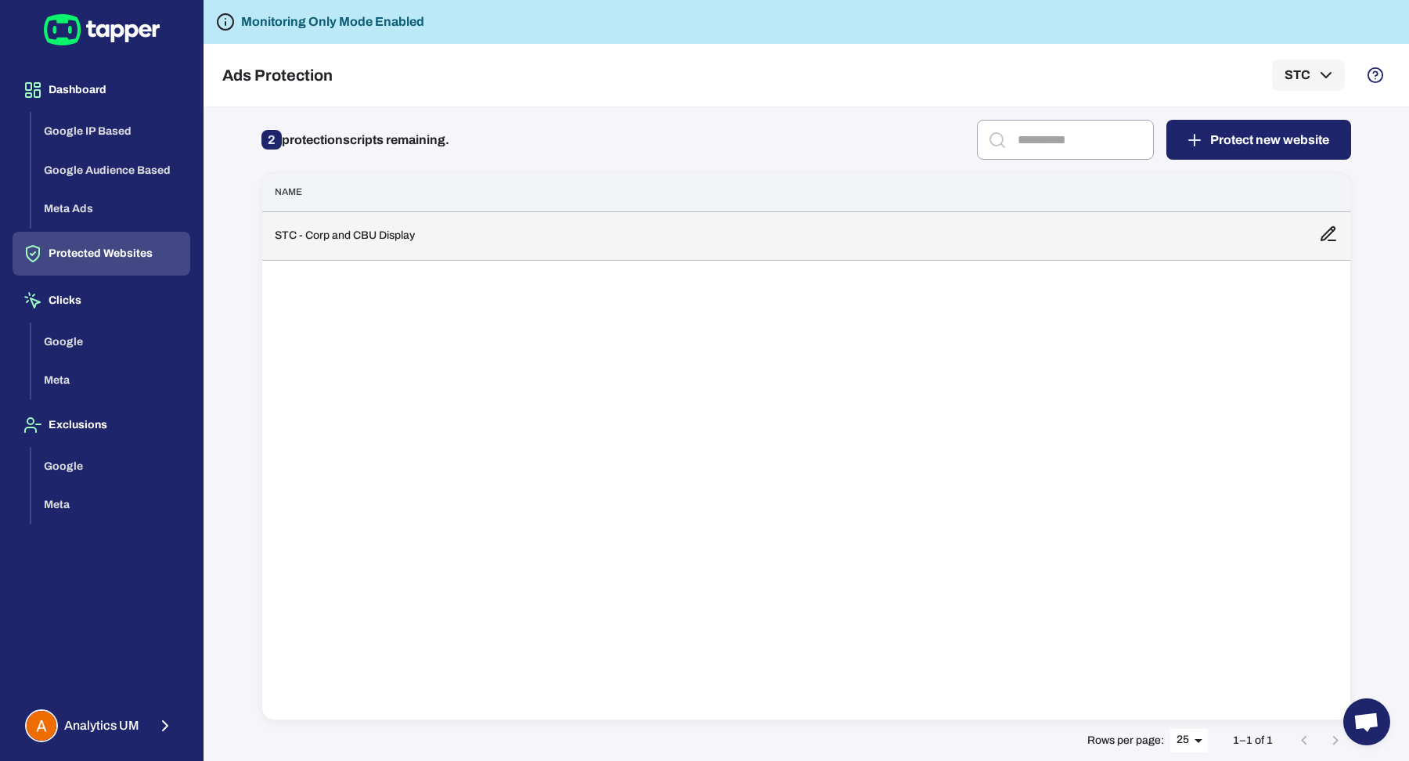
click at [350, 234] on td "STC - Corp and CBU Display" at bounding box center [784, 235] width 1044 height 49
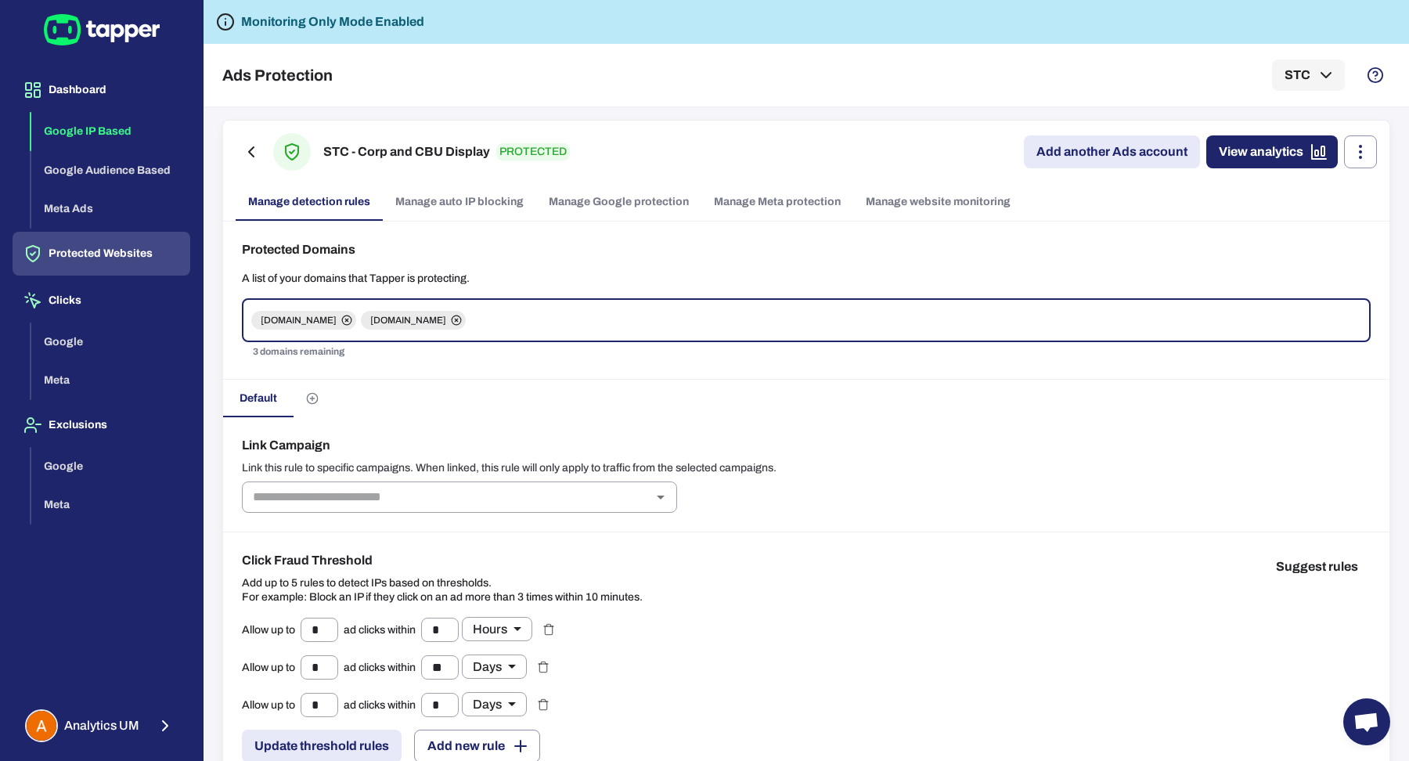
click at [106, 113] on button "Google IP Based" at bounding box center [110, 131] width 159 height 39
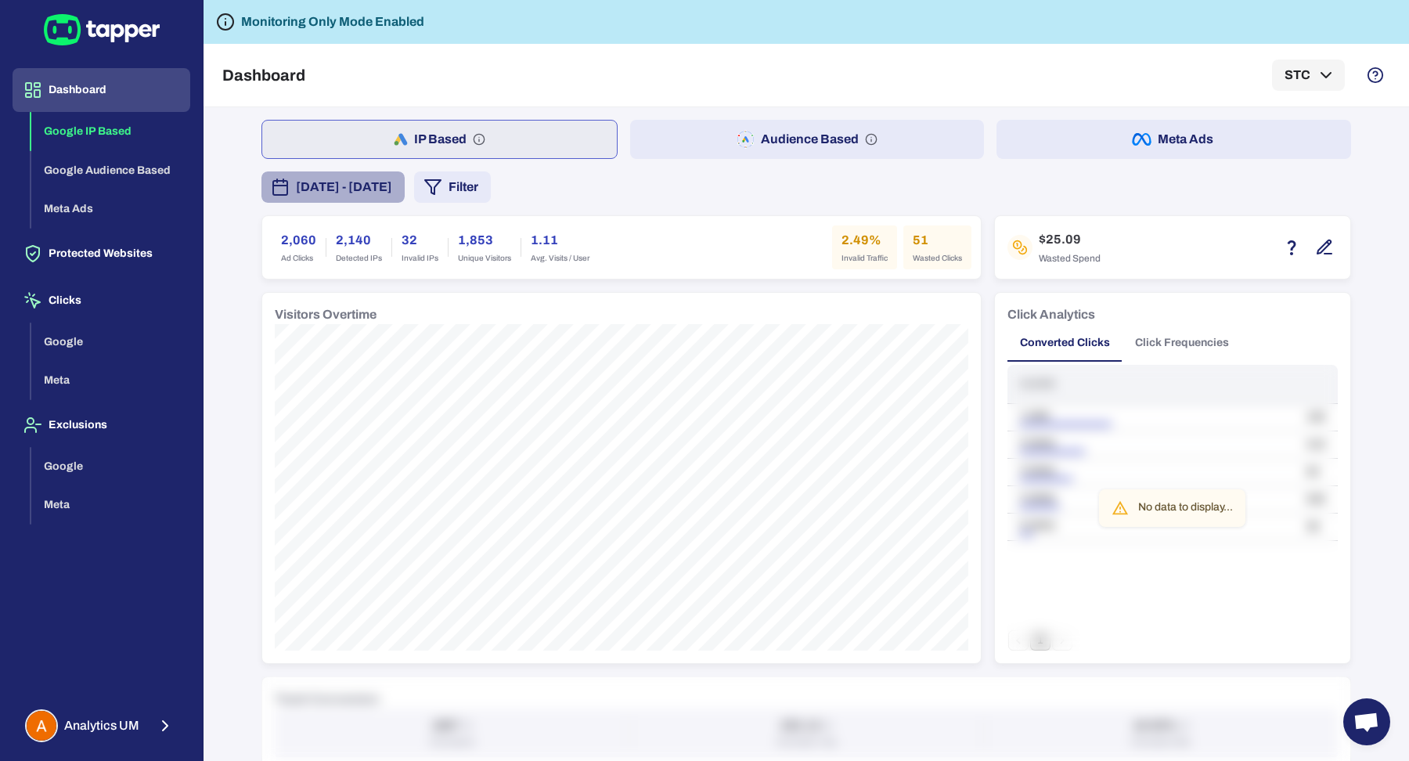
click at [311, 183] on span "[DATE] - [DATE]" at bounding box center [344, 187] width 96 height 19
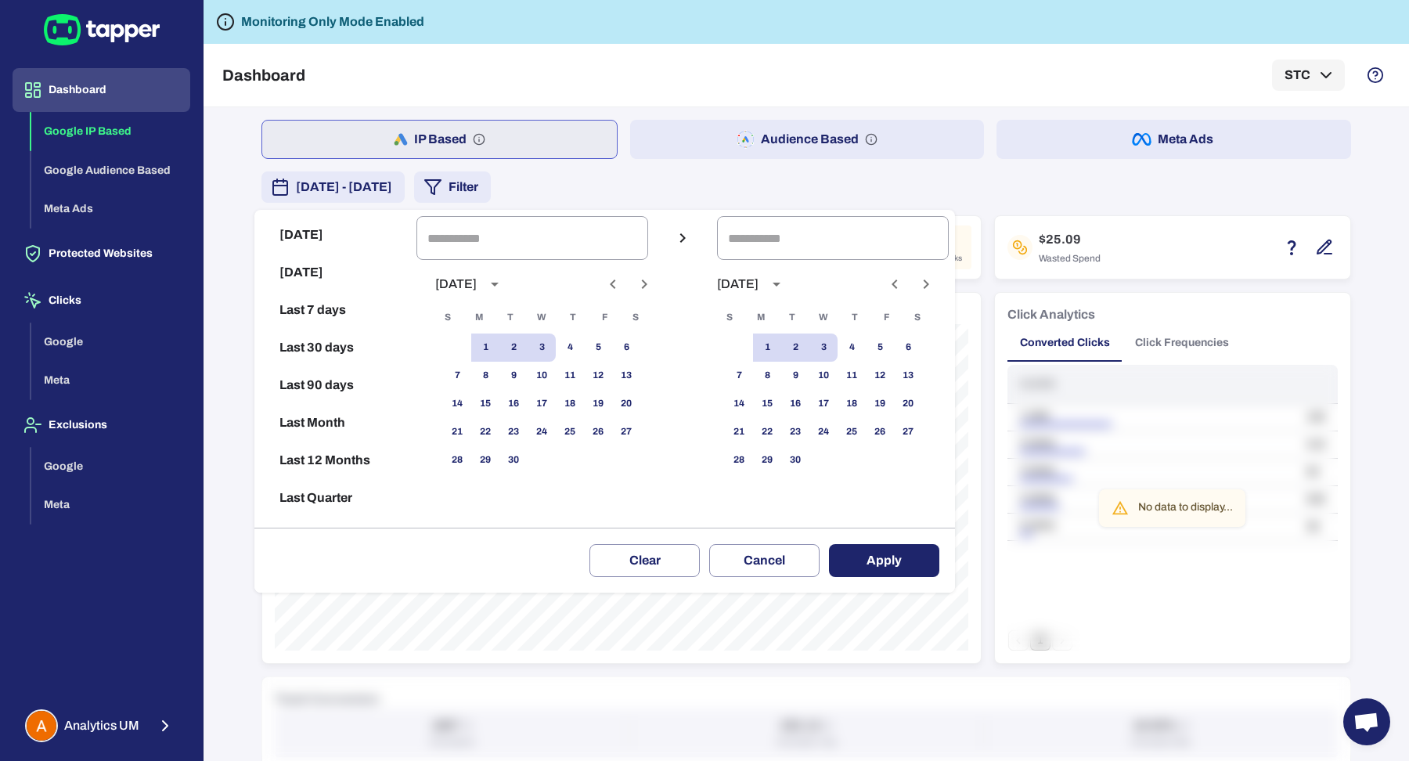
click at [330, 344] on button "Last 30 days" at bounding box center [336, 348] width 150 height 38
type input "**********"
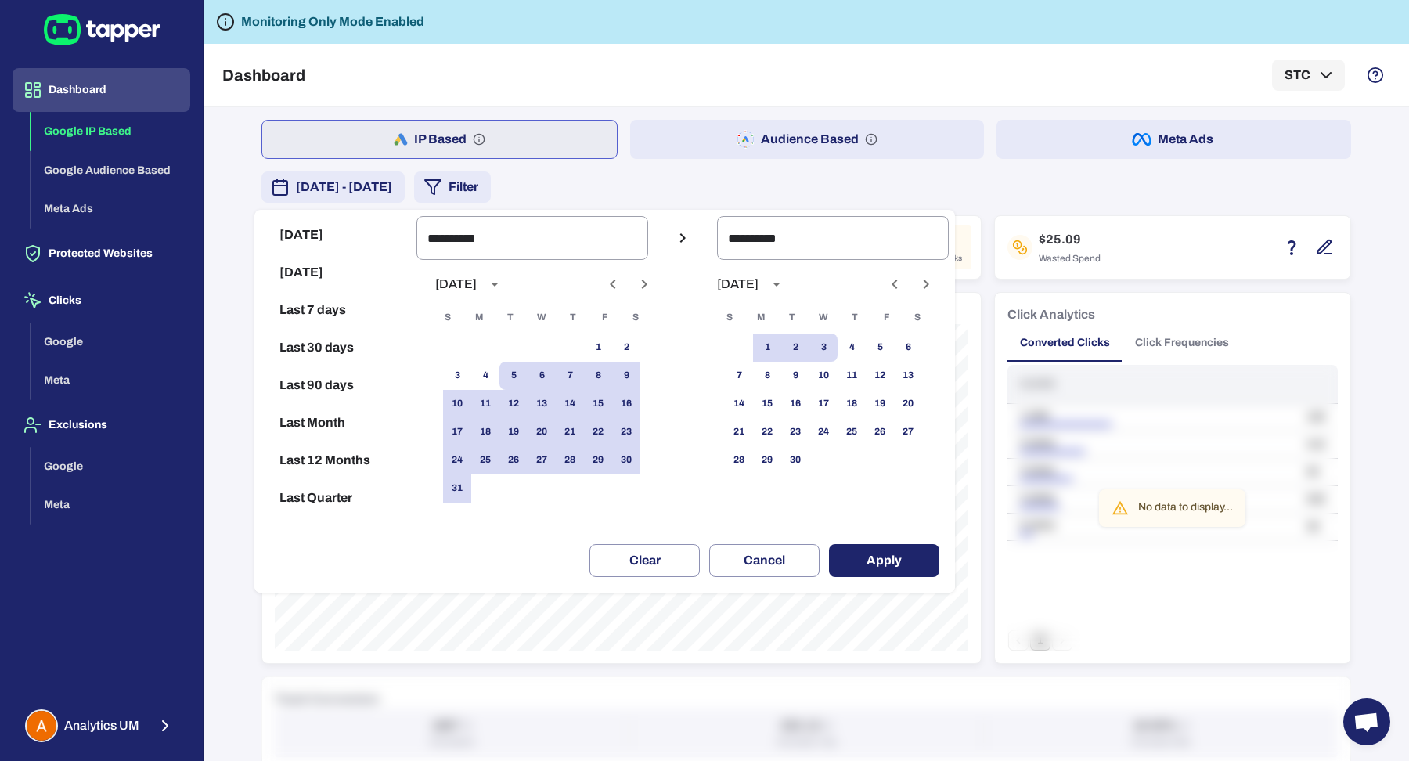
click at [203, 301] on div at bounding box center [704, 380] width 1409 height 761
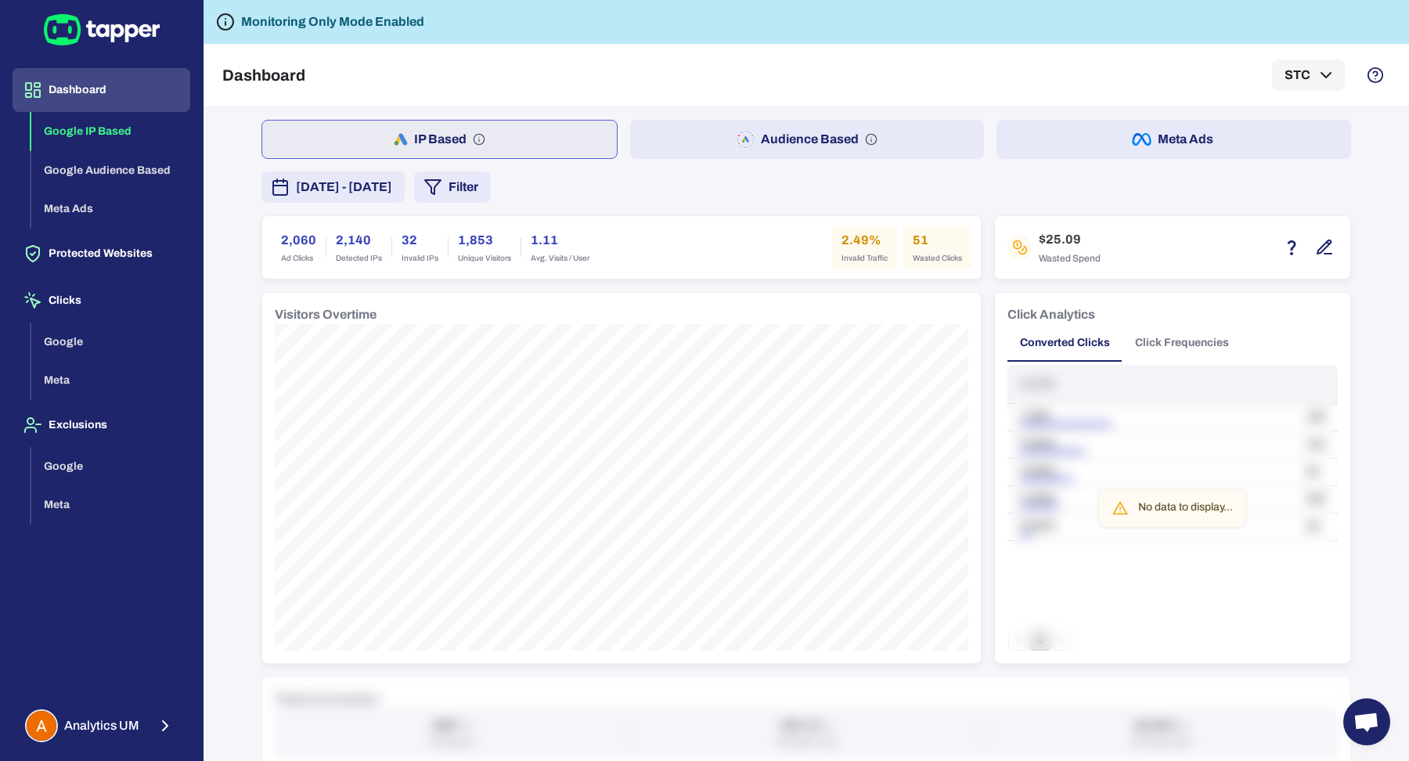
click at [768, 132] on button "Audience Based" at bounding box center [807, 139] width 355 height 39
click at [563, 147] on button "IP Based" at bounding box center [438, 139] width 355 height 39
click at [405, 200] on button "[DATE] - [DATE]" at bounding box center [332, 186] width 143 height 31
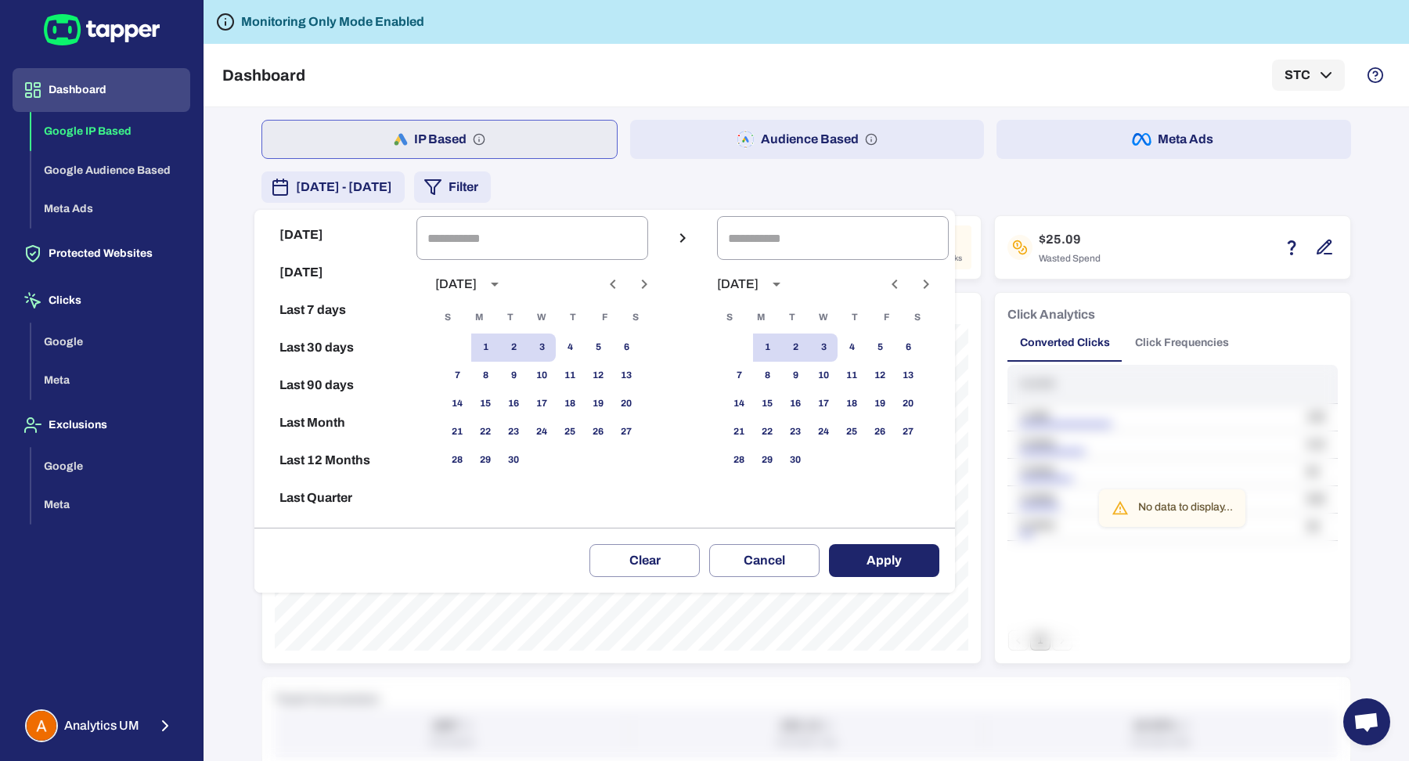
click at [344, 346] on button "Last 30 days" at bounding box center [336, 348] width 150 height 38
type input "**********"
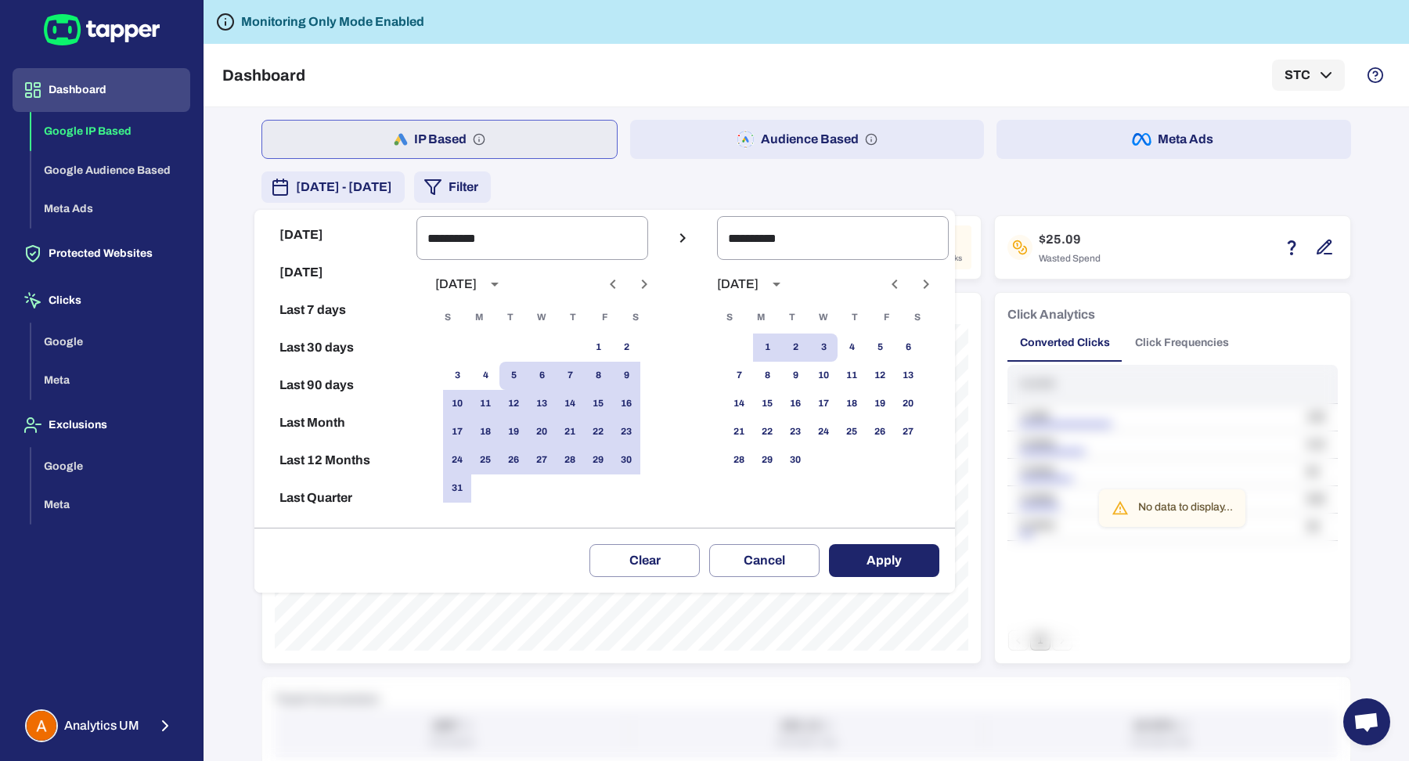
click at [865, 555] on button "Apply" at bounding box center [884, 560] width 110 height 33
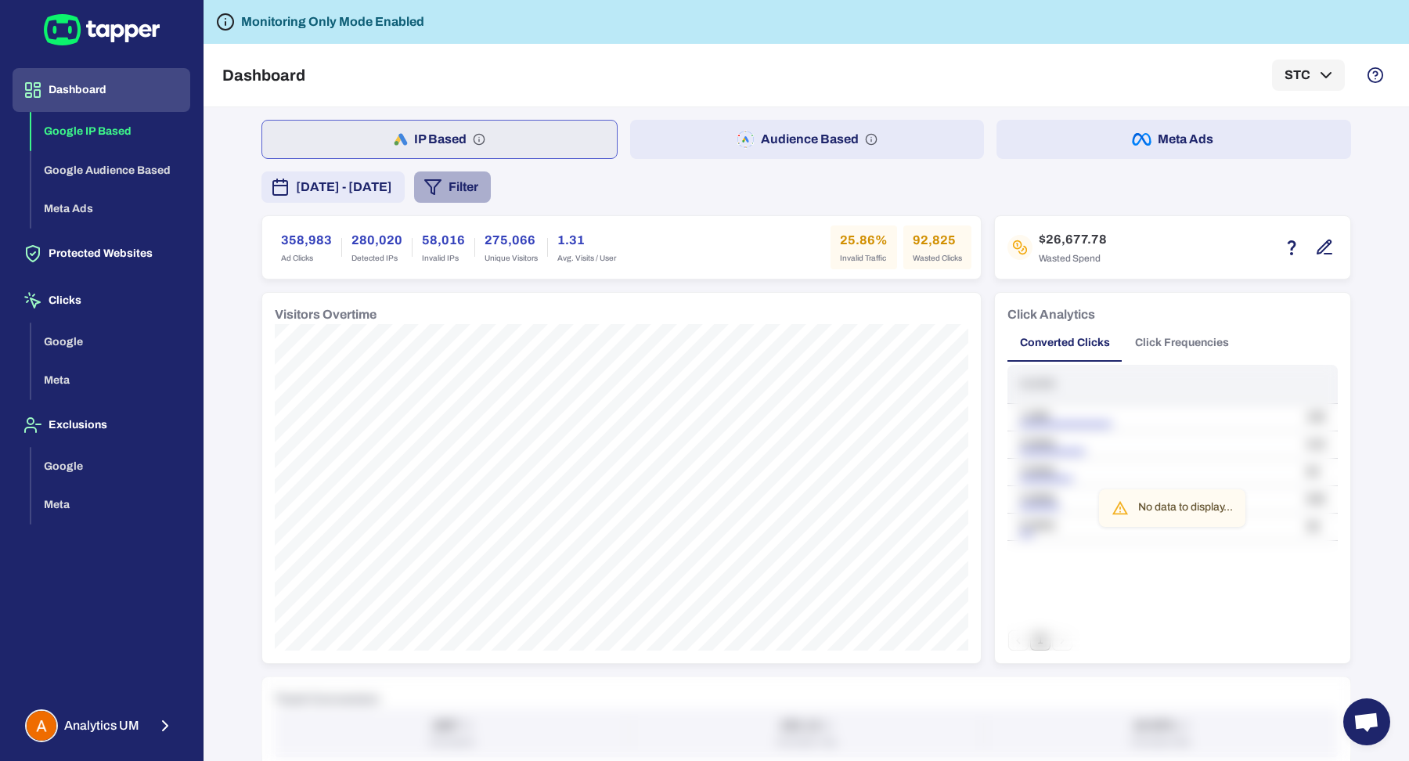
click at [442, 193] on icon "button" at bounding box center [433, 187] width 19 height 19
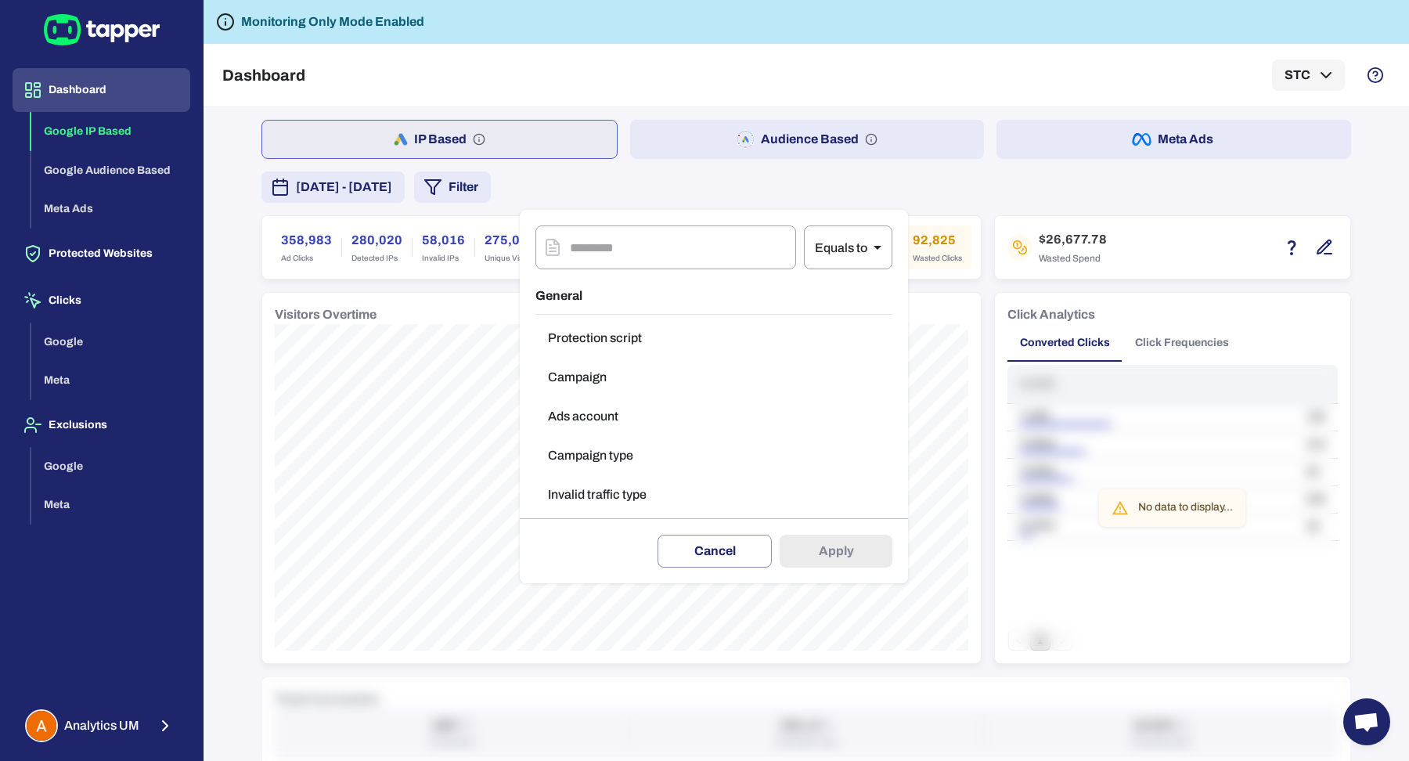
click at [586, 445] on button "Campaign type" at bounding box center [714, 455] width 357 height 31
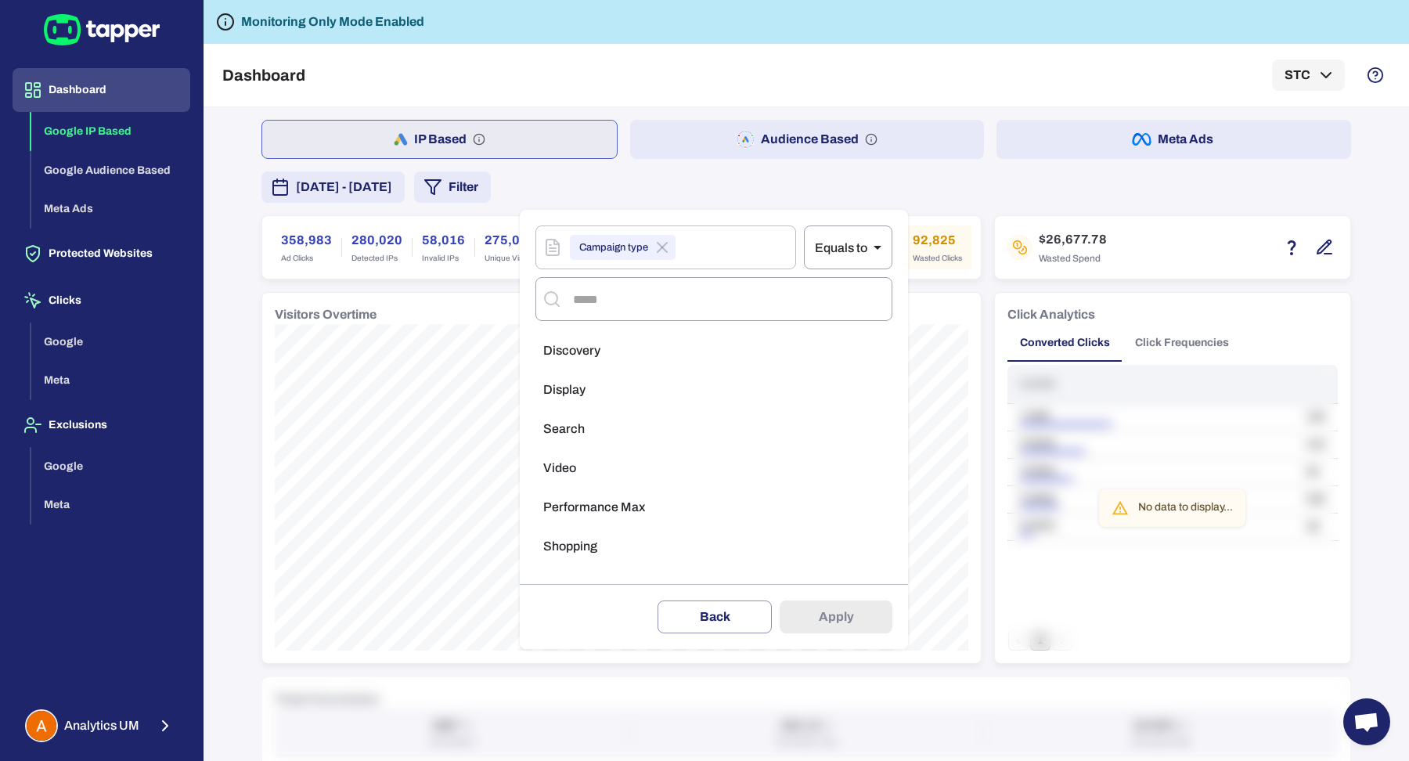
click at [615, 428] on li "Search" at bounding box center [714, 428] width 357 height 31
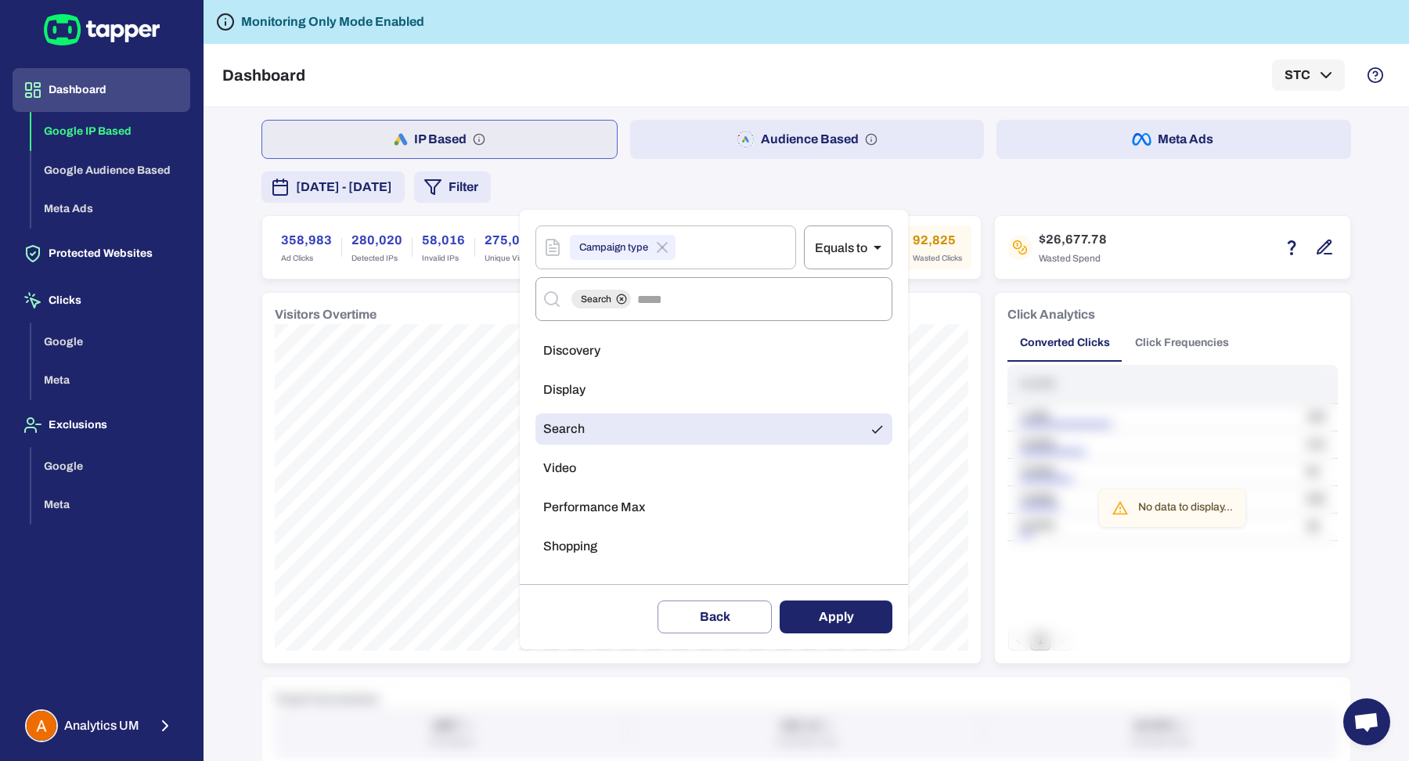
click at [812, 611] on button "Apply" at bounding box center [836, 616] width 113 height 33
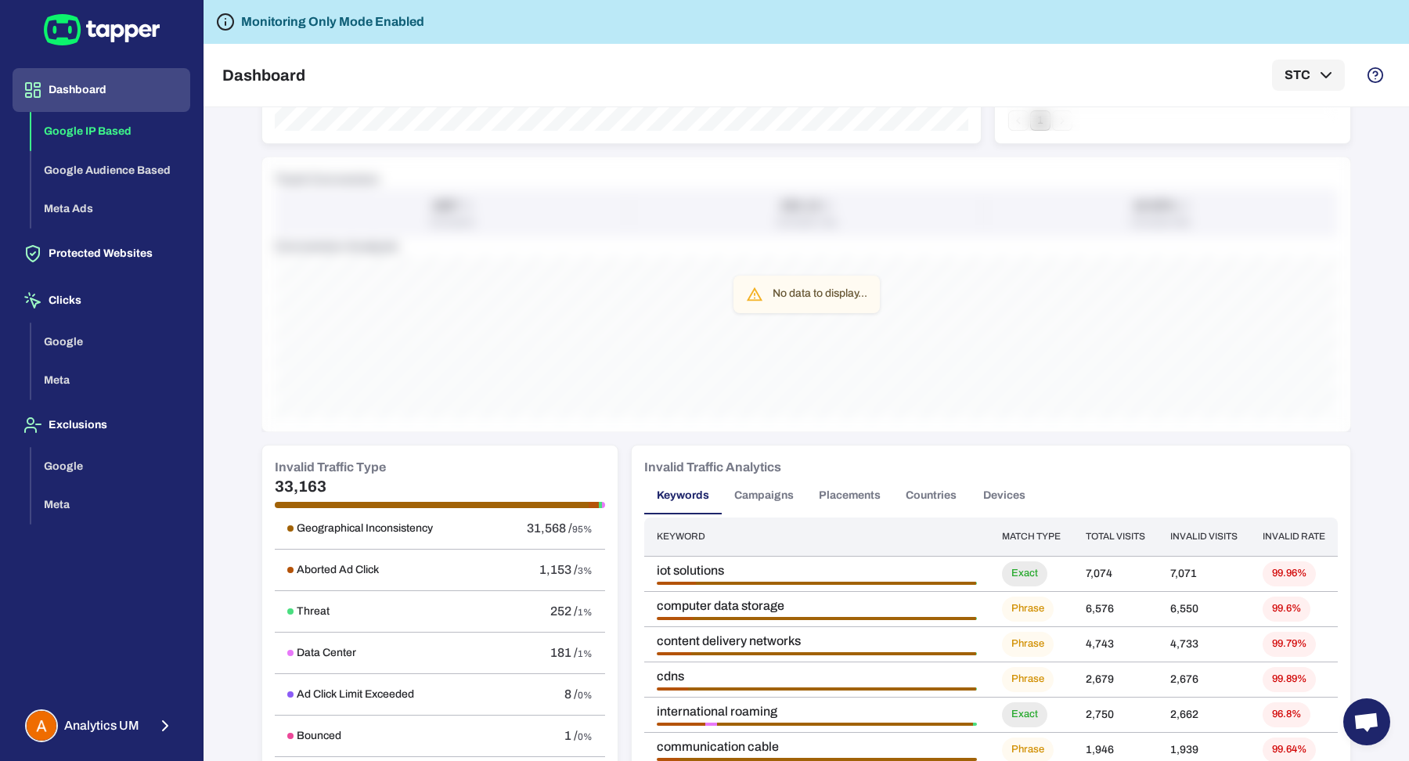
scroll to position [570, 0]
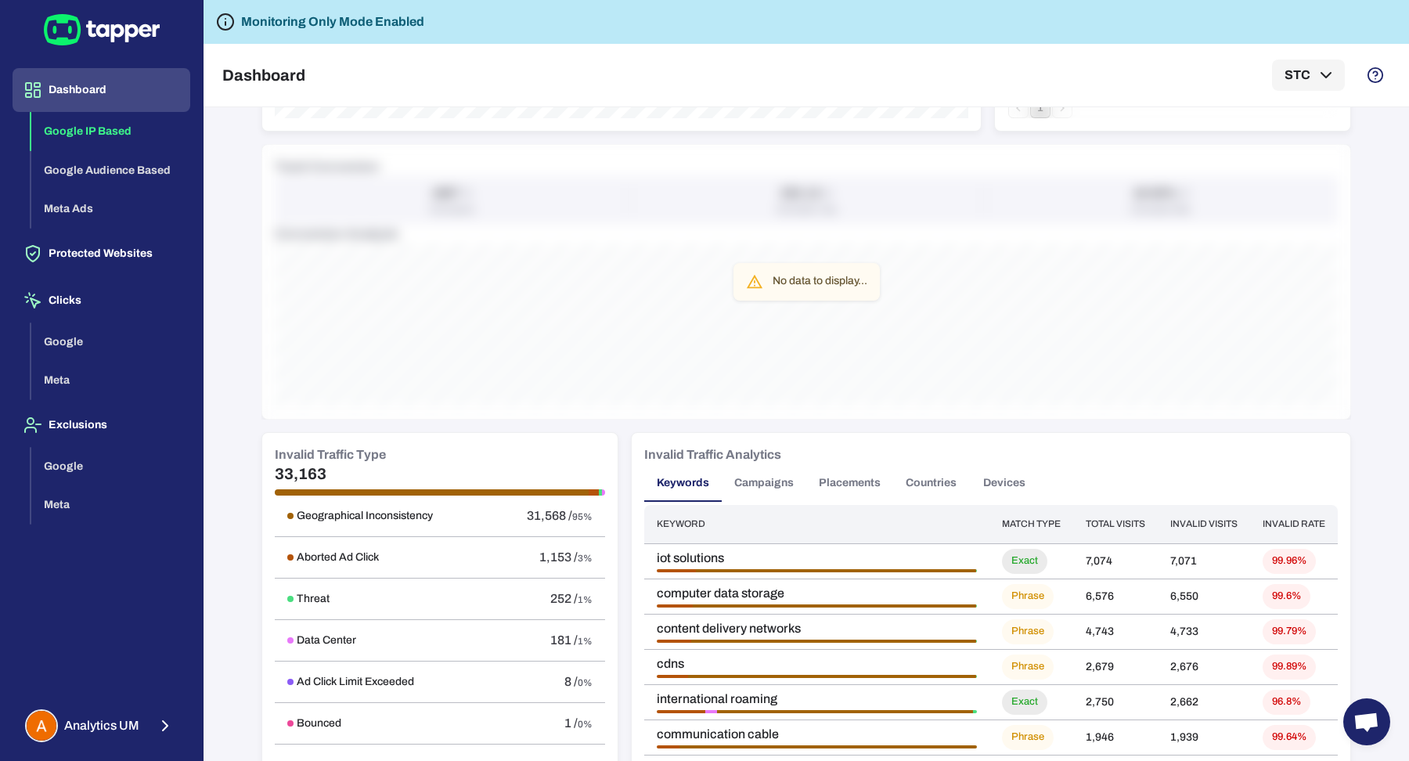
click at [741, 484] on button "Campaigns" at bounding box center [764, 483] width 85 height 38
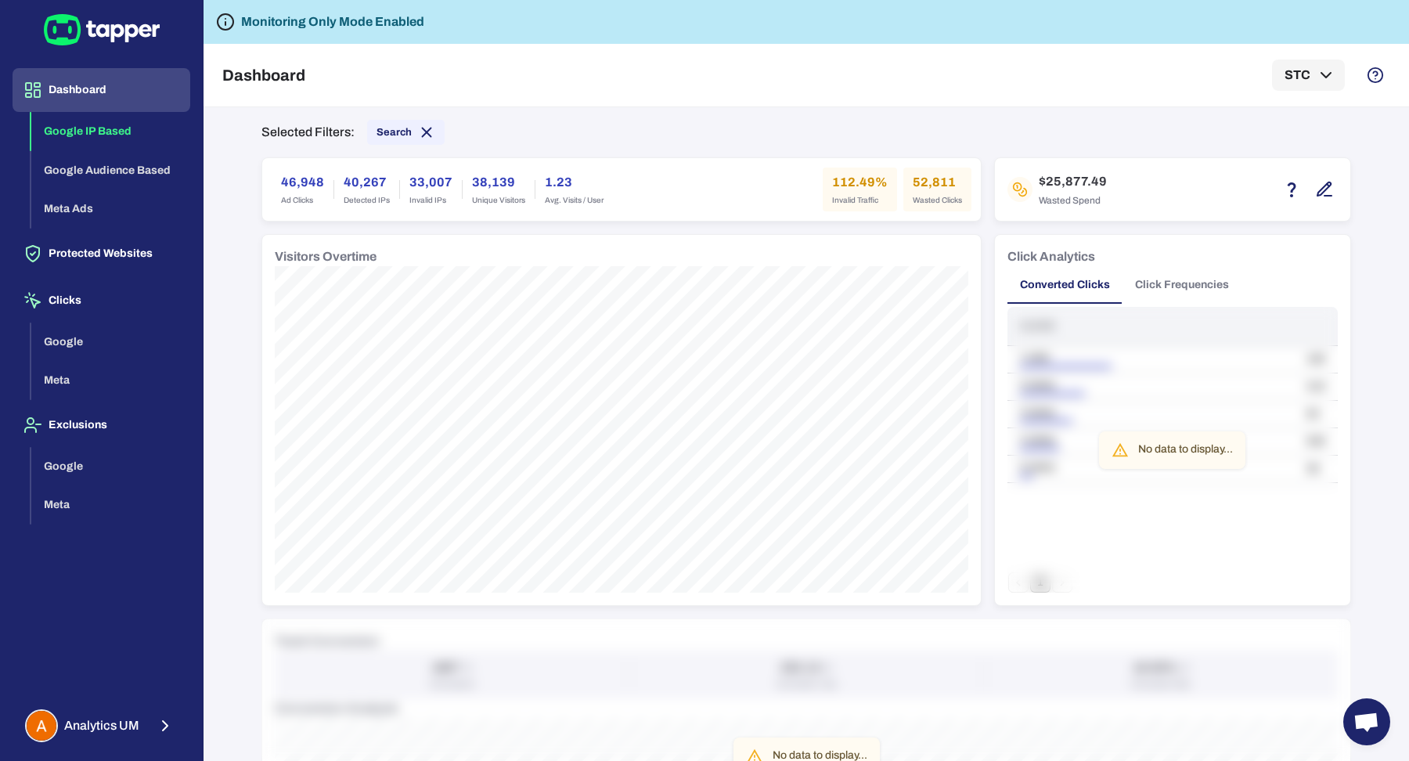
scroll to position [0, 0]
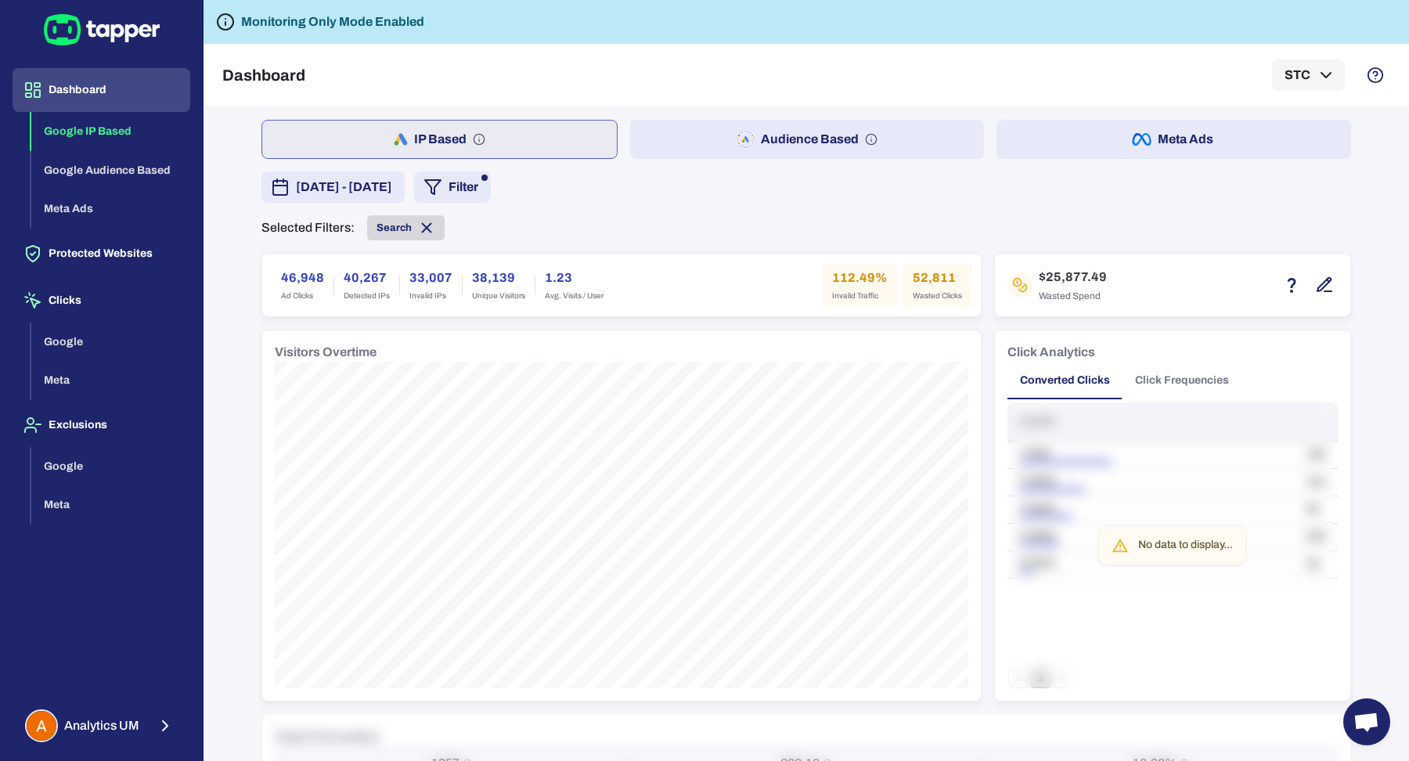
click at [422, 225] on icon at bounding box center [426, 227] width 17 height 17
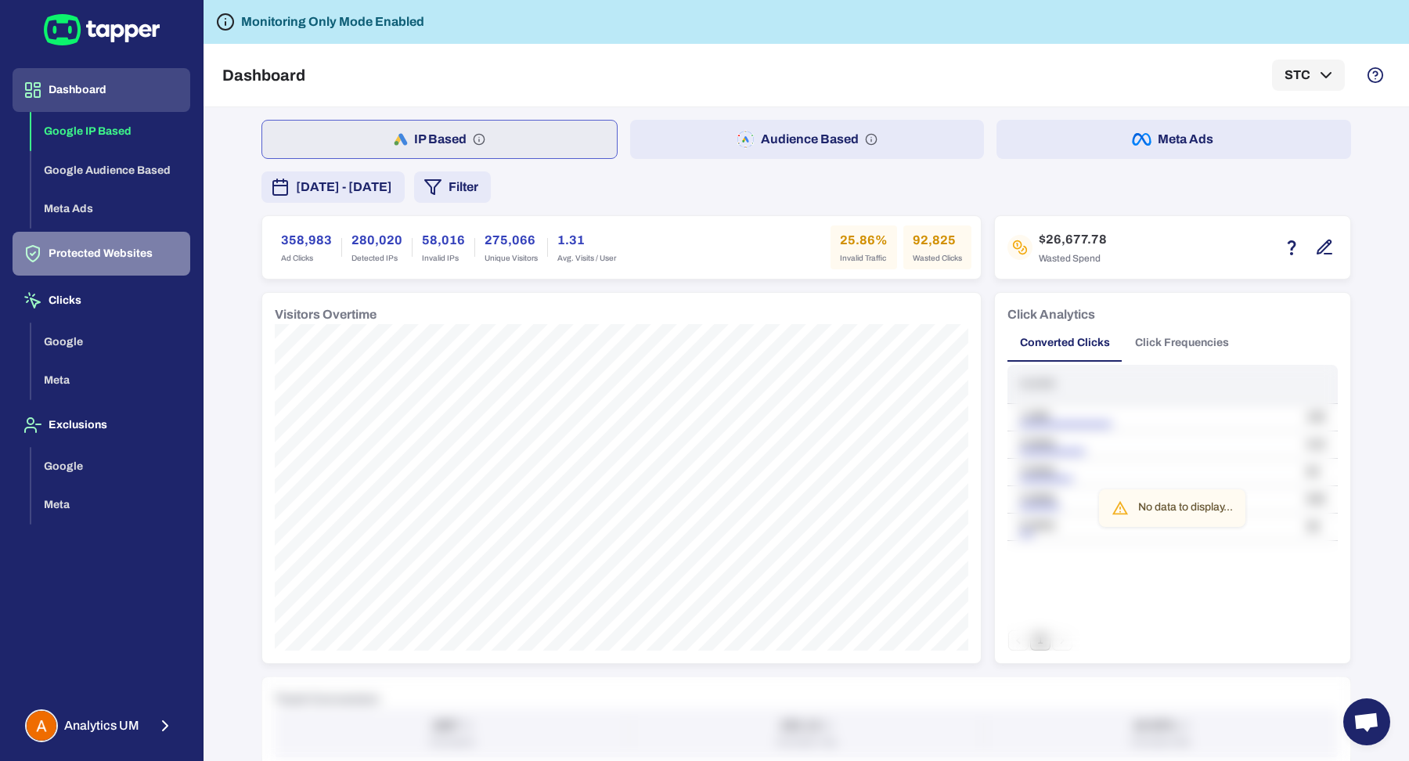
click at [117, 266] on button "Protected Websites" at bounding box center [102, 254] width 178 height 44
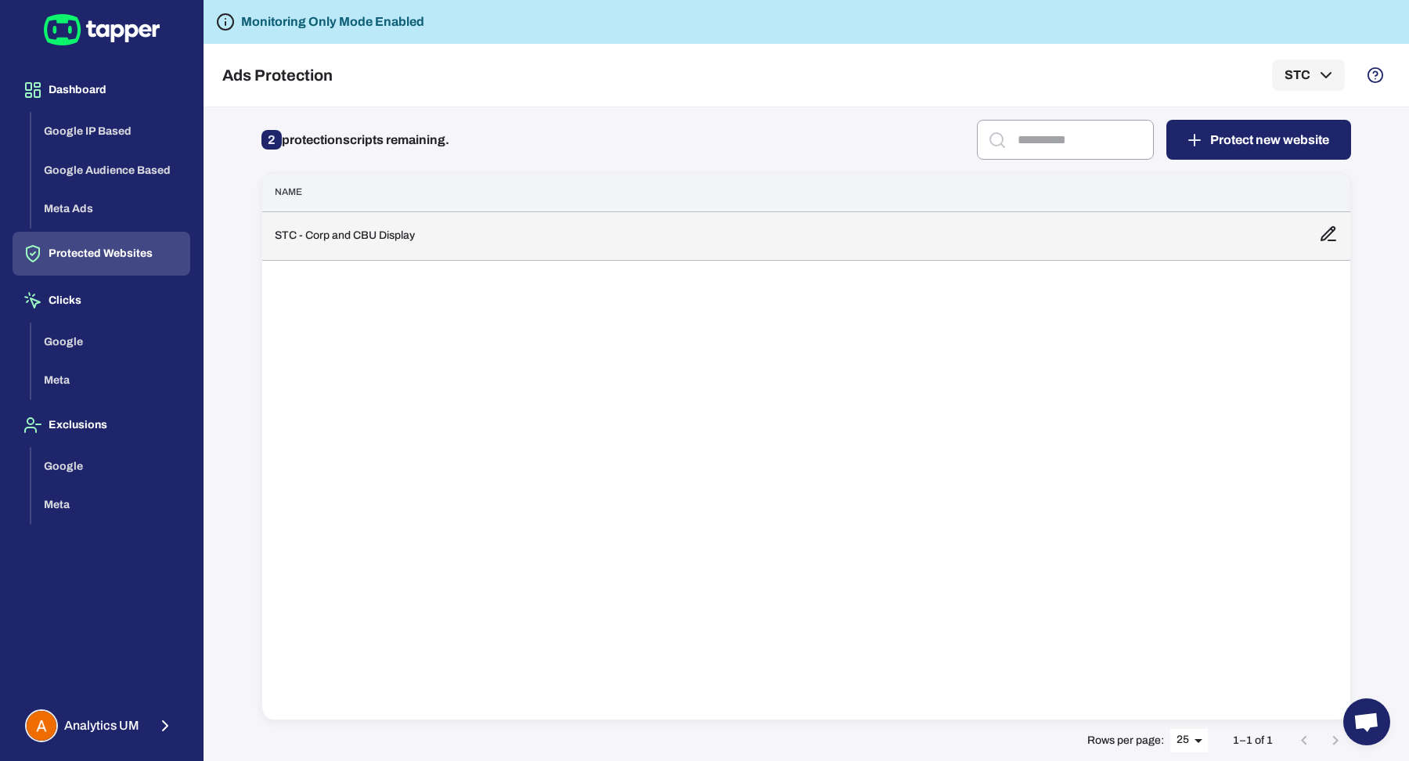
click at [317, 243] on td "STC - Corp and CBU Display" at bounding box center [784, 235] width 1044 height 49
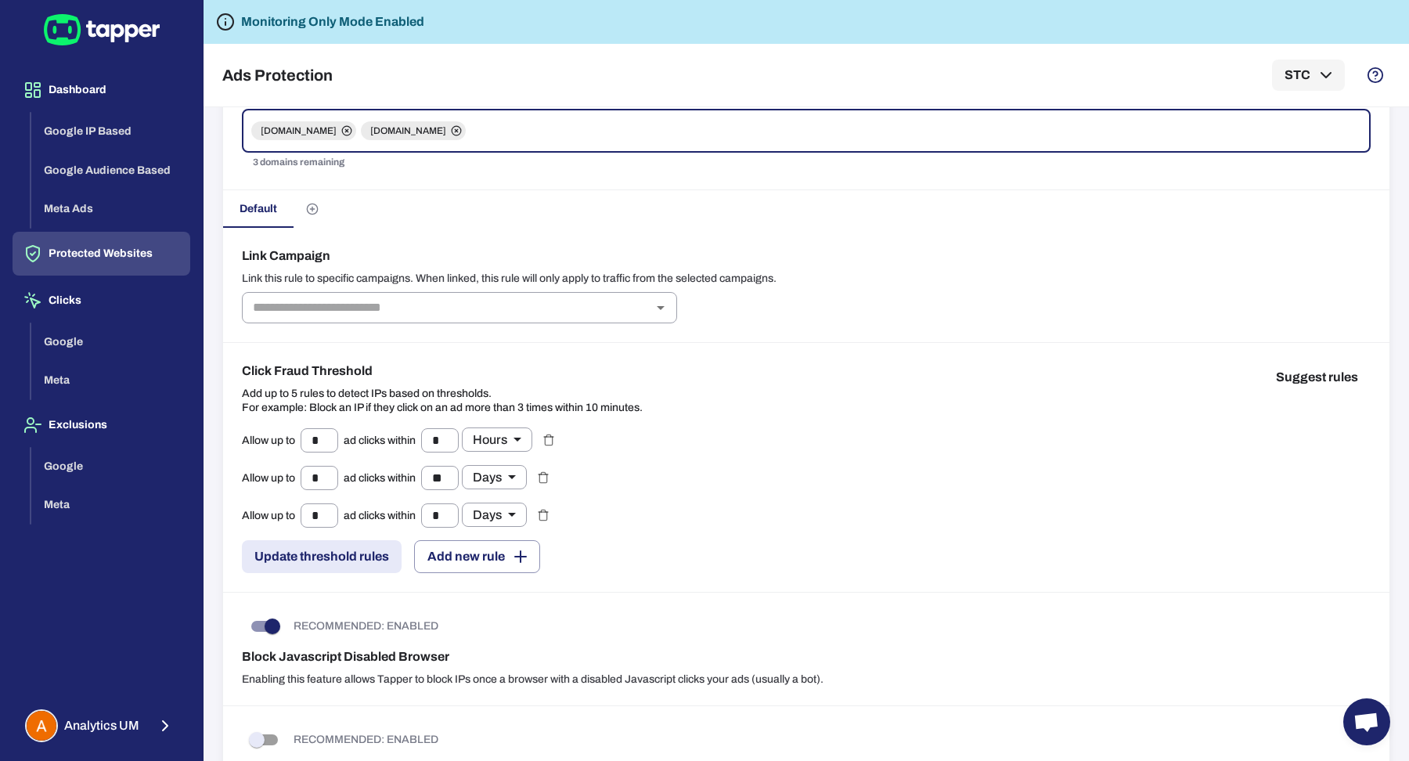
scroll to position [165, 0]
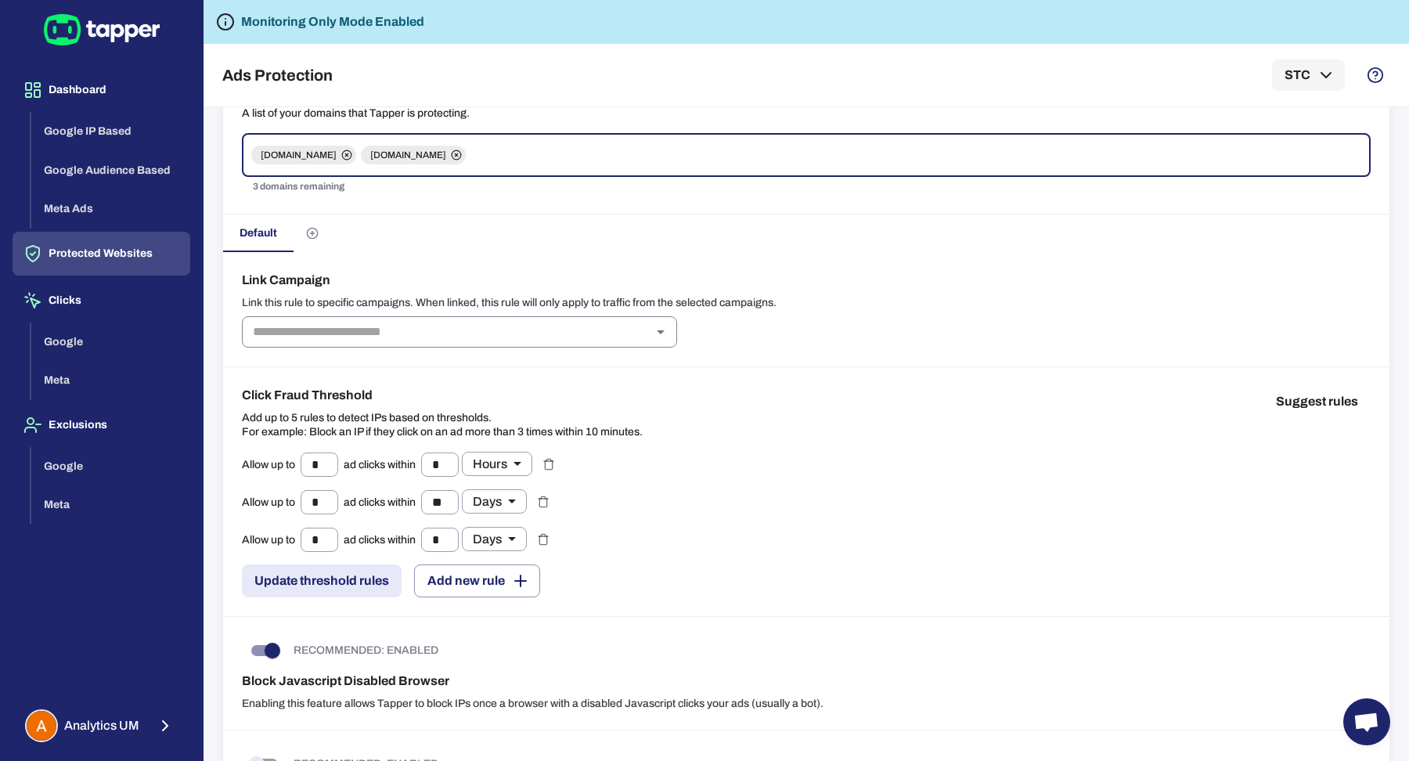
click at [537, 332] on input "text" at bounding box center [447, 332] width 400 height 22
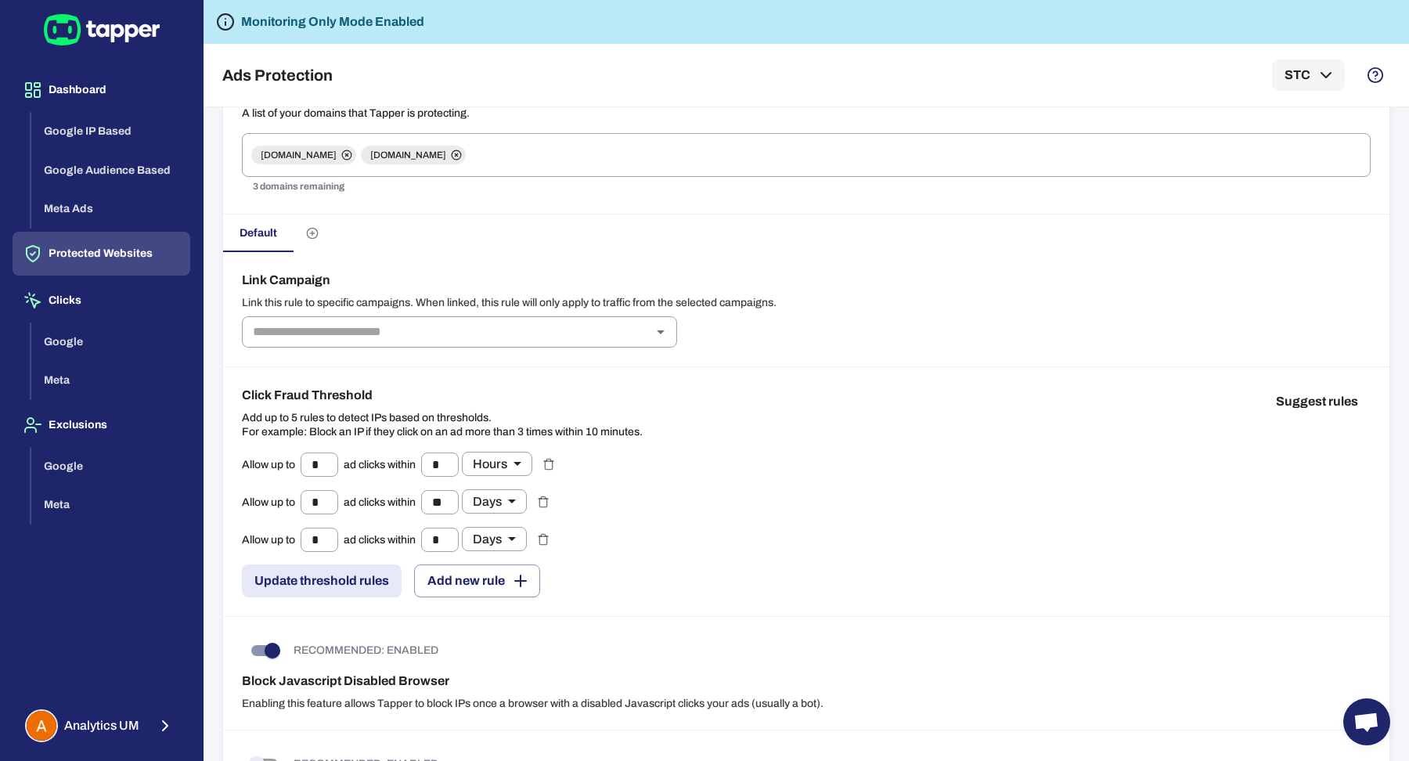
click at [572, 266] on div "Link Campaign Link this rule to specific campaigns. When linked, this rule will…" at bounding box center [806, 309] width 1167 height 115
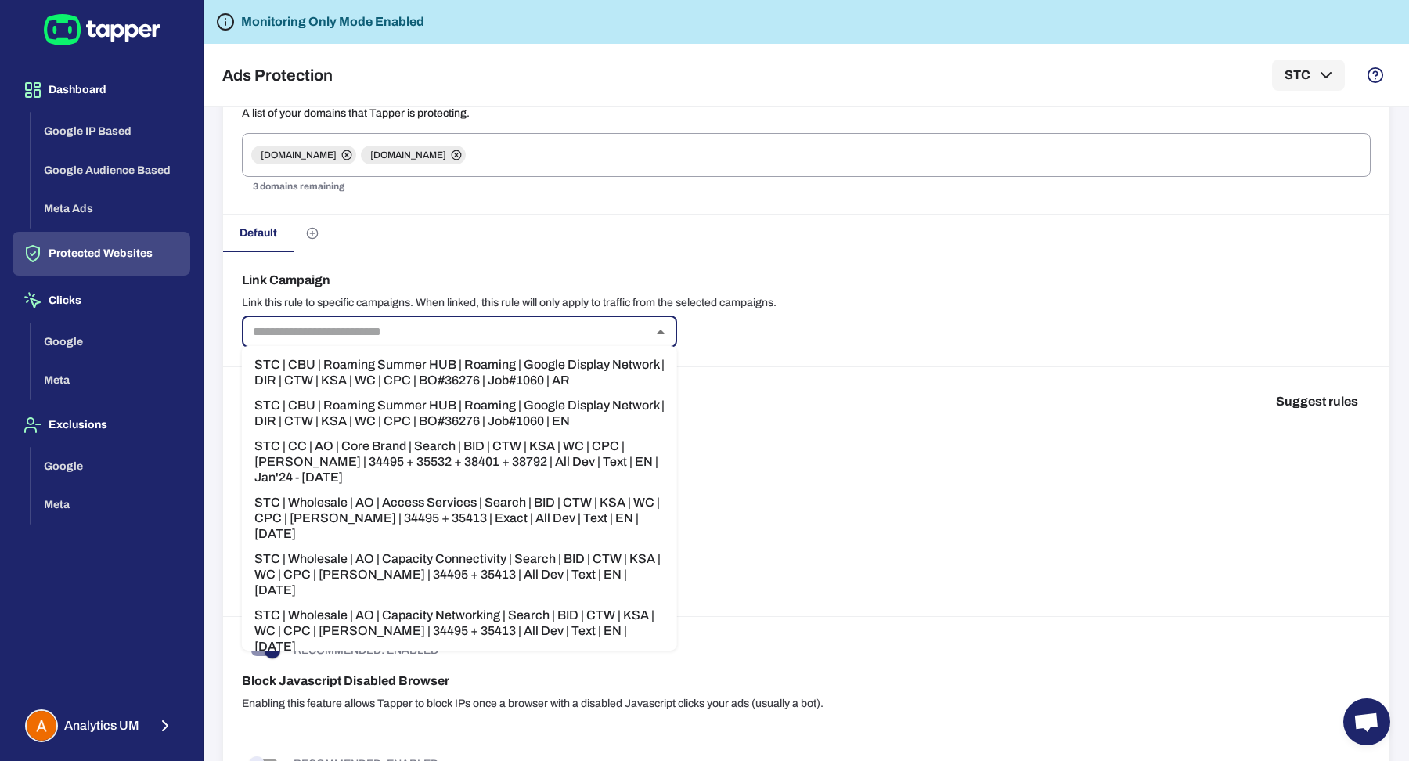
click at [505, 330] on input "text" at bounding box center [447, 332] width 400 height 22
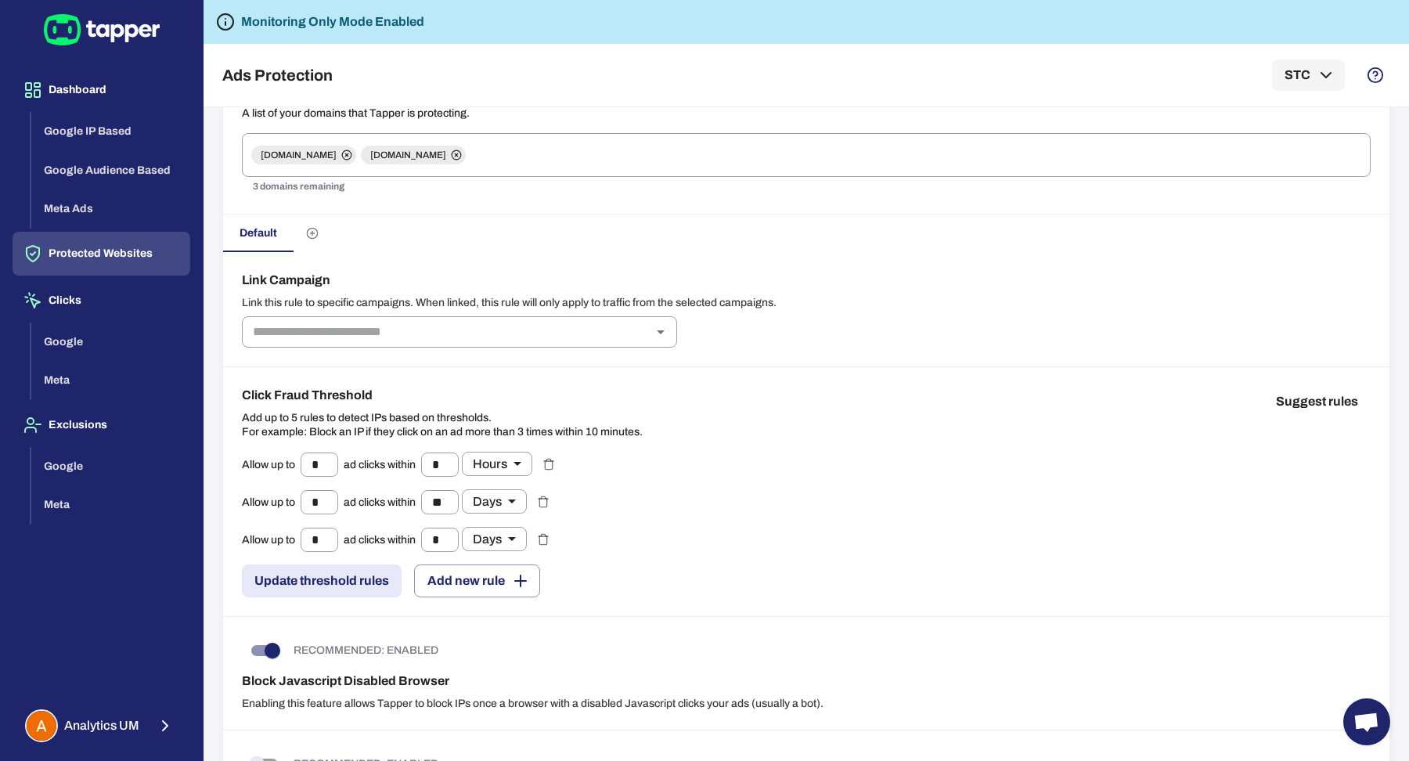
click at [457, 234] on div "Default" at bounding box center [806, 234] width 1167 height 38
click at [308, 227] on icon "Create custom rules" at bounding box center [312, 233] width 13 height 13
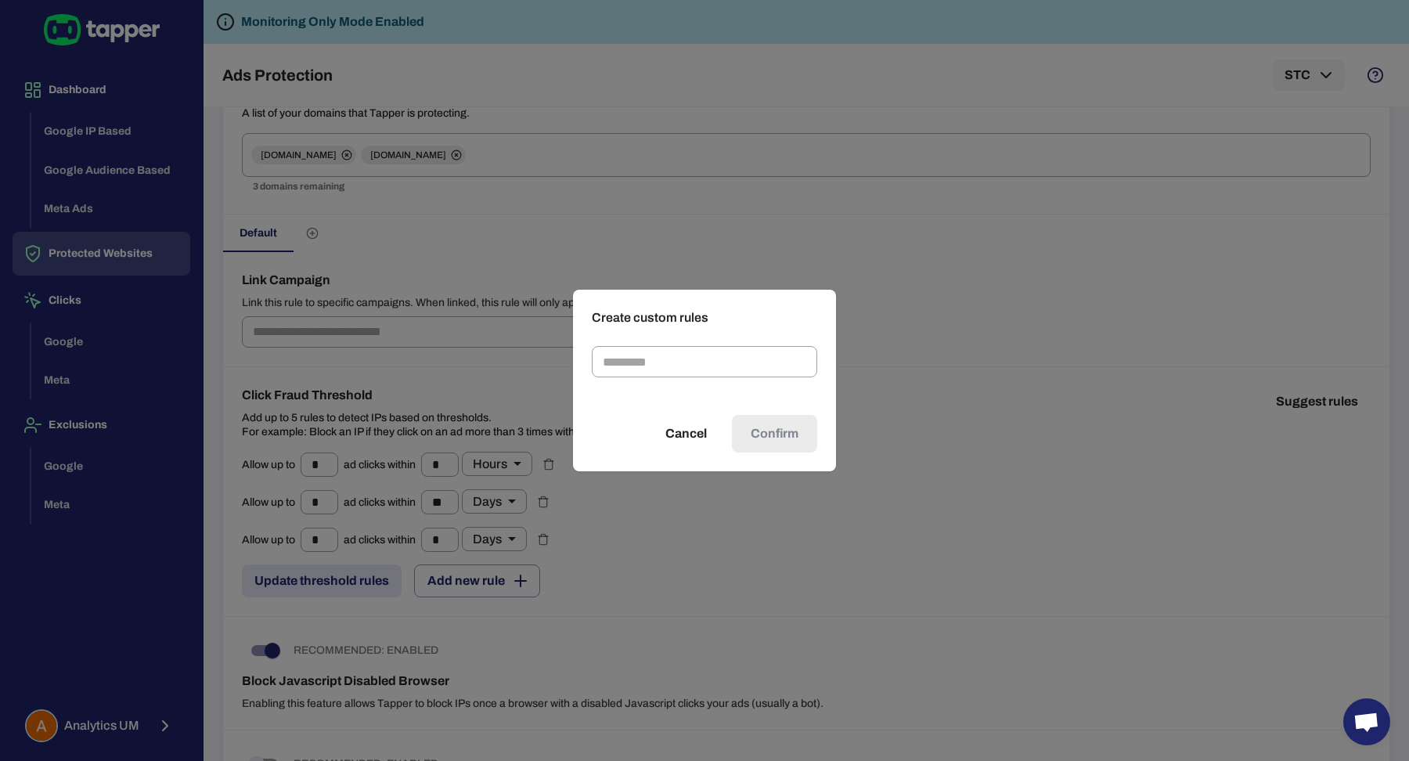
click at [635, 343] on h2 "Create custom rules" at bounding box center [704, 318] width 263 height 56
click at [637, 359] on input "text" at bounding box center [704, 361] width 225 height 31
click at [610, 360] on input "******" at bounding box center [704, 361] width 225 height 31
type input "**********"
click at [778, 435] on span "Confirm" at bounding box center [775, 433] width 48 height 19
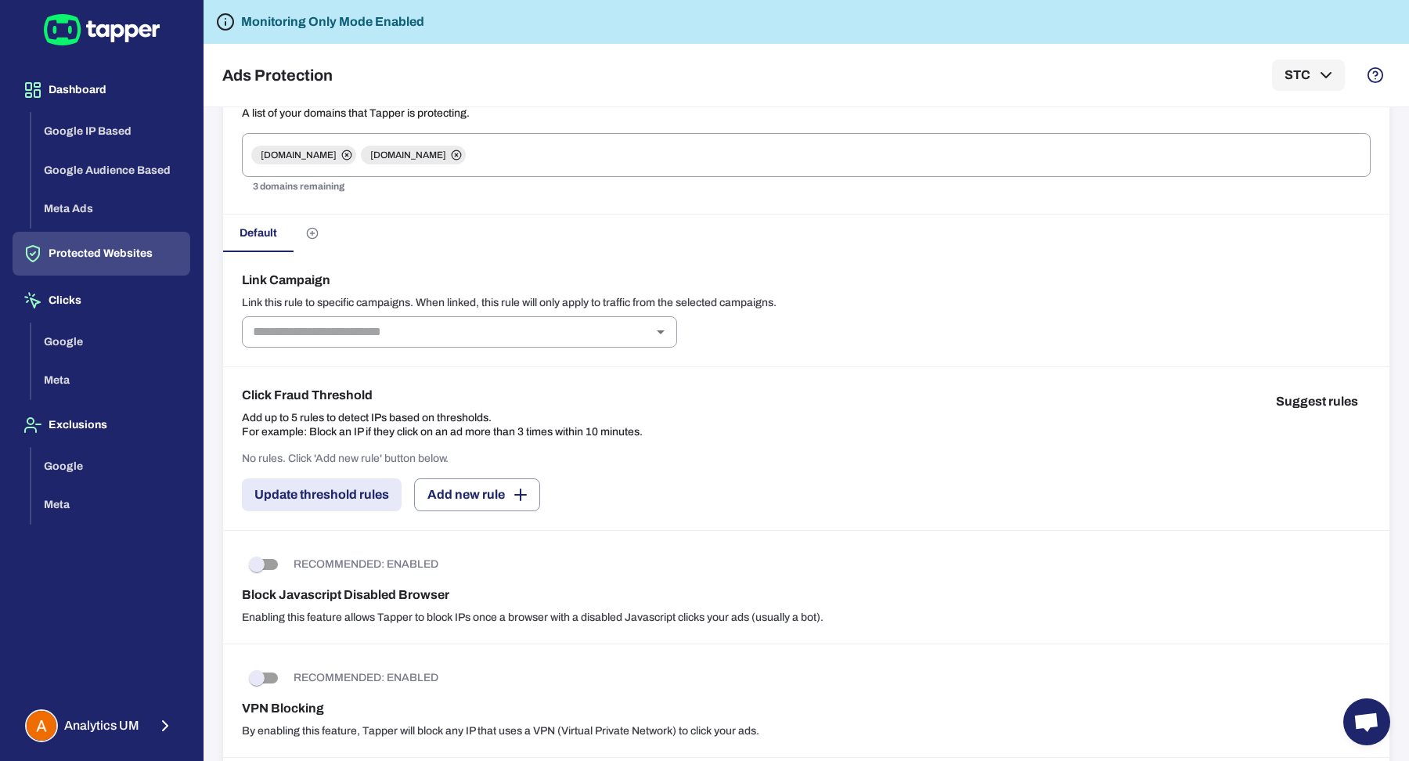
type input "*"
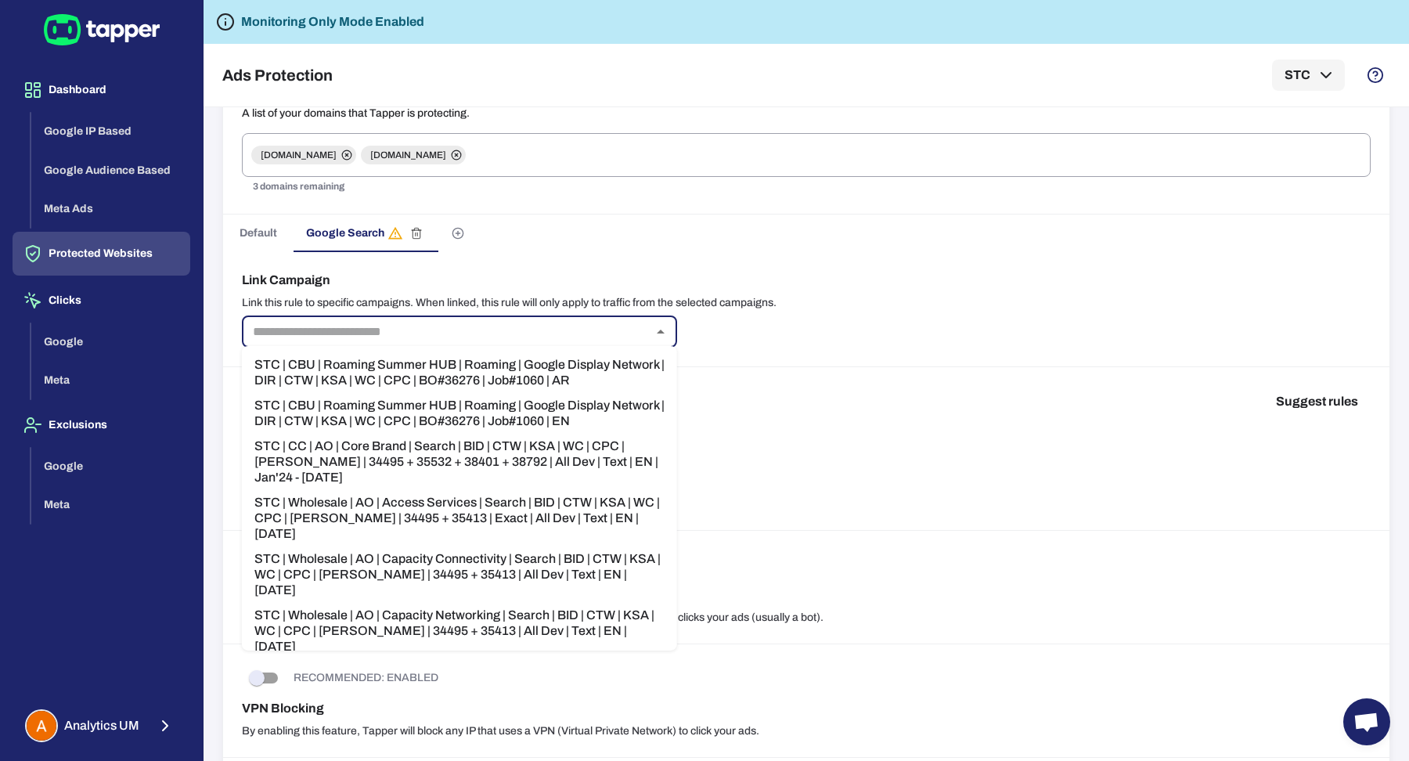
click at [408, 321] on input "text" at bounding box center [447, 332] width 400 height 22
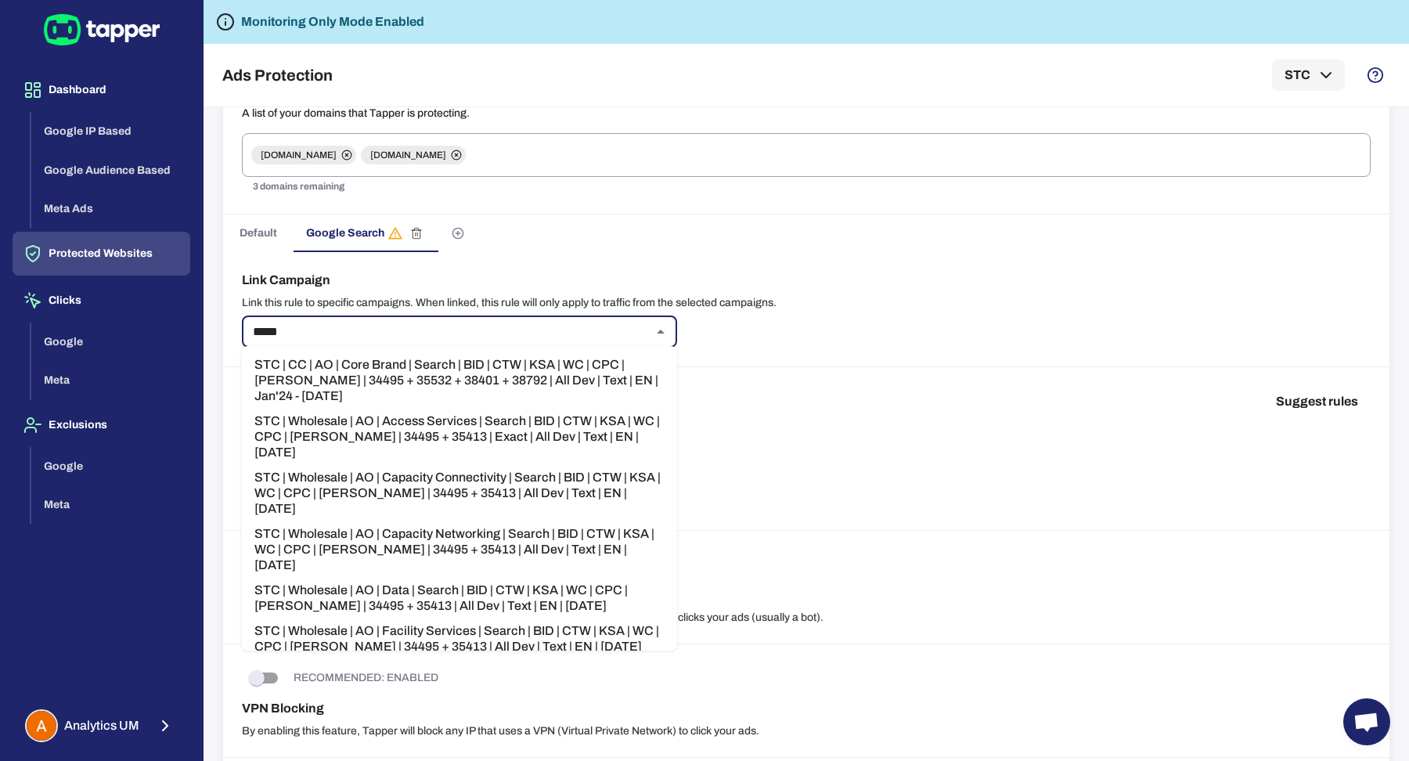
type input "******"
click at [428, 377] on li "STC | CC | AO | Core Brand | Search | BID | CTW | KSA | WC | CPC | [PERSON_NAME…" at bounding box center [459, 380] width 435 height 56
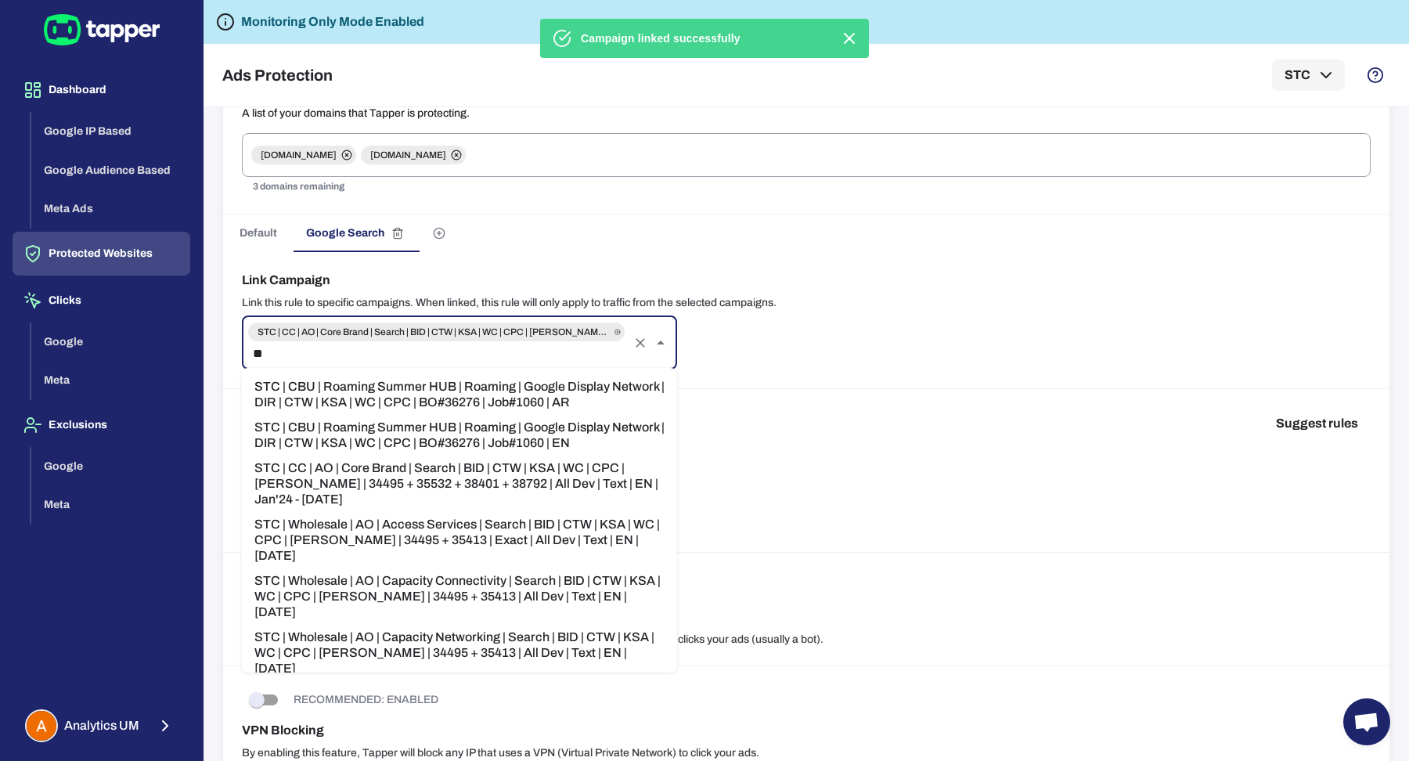
type input "***"
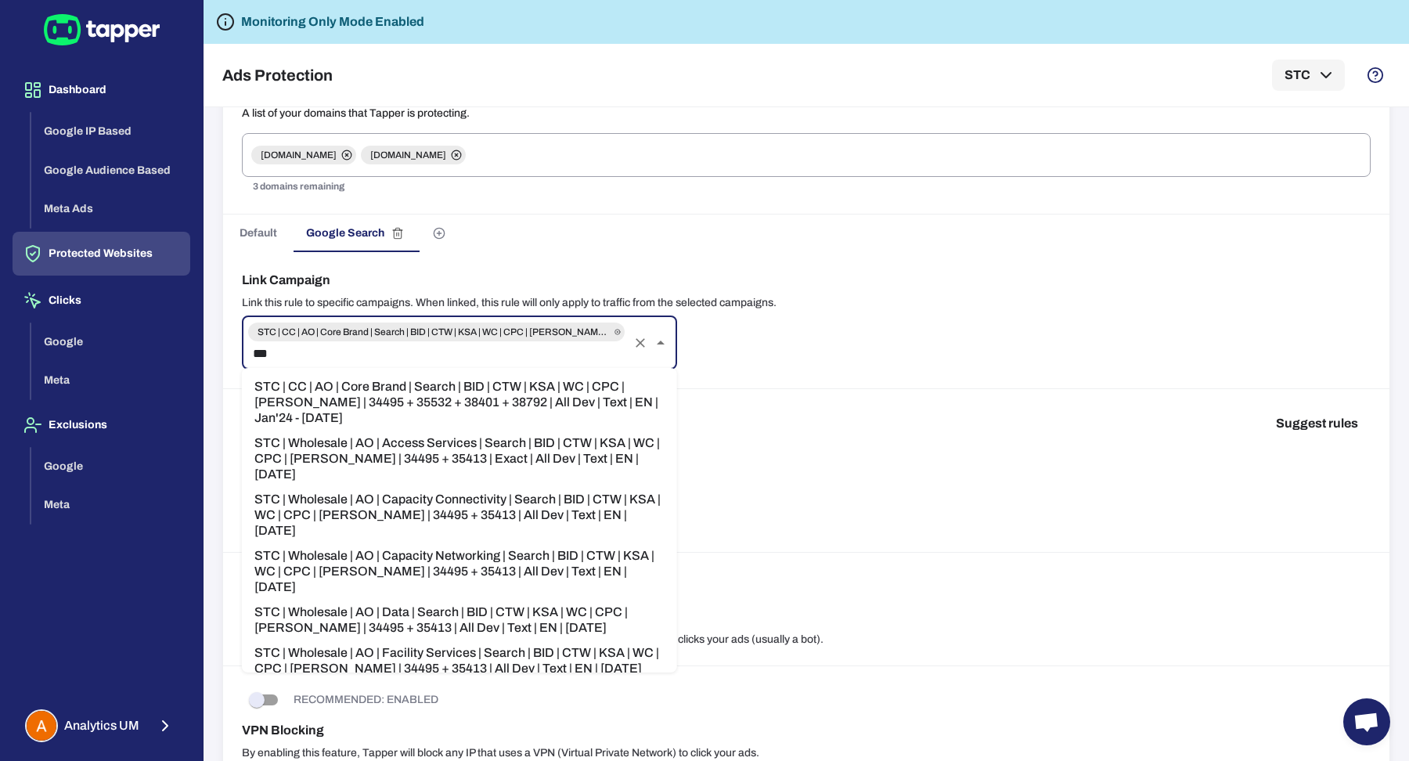
click at [463, 445] on li "STC | Wholesale | AO | Access Services | Search | BID | CTW | KSA | WC | CPC | …" at bounding box center [459, 459] width 435 height 56
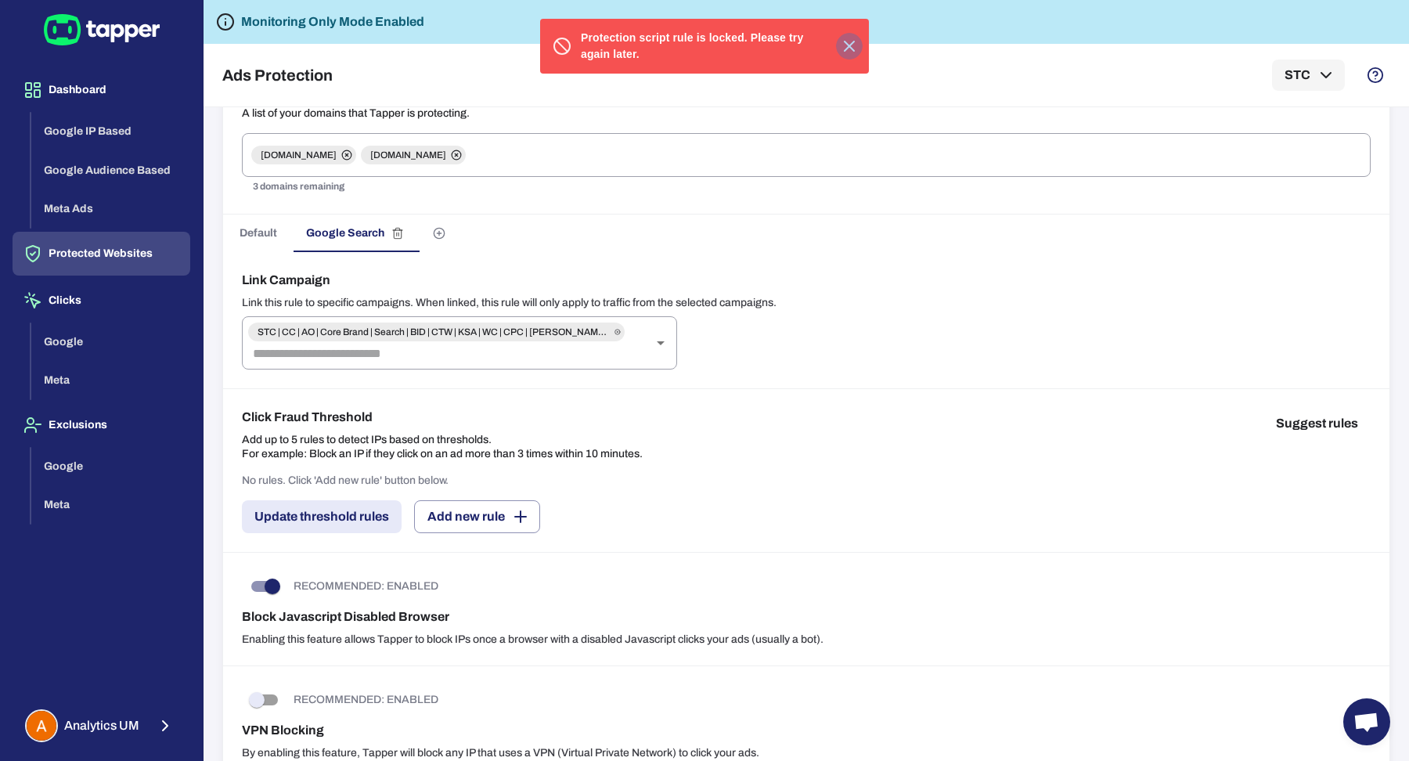
click at [849, 49] on icon "button" at bounding box center [849, 46] width 19 height 19
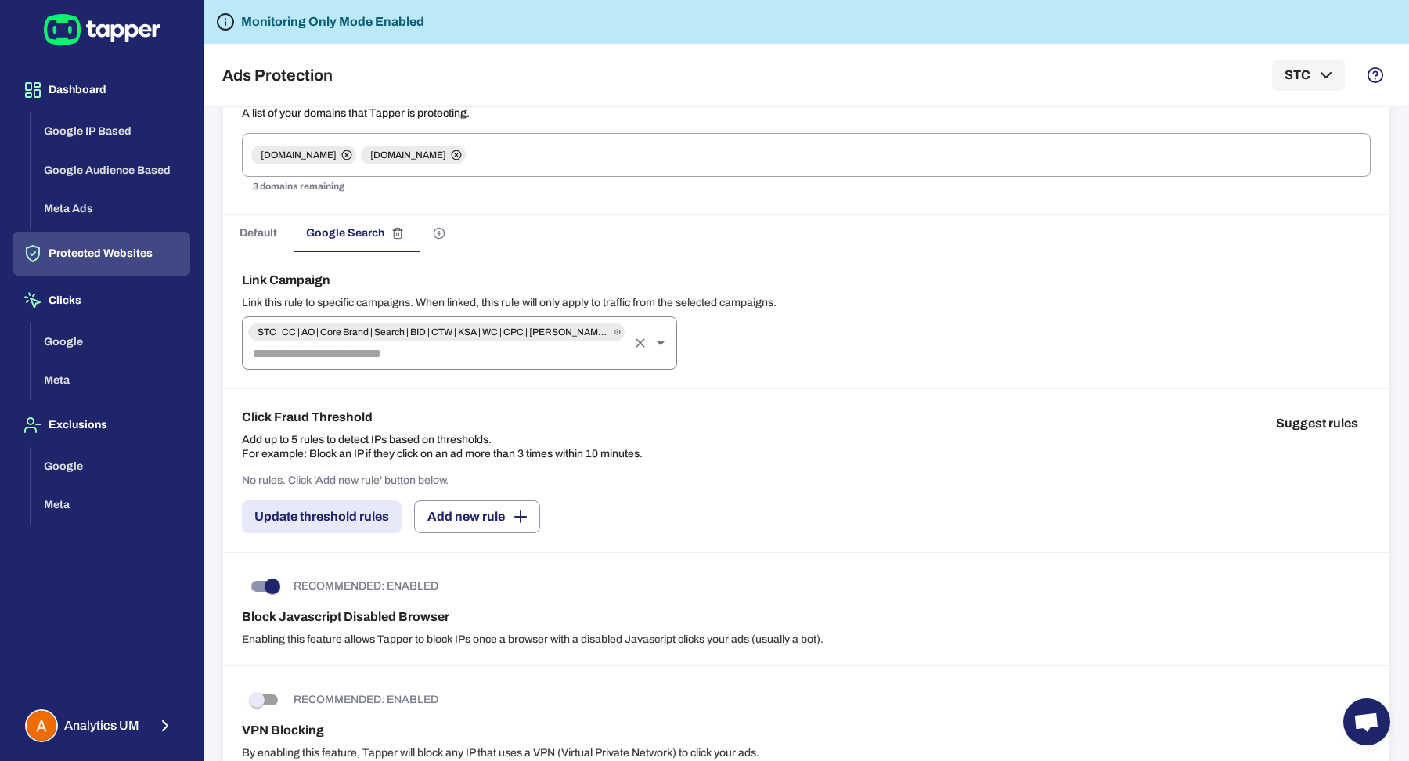
click at [617, 334] on icon at bounding box center [618, 331] width 6 height 11
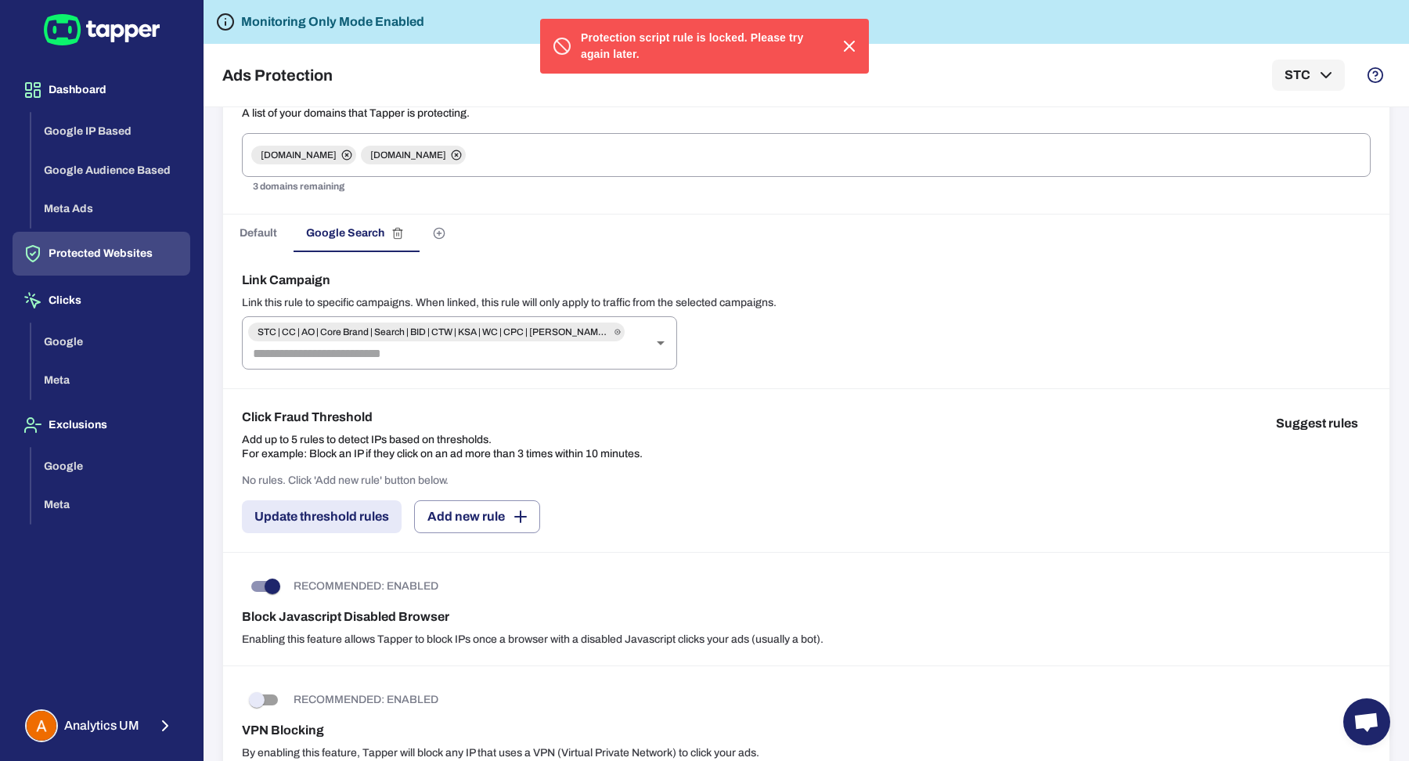
click at [834, 45] on div at bounding box center [843, 46] width 39 height 27
click at [847, 45] on icon "button" at bounding box center [849, 46] width 19 height 19
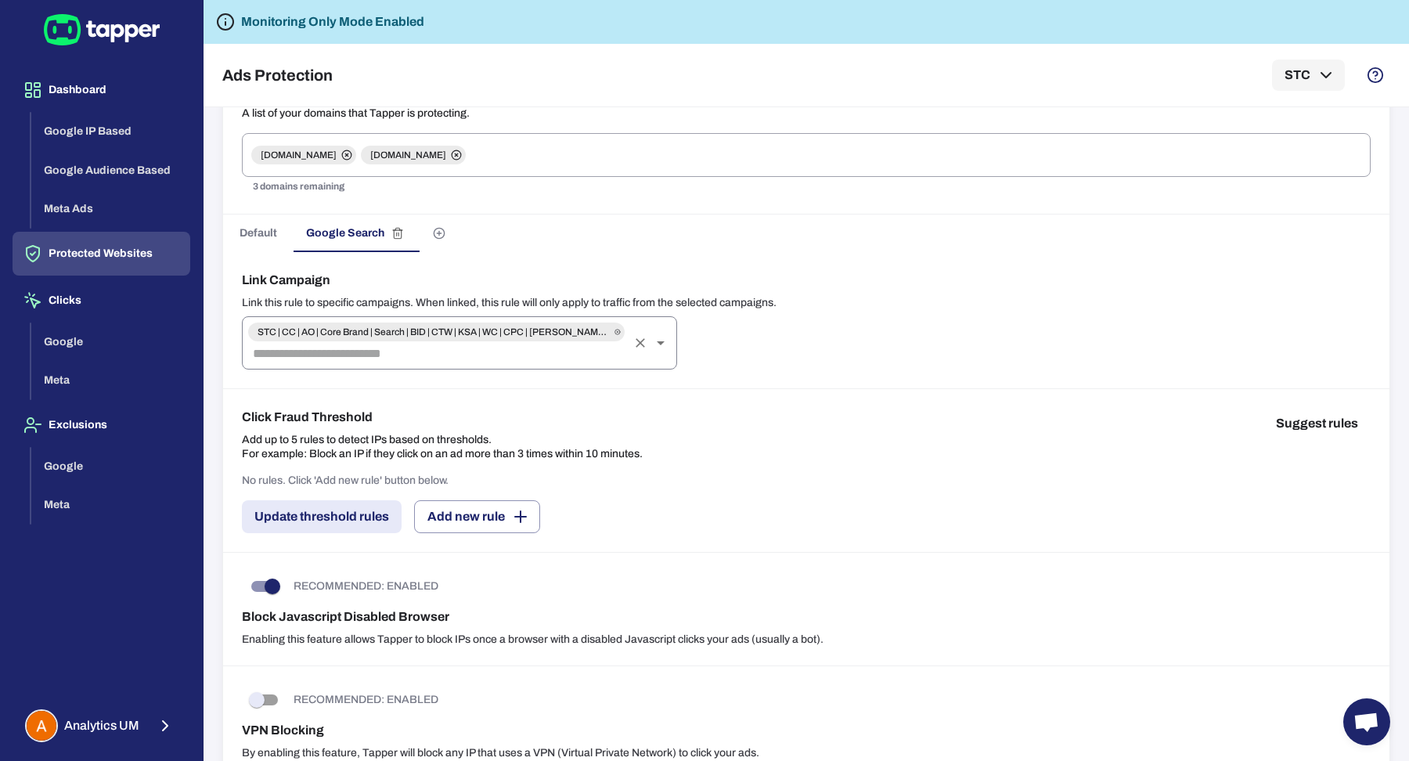
click at [634, 341] on icon "Clear" at bounding box center [641, 343] width 16 height 16
click at [643, 341] on icon "Clear" at bounding box center [641, 343] width 16 height 16
click at [602, 329] on span "STC | CC | AO | Core Brand | Search | BID | CTW | KSA | WC | CPC | [PERSON_NAME…" at bounding box center [433, 332] width 371 height 13
click at [617, 331] on icon at bounding box center [618, 332] width 2 height 2
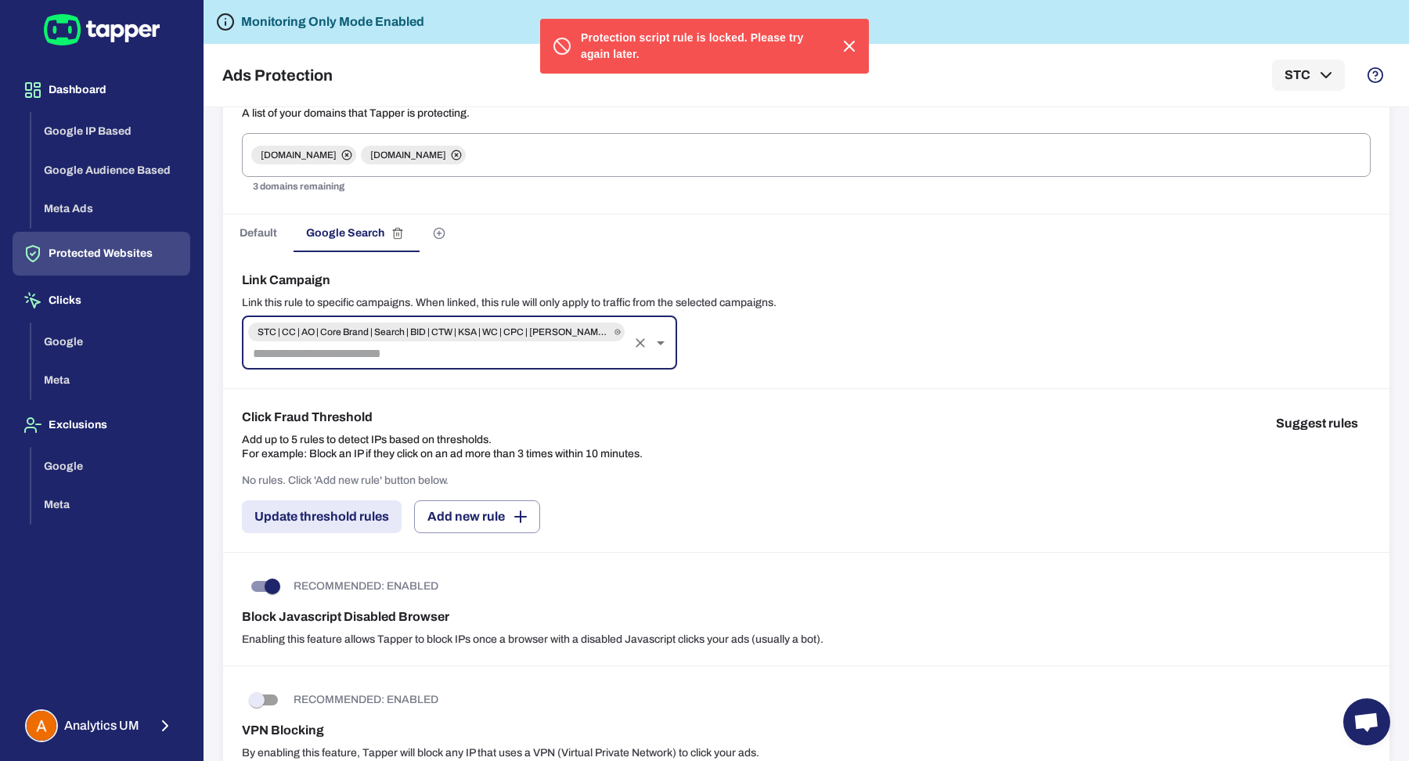
click at [433, 341] on div "STC | CC | AO | Core Brand | Search | BID | CTW | KSA | WC | CPC | [PERSON_NAME…" at bounding box center [459, 342] width 435 height 53
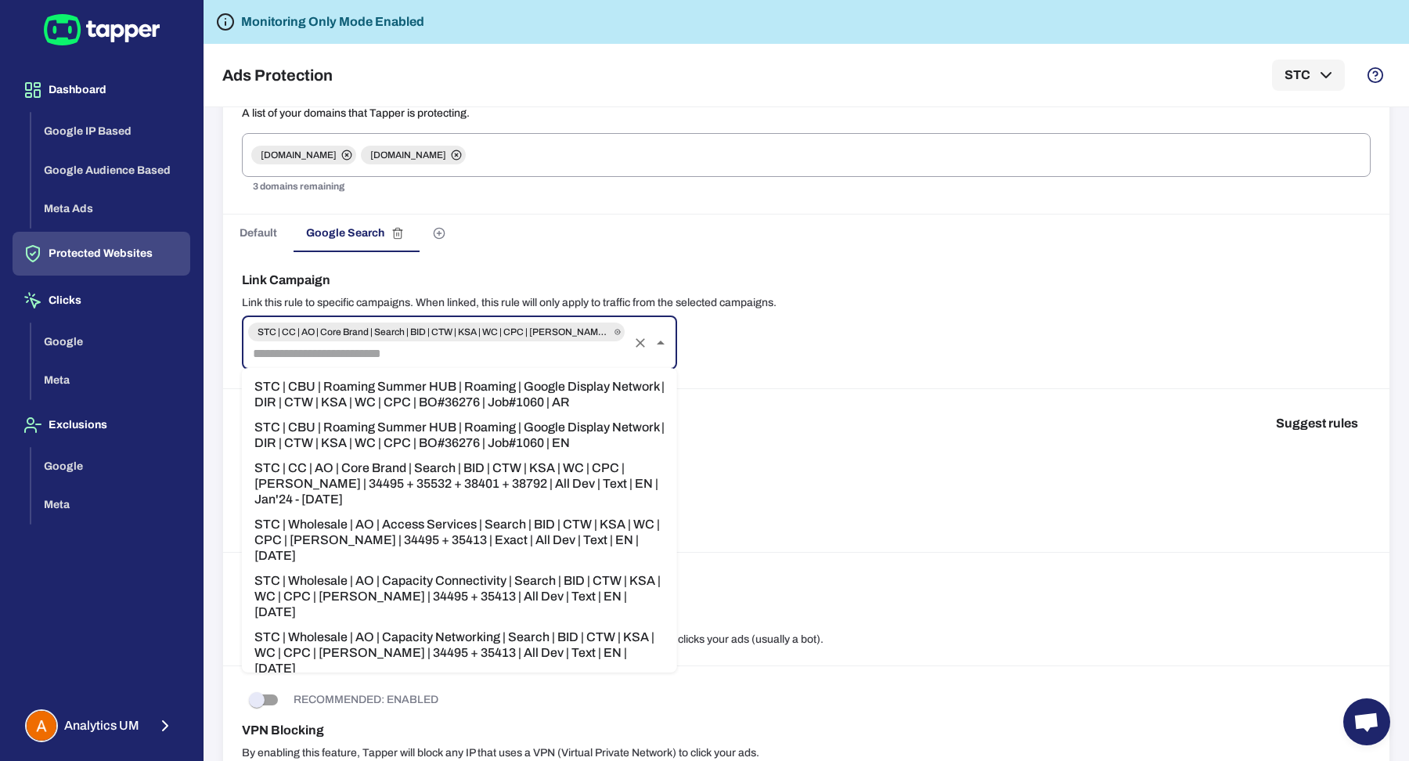
click at [431, 332] on span "STC | CC | AO | Core Brand | Search | BID | CTW | KSA | WC | CPC | [PERSON_NAME…" at bounding box center [433, 332] width 371 height 13
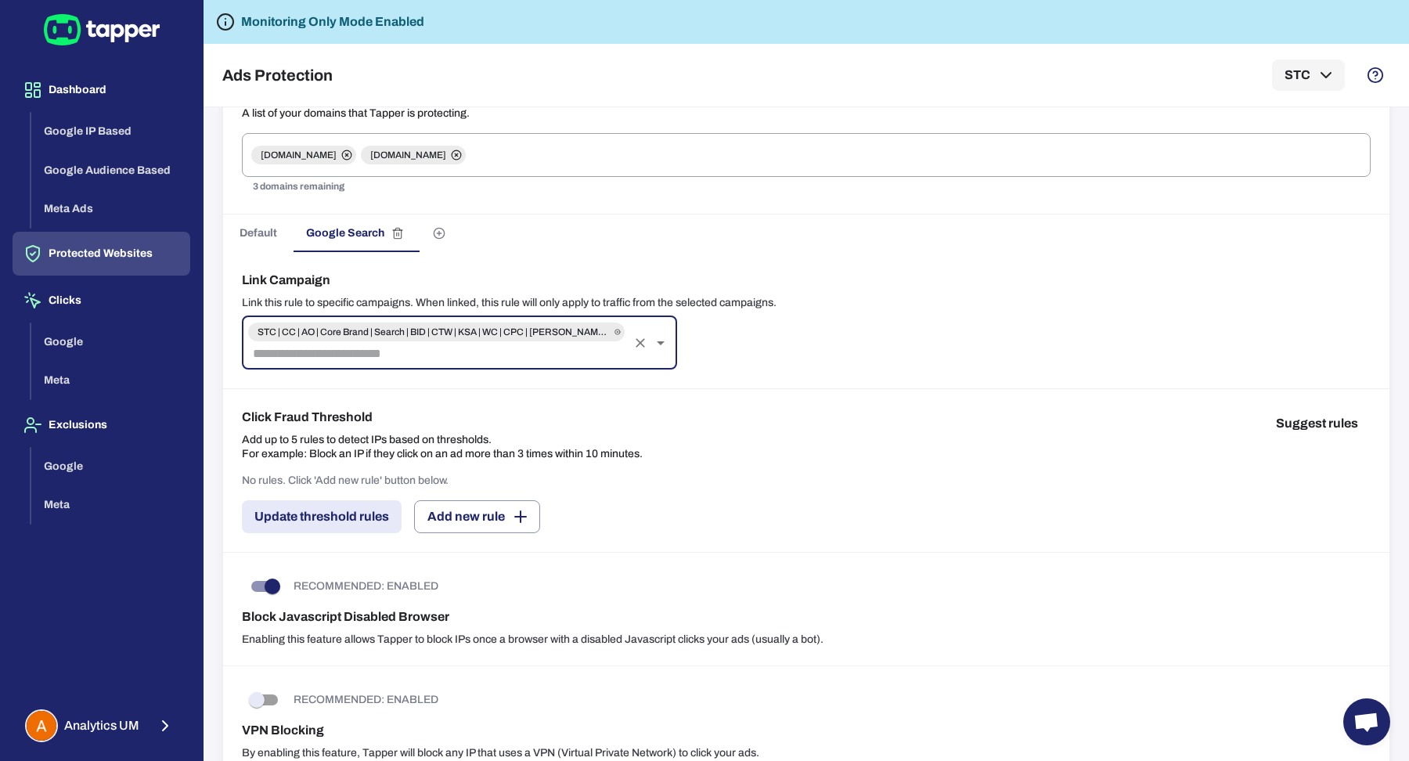
click at [525, 337] on div "STC | CC | AO | Core Brand | Search | BID | CTW | KSA | WC | CPC | [PERSON_NAME…" at bounding box center [436, 332] width 377 height 19
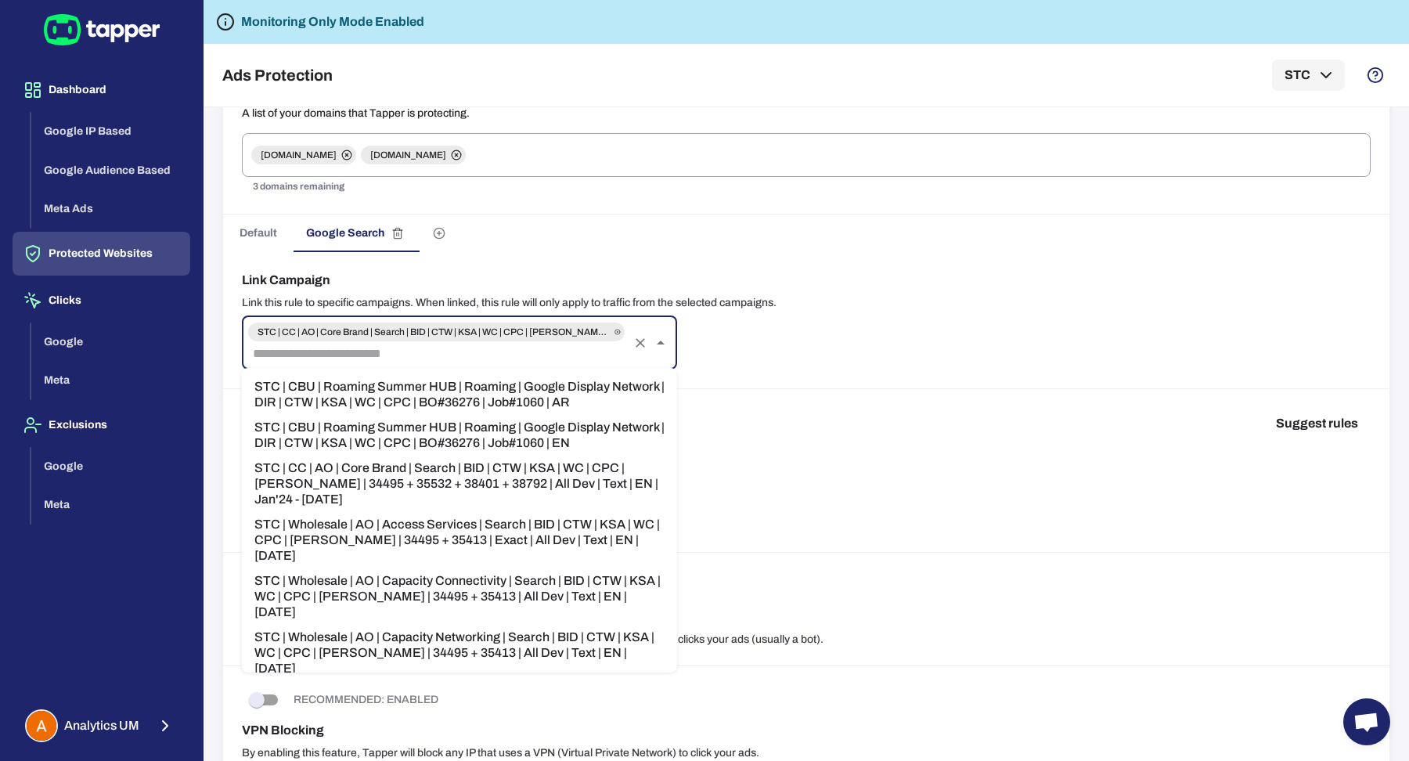
click at [524, 350] on input "text" at bounding box center [437, 354] width 380 height 22
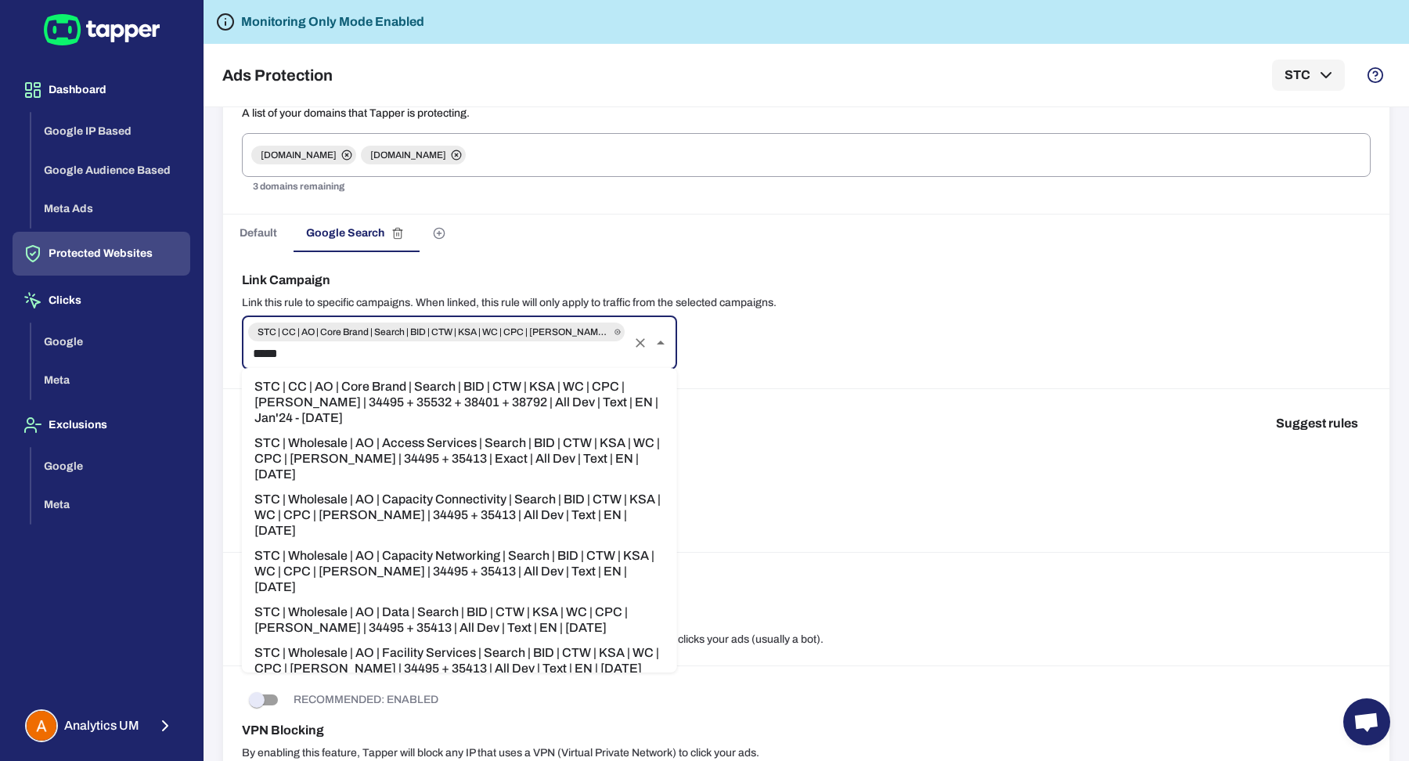
type input "******"
click at [517, 445] on li "STC | Wholesale | AO | Access Services | Search | BID | CTW | KSA | WC | CPC | …" at bounding box center [459, 459] width 435 height 56
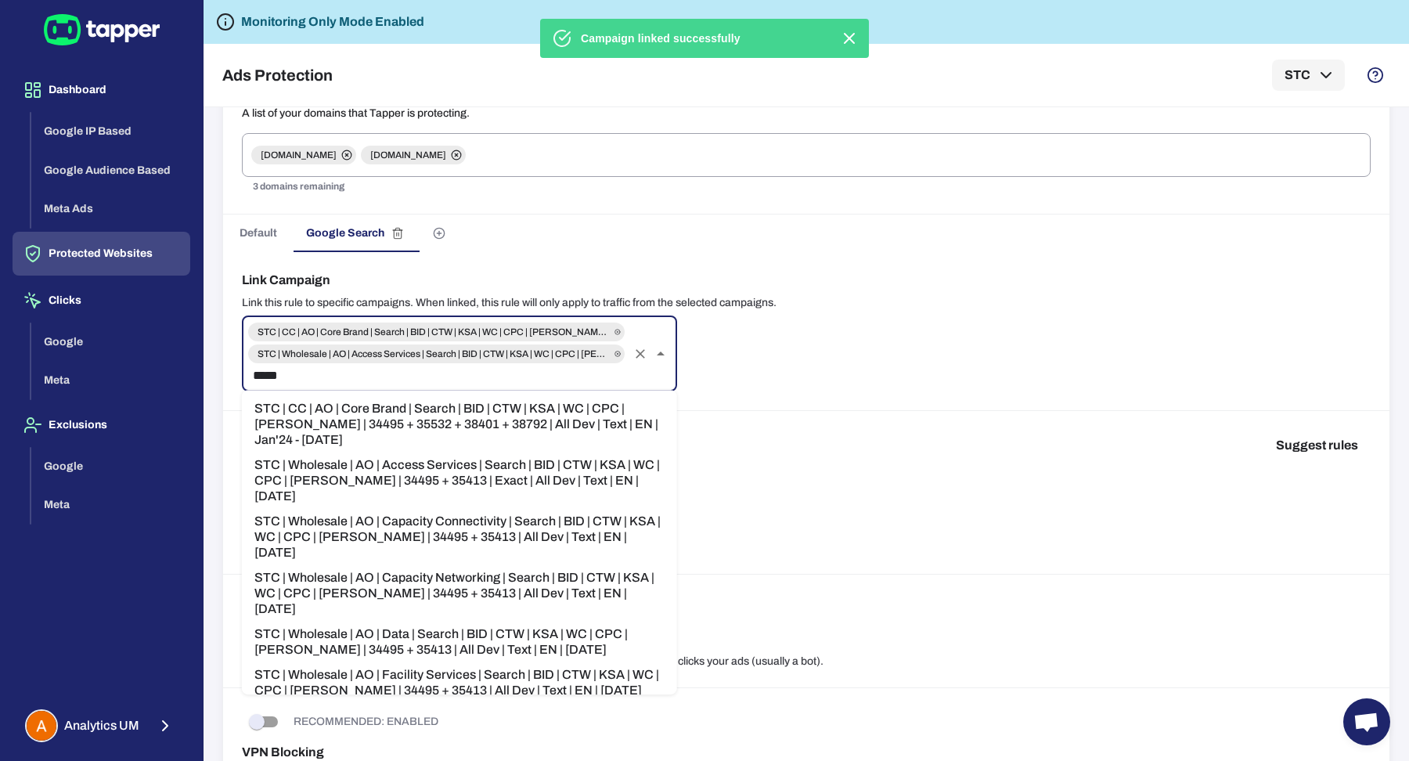
type input "******"
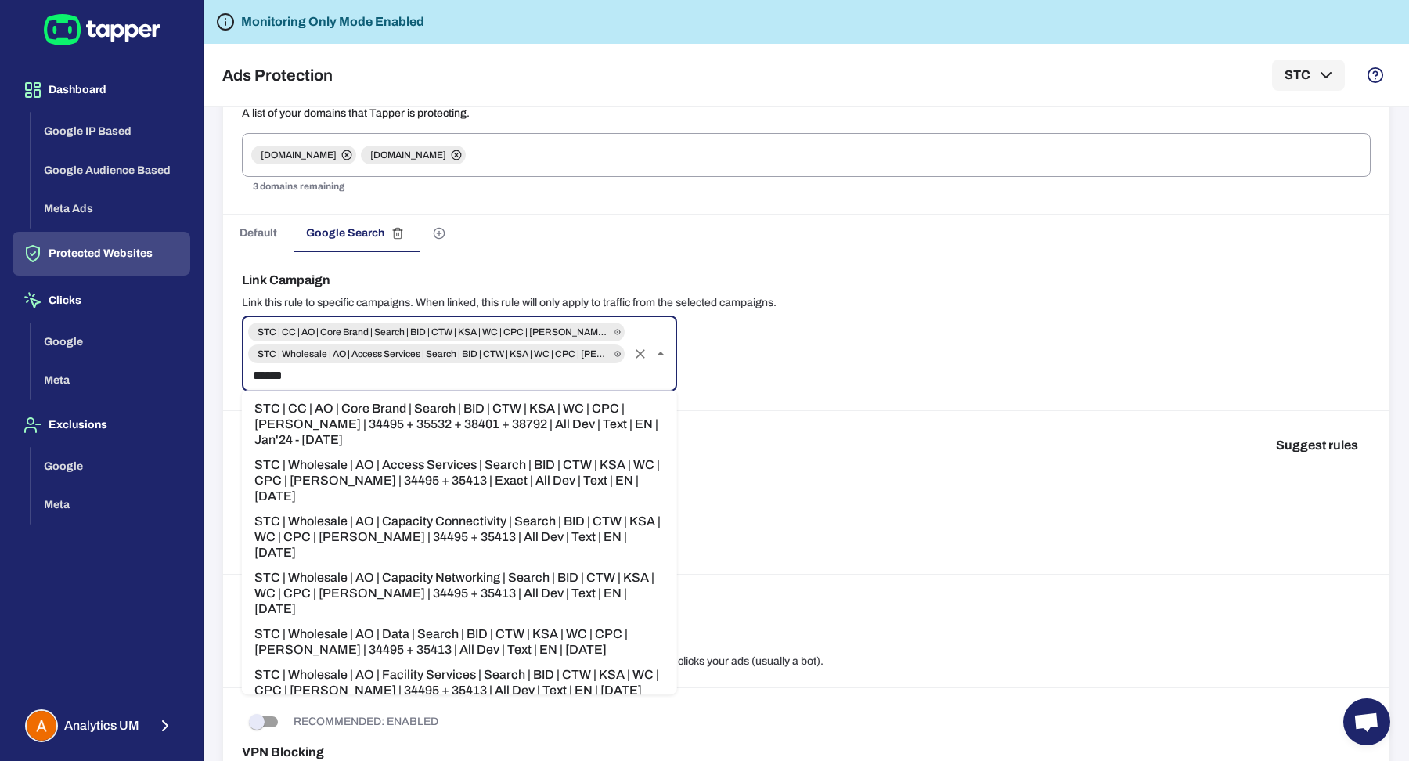
click at [459, 425] on li "STC | CC | AO | Core Brand | Search | BID | CTW | KSA | WC | CPC | [PERSON_NAME…" at bounding box center [459, 424] width 435 height 56
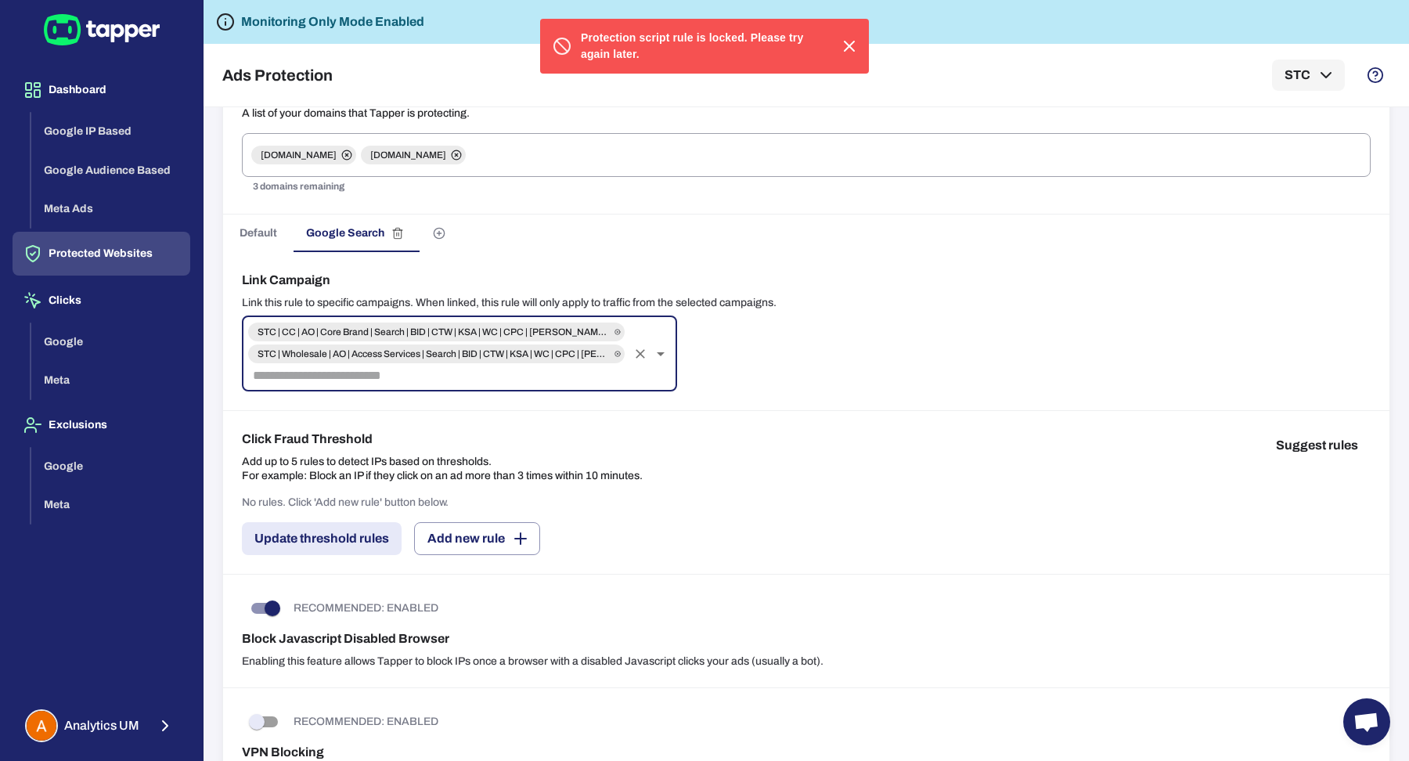
click at [459, 378] on input "text" at bounding box center [437, 376] width 380 height 22
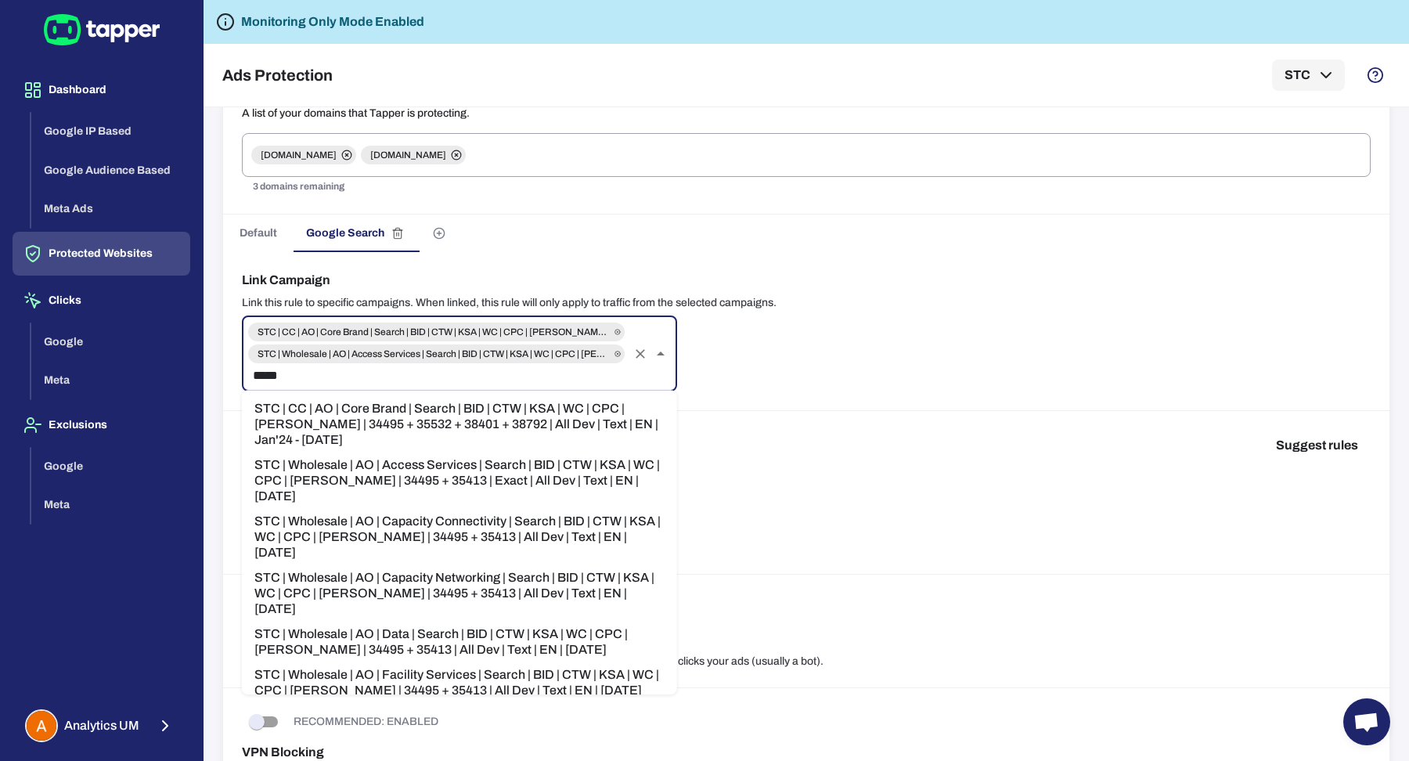
type input "******"
click at [491, 510] on li "STC | Wholesale | AO | Capacity Connectivity | Search | BID | CTW | KSA | WC | …" at bounding box center [459, 537] width 435 height 56
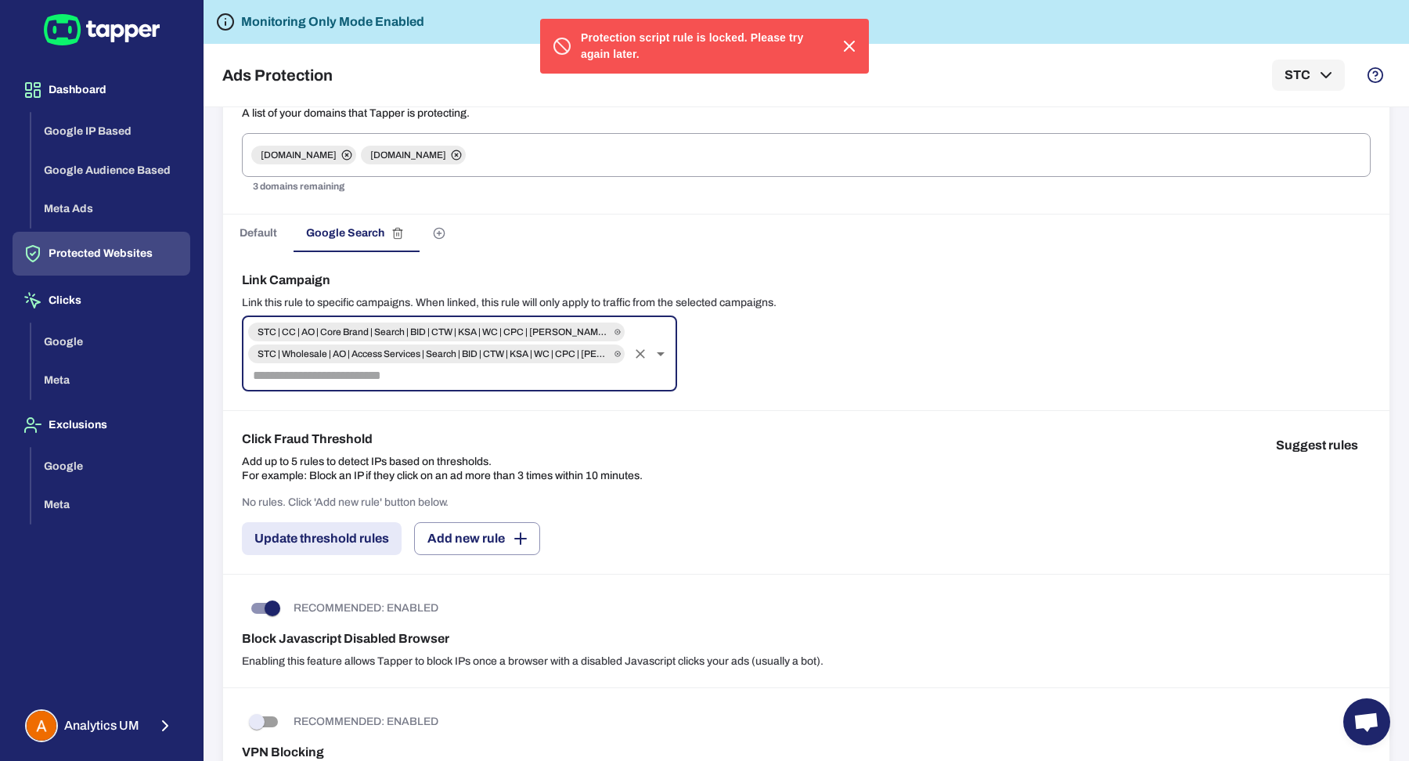
click at [463, 374] on input "text" at bounding box center [437, 376] width 380 height 22
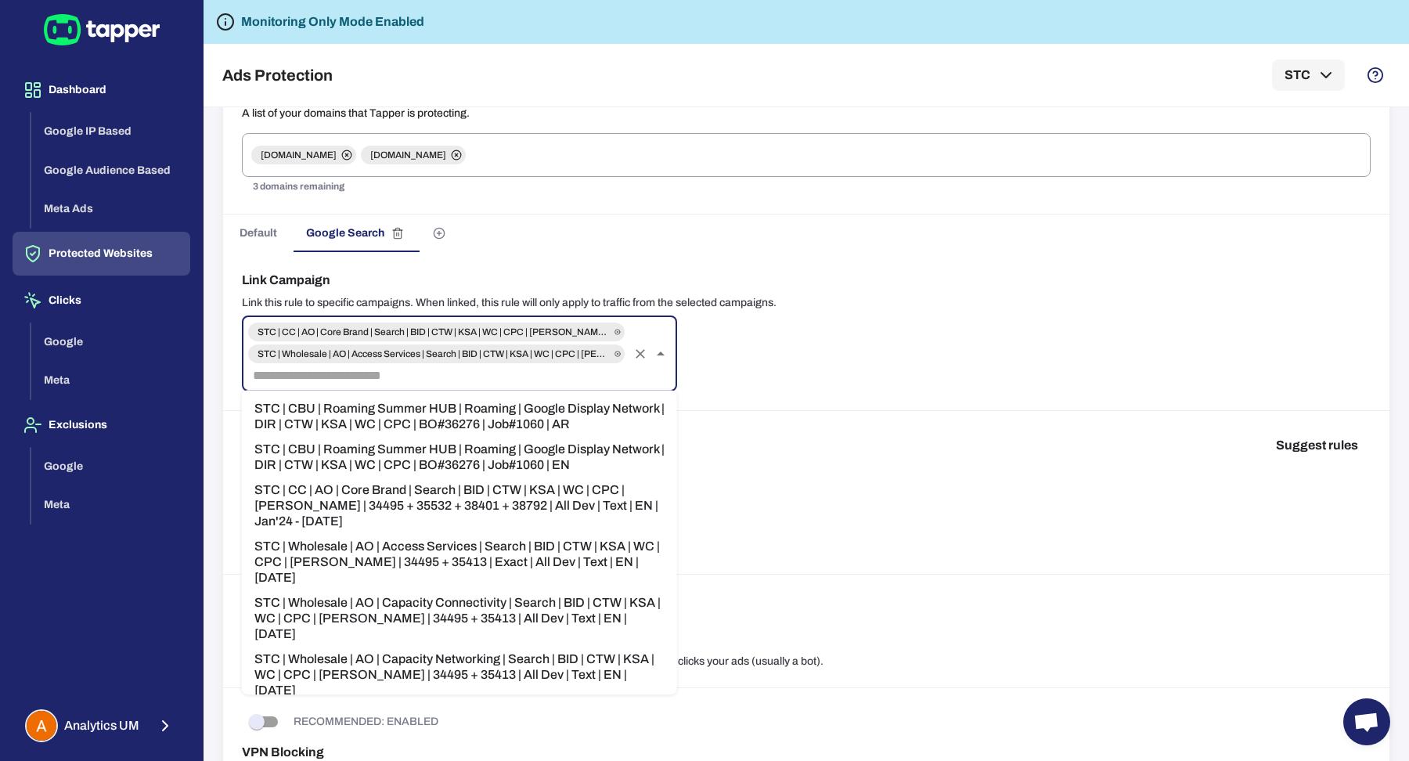
click at [458, 546] on li "STC | Wholesale | AO | Access Services | Search | BID | CTW | KSA | WC | CPC | …" at bounding box center [459, 562] width 435 height 56
